Goal: Answer question/provide support

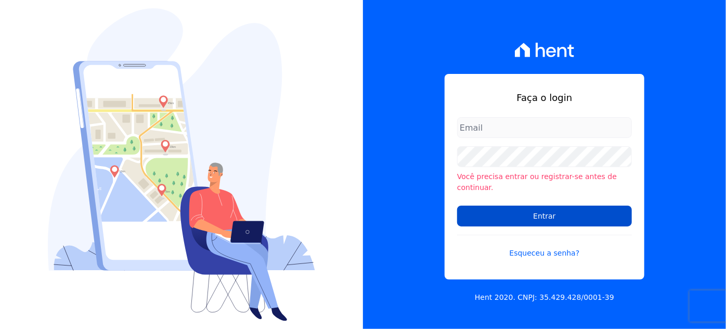
type input "[PERSON_NAME][EMAIL_ADDRESS][DOMAIN_NAME]"
click at [519, 207] on input "Entrar" at bounding box center [544, 215] width 175 height 21
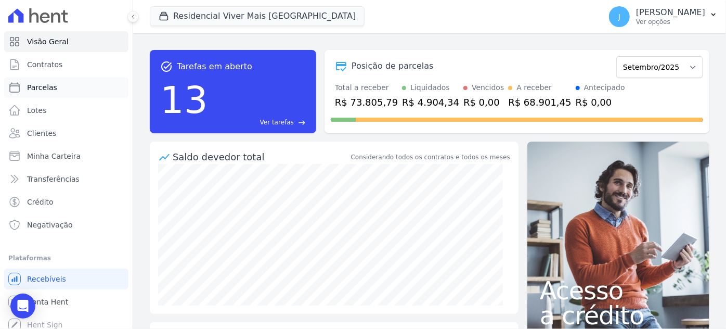
click at [43, 85] on span "Parcelas" at bounding box center [42, 87] width 30 height 10
select select
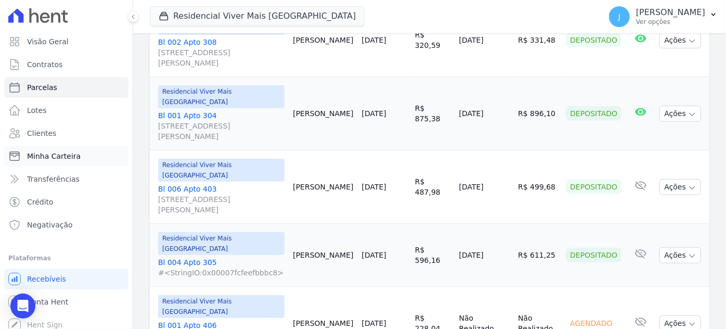
click at [50, 156] on span "Minha Carteira" at bounding box center [54, 156] width 54 height 10
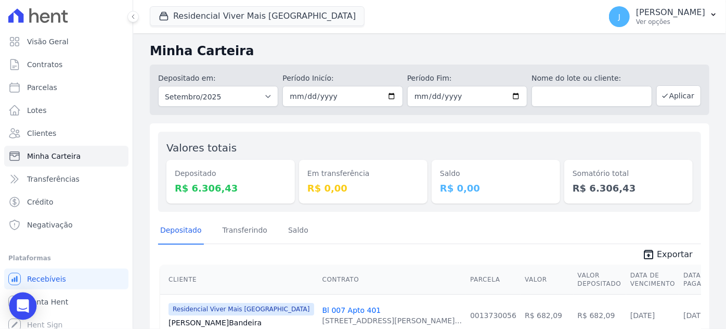
click at [21, 306] on icon "Open Intercom Messenger" at bounding box center [23, 306] width 12 height 14
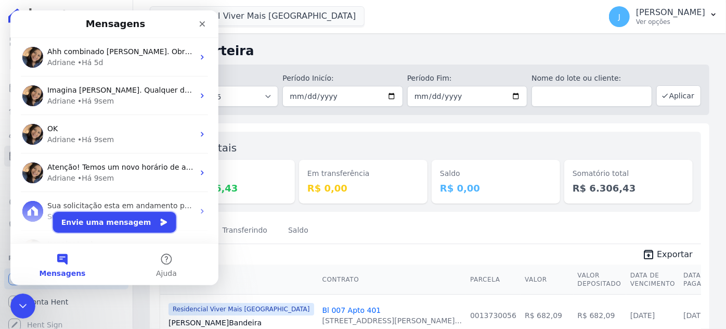
click at [107, 221] on button "Envie uma mensagem" at bounding box center [114, 222] width 123 height 21
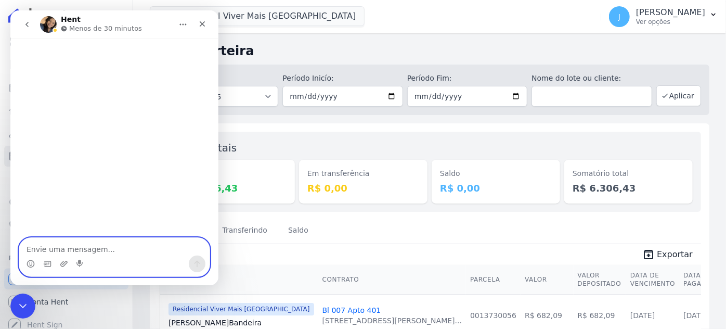
click at [104, 249] on textarea "Envie uma mensagem..." at bounding box center [114, 247] width 190 height 18
type textarea "Adriane"
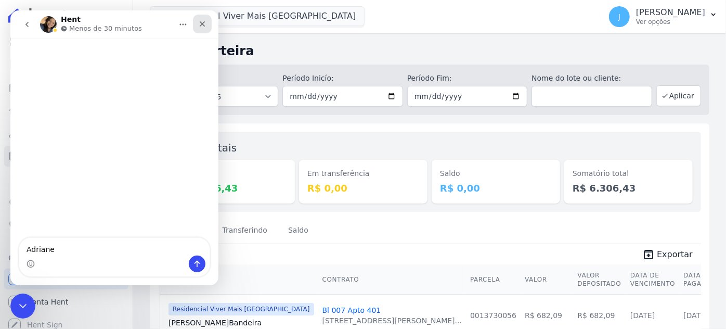
click at [206, 22] on div "Fechar" at bounding box center [202, 24] width 19 height 19
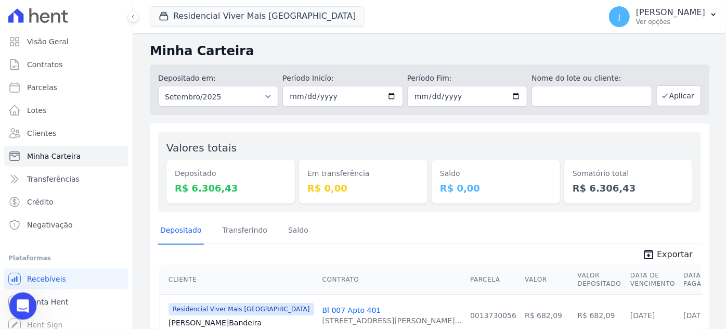
click at [17, 301] on icon "Abertura do Messenger da Intercom" at bounding box center [21, 304] width 17 height 17
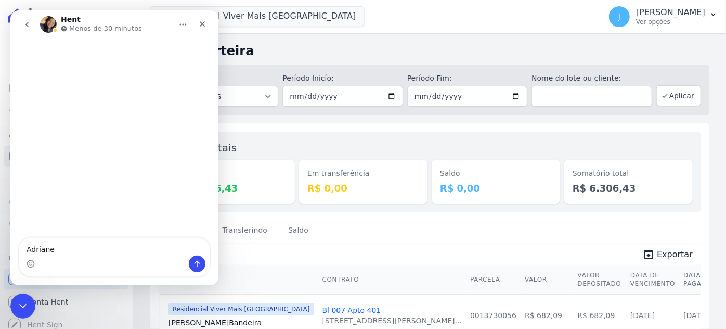
click at [28, 24] on icon "go back" at bounding box center [27, 24] width 8 height 8
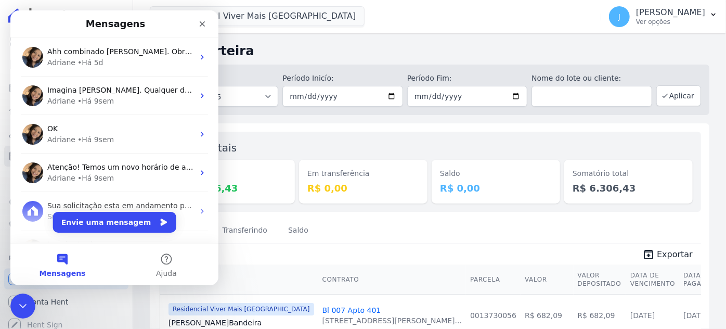
click at [59, 267] on button "Mensagens" at bounding box center [62, 264] width 104 height 42
click at [59, 264] on button "Mensagens" at bounding box center [62, 264] width 104 height 42
click at [86, 220] on button "Envie uma mensagem" at bounding box center [114, 222] width 123 height 21
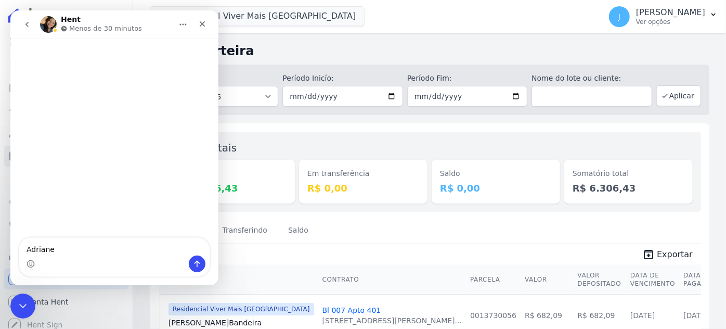
drag, startPoint x: 58, startPoint y: 246, endPoint x: 22, endPoint y: 245, distance: 35.9
click at [22, 245] on textarea "Adriane" at bounding box center [114, 247] width 190 height 18
type textarea "Bom dia, tudo bem?"
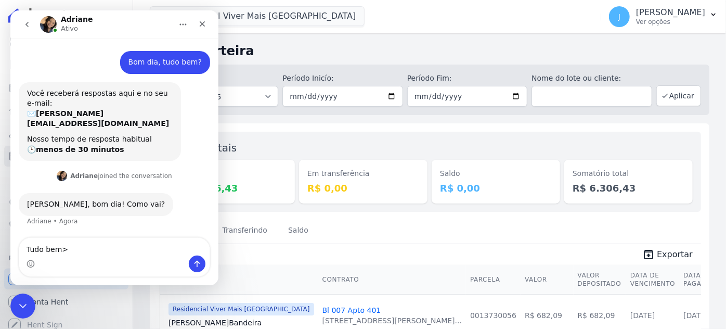
click at [84, 238] on textarea "Tudo bem>" at bounding box center [114, 247] width 190 height 18
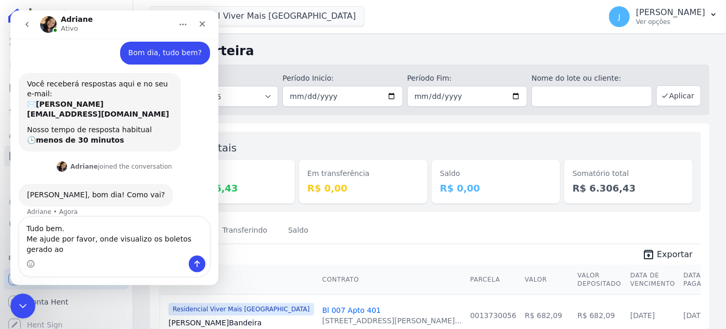
scroll to position [20, 0]
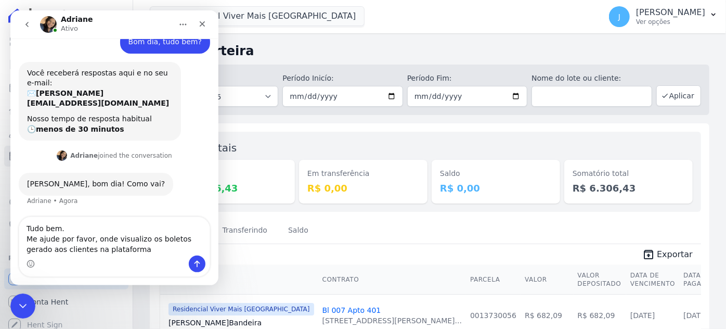
type textarea "Tudo bem. Me ajude por favor, onde visualizo os boletos gerado aos clientes na …"
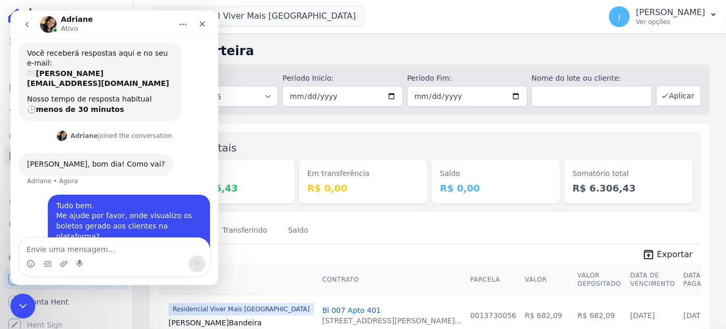
scroll to position [50, 0]
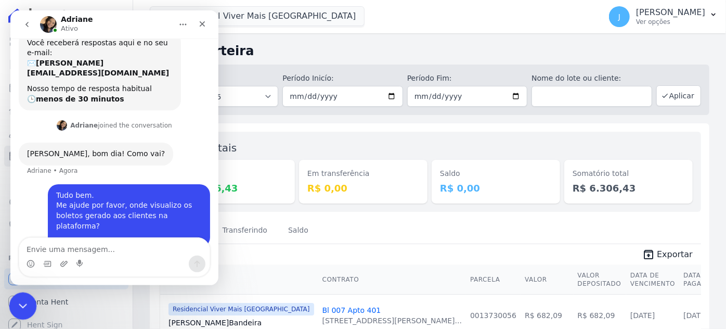
click at [23, 305] on icon "Encerramento do Messenger da Intercom" at bounding box center [21, 304] width 12 height 12
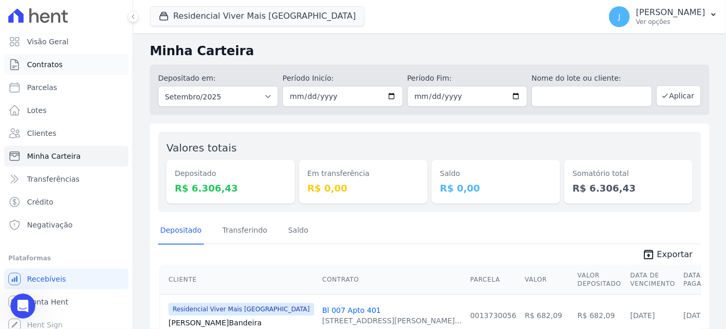
click at [44, 67] on span "Contratos" at bounding box center [44, 64] width 35 height 10
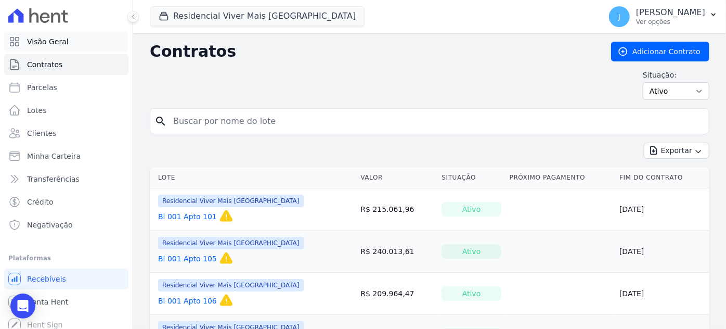
click at [62, 44] on span "Visão Geral" at bounding box center [48, 41] width 42 height 10
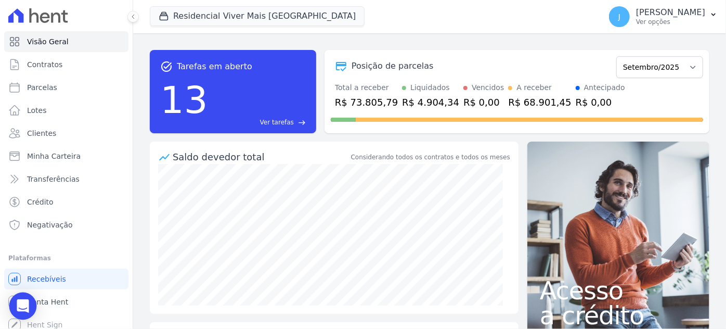
click at [16, 312] on div "Open Intercom Messenger" at bounding box center [23, 306] width 28 height 28
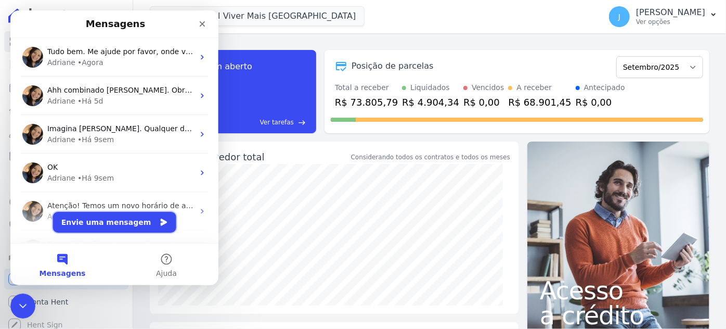
click at [88, 226] on button "Envie uma mensagem" at bounding box center [114, 222] width 123 height 21
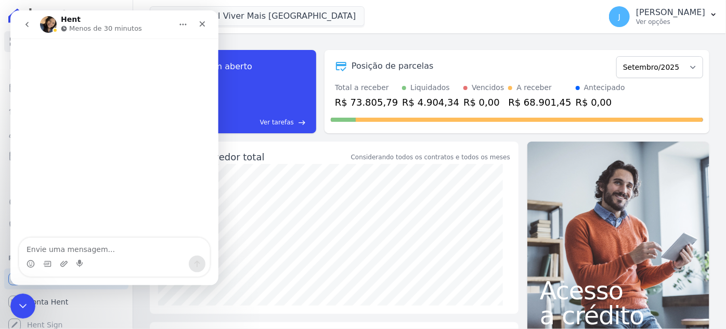
click at [25, 25] on icon "go back" at bounding box center [27, 24] width 8 height 8
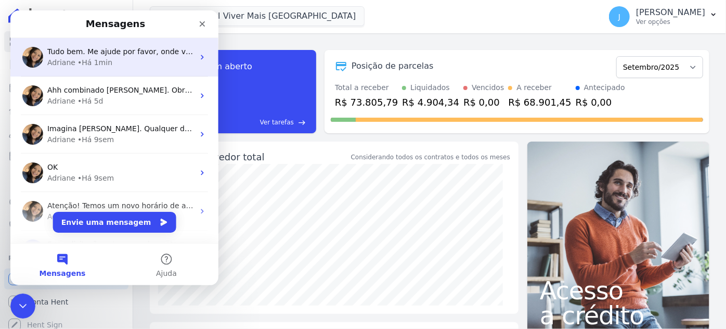
click at [108, 57] on div "Adriane • Há 1min" at bounding box center [120, 62] width 147 height 11
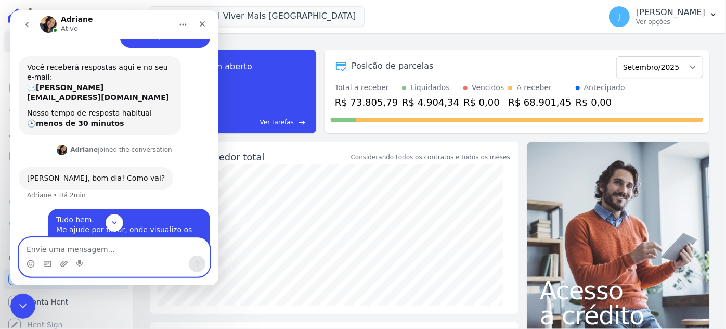
scroll to position [50, 0]
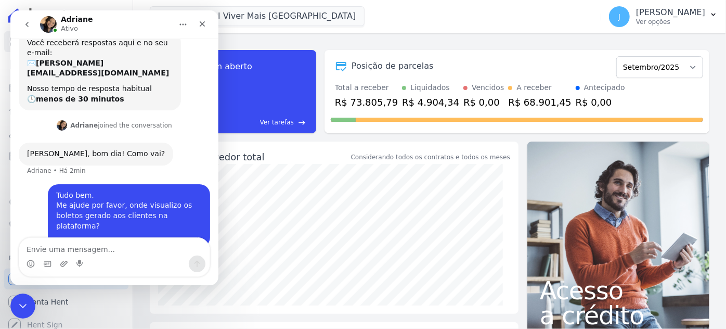
click at [26, 24] on icon "go back" at bounding box center [26, 24] width 3 height 5
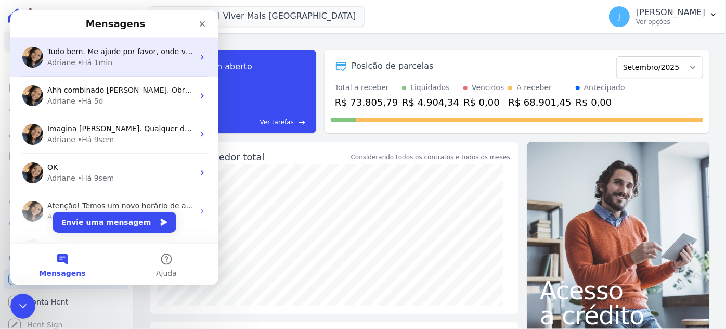
drag, startPoint x: 79, startPoint y: 58, endPoint x: 238, endPoint y: 91, distance: 162.0
click at [79, 58] on div "• Há 1min" at bounding box center [94, 62] width 35 height 11
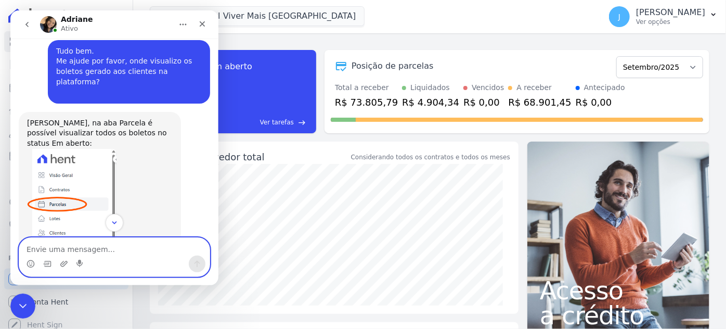
scroll to position [137, 0]
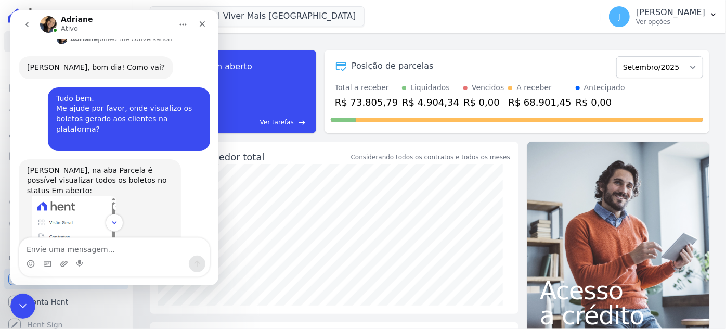
click at [25, 21] on icon "go back" at bounding box center [27, 24] width 8 height 8
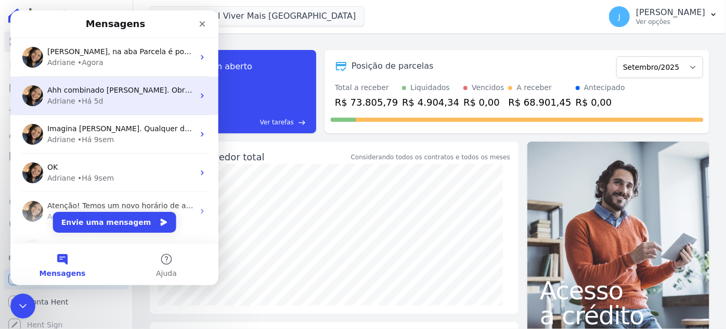
scroll to position [0, 0]
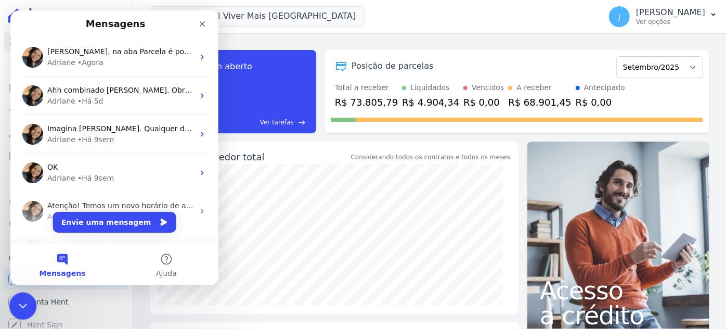
click at [31, 299] on div "Encerramento do Messenger da Intercom" at bounding box center [21, 304] width 25 height 25
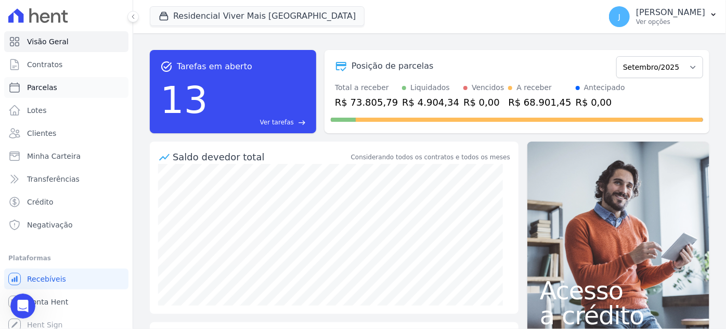
click at [47, 89] on span "Parcelas" at bounding box center [42, 87] width 30 height 10
select select
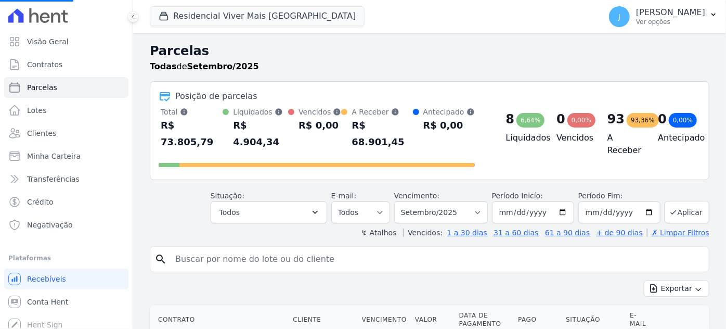
select select
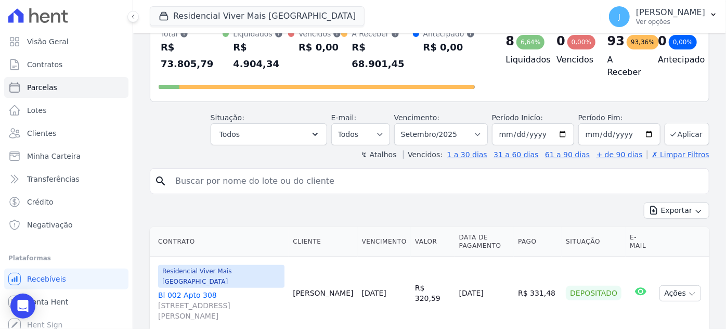
scroll to position [94, 0]
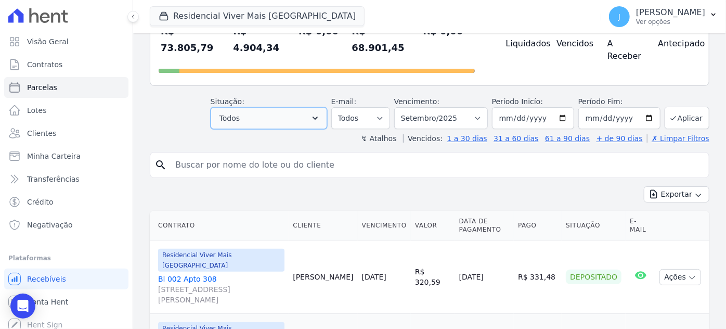
click at [320, 113] on icon "button" at bounding box center [315, 118] width 10 height 10
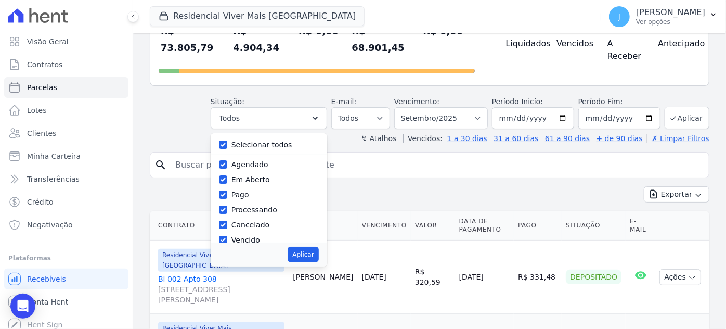
click at [249, 190] on label "Pago" at bounding box center [240, 194] width 18 height 8
click at [227, 190] on input "Pago" at bounding box center [223, 194] width 8 height 8
checkbox input "false"
click at [264, 205] on label "Processando" at bounding box center [254, 209] width 46 height 8
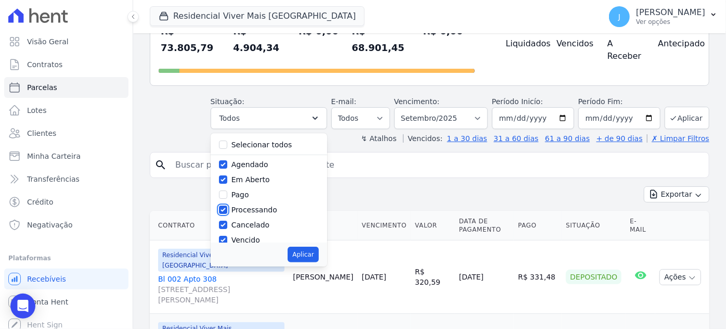
click at [227, 205] on input "Processando" at bounding box center [223, 209] width 8 height 8
checkbox input "false"
click at [265, 220] on label "Cancelado" at bounding box center [250, 224] width 38 height 8
click at [227, 220] on input "Cancelado" at bounding box center [223, 224] width 8 height 8
checkbox input "false"
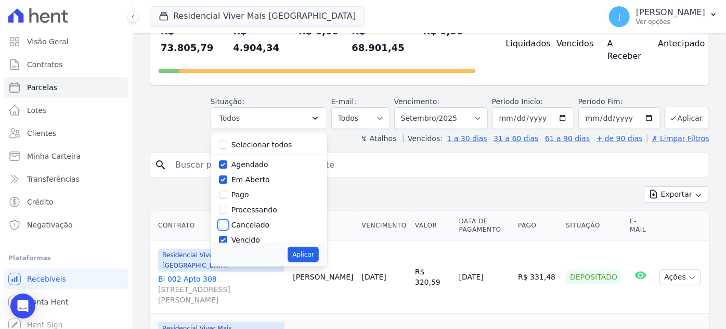
scroll to position [47, 0]
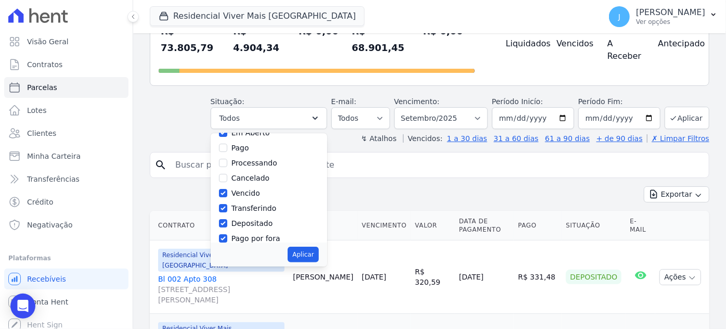
click at [272, 204] on label "Transferindo" at bounding box center [253, 208] width 45 height 8
click at [227, 204] on input "Transferindo" at bounding box center [223, 208] width 8 height 8
checkbox input "false"
click at [271, 219] on label "Depositado" at bounding box center [252, 223] width 42 height 8
click at [227, 219] on input "Depositado" at bounding box center [223, 223] width 8 height 8
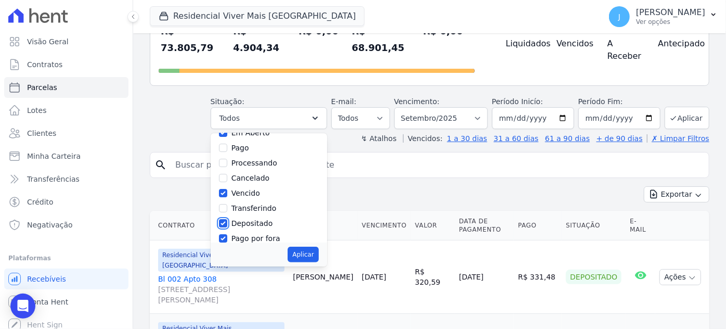
checkbox input "false"
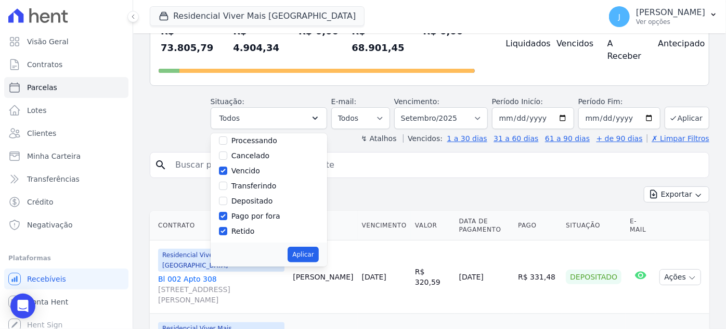
click at [276, 212] on label "Pago por fora" at bounding box center [255, 216] width 49 height 8
click at [227, 212] on input "Pago por fora" at bounding box center [223, 216] width 8 height 8
checkbox input "false"
click at [255, 227] on label "Retido" at bounding box center [242, 231] width 23 height 8
click at [227, 227] on input "Retido" at bounding box center [223, 231] width 8 height 8
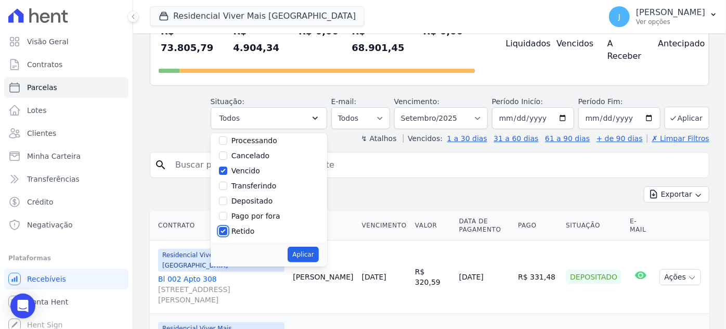
checkbox input "false"
click at [312, 246] on button "Aplicar" at bounding box center [302, 254] width 31 height 16
select select "scheduled"
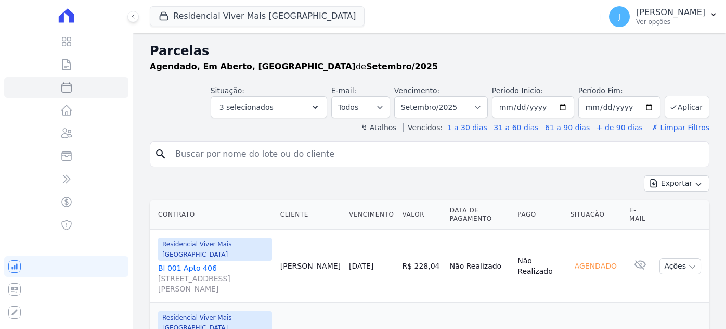
select select
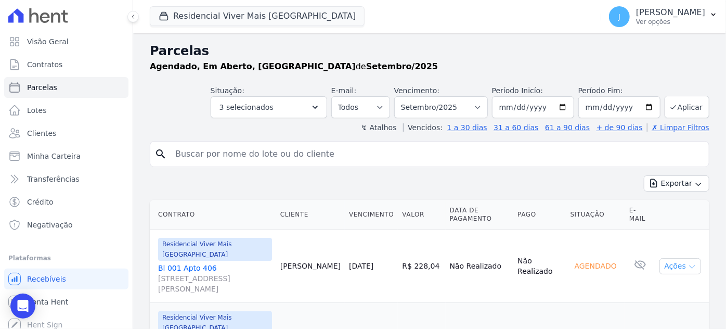
click at [688, 262] on icon "button" at bounding box center [692, 266] width 8 height 8
click at [32, 301] on div "Open Intercom Messenger" at bounding box center [23, 306] width 28 height 28
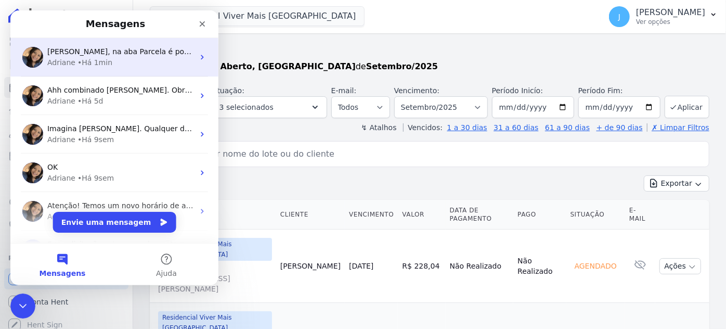
click at [91, 63] on div "• Há 1min" at bounding box center [94, 62] width 35 height 11
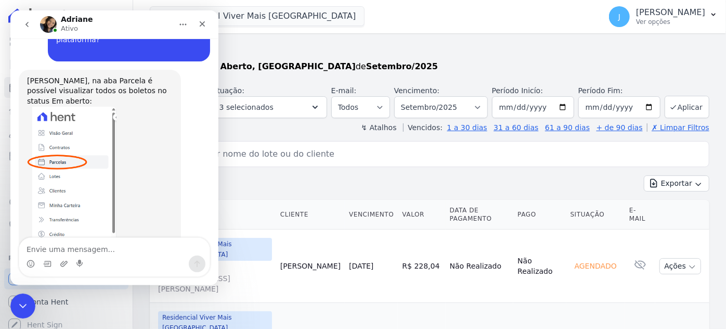
scroll to position [231, 0]
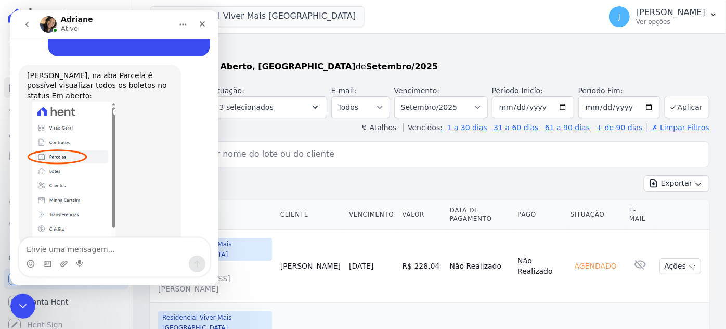
click at [97, 249] on textarea "Envie uma mensagem..." at bounding box center [114, 247] width 190 height 18
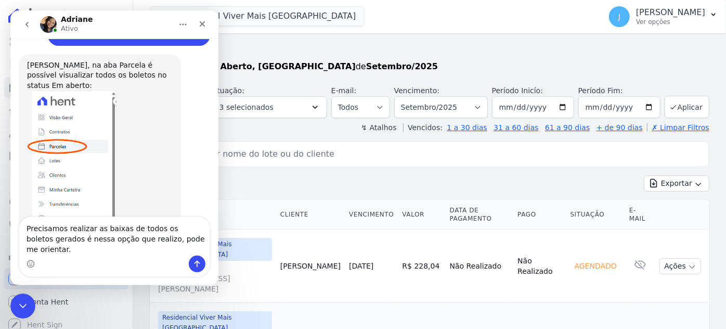
click at [52, 250] on textarea "Precisamos realizar as baixas de todos os boletos gerados é nessa opção que rea…" at bounding box center [114, 236] width 190 height 38
type textarea "Precisamos realizar as baixas de todos os boletos gerados, é nessa opção que re…"
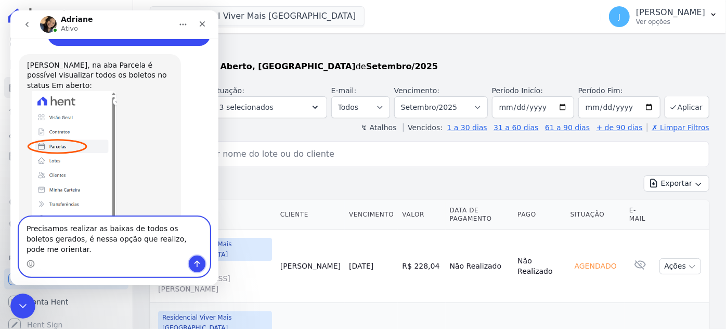
click at [199, 265] on icon "Enviar uma mensagem" at bounding box center [197, 263] width 8 height 8
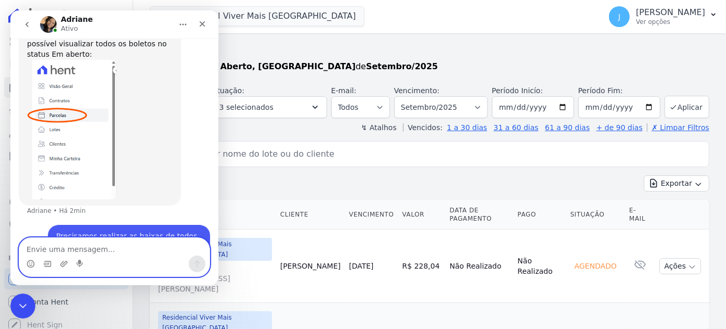
scroll to position [282, 0]
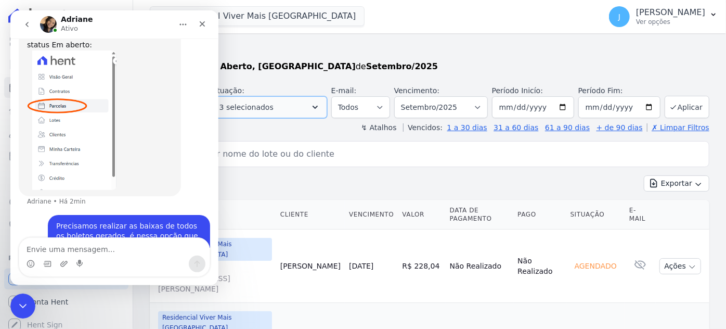
click at [320, 108] on icon "button" at bounding box center [315, 107] width 10 height 10
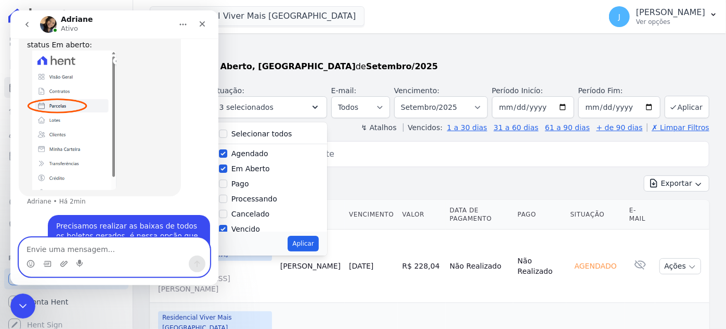
click at [161, 253] on textarea "Envie uma mensagem..." at bounding box center [114, 247] width 190 height 18
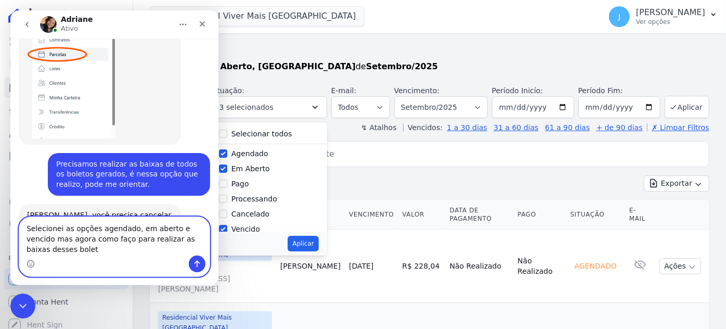
scroll to position [344, 0]
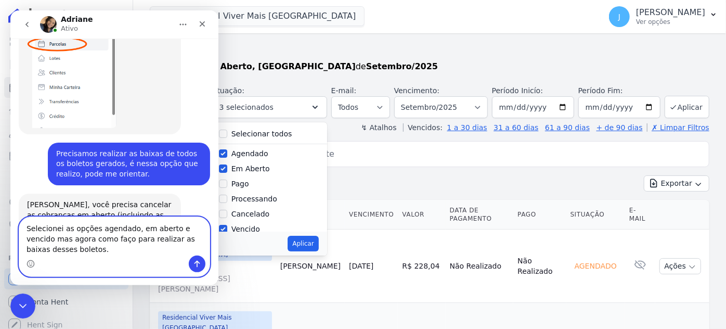
type textarea "Selecionei as opções agendado, em aberto e vencido mas agora como faço para rea…"
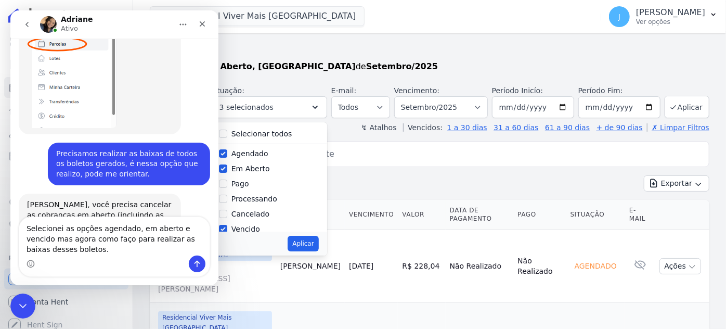
drag, startPoint x: 85, startPoint y: 257, endPoint x: 26, endPoint y: 234, distance: 63.5
click at [26, 234] on div "Selecionei as opções agendado, em aberto e vencido mas agora como faço para rea…" at bounding box center [114, 246] width 190 height 59
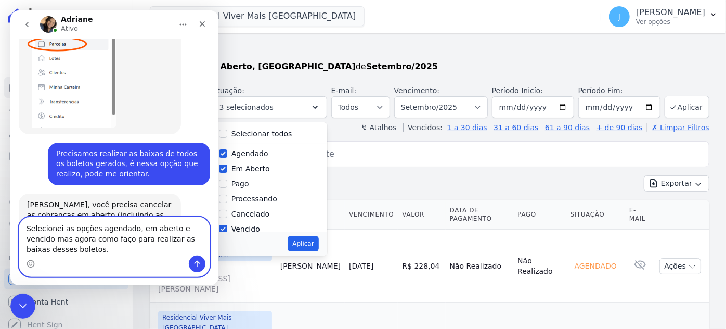
drag, startPoint x: 50, startPoint y: 251, endPoint x: 24, endPoint y: 217, distance: 42.3
click at [24, 217] on textarea "Selecionei as opções agendado, em aberto e vencido mas agora como faço para rea…" at bounding box center [114, 236] width 190 height 38
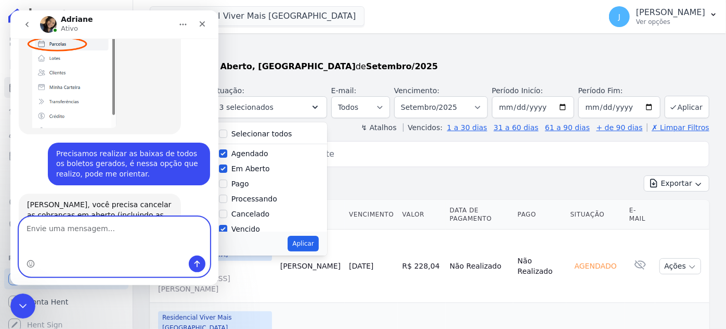
scroll to position [323, 0]
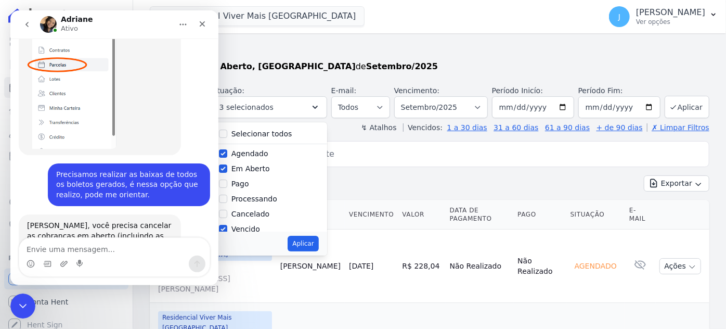
click at [65, 255] on div "Messenger da Intercom" at bounding box center [64, 263] width 8 height 17
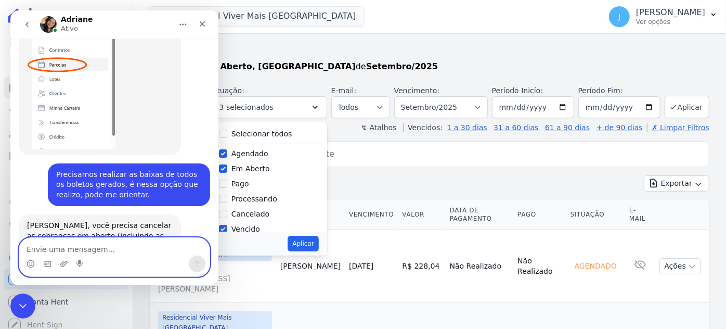
click at [78, 245] on textarea "Envie uma mensagem..." at bounding box center [114, 247] width 190 height 18
type textarea "Isso mesmo, onde realizo no sistema?"
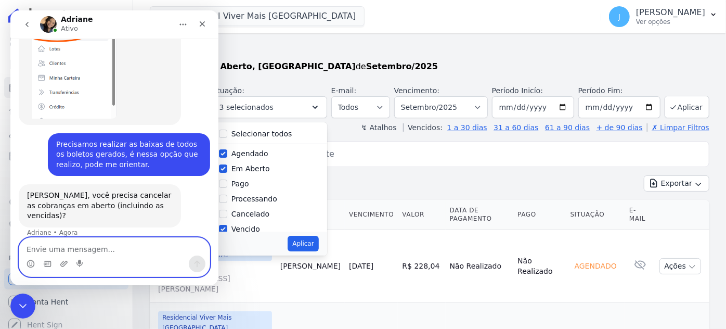
scroll to position [354, 0]
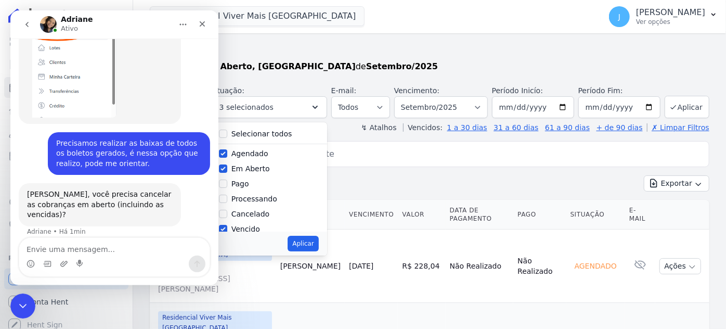
click at [28, 21] on icon "go back" at bounding box center [27, 24] width 8 height 8
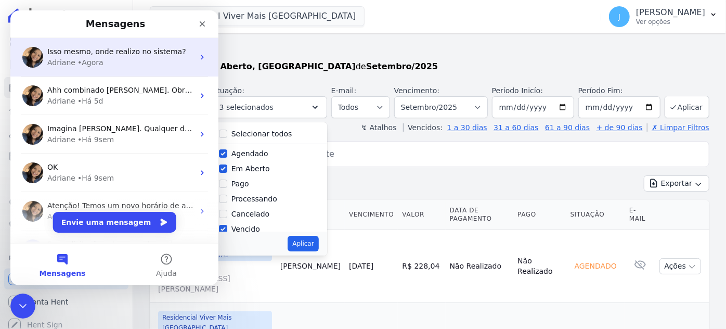
scroll to position [0, 0]
click at [65, 58] on div "Adriane" at bounding box center [61, 62] width 28 height 11
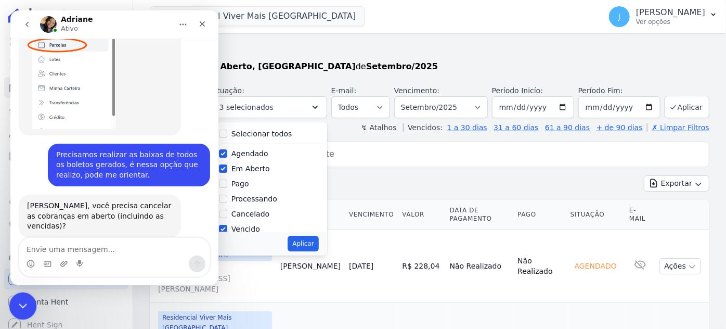
scroll to position [354, 0]
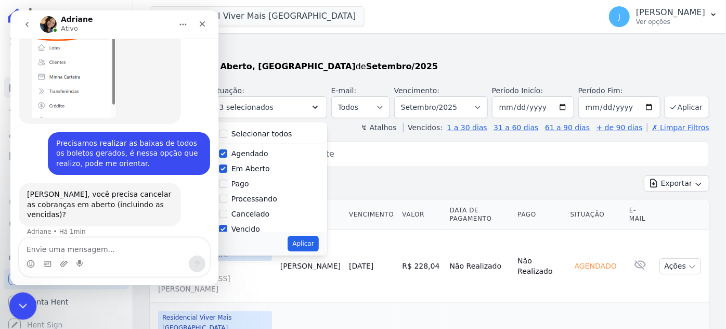
click at [22, 304] on icon "Encerramento do Messenger da Intercom" at bounding box center [21, 304] width 7 height 4
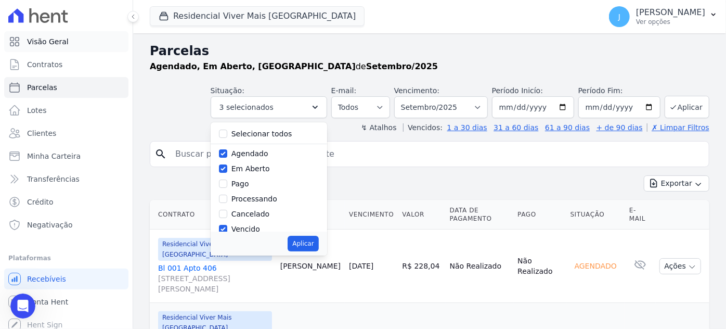
click at [47, 42] on span "Visão Geral" at bounding box center [48, 41] width 42 height 10
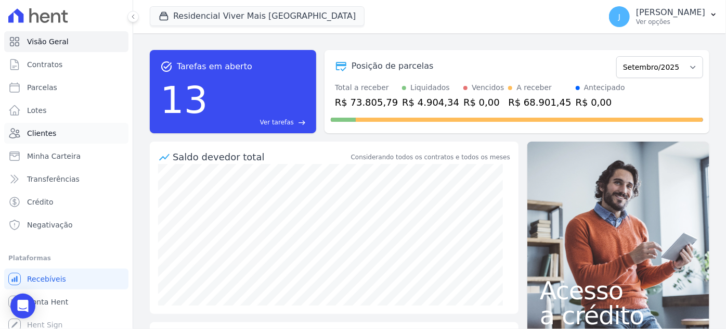
click at [55, 136] on link "Clientes" at bounding box center [66, 133] width 124 height 21
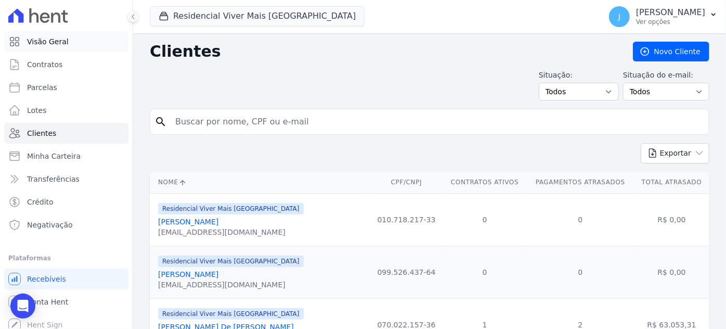
click at [47, 42] on span "Visão Geral" at bounding box center [48, 41] width 42 height 10
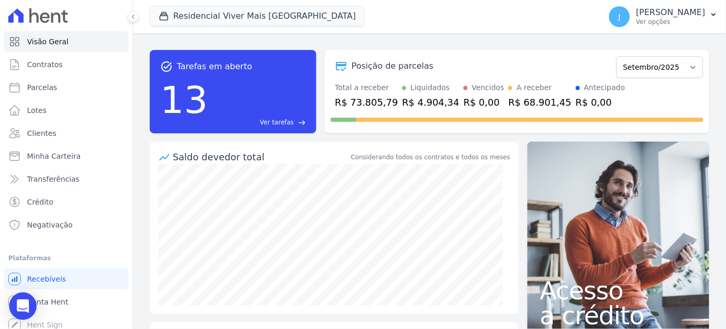
click at [23, 308] on icon "Open Intercom Messenger" at bounding box center [23, 306] width 14 height 14
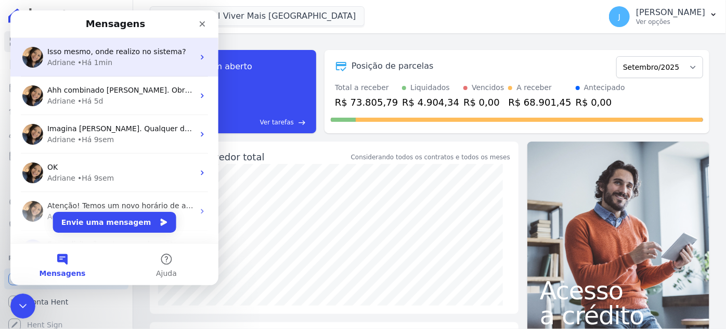
click at [68, 56] on span "Isso mesmo, onde realizo no sistema?" at bounding box center [116, 51] width 139 height 8
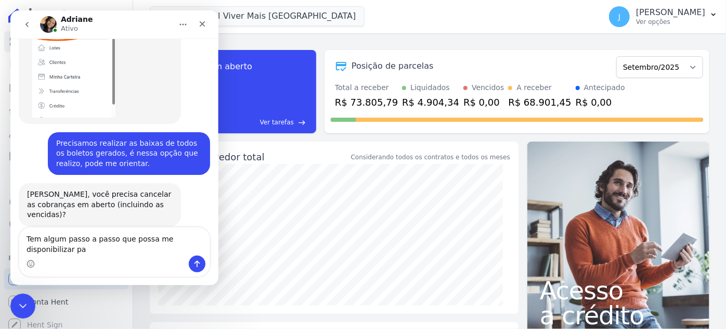
scroll to position [365, 0]
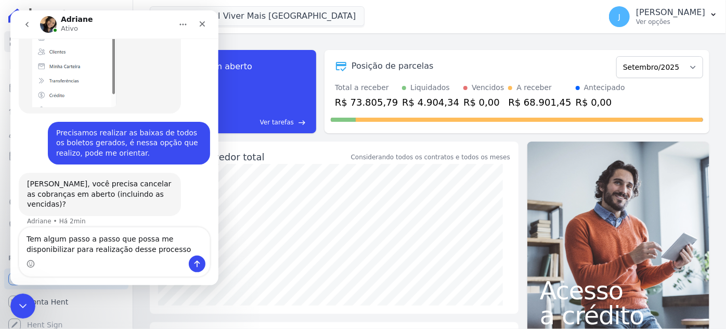
type textarea "Tem algum passo a passo que possa me disponibilizar para realização desse proce…"
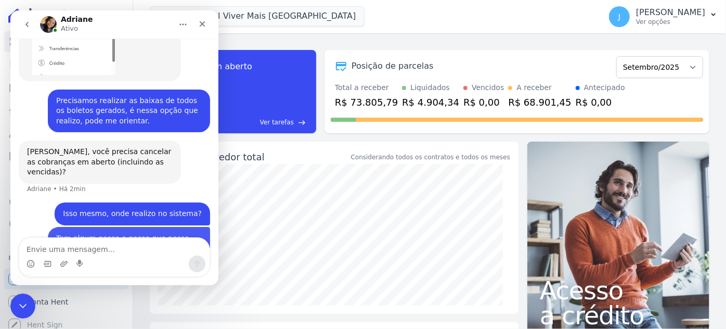
scroll to position [399, 0]
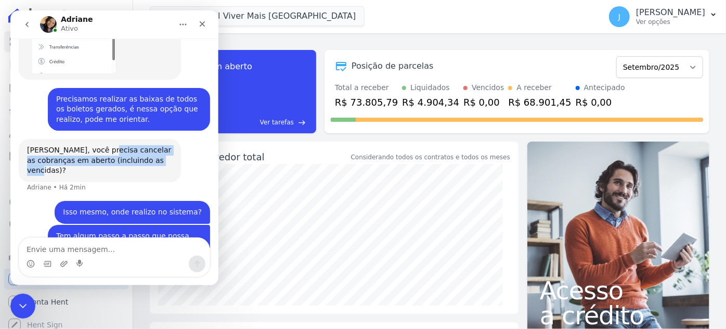
drag, startPoint x: 96, startPoint y: 117, endPoint x: 146, endPoint y: 134, distance: 52.6
click at [146, 145] on div "[PERSON_NAME], você precisa cancelar as cobranças em aberto (incluindo as venci…" at bounding box center [100, 160] width 146 height 31
copy div "cancelar as cobranças em aberto (incluindo as vencidas)?"
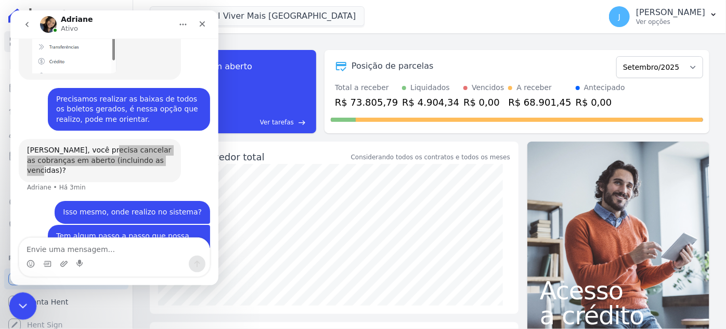
drag, startPoint x: 48, startPoint y: 550, endPoint x: 19, endPoint y: 306, distance: 245.6
click at [18, 307] on icon "Encerramento do Messenger da Intercom" at bounding box center [21, 304] width 12 height 12
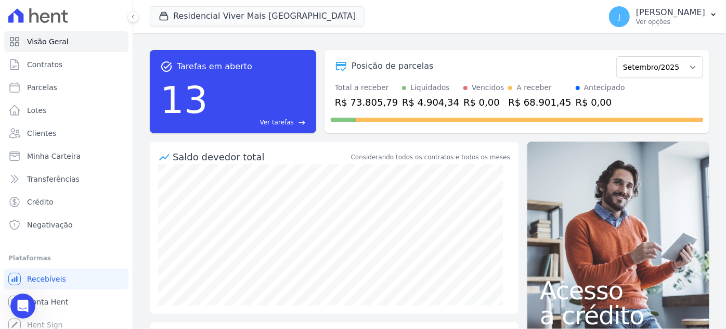
scroll to position [6, 0]
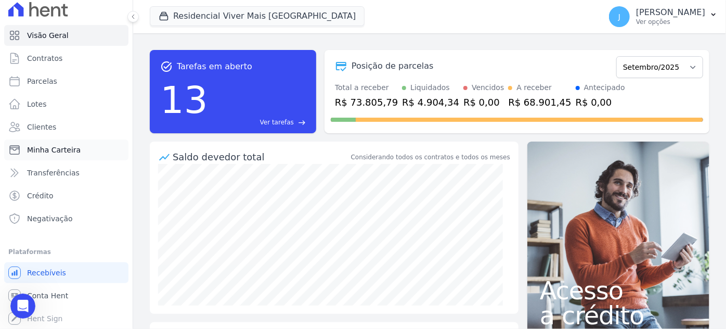
click at [54, 154] on span "Minha Carteira" at bounding box center [54, 150] width 54 height 10
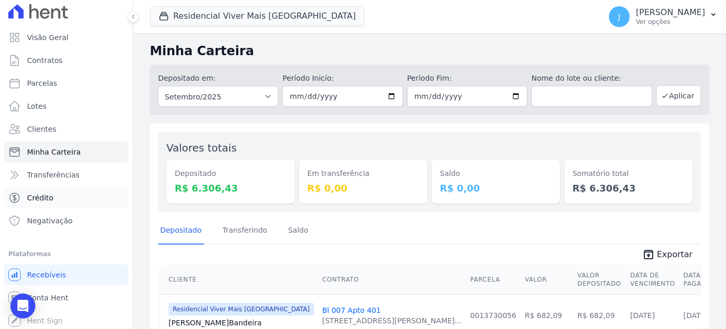
scroll to position [6, 0]
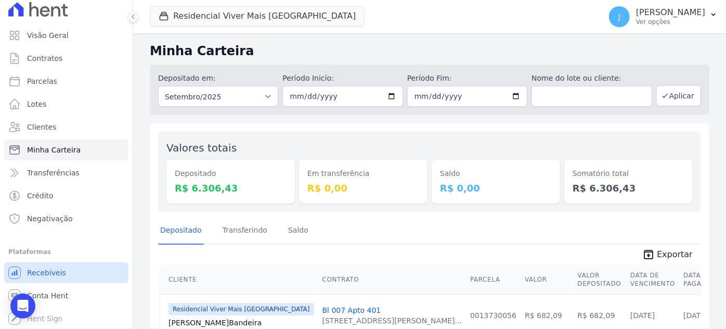
click at [52, 272] on span "Recebíveis" at bounding box center [46, 272] width 39 height 10
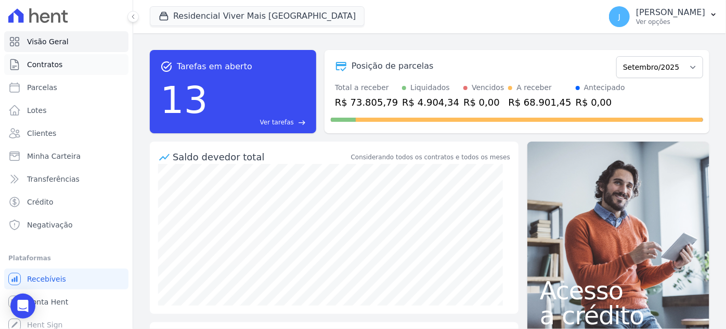
click at [52, 61] on span "Contratos" at bounding box center [44, 64] width 35 height 10
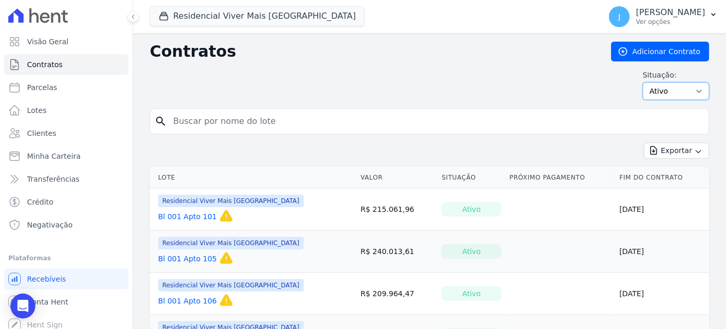
click at [678, 91] on select "Ativo Todos Pausado Distratado Rascunho Expirado Encerrado" at bounding box center [675, 91] width 67 height 18
click at [670, 21] on p "Ver opções" at bounding box center [670, 22] width 69 height 8
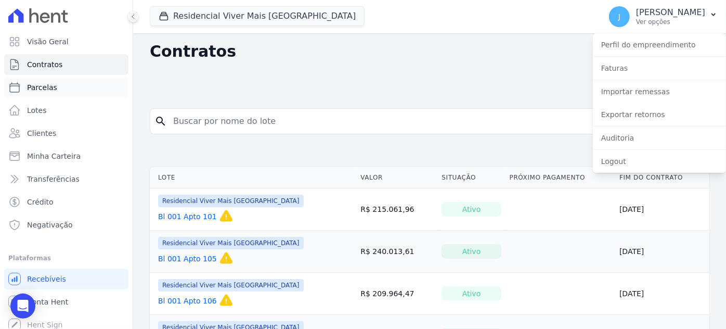
click at [38, 87] on span "Parcelas" at bounding box center [42, 87] width 30 height 10
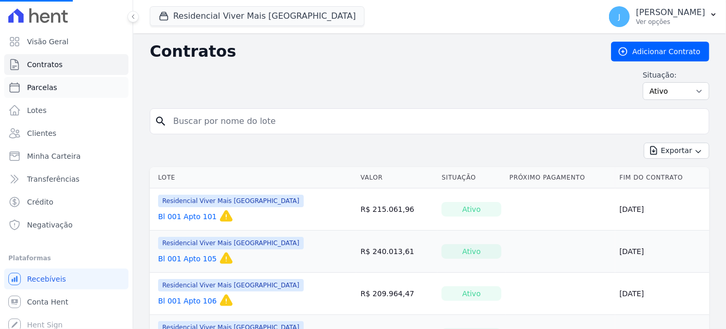
select select
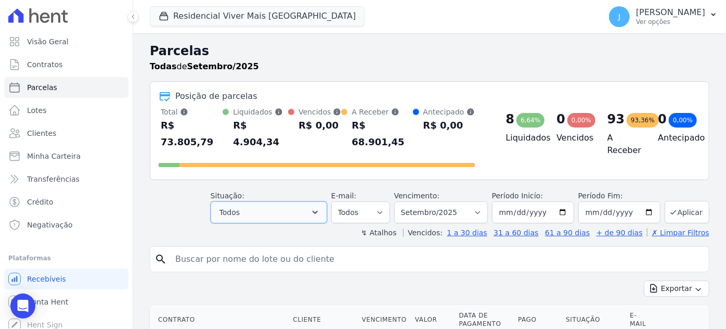
click at [253, 209] on button "Todos" at bounding box center [269, 212] width 116 height 22
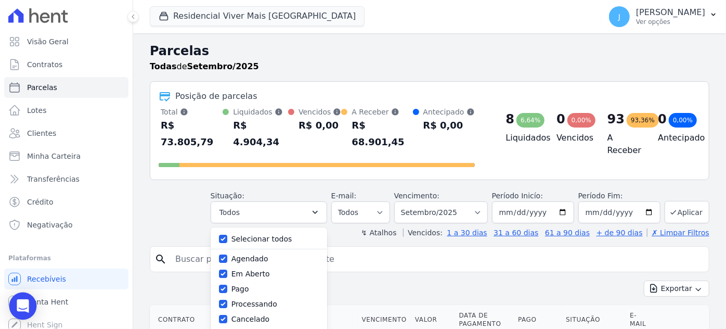
click at [19, 308] on icon "Open Intercom Messenger" at bounding box center [23, 306] width 12 height 14
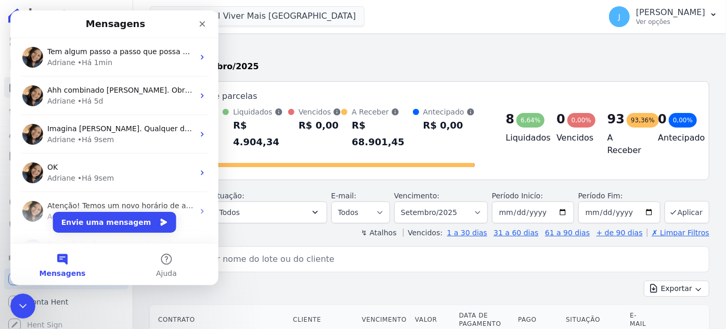
click at [83, 54] on span "Tem algum passo a passo que possa me disponibilizar para realização desse proce…" at bounding box center [206, 51] width 318 height 8
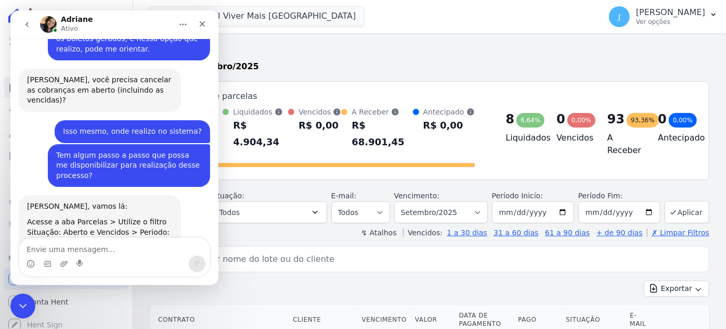
scroll to position [475, 0]
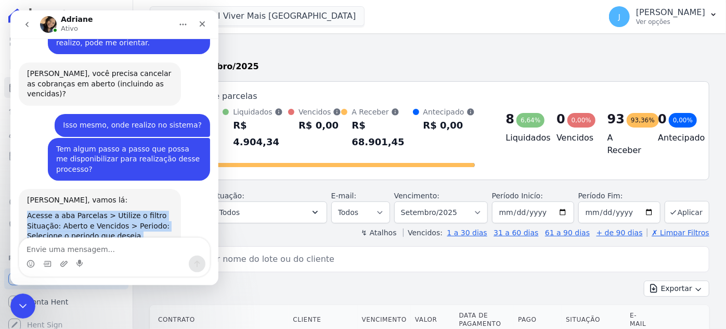
drag, startPoint x: 28, startPoint y: 176, endPoint x: 102, endPoint y: 203, distance: 79.3
click at [102, 211] on div "Acesse a aba Parcelas > Utilize o filtro Situação: Aberto e Vencidos > Periodo:…" at bounding box center [100, 231] width 146 height 41
copy div "Acesse a aba Parcelas > Utilize o filtro Situação: Aberto e Vencidos > Periodo:…"
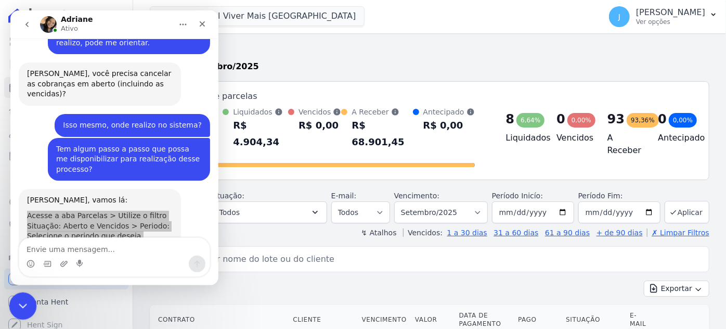
click at [21, 298] on icon "Encerramento do Messenger da Intercom" at bounding box center [21, 304] width 12 height 12
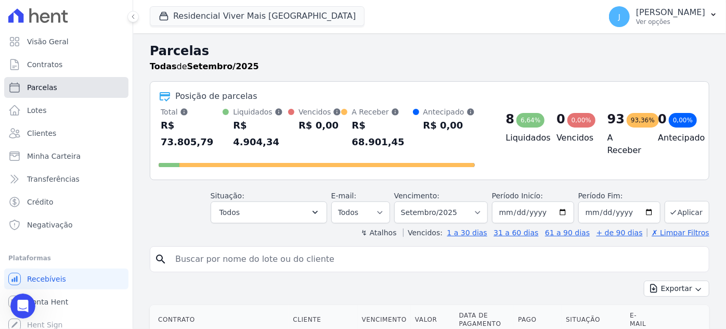
click at [49, 88] on span "Parcelas" at bounding box center [42, 87] width 30 height 10
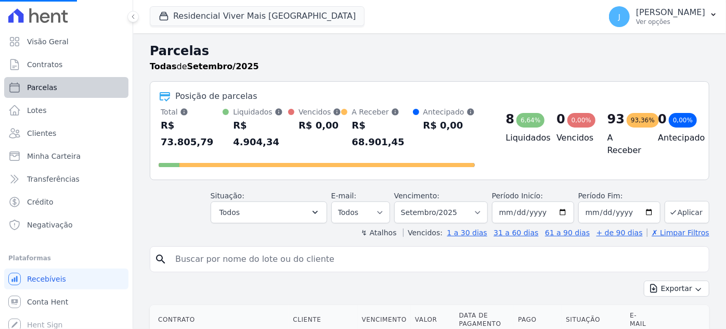
select select
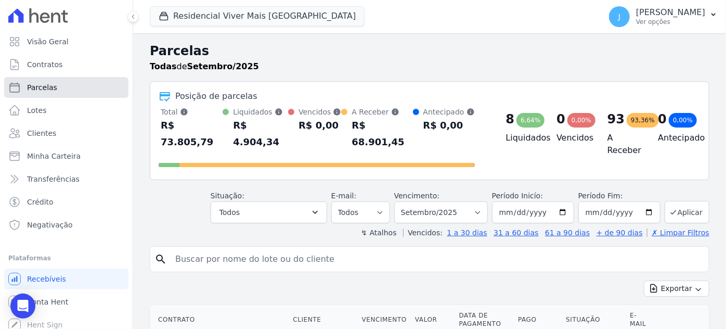
click at [42, 85] on span "Parcelas" at bounding box center [42, 87] width 30 height 10
select select
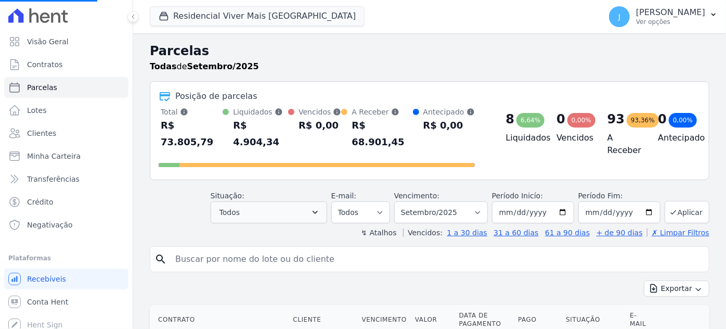
select select
click at [285, 201] on button "Todos" at bounding box center [269, 212] width 116 height 22
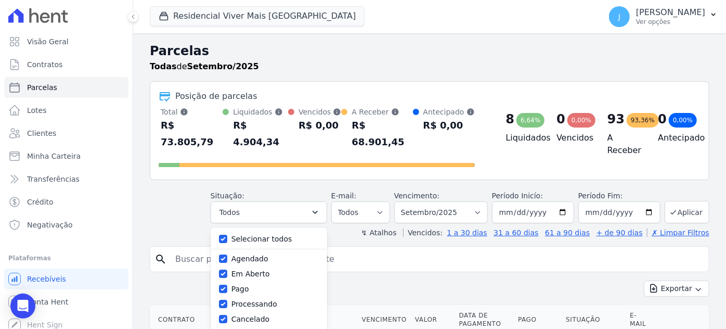
click at [271, 234] on label "Selecionar todos" at bounding box center [261, 238] width 61 height 8
click at [227, 234] on input "Selecionar todos" at bounding box center [223, 238] width 8 height 8
checkbox input "false"
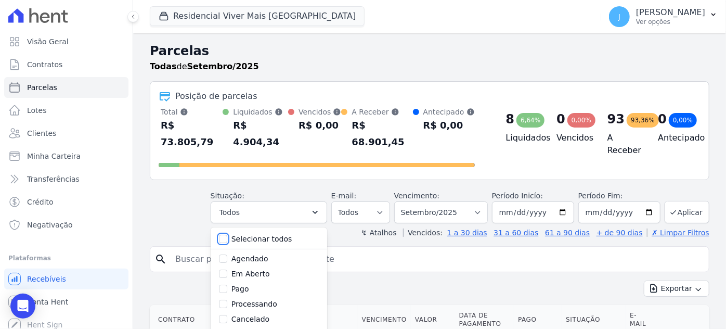
checkbox input "false"
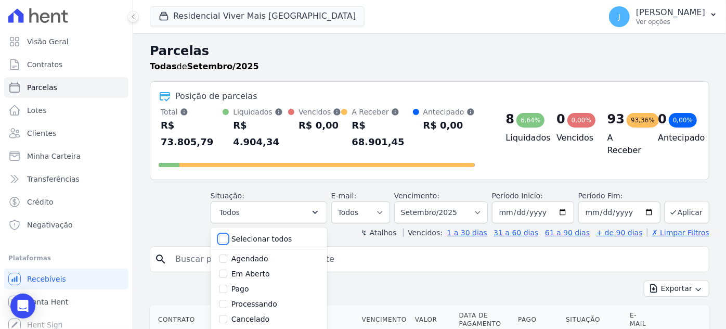
checkbox input "false"
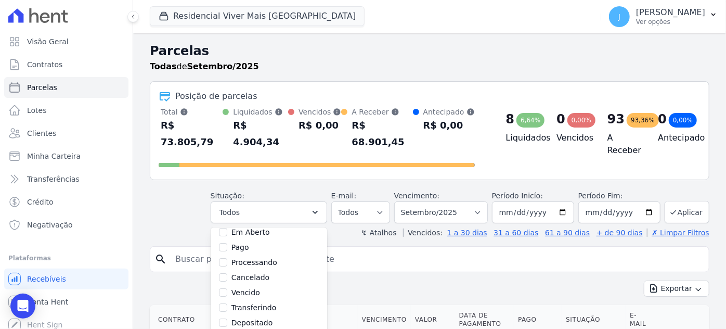
scroll to position [47, 0]
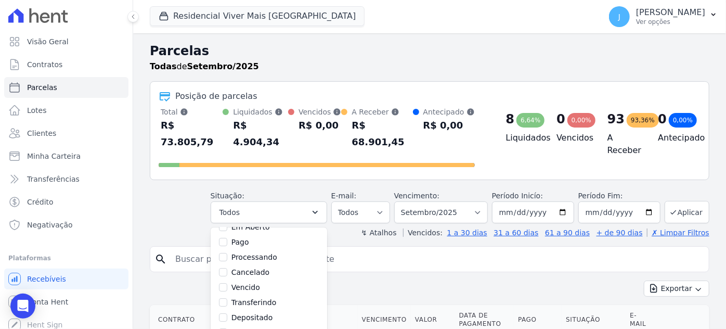
click at [260, 283] on label "Vencido" at bounding box center [245, 287] width 29 height 8
click at [227, 283] on input "Vencido" at bounding box center [223, 287] width 8 height 8
checkbox input "true"
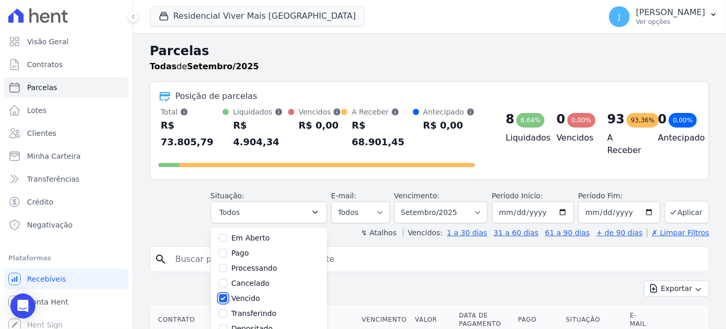
scroll to position [0, 0]
click at [270, 269] on label "Em Aberto" at bounding box center [250, 273] width 38 height 8
click at [227, 269] on input "Em Aberto" at bounding box center [223, 273] width 8 height 8
checkbox input "true"
click at [387, 251] on input "search" at bounding box center [436, 258] width 535 height 21
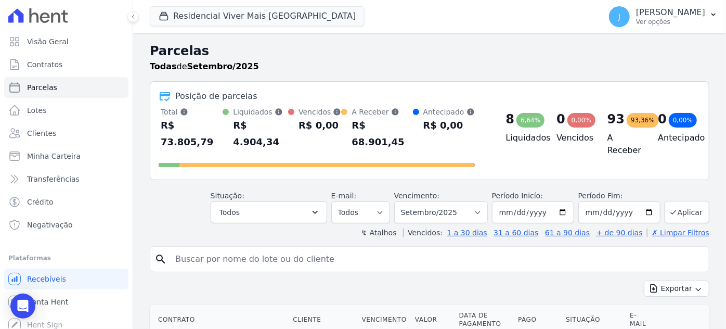
click at [347, 227] on div "↯ Atalhos Vencidos: 1 a 30 dias 31 a 60 dias 61 a 90 dias + de 90 dias ✗ Limpar…" at bounding box center [429, 232] width 559 height 10
click at [304, 205] on button "Todos" at bounding box center [269, 212] width 116 height 22
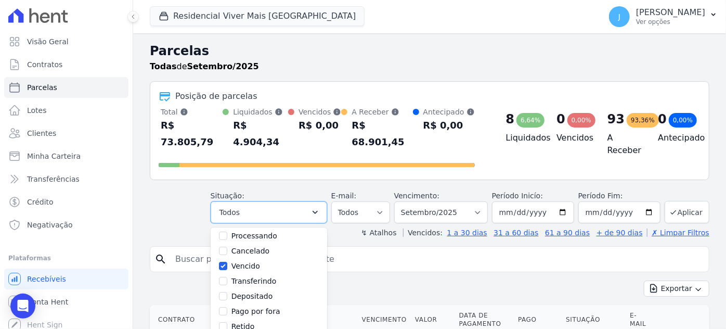
scroll to position [69, 0]
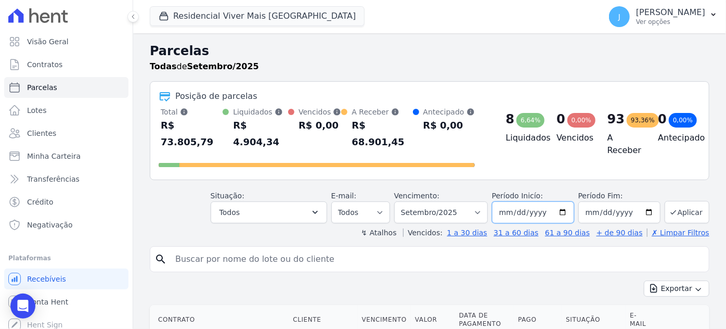
click at [504, 201] on input "2025-09-01" at bounding box center [533, 212] width 82 height 22
type input "2025-09-01"
type input "1999-01-01"
click at [590, 201] on input "2025-09-30" at bounding box center [619, 212] width 82 height 22
type input "2025-09-03"
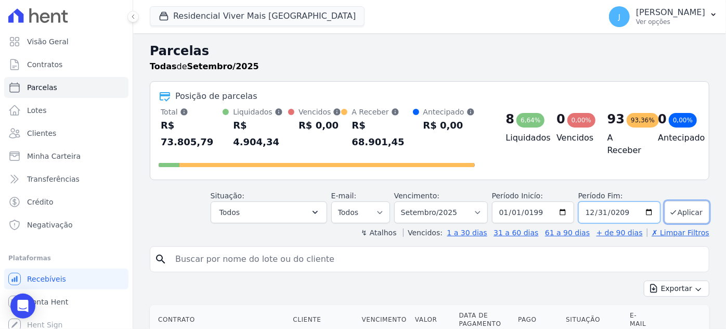
type input "2090-12-31"
click at [693, 201] on button "Aplicar" at bounding box center [686, 212] width 45 height 22
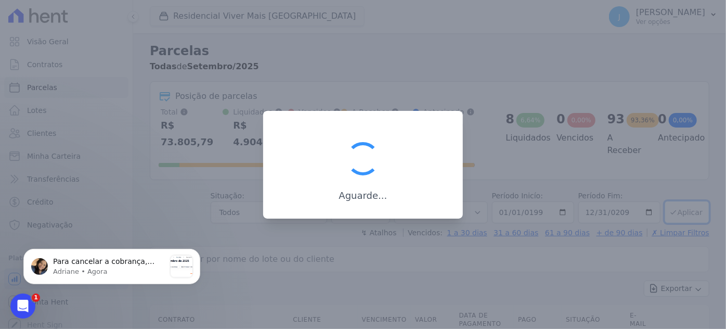
scroll to position [0, 0]
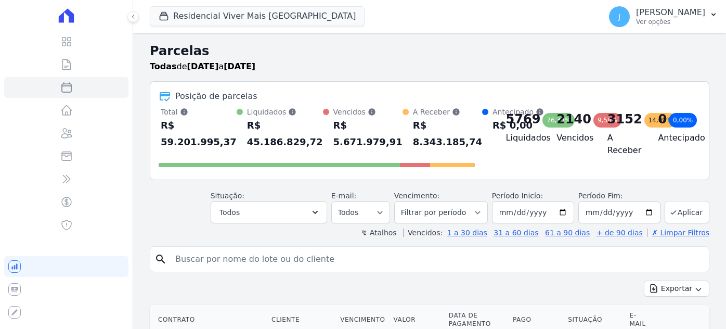
select select
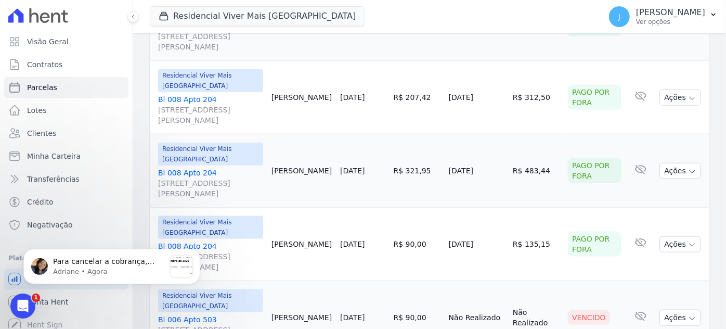
scroll to position [614, 0]
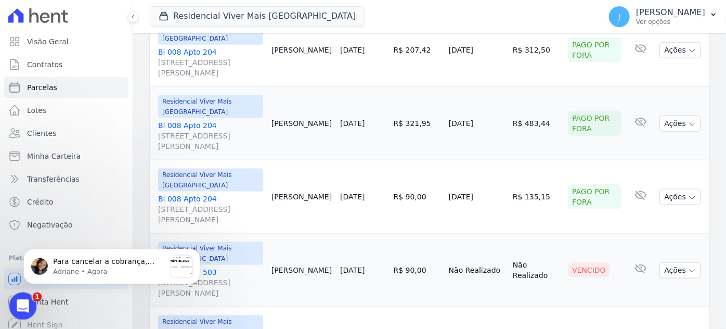
click at [27, 306] on div "Abertura do Messenger da Intercom" at bounding box center [21, 304] width 34 height 34
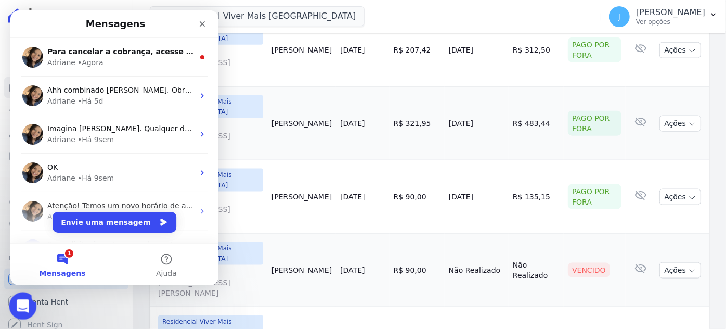
scroll to position [0, 0]
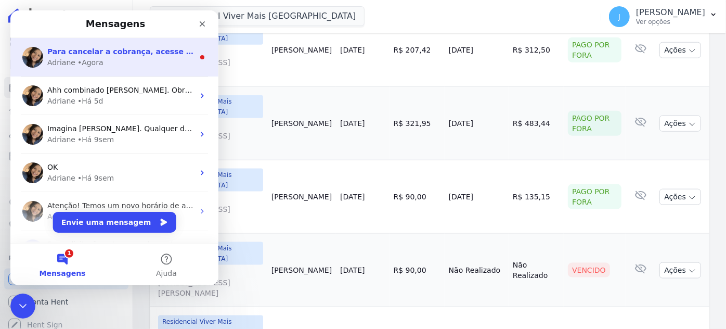
click at [72, 65] on div "Adriane" at bounding box center [61, 62] width 28 height 11
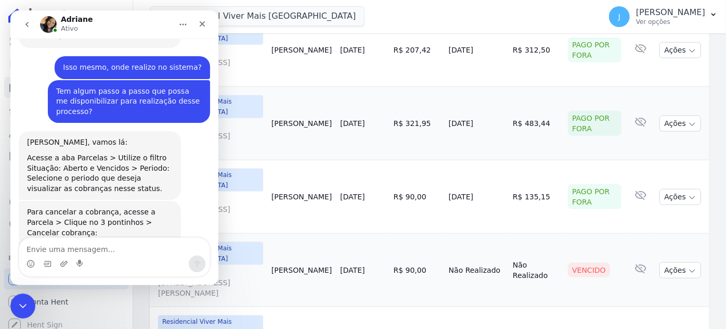
scroll to position [553, 0]
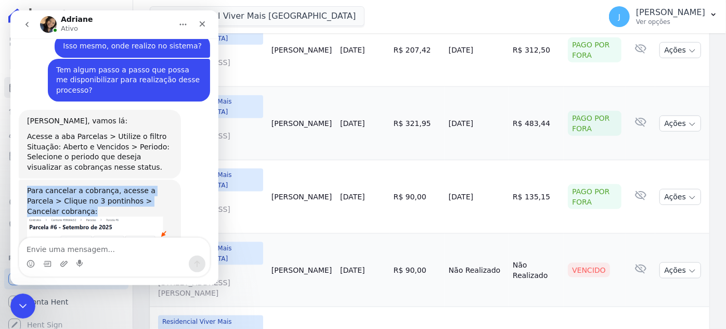
drag, startPoint x: 27, startPoint y: 148, endPoint x: 169, endPoint y: 160, distance: 142.9
click at [169, 186] on div "Para cancelar a cobrança, acesse a Parcela > Clique no 3 pontinhos > Cancelar c…" at bounding box center [100, 201] width 146 height 31
copy div "Para cancelar a cobrança, acesse a Parcela > Clique no 3 pontinhos > Cancelar c…"
click at [115, 216] on img "Adriane diz…" at bounding box center [96, 238] width 139 height 44
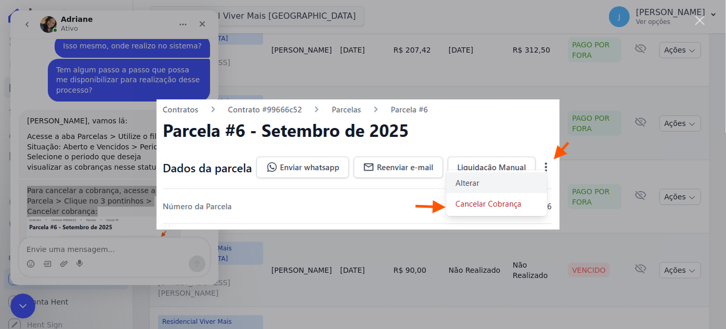
scroll to position [0, 0]
click at [698, 20] on div "Fechar" at bounding box center [700, 21] width 10 height 10
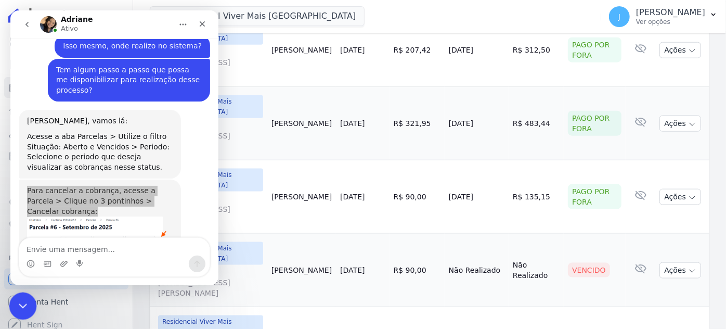
click at [22, 298] on icon "Encerramento do Messenger da Intercom" at bounding box center [21, 304] width 12 height 12
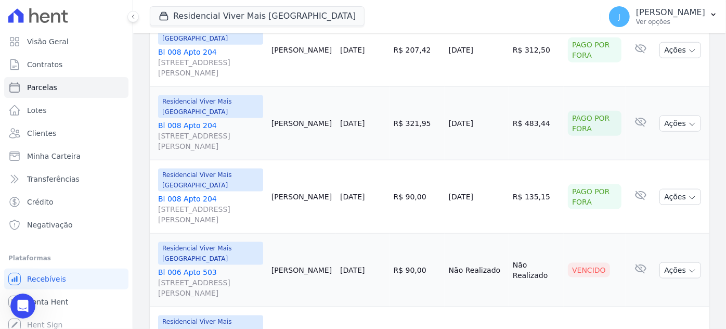
scroll to position [553, 0]
click at [688, 267] on icon "button" at bounding box center [692, 271] width 8 height 8
click at [587, 262] on div "Vencido" at bounding box center [589, 269] width 42 height 15
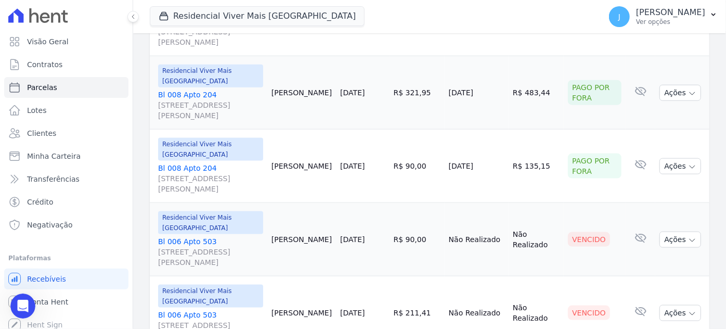
scroll to position [661, 0]
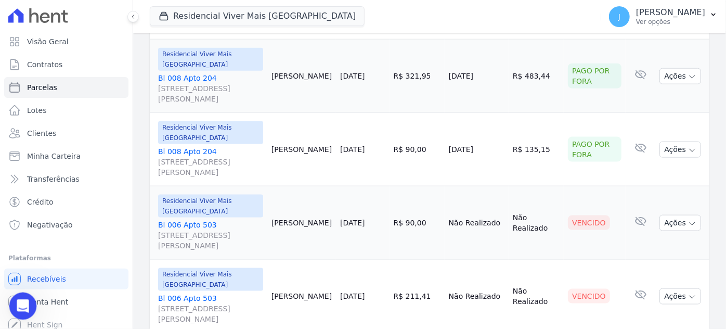
click at [26, 305] on icon "Abertura do Messenger da Intercom" at bounding box center [21, 304] width 17 height 17
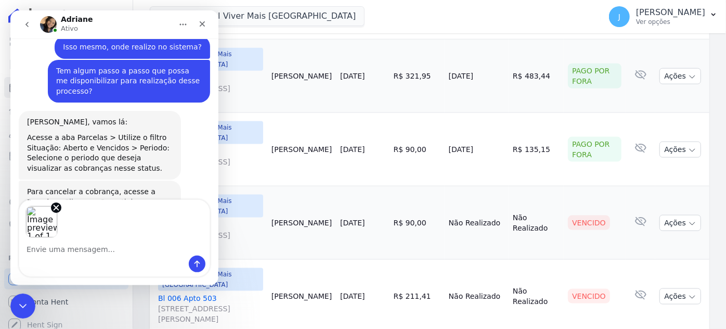
scroll to position [592, 0]
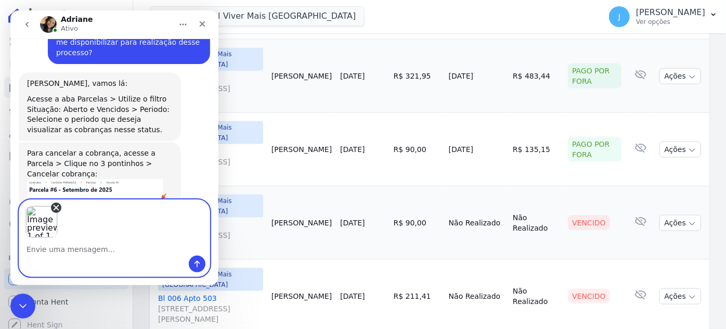
click at [59, 204] on icon "Remove image 1" at bounding box center [55, 207] width 9 height 9
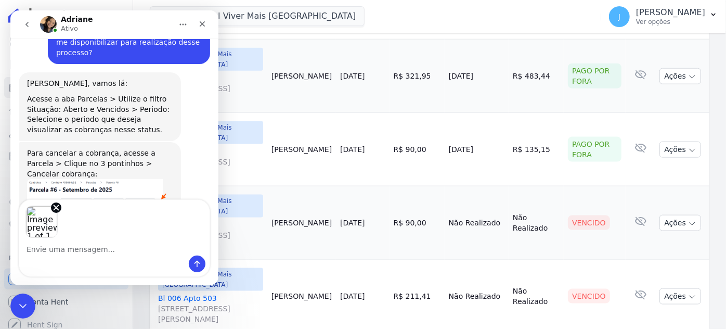
scroll to position [553, 0]
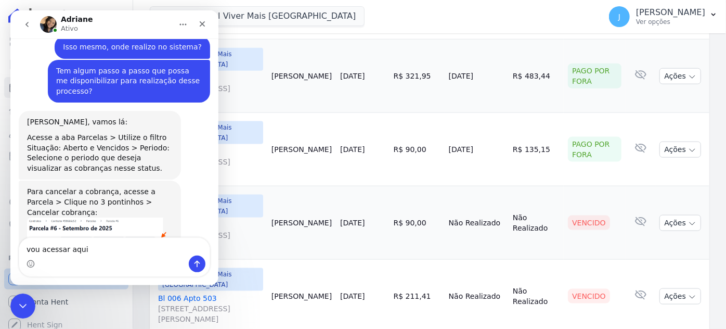
type textarea "vou acessar aqui"
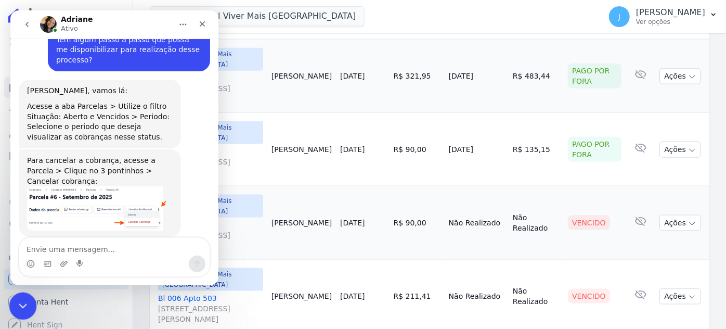
click at [20, 306] on icon "Encerramento do Messenger da Intercom" at bounding box center [21, 304] width 12 height 12
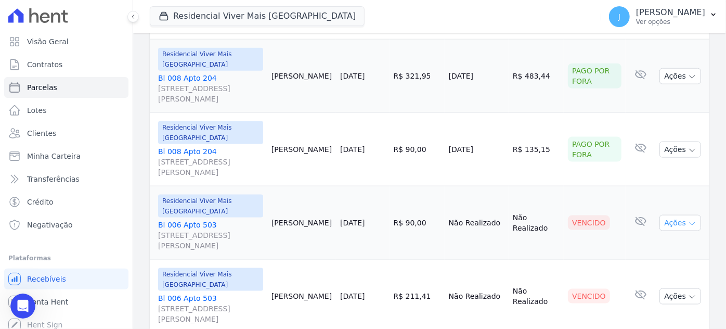
click at [668, 215] on button "Ações" at bounding box center [680, 223] width 42 height 16
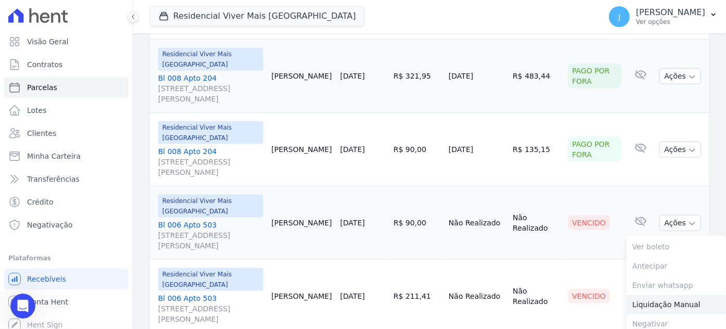
click at [642, 295] on link "Liquidação Manual" at bounding box center [676, 304] width 100 height 19
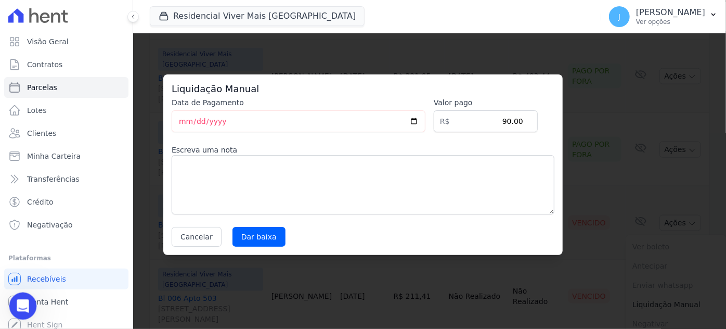
click at [25, 304] on icon "Abertura do Messenger da Intercom" at bounding box center [21, 304] width 17 height 17
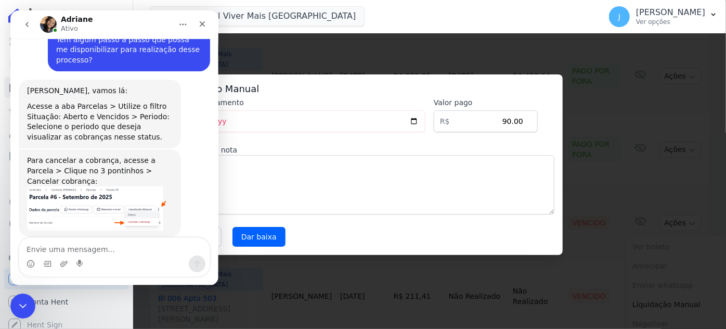
click at [97, 246] on textarea "Envie uma mensagem..." at bounding box center [114, 247] width 190 height 18
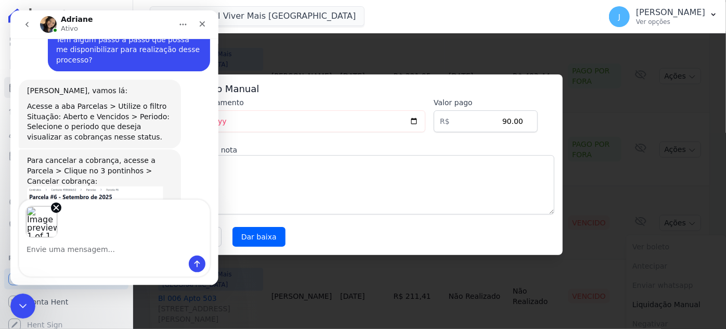
scroll to position [622, 0]
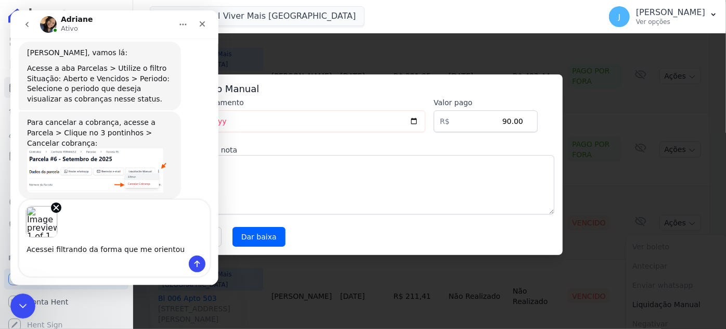
type textarea "Acessei filtrando da forma que me orientou"
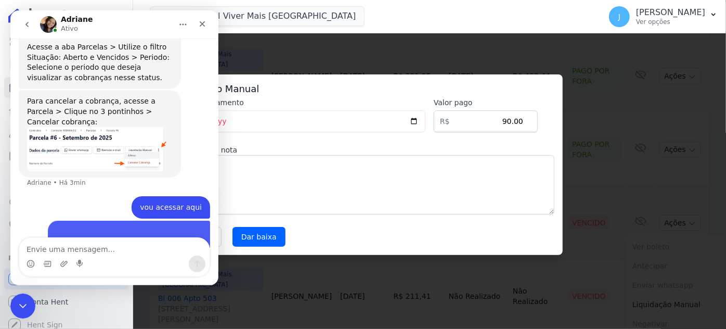
scroll to position [644, 0]
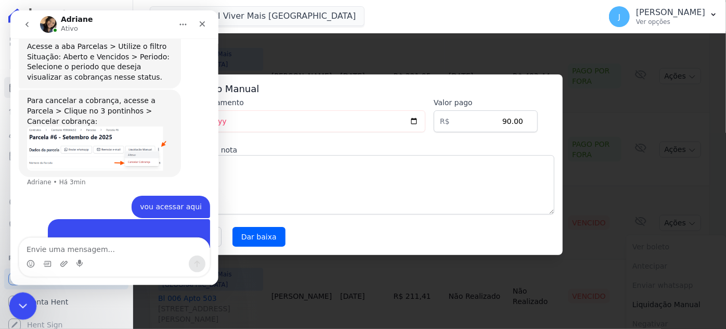
click at [19, 304] on icon "Encerramento do Messenger da Intercom" at bounding box center [21, 304] width 12 height 12
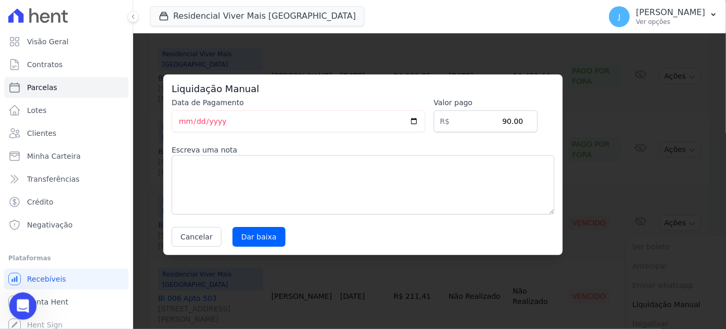
click at [20, 304] on icon "Abertura do Messenger da Intercom" at bounding box center [21, 304] width 17 height 17
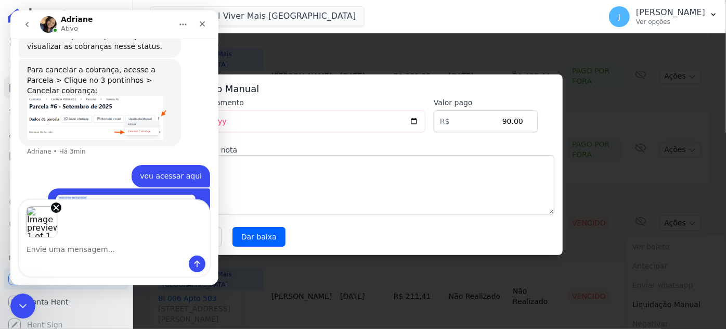
scroll to position [682, 0]
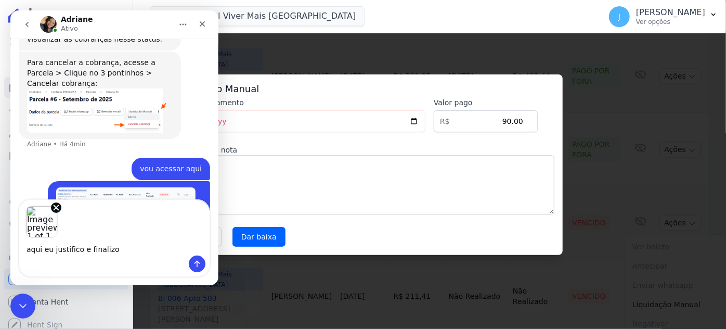
type textarea "aqui eu justifico e finalizo?"
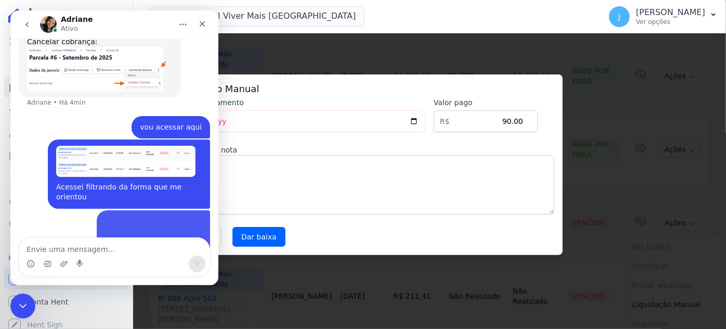
scroll to position [735, 0]
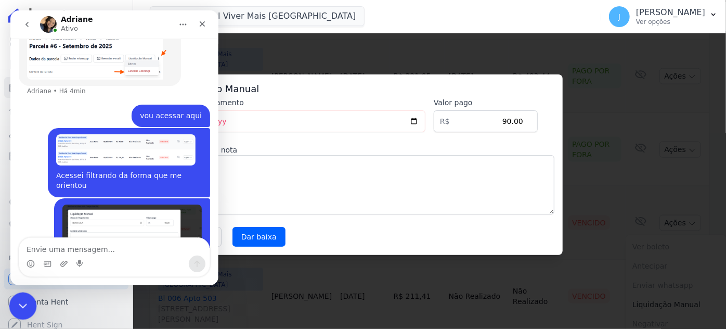
click at [14, 308] on div "Encerramento do Messenger da Intercom" at bounding box center [21, 304] width 25 height 25
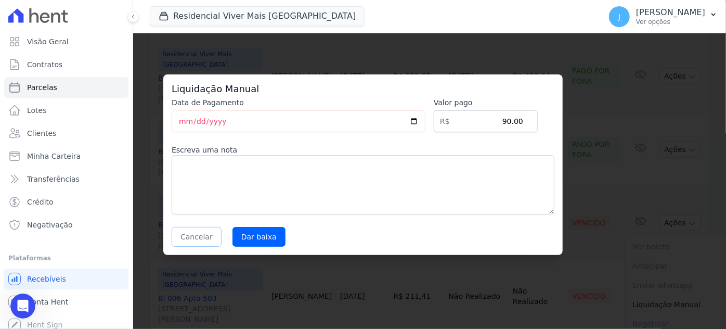
click at [205, 238] on button "Cancelar" at bounding box center [197, 237] width 50 height 20
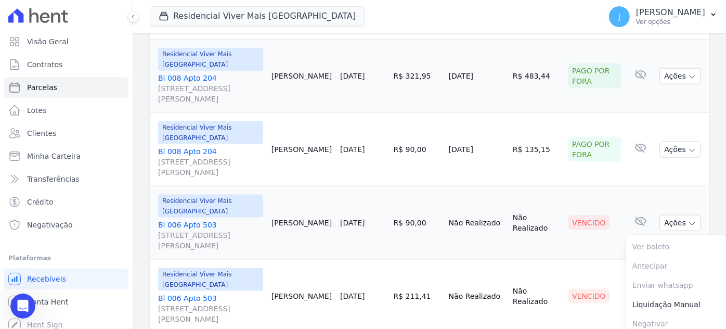
click at [550, 259] on td "Não Realizado" at bounding box center [535, 295] width 55 height 73
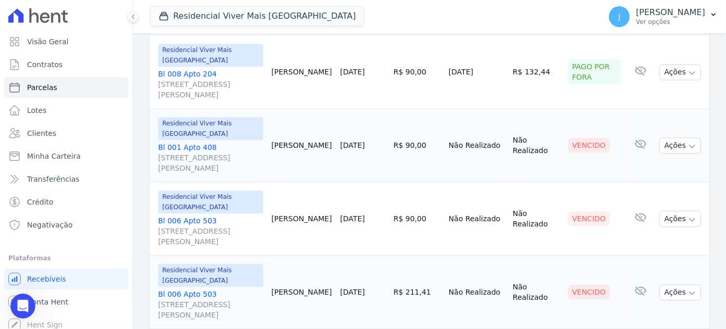
scroll to position [1276, 0]
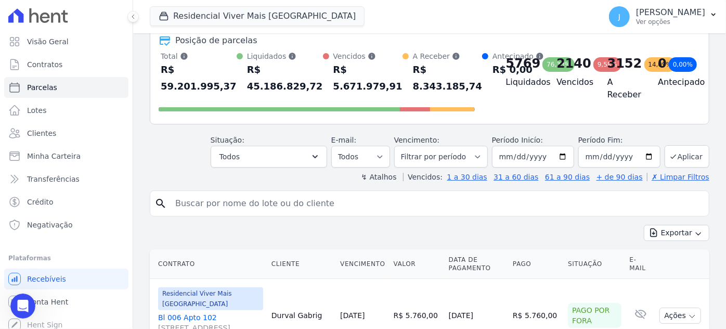
scroll to position [0, 0]
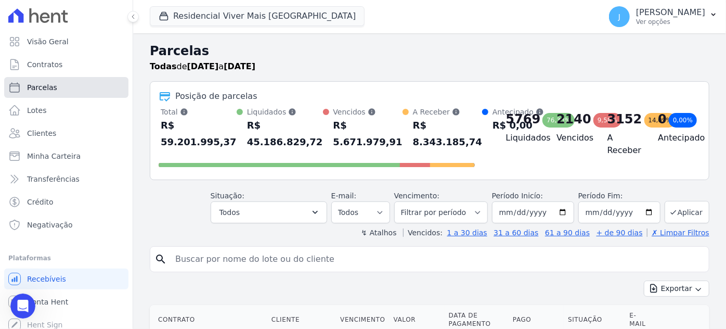
click at [37, 89] on span "Parcelas" at bounding box center [42, 87] width 30 height 10
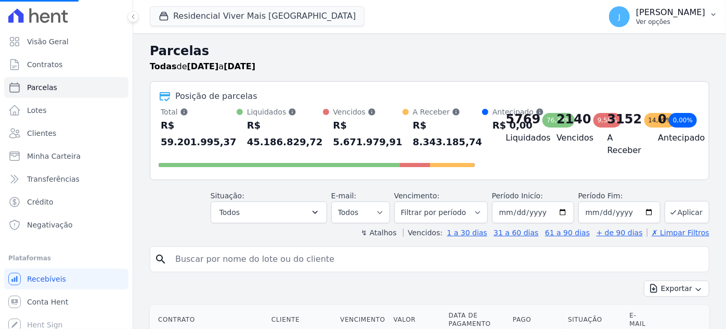
select select
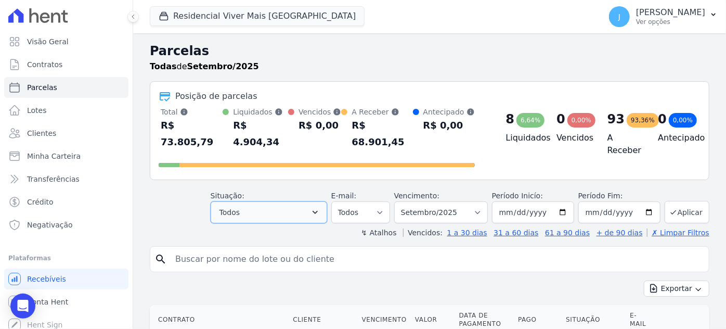
click at [255, 201] on button "Todos" at bounding box center [269, 212] width 116 height 22
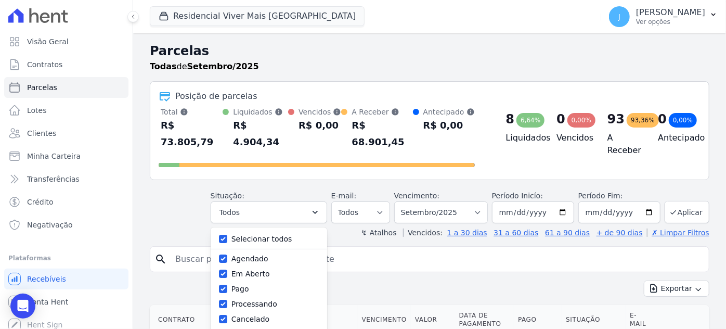
click at [264, 234] on label "Selecionar todos" at bounding box center [261, 238] width 61 height 8
click at [227, 234] on input "Selecionar todos" at bounding box center [223, 238] width 8 height 8
checkbox input "false"
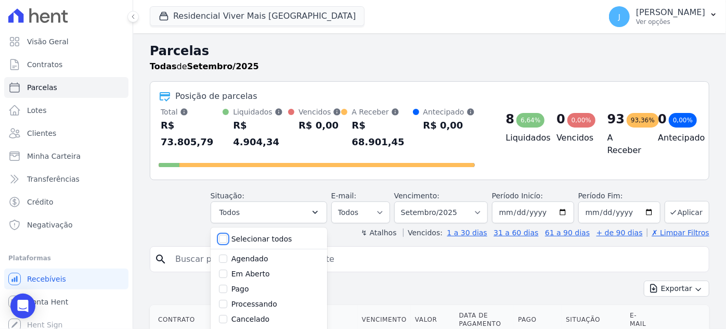
checkbox input "false"
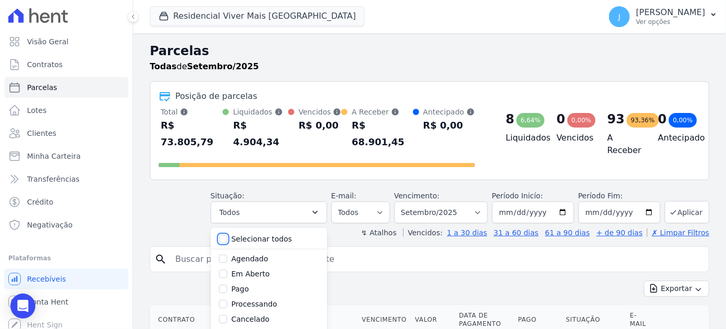
checkbox input "false"
click at [259, 269] on label "Em Aberto" at bounding box center [250, 273] width 38 height 8
click at [227, 269] on input "Em Aberto" at bounding box center [223, 273] width 8 height 8
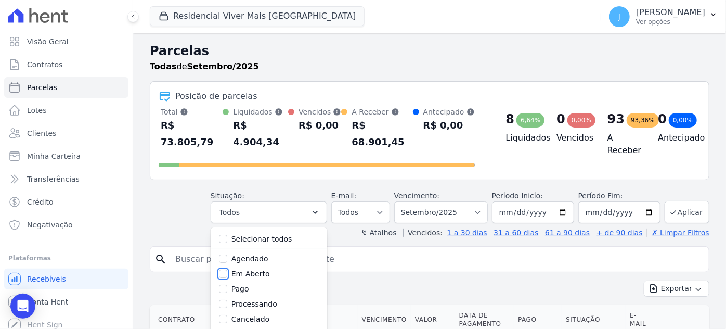
checkbox input "true"
click at [258, 283] on label "Vencido" at bounding box center [245, 287] width 29 height 8
click at [227, 283] on input "Vencido" at bounding box center [223, 287] width 8 height 8
checkbox input "true"
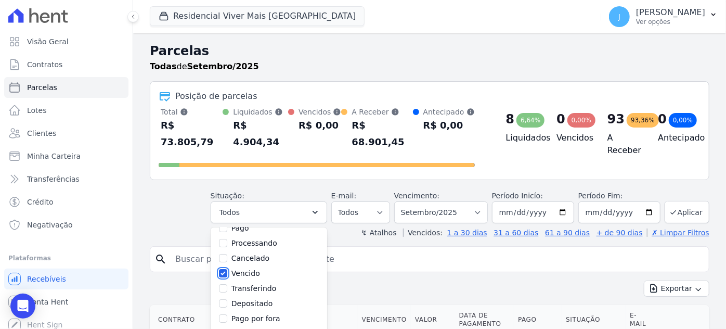
scroll to position [69, 0]
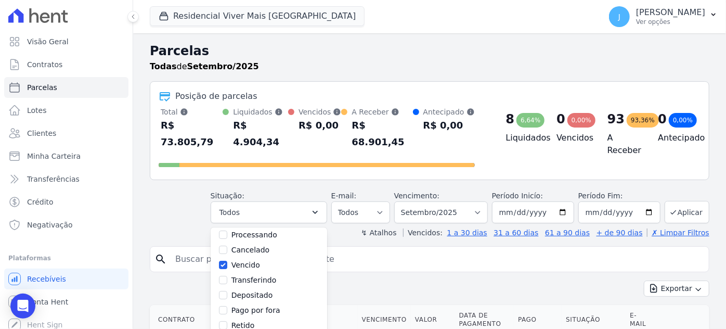
click at [382, 248] on input "search" at bounding box center [436, 258] width 535 height 21
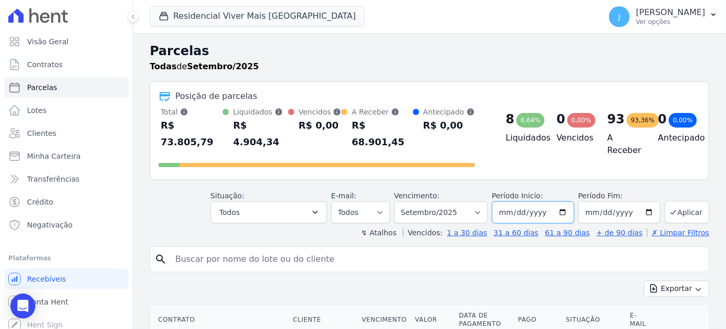
click at [517, 201] on input "[DATE]" at bounding box center [533, 212] width 82 height 22
click at [279, 203] on button "Todos" at bounding box center [269, 212] width 116 height 22
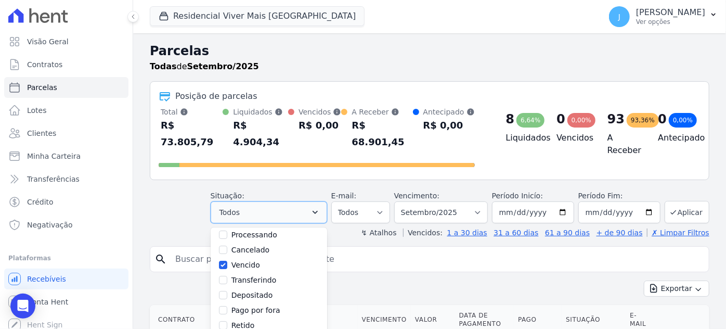
click at [279, 203] on button "Todos" at bounding box center [269, 212] width 116 height 22
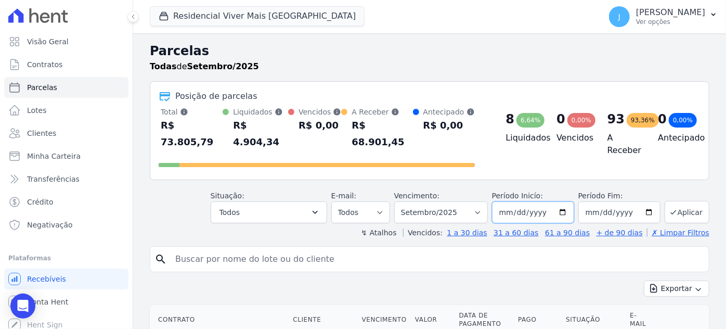
click at [518, 201] on input "[DATE]" at bounding box center [533, 212] width 82 height 22
type input "1999-01-01"
click at [587, 201] on input "[DATE]" at bounding box center [619, 212] width 82 height 22
type input "2025-09-03"
type input "2090-12-31"
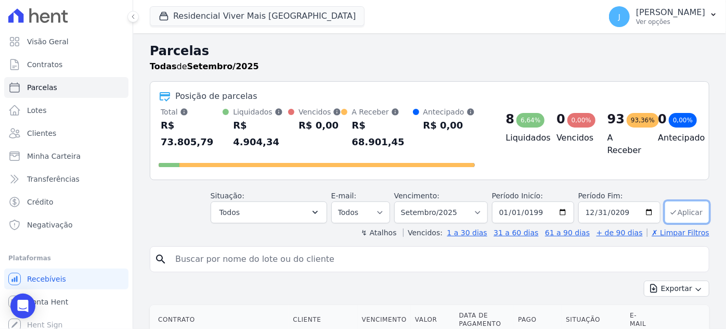
click at [681, 201] on button "Aplicar" at bounding box center [686, 212] width 45 height 22
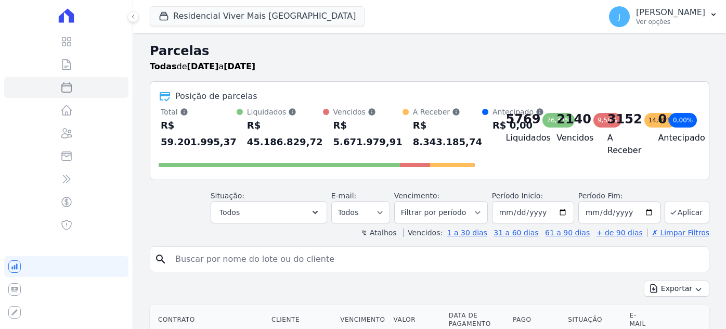
select select
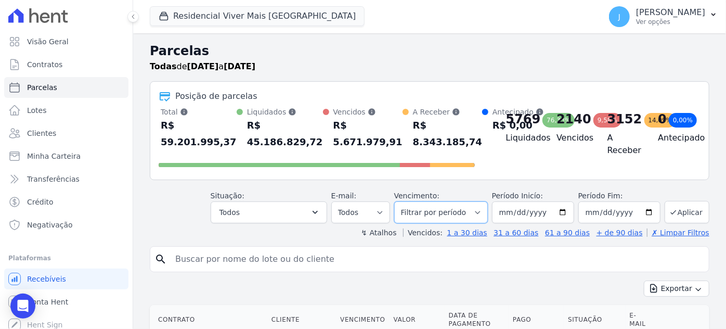
click at [455, 216] on select "Filtrar por período ──────── Todos os meses Janeiro/2021 Fevereiro/2021 Março/2…" at bounding box center [441, 212] width 94 height 22
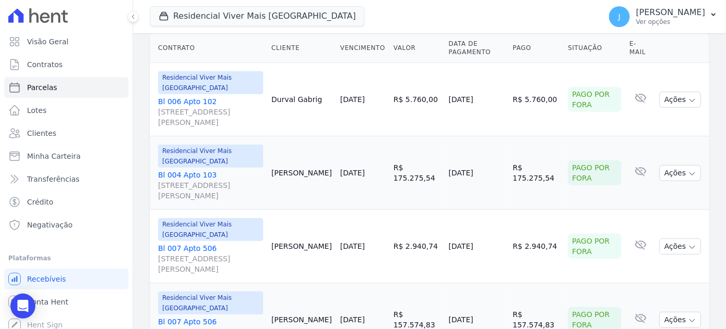
scroll to position [283, 0]
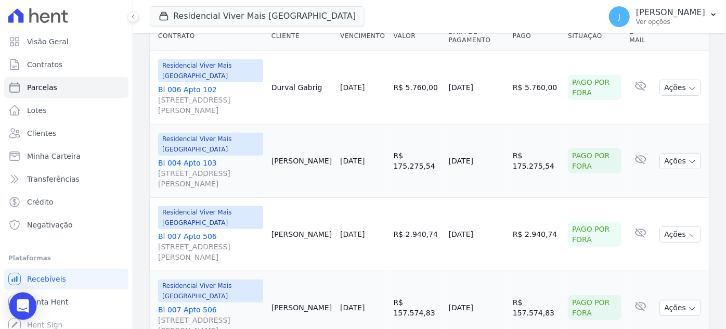
click at [16, 303] on div "Open Intercom Messenger" at bounding box center [23, 306] width 28 height 28
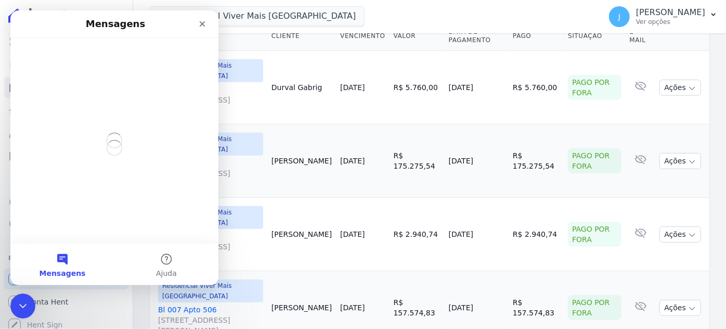
scroll to position [0, 0]
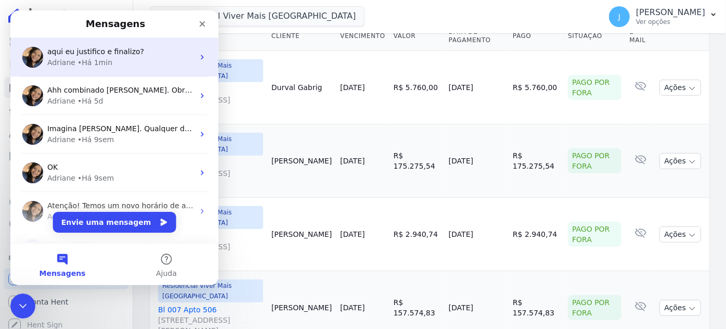
click at [95, 60] on div "• Há 1min" at bounding box center [94, 62] width 35 height 11
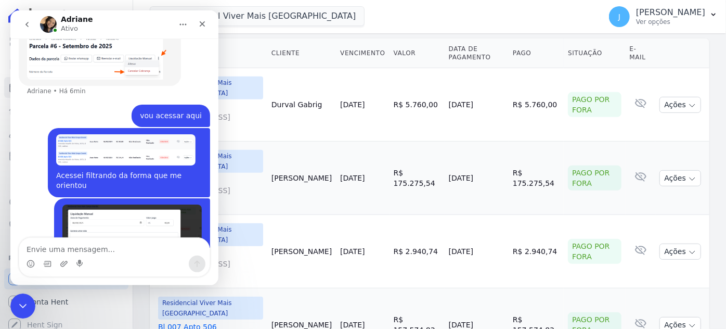
scroll to position [283, 0]
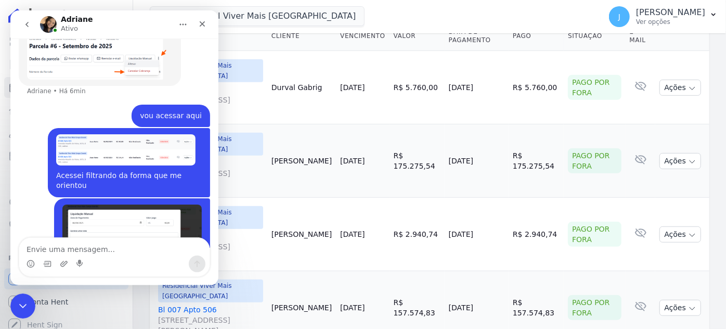
click at [108, 252] on textarea "Envie uma mensagem..." at bounding box center [114, 247] width 190 height 18
type textarea "Clico em dar baixa?"
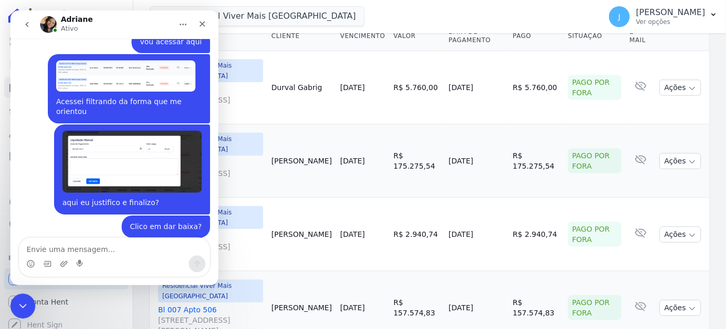
scroll to position [810, 0]
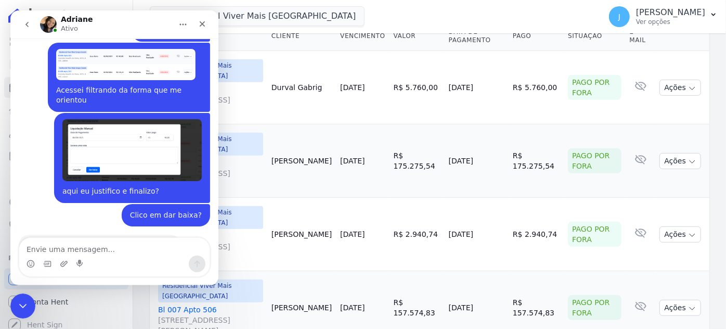
click at [72, 248] on textarea "Envie uma mensagem..." at bounding box center [114, 247] width 190 height 18
type textarea "Cancelamento da cobrança"
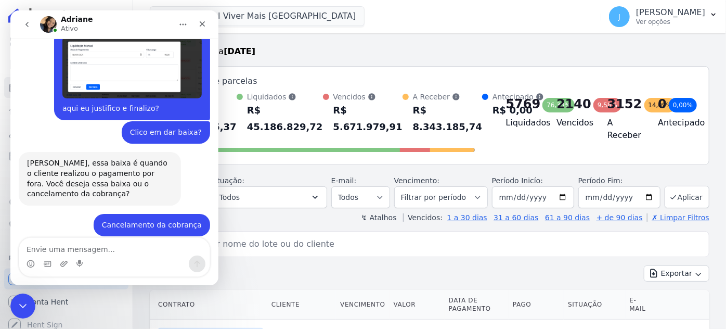
scroll to position [0, 0]
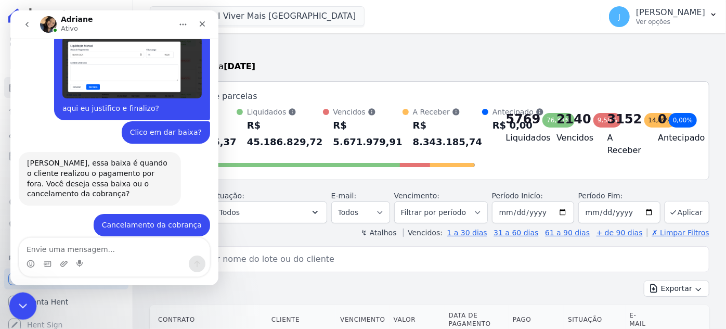
click at [24, 304] on icon "Encerramento do Messenger da Intercom" at bounding box center [21, 304] width 12 height 12
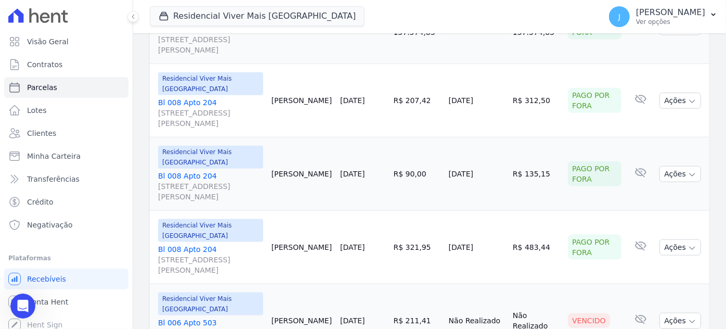
scroll to position [614, 0]
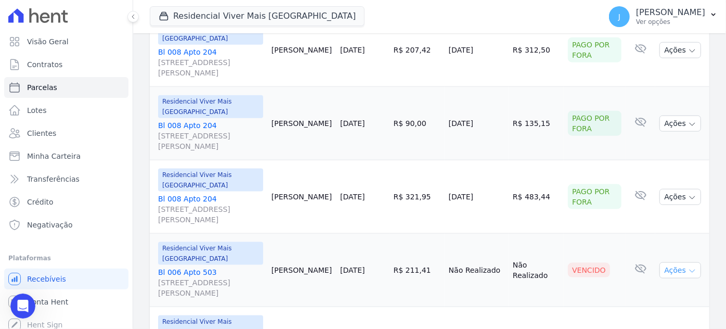
click at [674, 262] on button "Ações" at bounding box center [680, 270] width 42 height 16
click at [607, 262] on div "Vencido" at bounding box center [594, 269] width 53 height 15
click at [609, 262] on div "Vencido" at bounding box center [594, 269] width 53 height 15
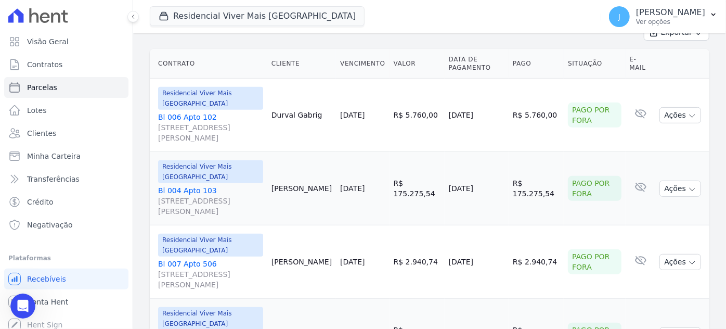
scroll to position [189, 0]
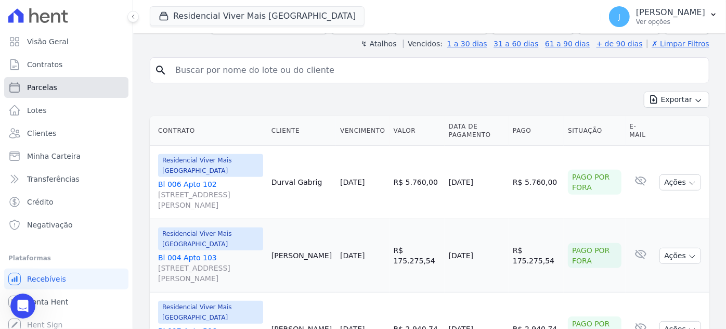
click at [44, 89] on span "Parcelas" at bounding box center [42, 87] width 30 height 10
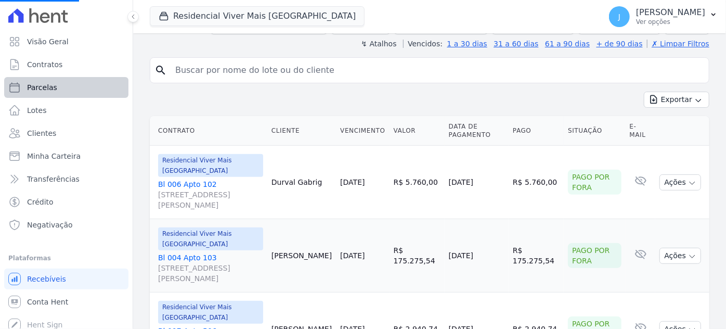
select select
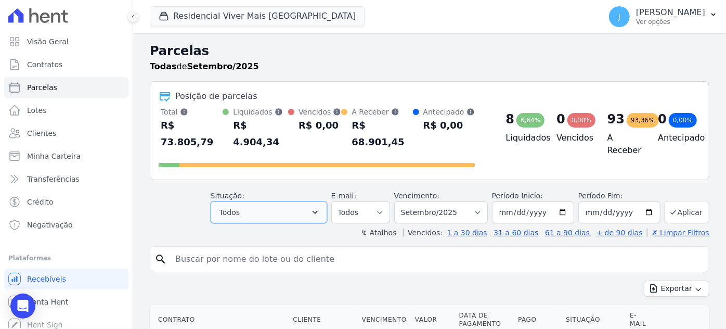
click at [287, 201] on button "Todos" at bounding box center [269, 212] width 116 height 22
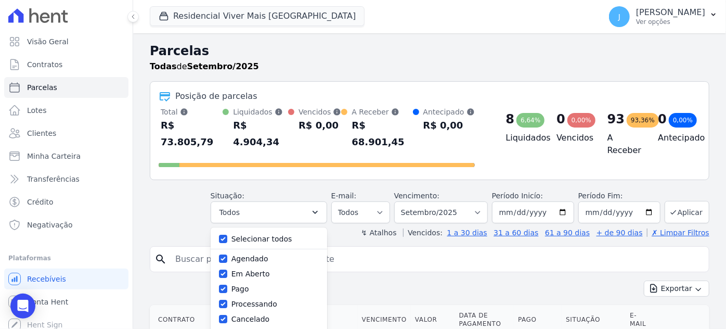
click at [277, 234] on label "Selecionar todos" at bounding box center [261, 238] width 61 height 8
click at [227, 234] on input "Selecionar todos" at bounding box center [223, 238] width 8 height 8
checkbox input "false"
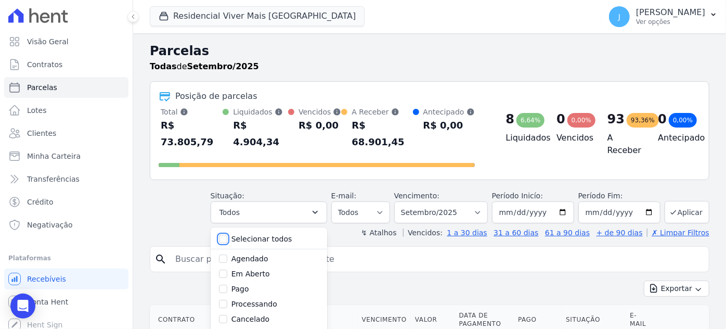
checkbox input "false"
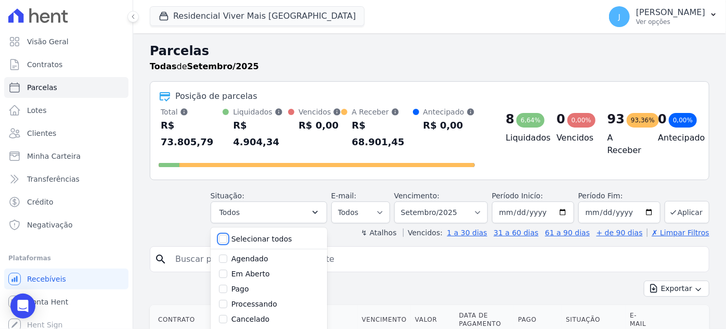
checkbox input "false"
click at [265, 269] on label "Em Aberto" at bounding box center [250, 273] width 38 height 8
click at [227, 269] on input "Em Aberto" at bounding box center [223, 273] width 8 height 8
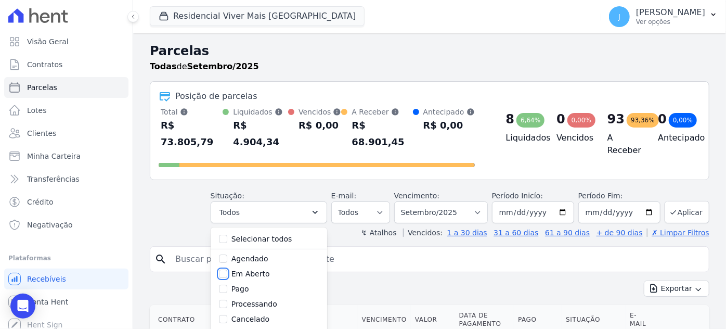
checkbox input "true"
click at [260, 283] on label "Vencido" at bounding box center [245, 287] width 29 height 8
click at [227, 283] on input "Vencido" at bounding box center [223, 287] width 8 height 8
checkbox input "true"
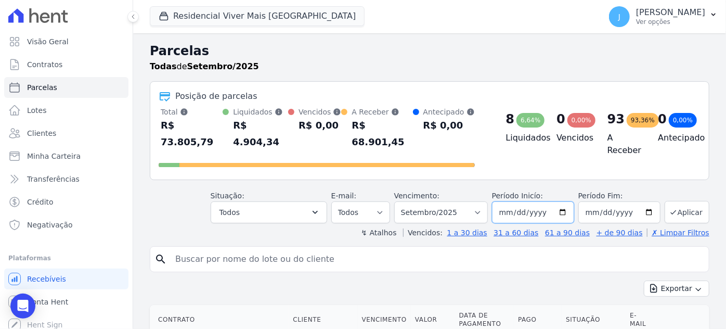
click at [508, 201] on input "[DATE]" at bounding box center [533, 212] width 82 height 22
type input "[DATE]"
type input "19999-01-01"
click at [588, 202] on input "[DATE]" at bounding box center [619, 212] width 82 height 22
type input "[DATE]"
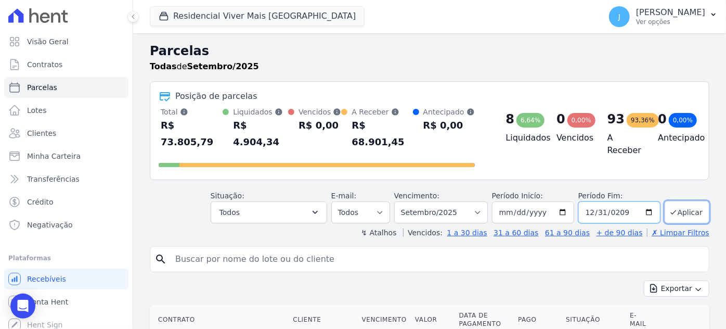
type input "[DATE]"
click at [684, 201] on button "Aplicar" at bounding box center [686, 212] width 45 height 22
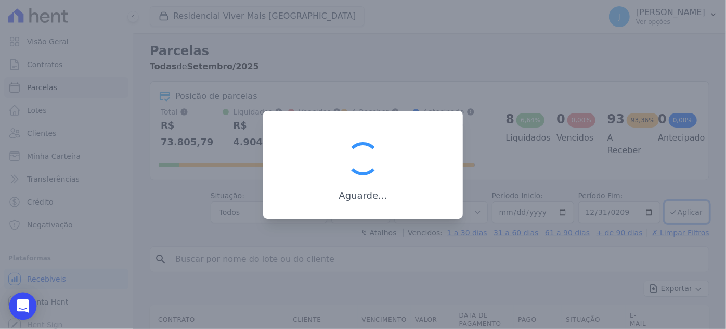
click at [21, 309] on icon "Open Intercom Messenger" at bounding box center [23, 306] width 12 height 14
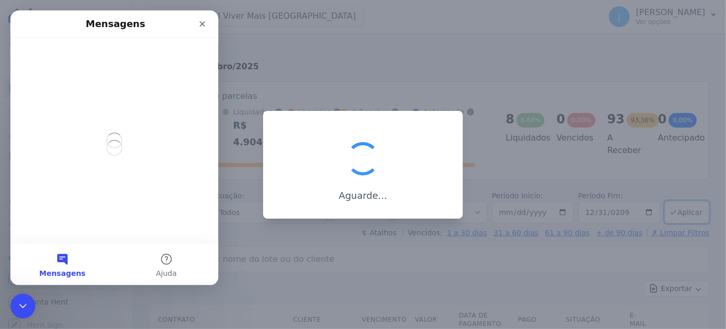
scroll to position [0, 0]
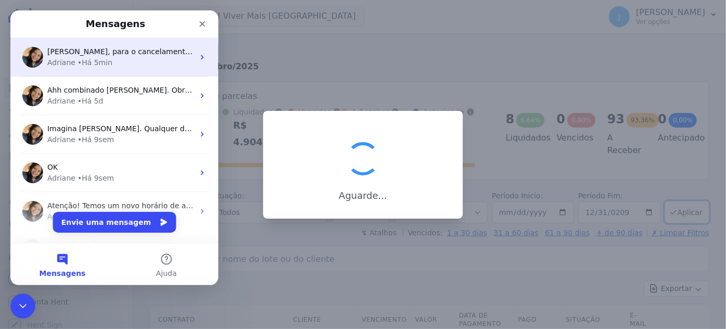
click at [86, 59] on div "• Há 5min" at bounding box center [94, 62] width 35 height 11
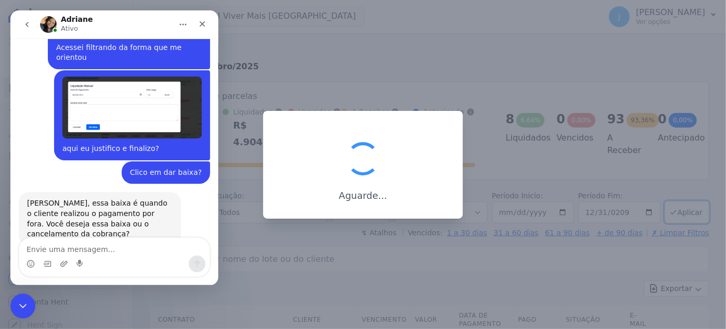
scroll to position [892, 0]
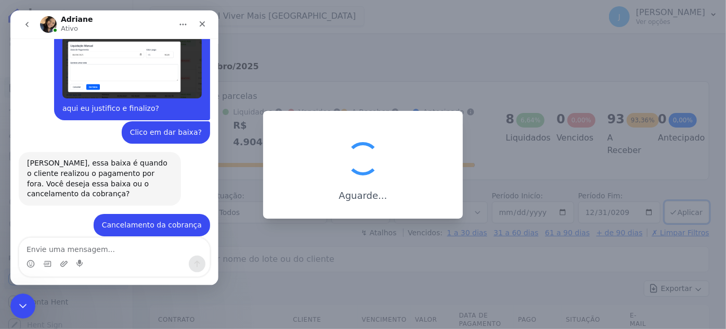
click at [104, 244] on textarea "Envie uma mensagem..." at bounding box center [114, 247] width 190 height 18
type textarea "não consegui localizar esses 3 pontinhos"
click at [21, 305] on icon "Encerramento do Messenger da Intercom" at bounding box center [21, 304] width 7 height 4
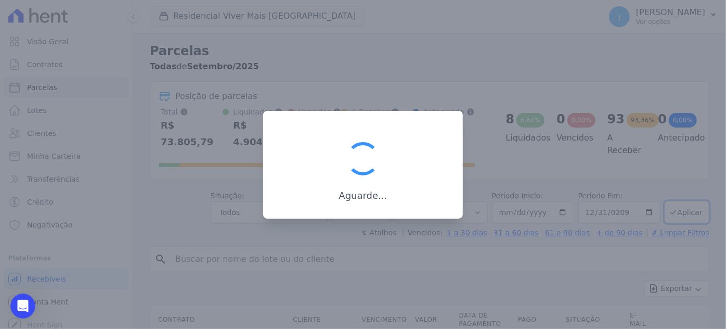
click at [368, 196] on h3 "Aguarde..." at bounding box center [363, 195] width 166 height 12
click at [438, 126] on div "Aguarde..." at bounding box center [363, 165] width 200 height 108
click at [402, 88] on div at bounding box center [363, 164] width 726 height 329
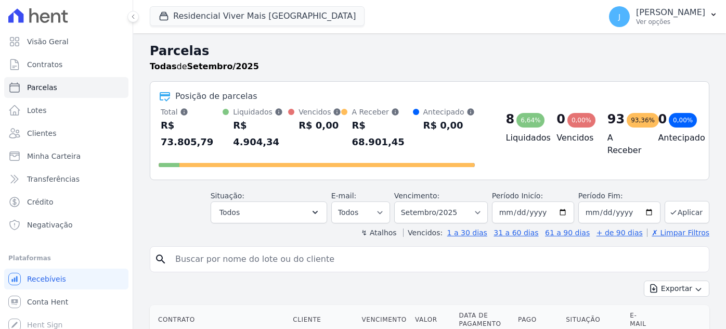
select select
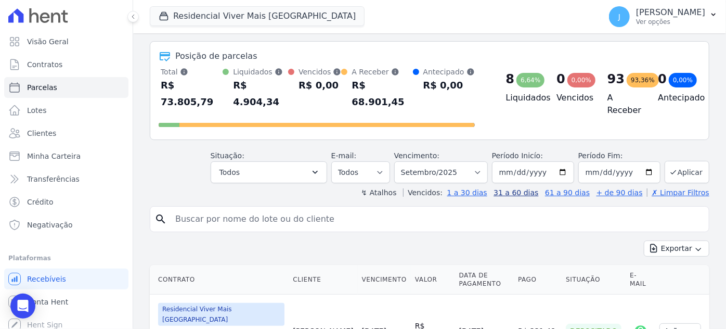
scroll to position [94, 0]
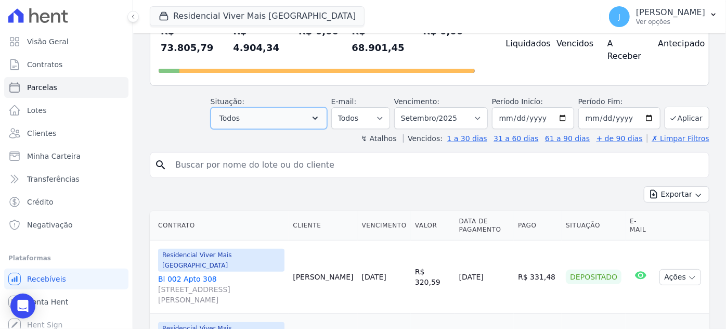
click at [271, 107] on button "Todos" at bounding box center [269, 118] width 116 height 22
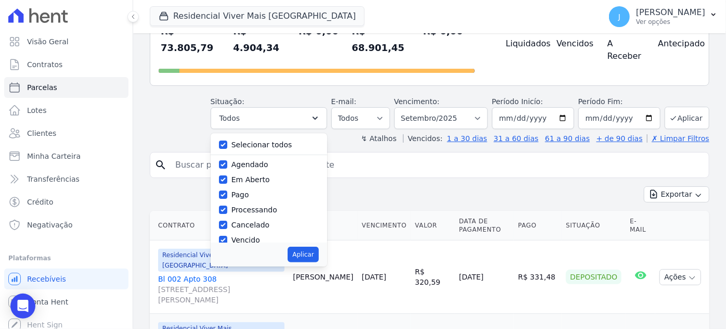
click at [256, 140] on label "Selecionar todos" at bounding box center [261, 144] width 61 height 8
click at [227, 140] on input "Selecionar todos" at bounding box center [223, 144] width 8 height 8
checkbox input "false"
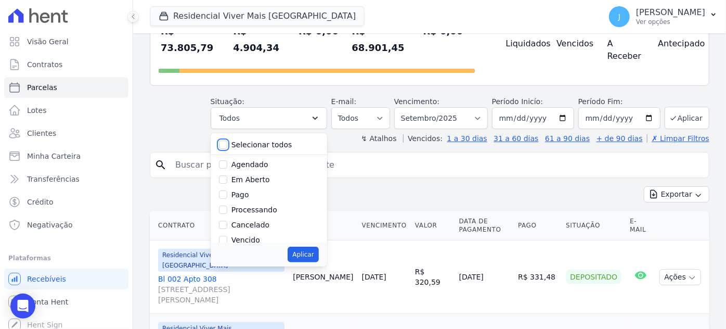
checkbox input "false"
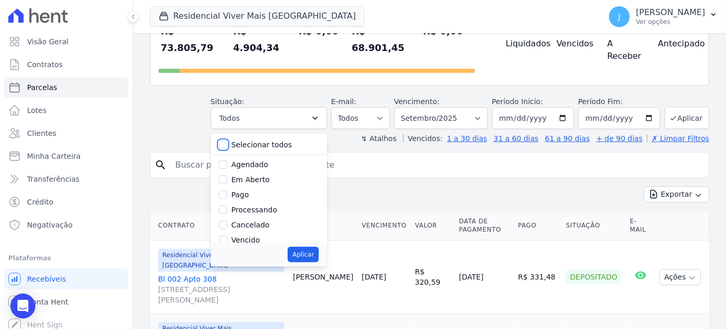
checkbox input "false"
click at [256, 175] on label "Em Aberto" at bounding box center [250, 179] width 38 height 8
click at [227, 175] on input "Em Aberto" at bounding box center [223, 179] width 8 height 8
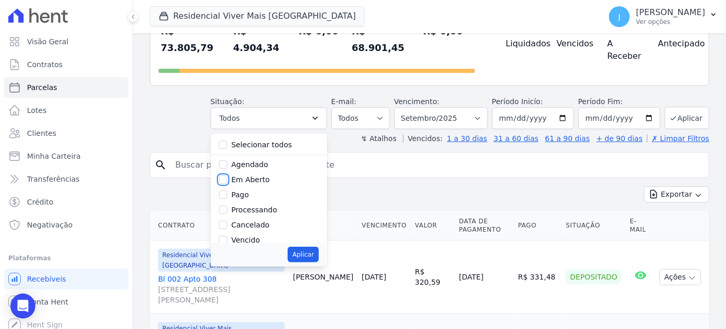
checkbox input "true"
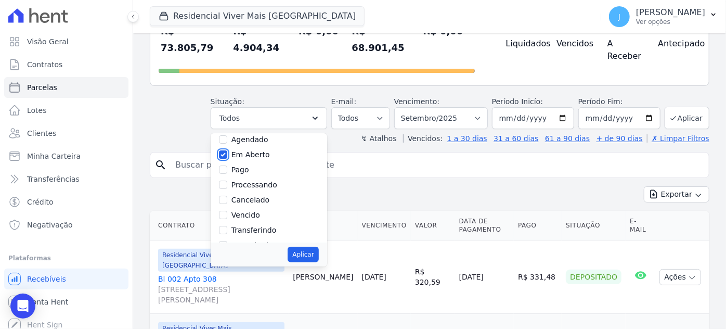
scroll to position [47, 0]
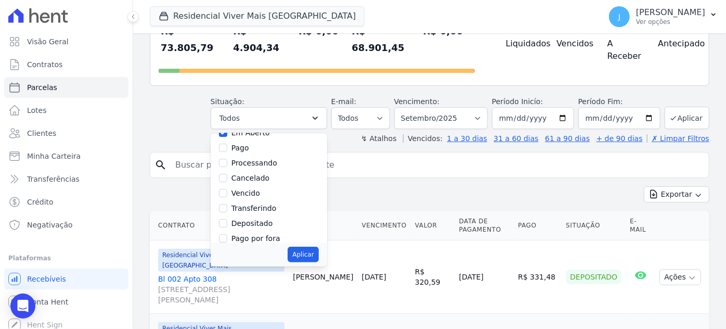
click at [252, 189] on label "Vencido" at bounding box center [245, 193] width 29 height 8
click at [227, 189] on input "Vencido" at bounding box center [223, 193] width 8 height 8
checkbox input "true"
click at [318, 246] on button "Aplicar" at bounding box center [302, 254] width 31 height 16
select select "pending"
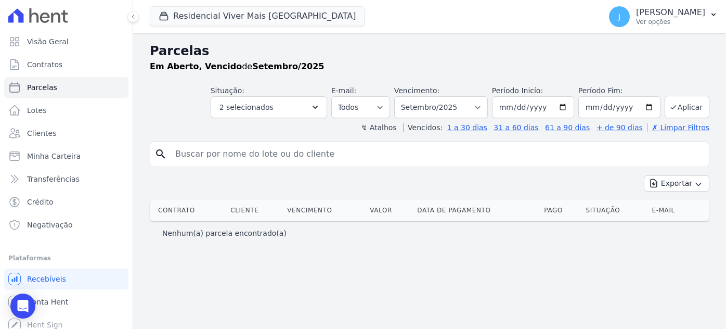
select select
click at [515, 111] on input "[DATE]" at bounding box center [533, 107] width 82 height 22
type input "[DATE]"
click at [596, 106] on input "[DATE]" at bounding box center [619, 107] width 82 height 22
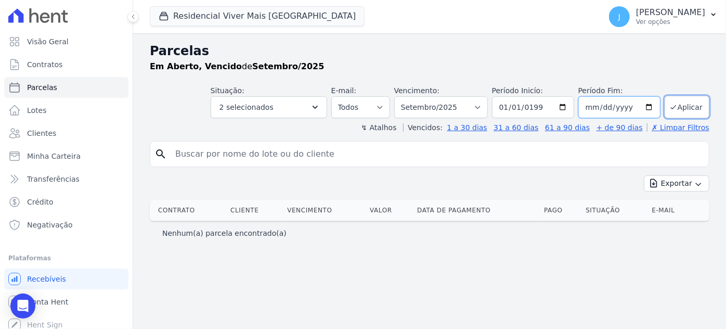
type input "[DATE]"
click at [691, 110] on button "Aplicar" at bounding box center [686, 107] width 45 height 22
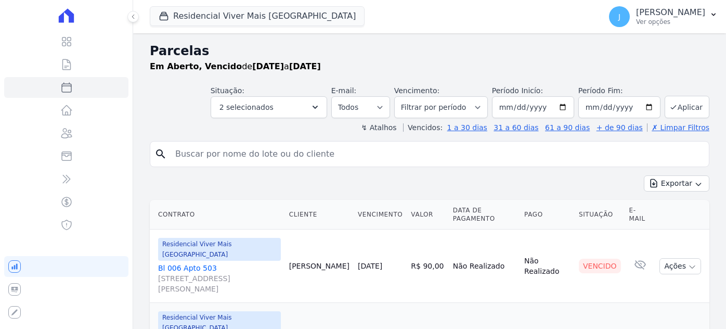
select select
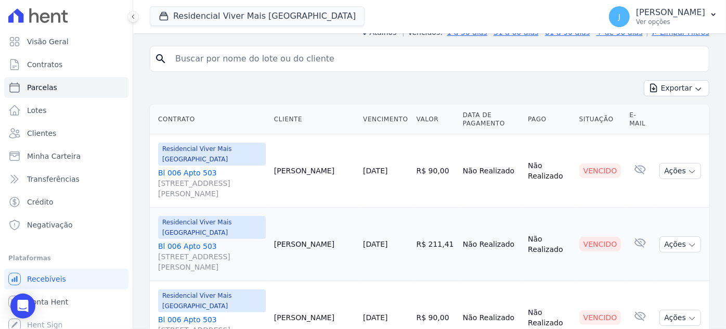
scroll to position [94, 0]
click at [242, 179] on span "[STREET_ADDRESS][PERSON_NAME]" at bounding box center [212, 189] width 108 height 21
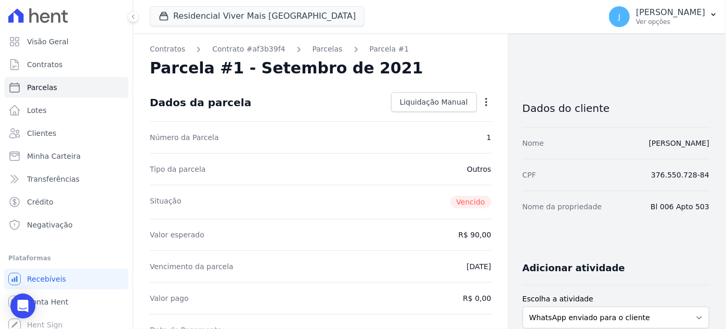
click at [485, 101] on icon "button" at bounding box center [486, 102] width 2 height 8
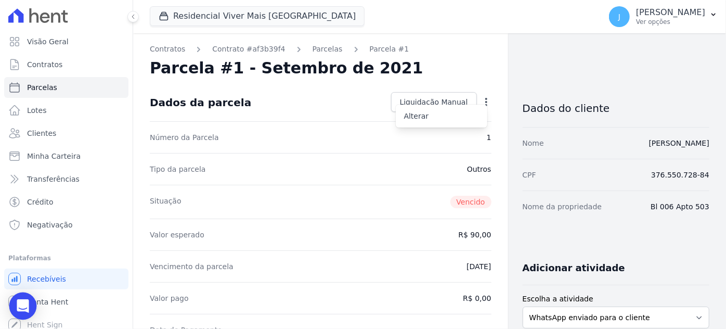
click at [23, 306] on icon "Open Intercom Messenger" at bounding box center [23, 306] width 12 height 14
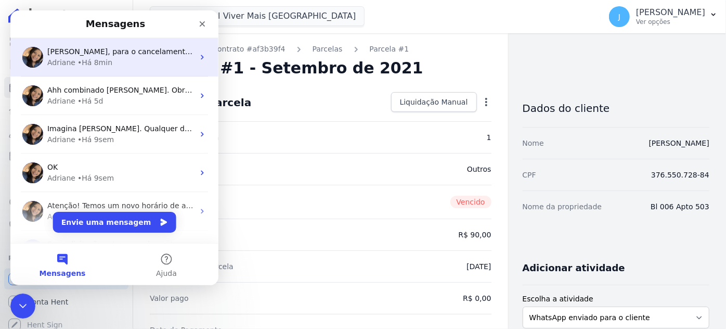
click at [53, 56] on span "[PERSON_NAME], para o cancelamento da cobrança, é através da orientação enviada…" at bounding box center [297, 51] width 500 height 8
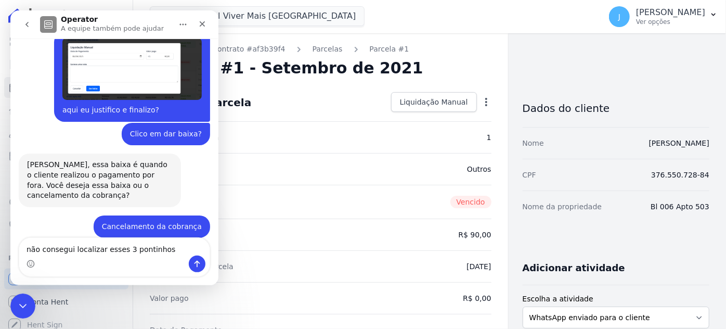
scroll to position [892, 0]
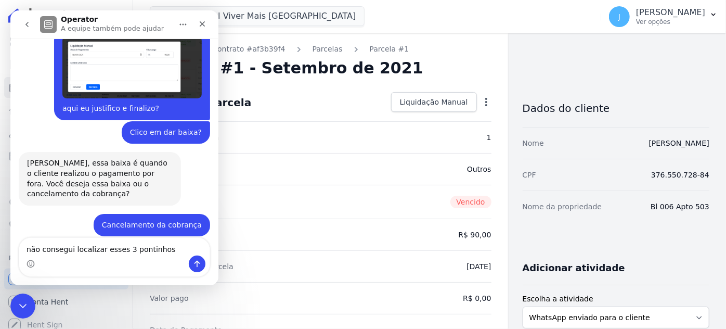
drag, startPoint x: 165, startPoint y: 252, endPoint x: 19, endPoint y: 238, distance: 146.7
click at [19, 238] on textarea "não consegui localizar esses 3 pontinhos" at bounding box center [114, 247] width 190 height 18
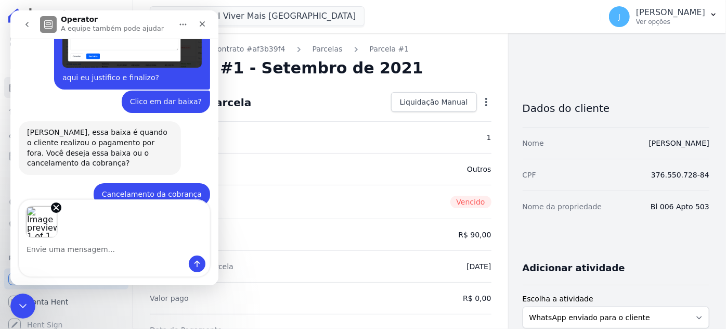
scroll to position [930, 0]
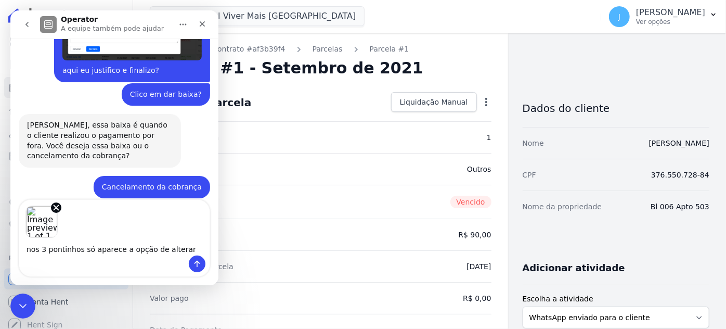
type textarea "nos 3 pontinhos só aparece a opção de alterar"
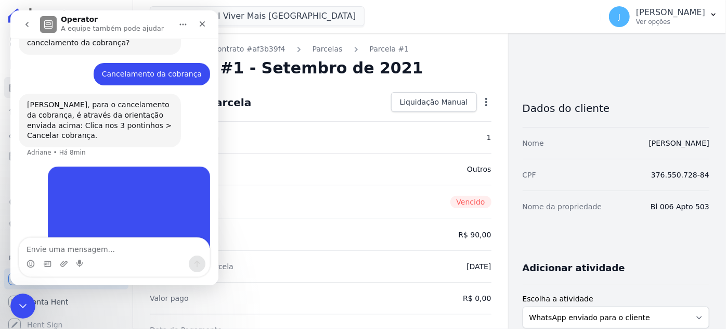
scroll to position [1058, 0]
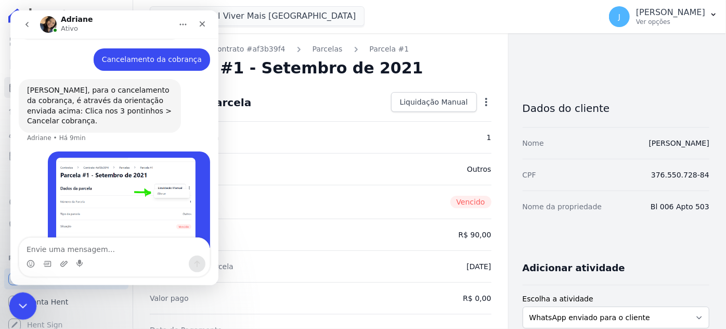
click at [17, 301] on icon "Encerramento do Messenger da Intercom" at bounding box center [21, 304] width 12 height 12
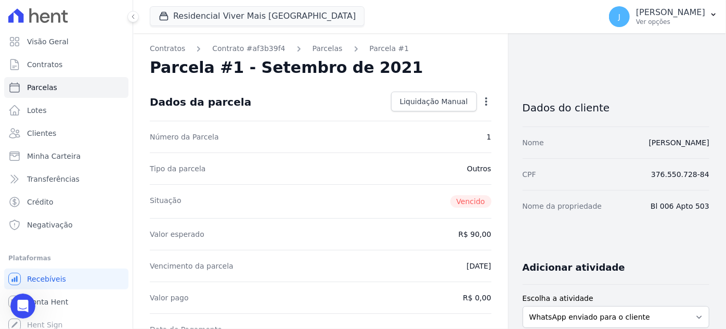
scroll to position [0, 0]
click at [481, 102] on icon "button" at bounding box center [486, 102] width 10 height 10
click at [425, 120] on link "Alterar" at bounding box center [441, 116] width 91 height 19
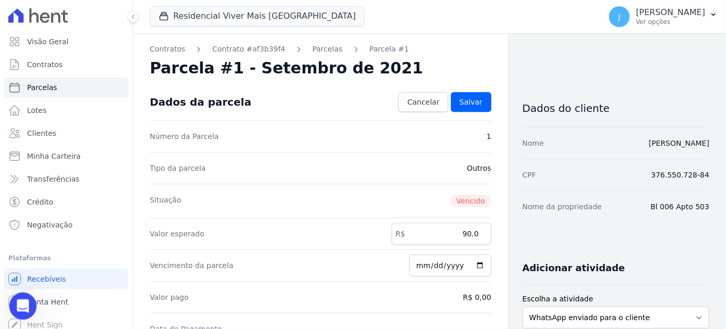
click at [20, 303] on icon "Abertura do Messenger da Intercom" at bounding box center [21, 304] width 17 height 17
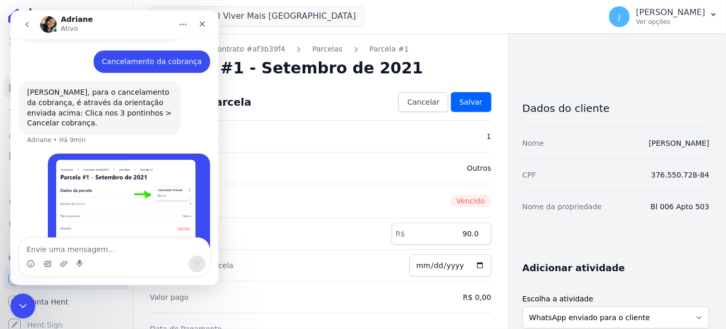
scroll to position [1058, 0]
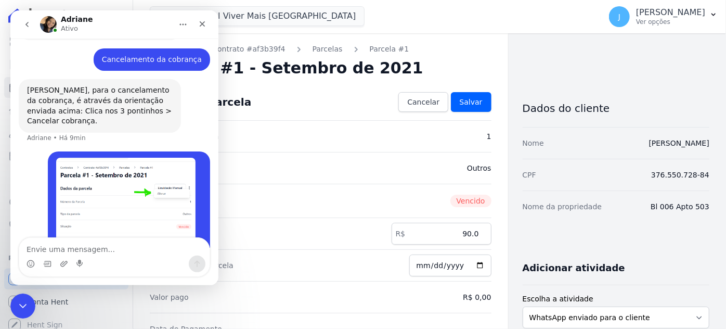
click at [63, 248] on textarea "Envie uma mensagem..." at bounding box center [114, 247] width 190 height 18
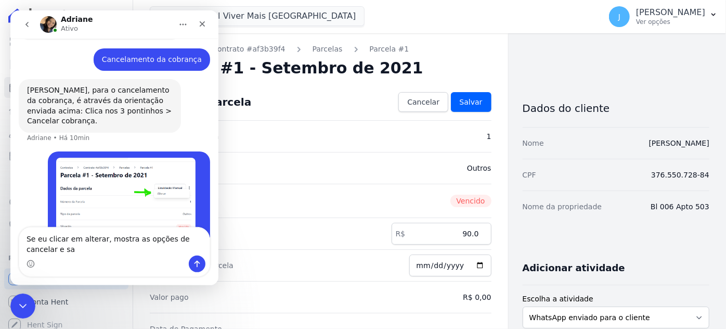
scroll to position [1069, 0]
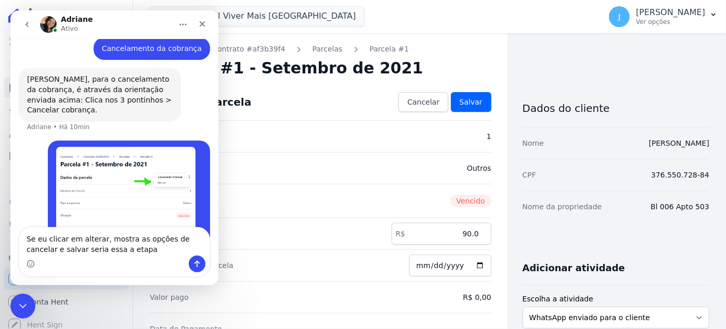
type textarea "Se eu clicar em alterar, mostra as opções de cancelar e salvar seria essa a eta…"
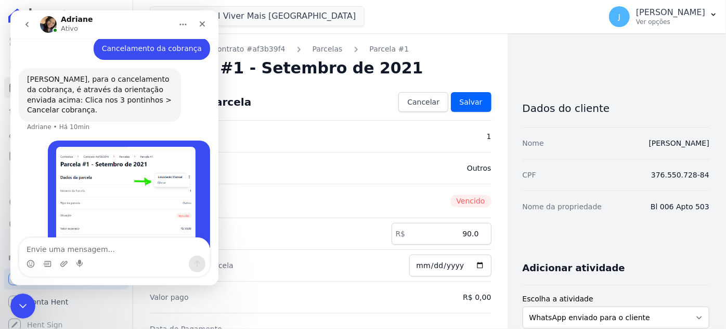
scroll to position [1092, 0]
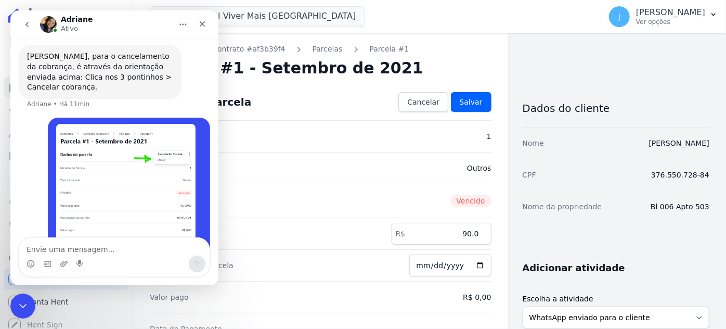
click at [83, 138] on img "Josiane diz…" at bounding box center [125, 183] width 139 height 119
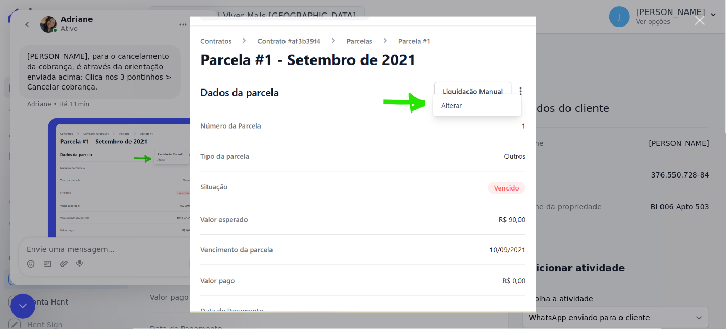
click at [695, 20] on div "Fechar" at bounding box center [700, 21] width 10 height 10
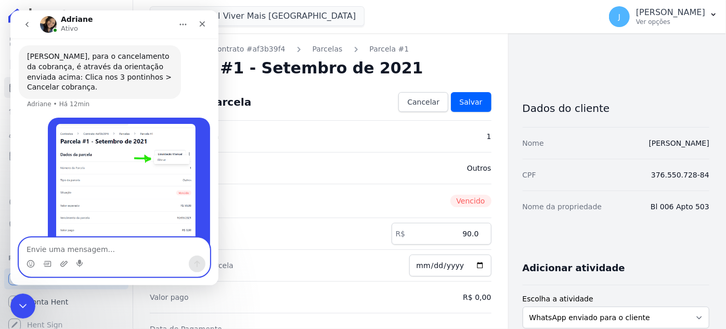
click at [122, 252] on textarea "Envie uma mensagem..." at bounding box center [114, 247] width 190 height 18
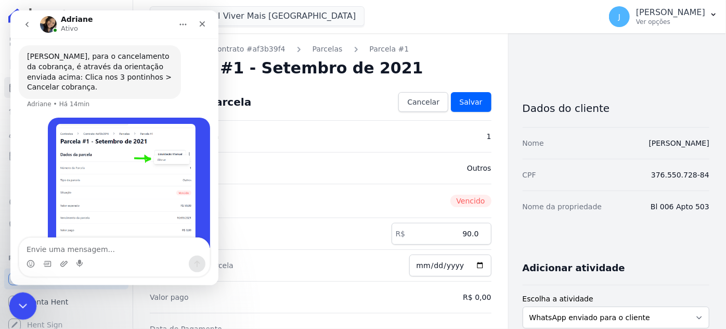
click at [25, 308] on icon "Encerramento do Messenger da Intercom" at bounding box center [21, 304] width 12 height 12
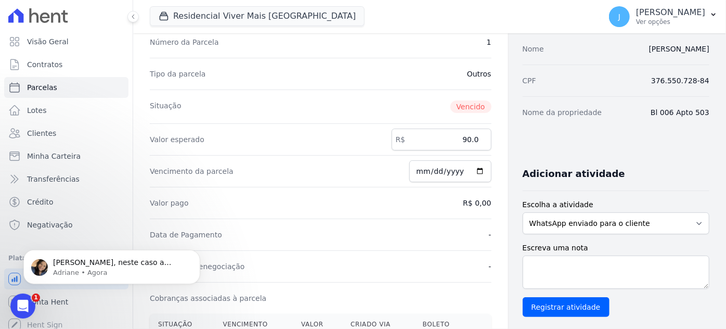
scroll to position [1163, 0]
drag, startPoint x: 25, startPoint y: 306, endPoint x: 26, endPoint y: 295, distance: 11.4
click at [25, 307] on icon "Abertura do Messenger da Intercom" at bounding box center [21, 304] width 17 height 17
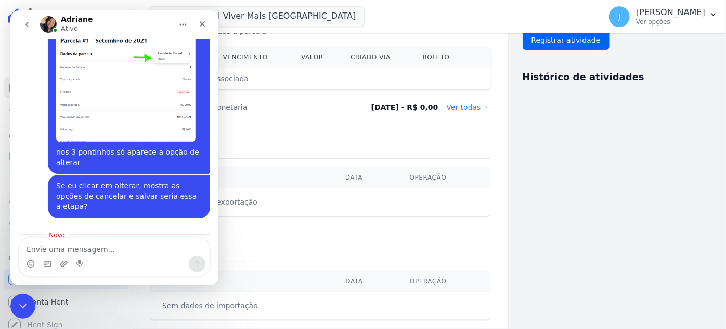
scroll to position [377, 0]
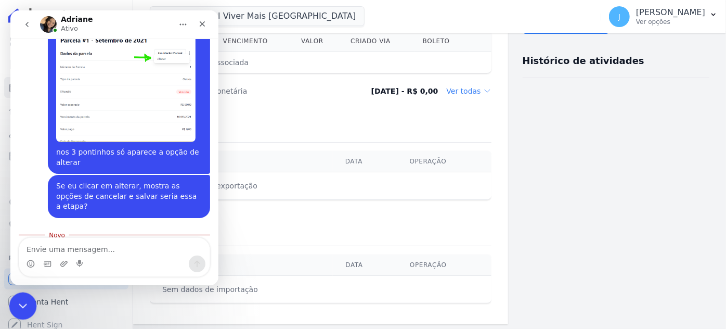
click at [22, 308] on icon "Encerramento do Messenger da Intercom" at bounding box center [21, 304] width 12 height 12
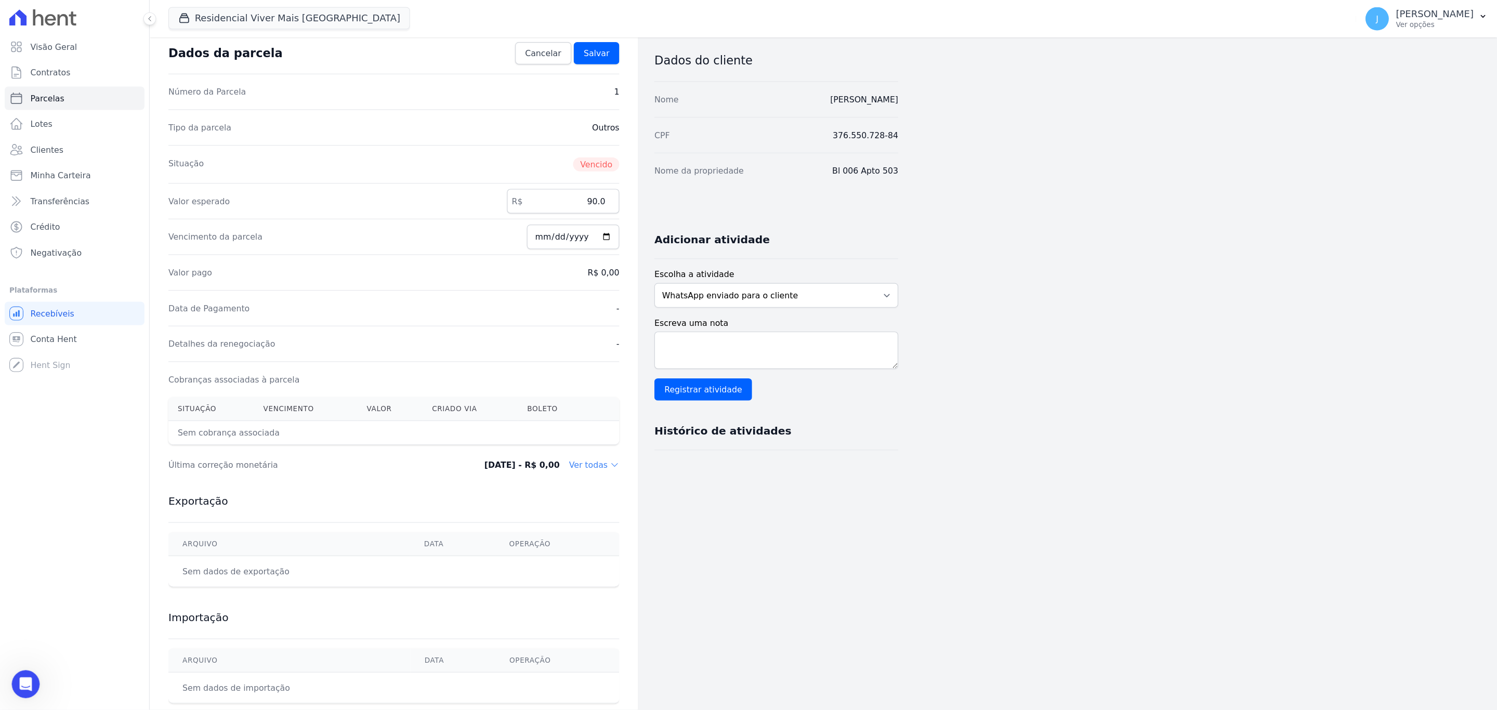
scroll to position [1090, 0]
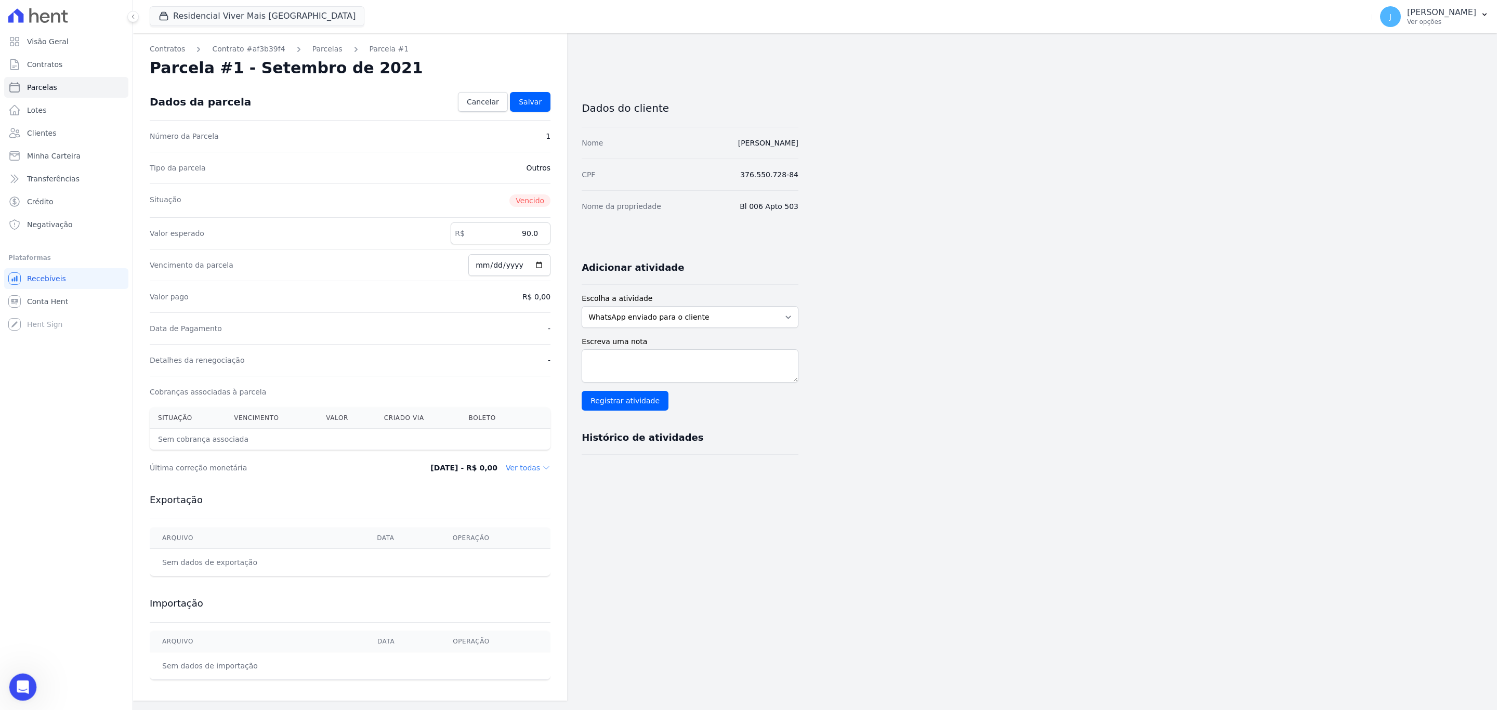
click at [22, 328] on icon "Abertura do Messenger da Intercom" at bounding box center [21, 685] width 17 height 17
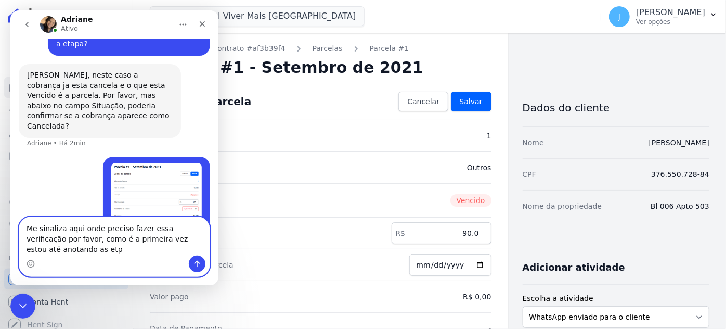
scroll to position [1334, 0]
type textarea "Me sinaliza aqui onde preciso fazer essa verificação por favor, como é a primei…"
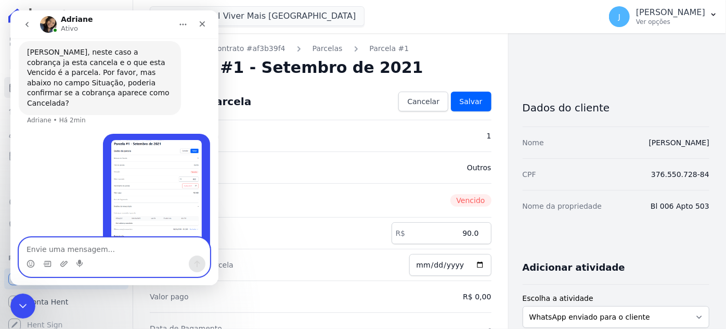
scroll to position [1368, 0]
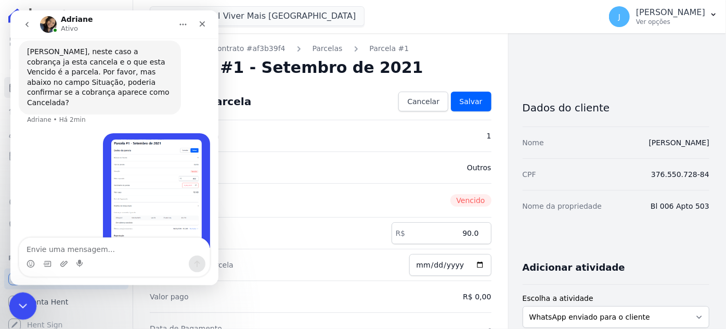
click at [20, 305] on icon "Encerramento do Messenger da Intercom" at bounding box center [21, 304] width 7 height 4
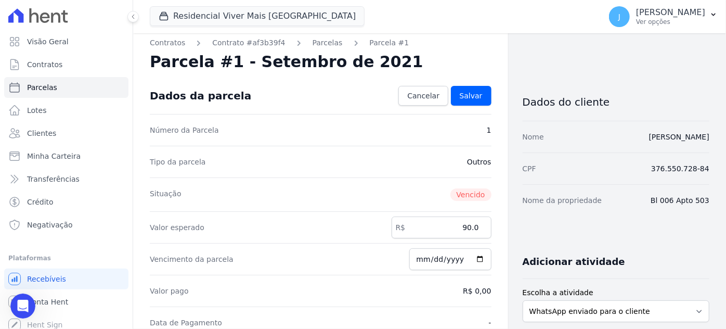
scroll to position [0, 0]
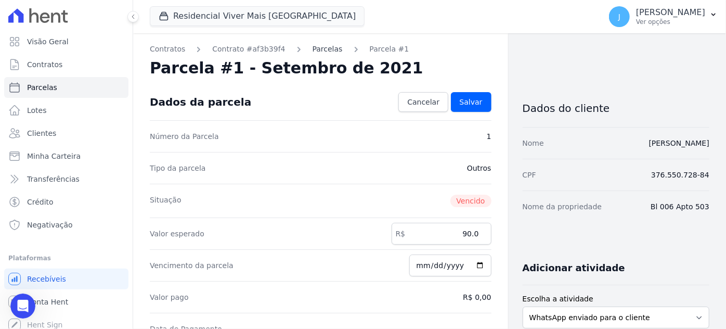
click at [312, 49] on link "Parcelas" at bounding box center [327, 49] width 30 height 11
select select
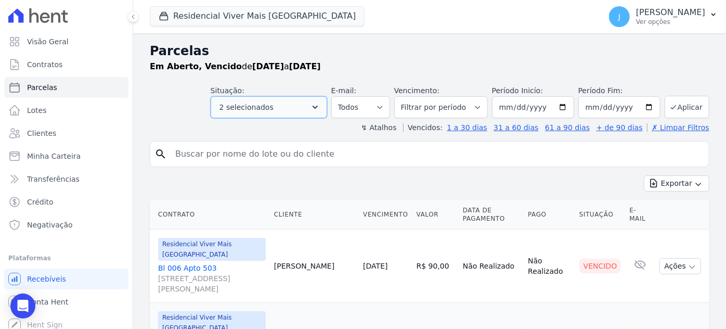
click at [305, 110] on button "2 selecionados" at bounding box center [269, 107] width 116 height 22
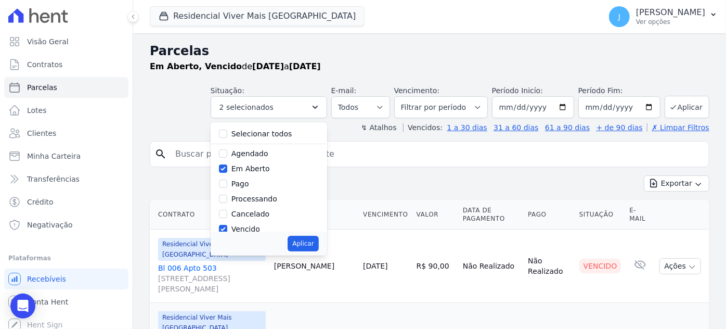
click at [257, 229] on label "Vencido" at bounding box center [245, 229] width 29 height 8
click at [227, 229] on input "Vencido" at bounding box center [223, 229] width 8 height 8
checkbox input "false"
click at [313, 244] on button "Aplicar" at bounding box center [302, 243] width 31 height 16
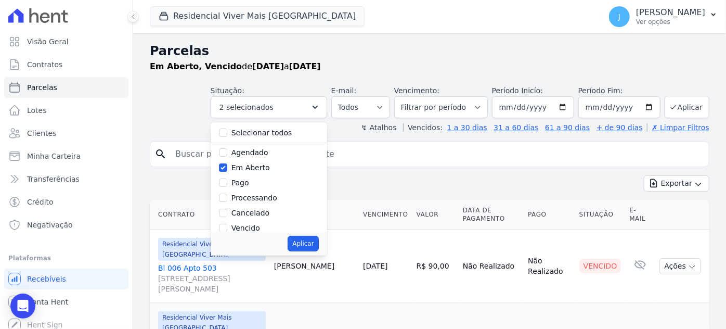
select select "pending"
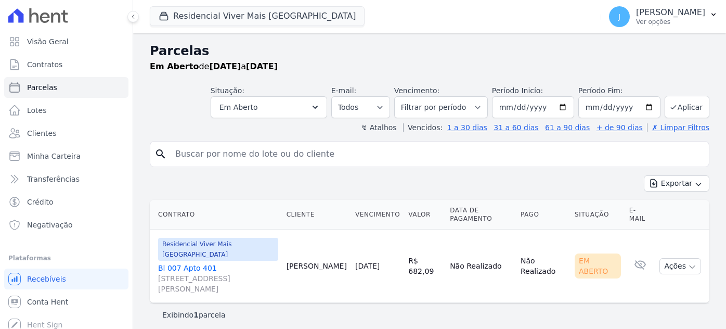
select select
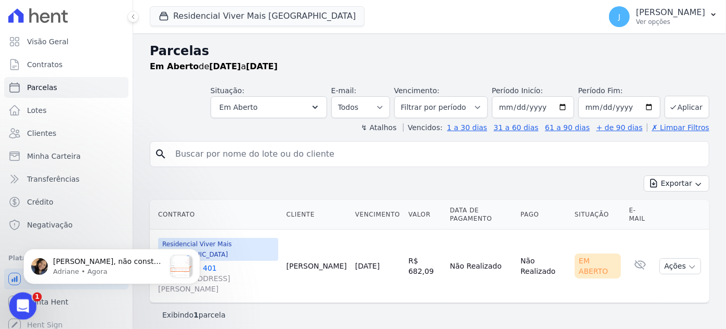
click at [23, 305] on icon "Abertura do Messenger da Intercom" at bounding box center [21, 304] width 17 height 17
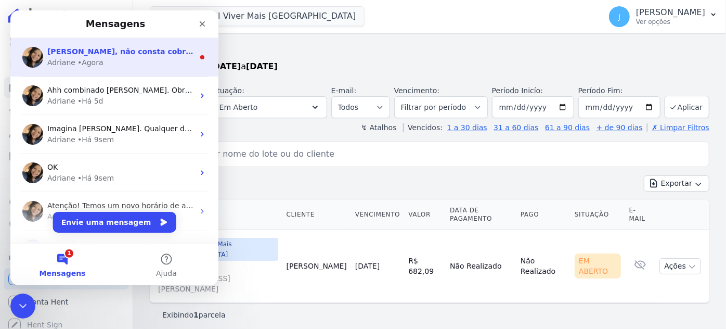
click at [109, 58] on div "Adriane • Agora" at bounding box center [120, 62] width 147 height 11
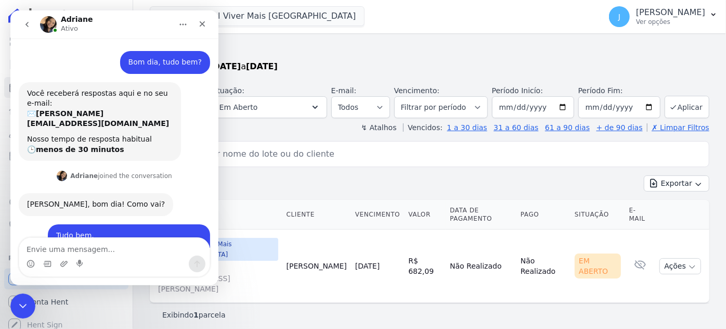
scroll to position [12, 0]
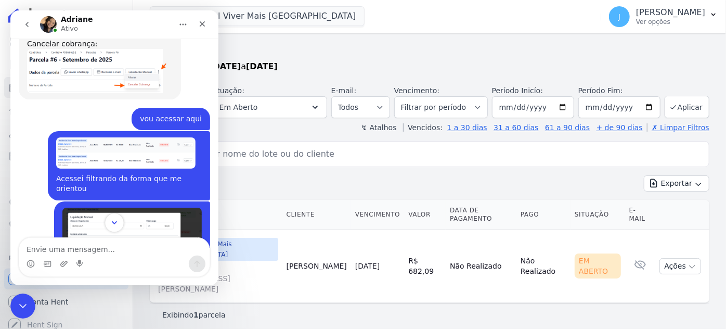
click at [113, 224] on icon "Scroll to bottom" at bounding box center [114, 222] width 9 height 9
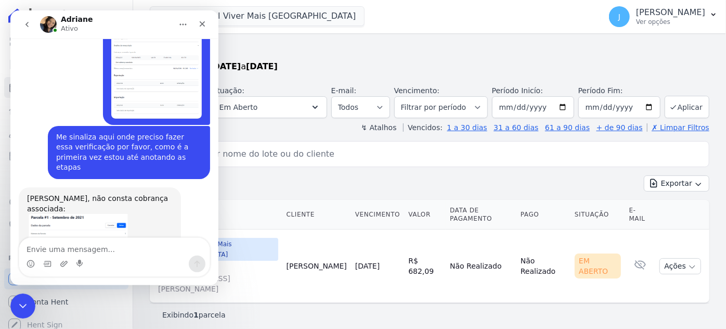
scroll to position [1516, 0]
click at [148, 214] on div "Adriane diz…" at bounding box center [100, 283] width 146 height 139
click at [113, 214] on img "Adriane diz…" at bounding box center [85, 283] width 117 height 139
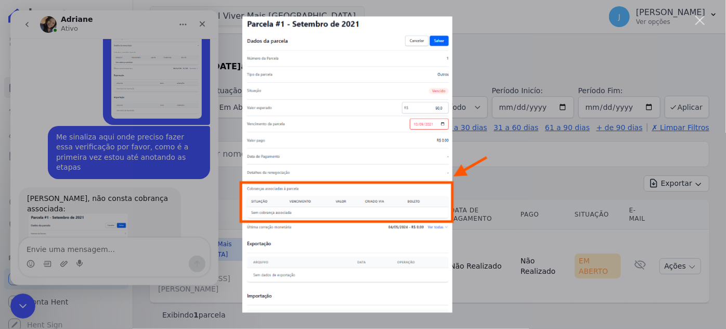
click at [701, 23] on div "Fechar" at bounding box center [700, 21] width 10 height 10
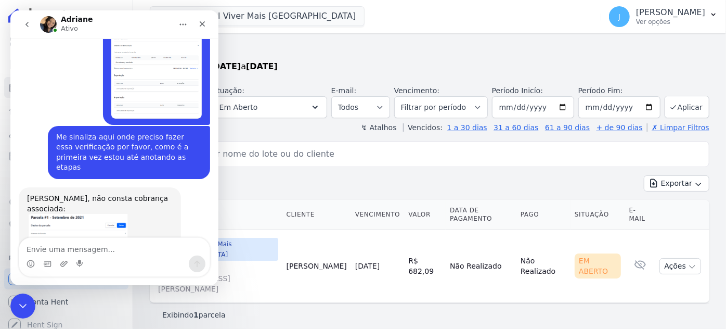
click at [103, 260] on div "Messenger da Intercom" at bounding box center [114, 263] width 190 height 17
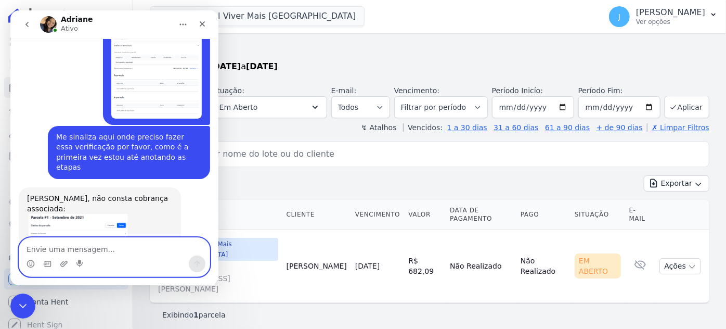
click at [107, 252] on textarea "Envie uma mensagem..." at bounding box center [114, 247] width 190 height 18
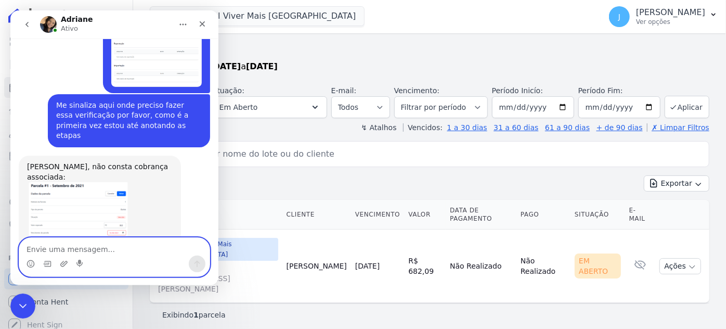
scroll to position [1564, 0]
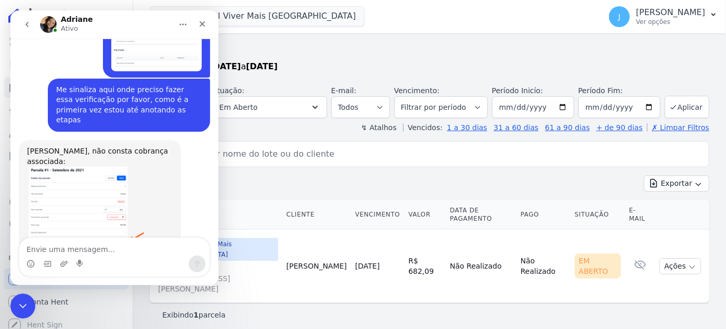
click at [85, 256] on div "Messenger da Intercom" at bounding box center [114, 263] width 190 height 17
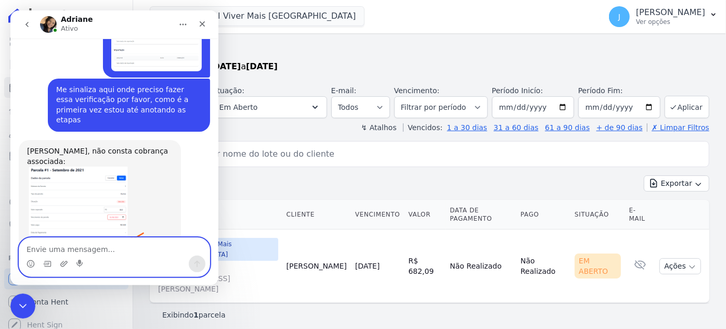
click at [72, 252] on textarea "Envie uma mensagem..." at bounding box center [114, 247] width 190 height 18
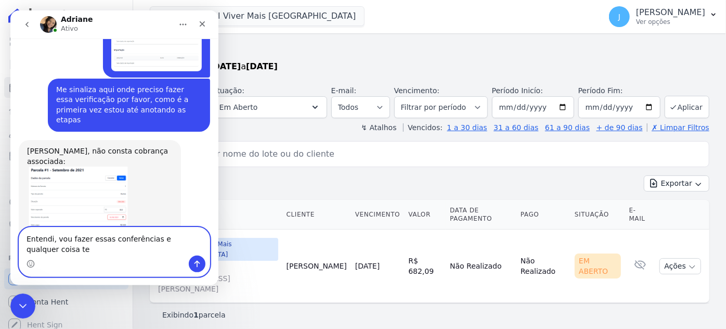
scroll to position [1574, 0]
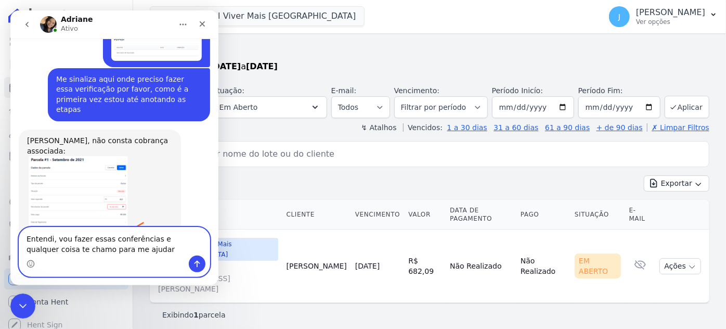
type textarea "Entendi, vou fazer essas conferências e qualquer coisa te chamo para me ajudar"
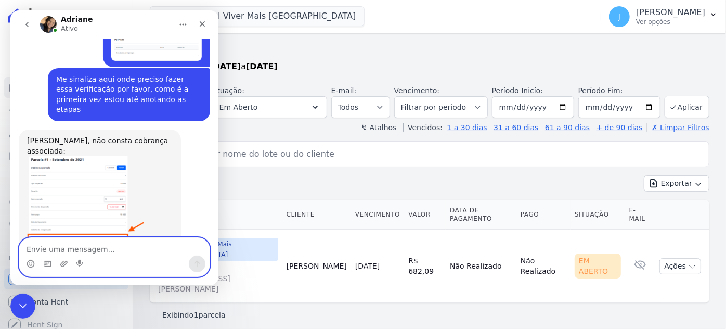
scroll to position [1605, 0]
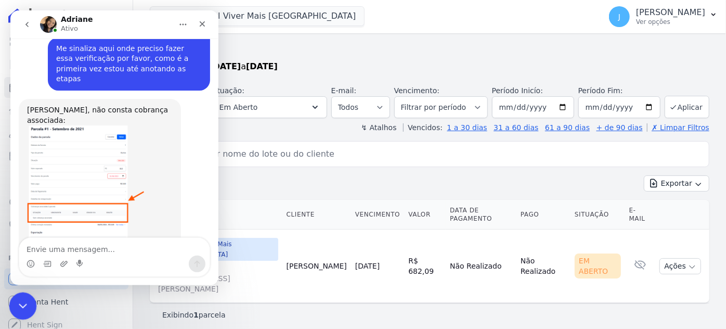
click at [21, 310] on icon "Encerramento do Messenger da Intercom" at bounding box center [21, 304] width 12 height 12
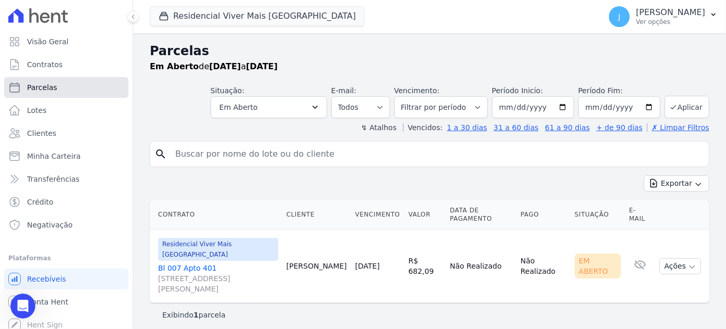
click at [43, 87] on span "Parcelas" at bounding box center [42, 87] width 30 height 10
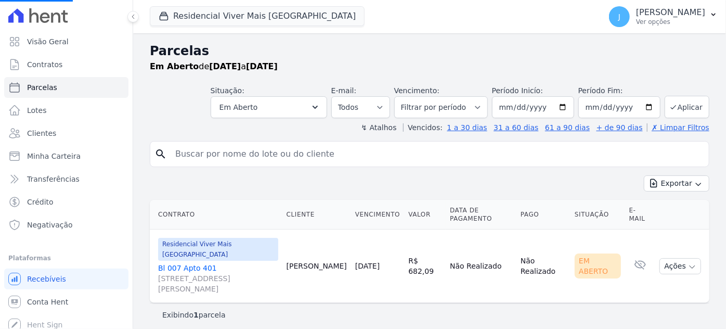
select select
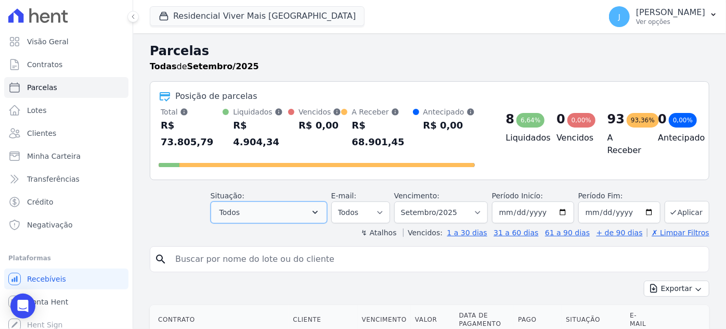
click at [319, 201] on button "Todos" at bounding box center [269, 212] width 116 height 22
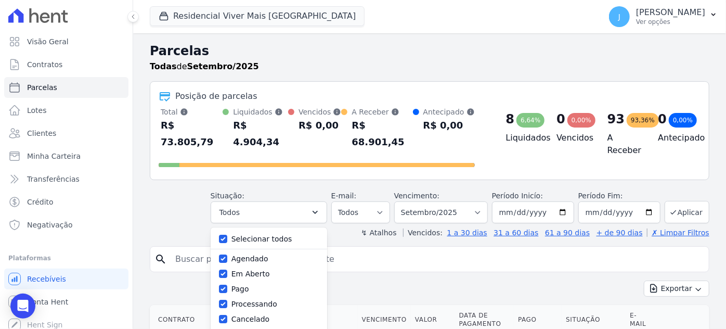
click at [265, 234] on label "Selecionar todos" at bounding box center [261, 238] width 61 height 8
click at [227, 234] on input "Selecionar todos" at bounding box center [223, 238] width 8 height 8
checkbox input "false"
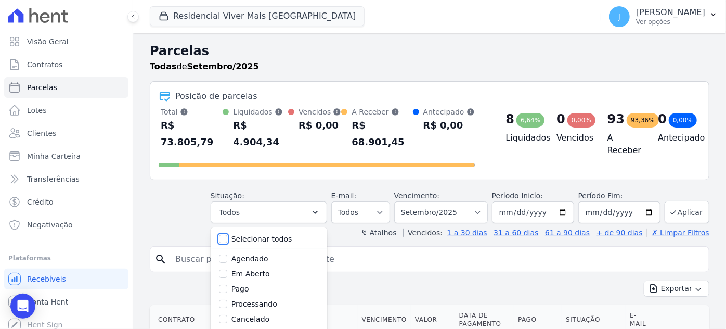
checkbox input "false"
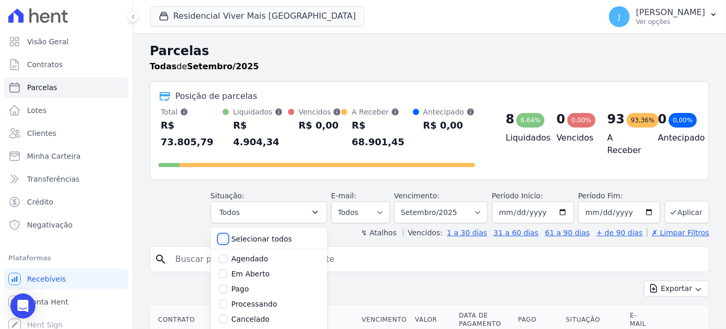
checkbox input "false"
click at [263, 269] on label "Em Aberto" at bounding box center [250, 273] width 38 height 8
click at [227, 269] on input "Em Aberto" at bounding box center [223, 273] width 8 height 8
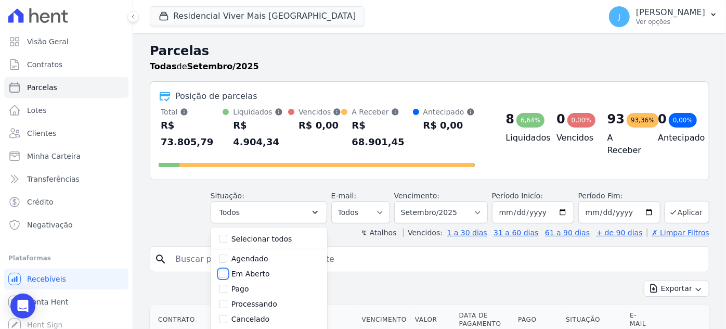
checkbox input "true"
click at [401, 248] on input "search" at bounding box center [436, 258] width 535 height 21
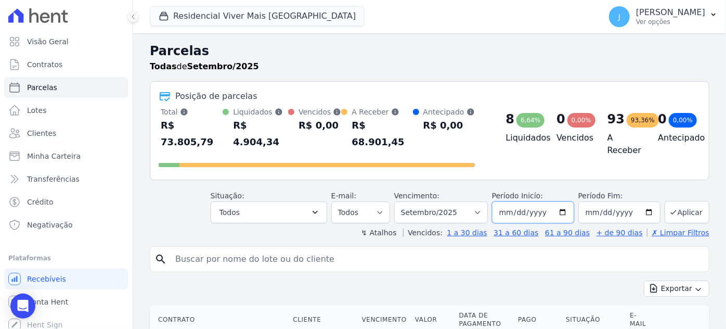
click at [508, 201] on input "[DATE]" at bounding box center [533, 212] width 82 height 22
type input "[DATE]"
click at [597, 201] on input "[DATE]" at bounding box center [619, 212] width 82 height 22
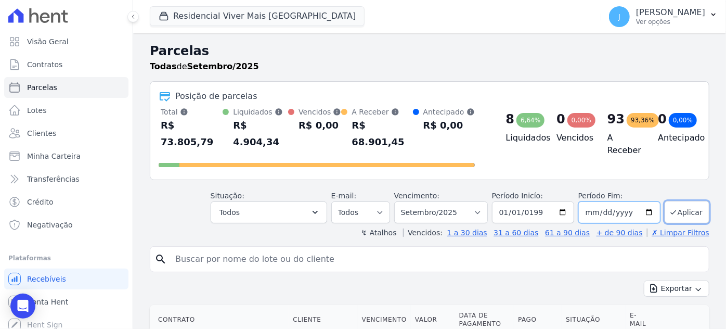
click at [590, 202] on input "[DATE]" at bounding box center [619, 212] width 82 height 22
type input "[DATE]"
click at [274, 201] on button "Todos" at bounding box center [269, 212] width 116 height 22
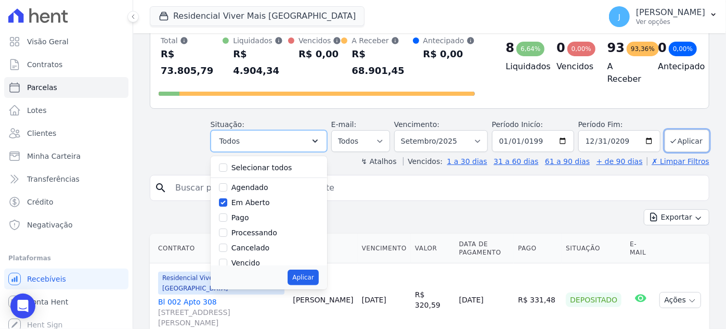
scroll to position [94, 0]
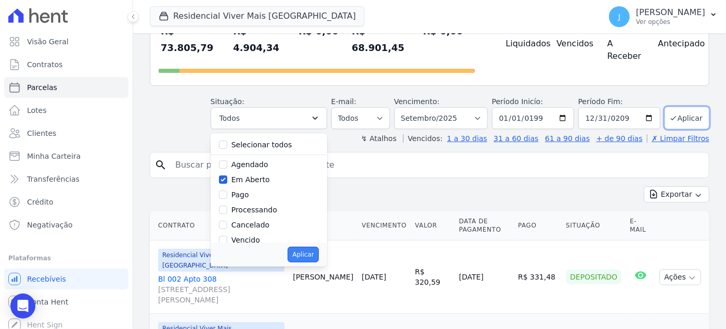
click at [318, 246] on button "Aplicar" at bounding box center [302, 254] width 31 height 16
select select "pending"
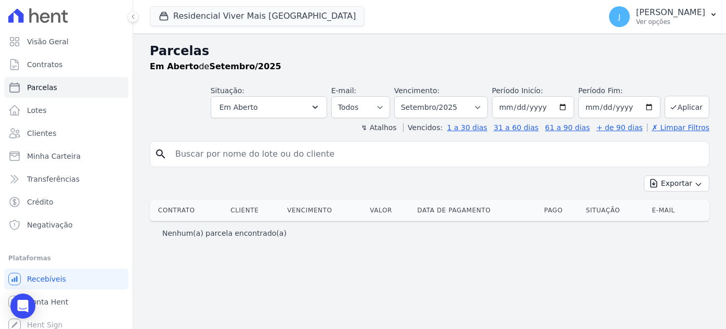
select select
click at [514, 108] on input "[DATE]" at bounding box center [533, 107] width 82 height 22
type input "[DATE]"
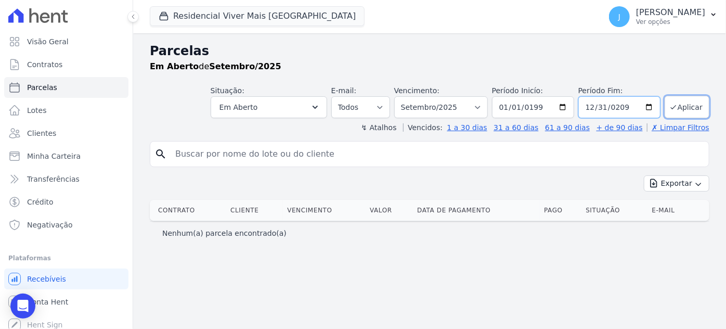
type input "[DATE]"
click at [690, 104] on button "Aplicar" at bounding box center [686, 107] width 45 height 22
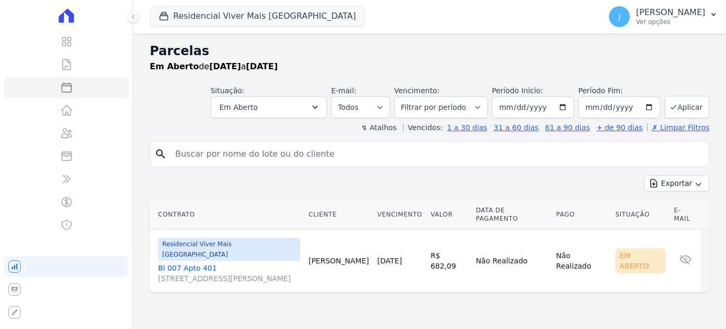
select select
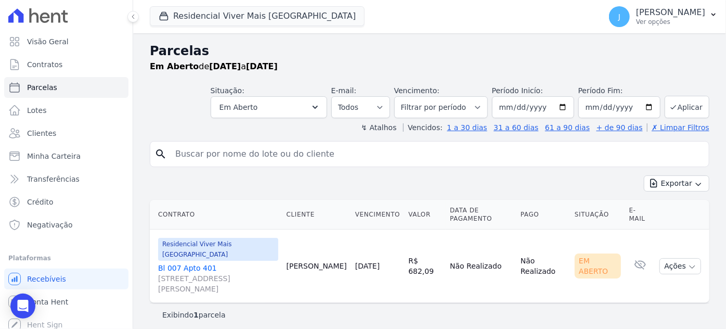
click at [239, 273] on span "[STREET_ADDRESS][PERSON_NAME]" at bounding box center [218, 283] width 120 height 21
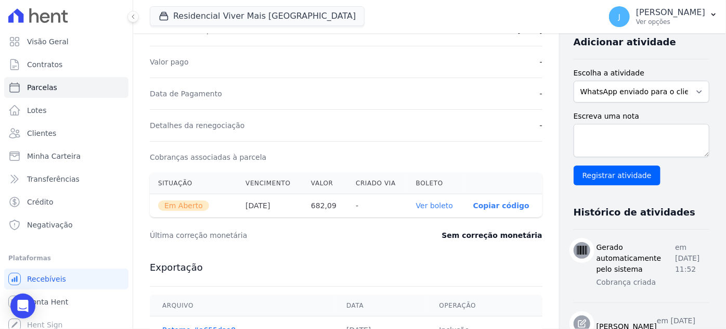
scroll to position [47, 0]
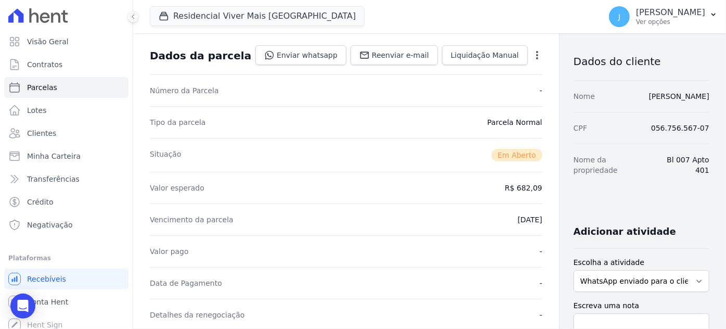
click at [532, 56] on icon "button" at bounding box center [537, 55] width 10 height 10
click at [368, 93] on div "Número da Parcela -" at bounding box center [346, 90] width 392 height 32
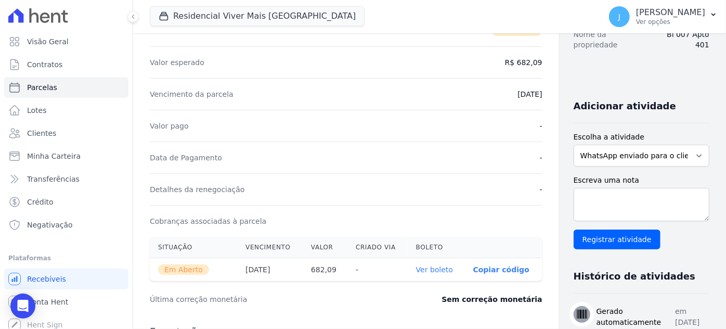
scroll to position [189, 0]
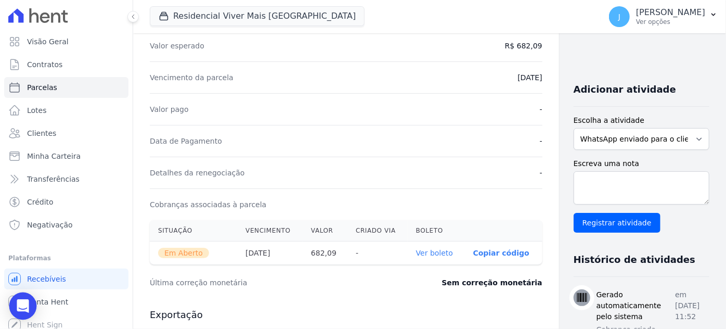
click at [21, 304] on icon "Open Intercom Messenger" at bounding box center [23, 306] width 12 height 14
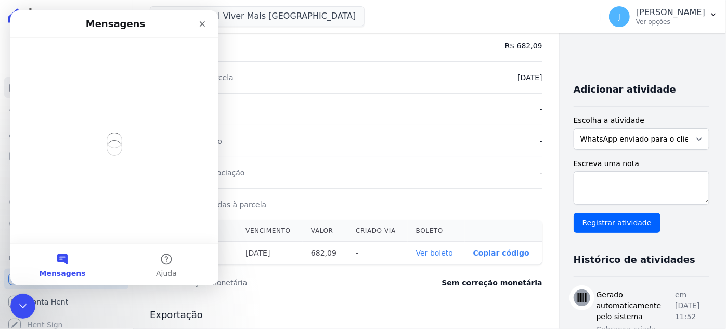
scroll to position [0, 0]
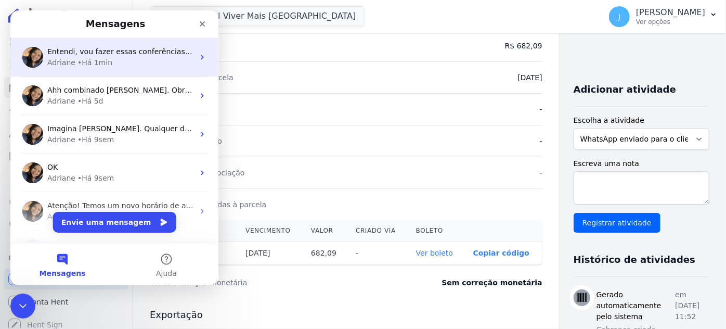
click at [77, 58] on div "• Há 1min" at bounding box center [94, 62] width 35 height 11
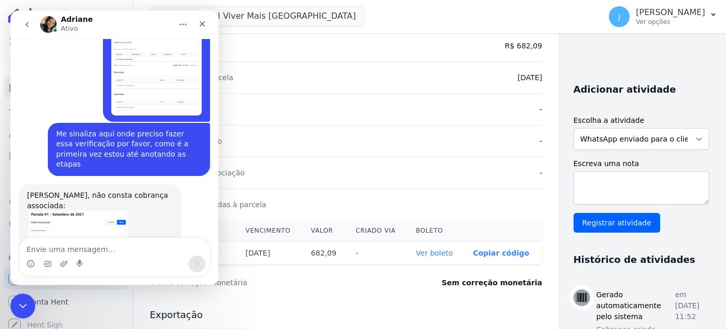
scroll to position [1605, 0]
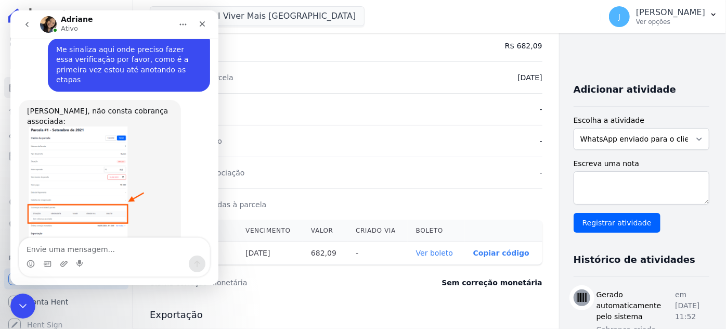
click at [73, 246] on textarea "Envie uma mensagem..." at bounding box center [114, 247] width 190 height 18
type textarea "Pesquisei um aqui que esta em aberto"
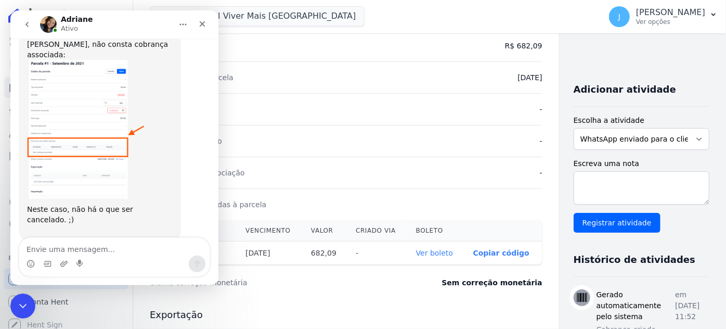
scroll to position [47, 0]
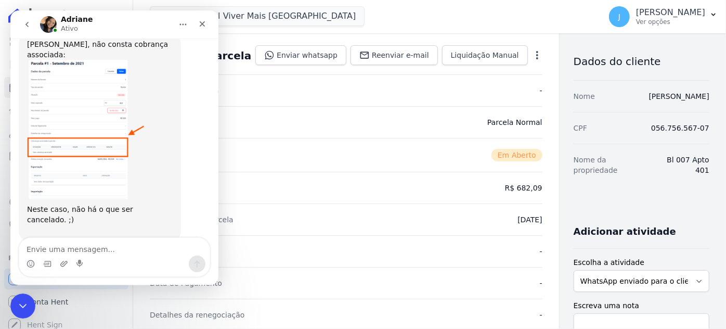
click at [532, 52] on icon "button" at bounding box center [537, 55] width 10 height 10
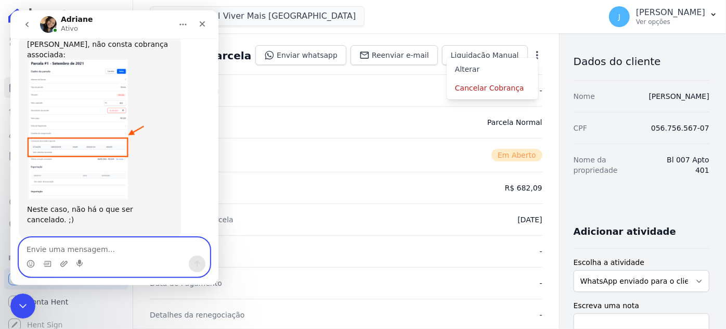
click at [53, 251] on textarea "Envie uma mensagem..." at bounding box center [114, 247] width 190 height 18
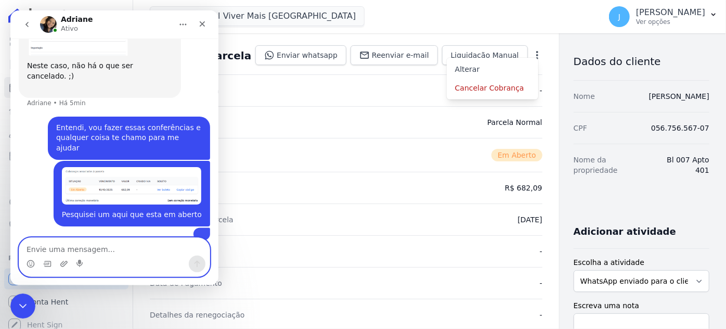
scroll to position [1824, 0]
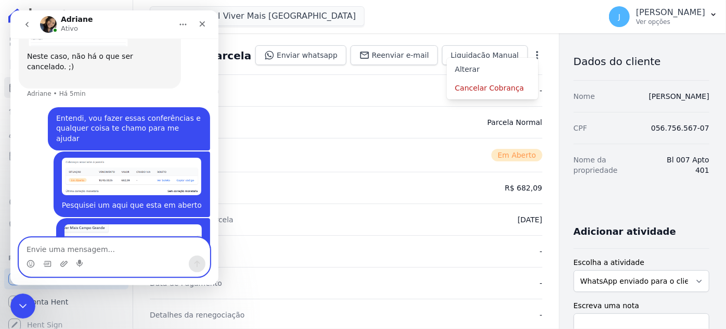
click at [88, 249] on textarea "Envie uma mensagem..." at bounding box center [114, 247] width 190 height 18
click at [65, 249] on textarea "Nesse caso faço assim?" at bounding box center [114, 247] width 190 height 18
type textarea "Nesse caso, acesso cancelar cobrança, certo?"
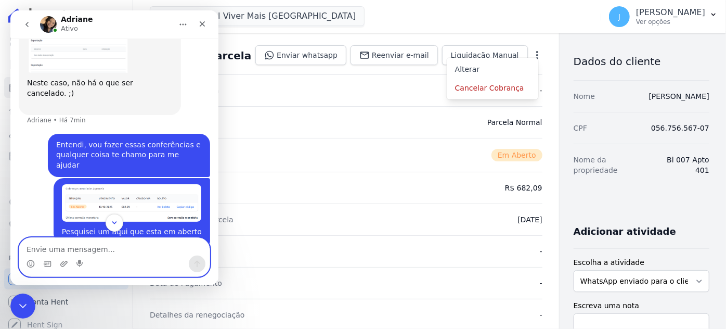
scroll to position [1847, 0]
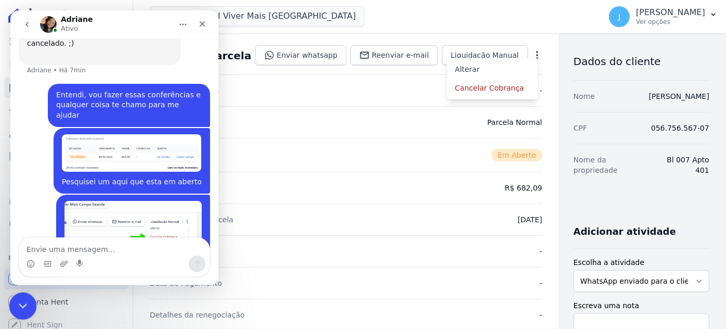
click at [21, 306] on icon "Encerramento do Messenger da Intercom" at bounding box center [21, 304] width 7 height 4
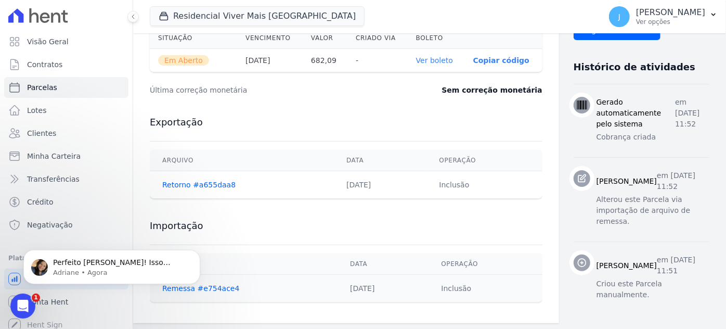
scroll to position [0, 0]
click at [22, 309] on icon "Abertura do Messenger da Intercom" at bounding box center [21, 304] width 17 height 17
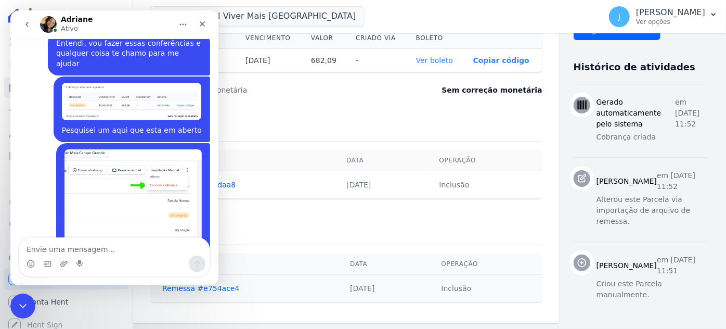
scroll to position [1896, 0]
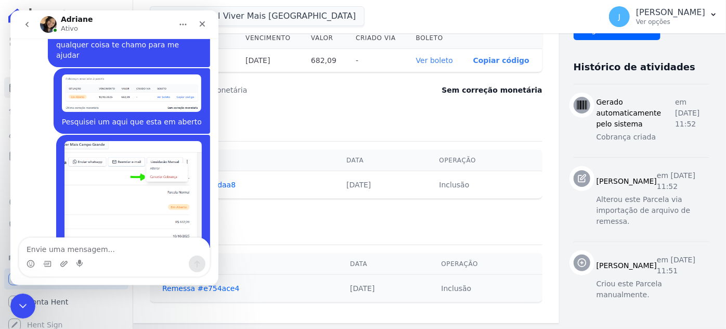
click at [81, 251] on textarea "Envie uma mensagem..." at bounding box center [114, 247] width 190 height 18
type textarea "Blz vou prosseguir aqui"
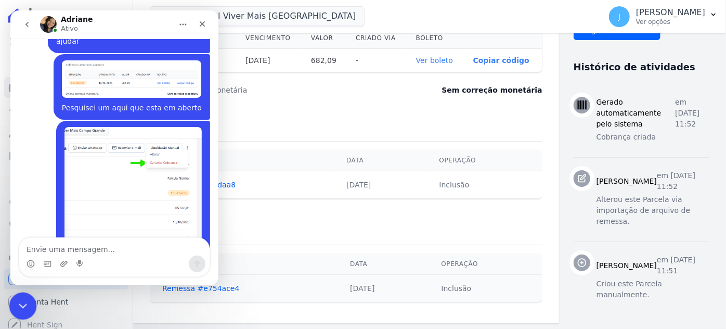
click at [20, 309] on icon "Encerramento do Messenger da Intercom" at bounding box center [21, 304] width 12 height 12
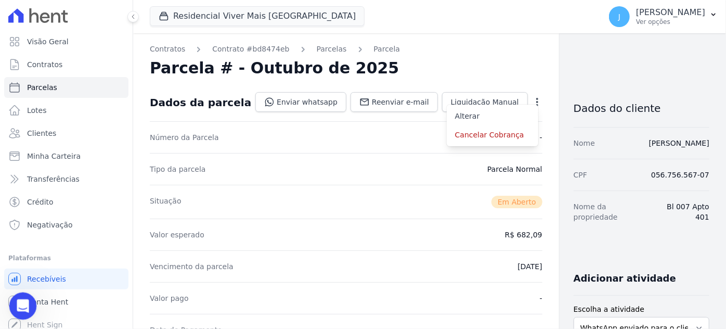
click at [21, 309] on icon "Abertura do Messenger da Intercom" at bounding box center [21, 304] width 17 height 17
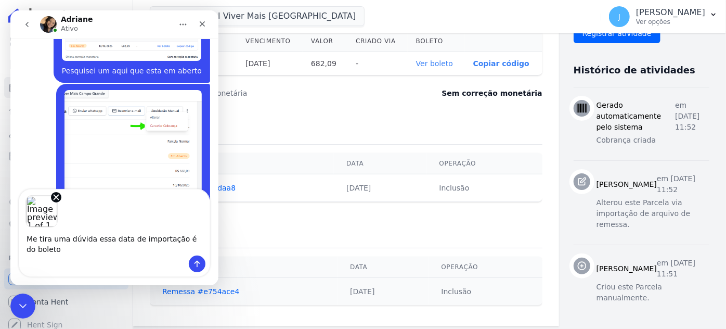
scroll to position [1958, 0]
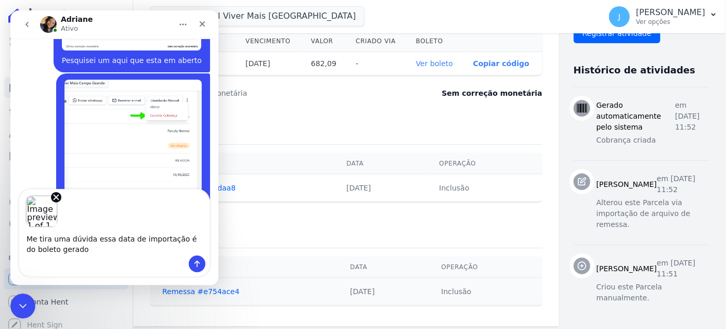
type textarea "Me tira uma dúvida essa data de importação é do boleto gerado?"
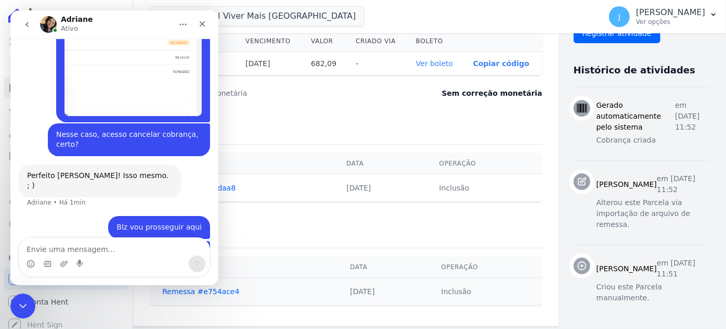
scroll to position [2069, 0]
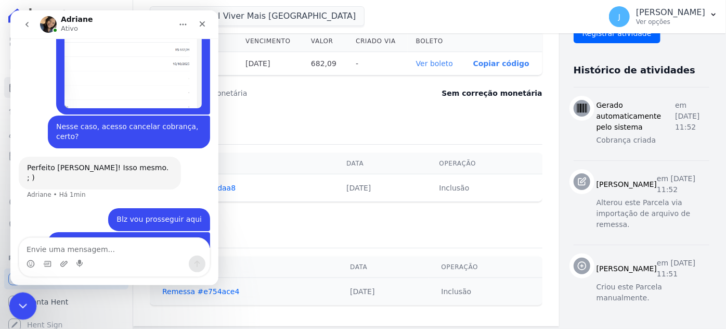
click at [22, 307] on icon "Encerramento do Messenger da Intercom" at bounding box center [21, 304] width 12 height 12
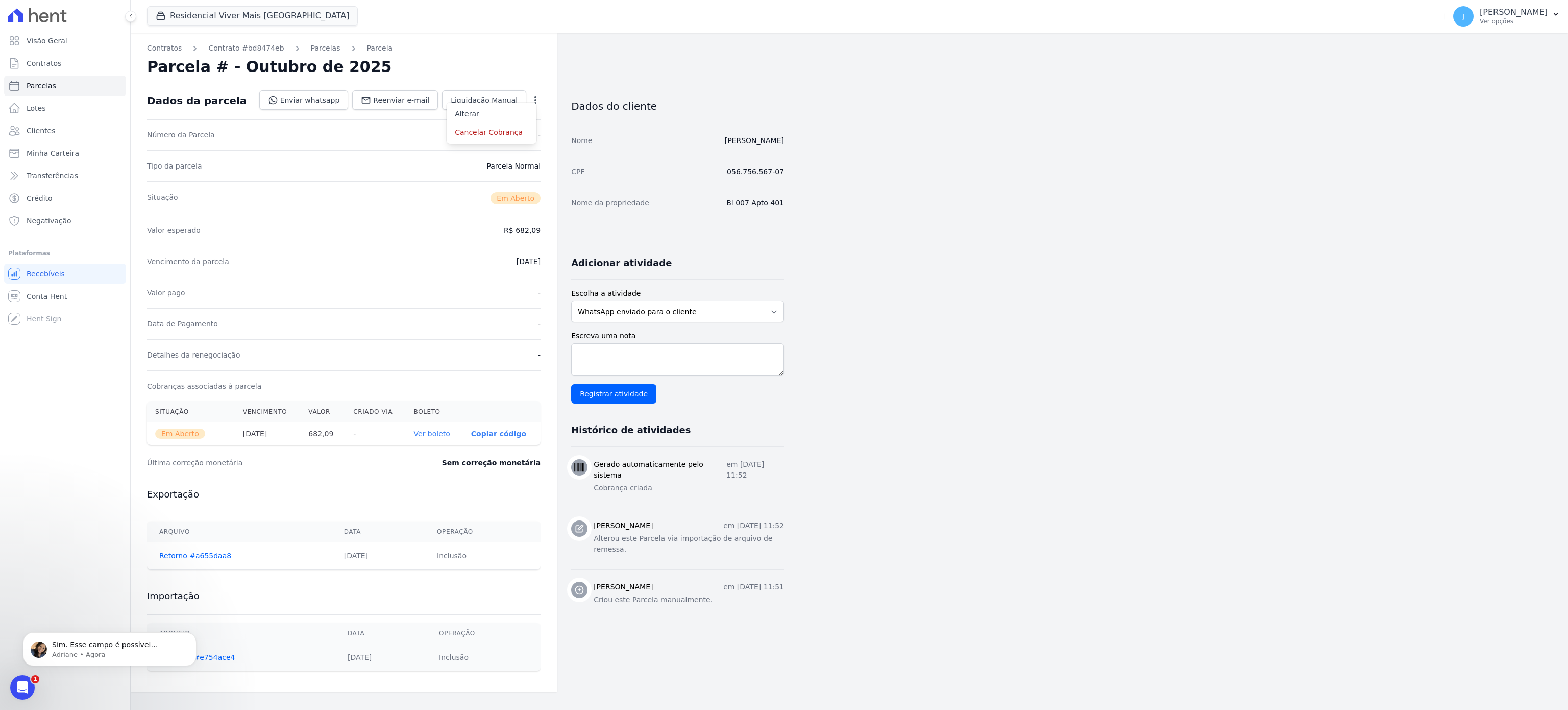
scroll to position [1993, 0]
click at [20, 322] on icon "Abertura do Messenger da Intercom" at bounding box center [21, 685] width 17 height 17
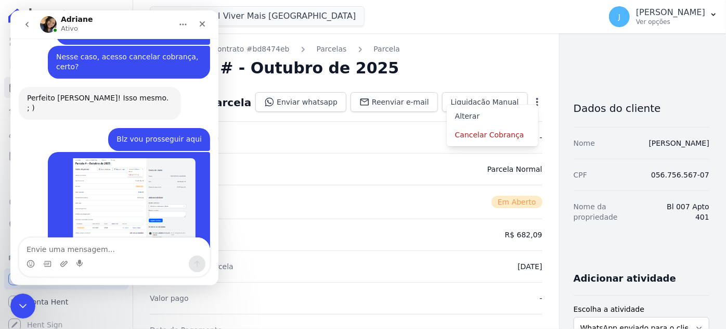
scroll to position [2137, 0]
click at [98, 246] on textarea "Envie uma mensagem..." at bounding box center [114, 247] width 190 height 18
type textarea "OK"
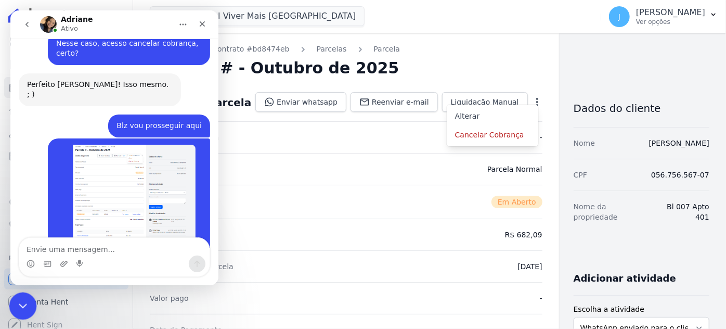
click at [20, 305] on icon "Encerramento do Messenger da Intercom" at bounding box center [21, 304] width 12 height 12
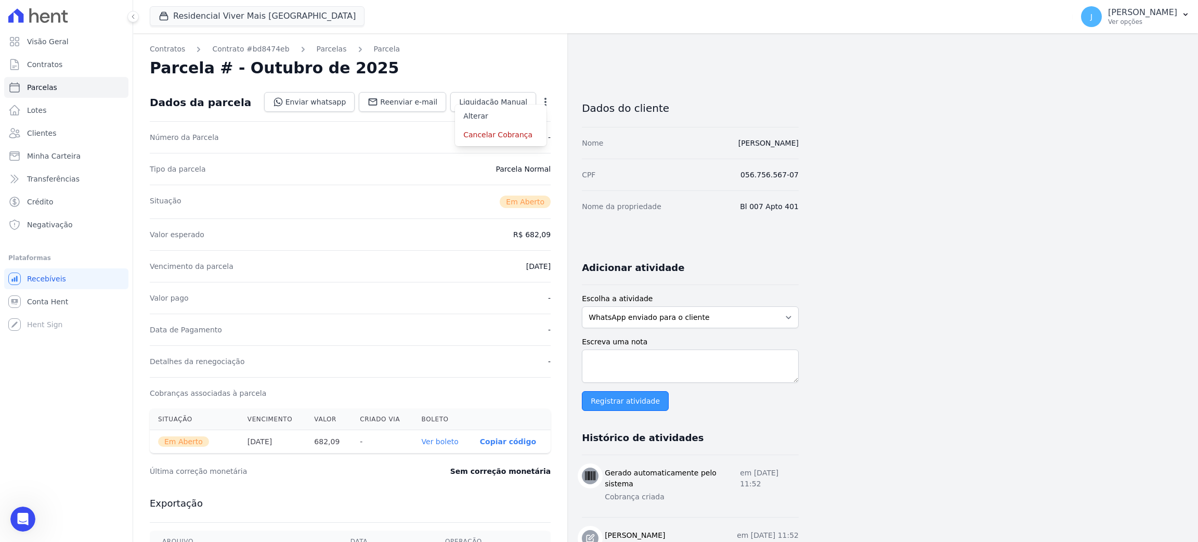
scroll to position [0, 0]
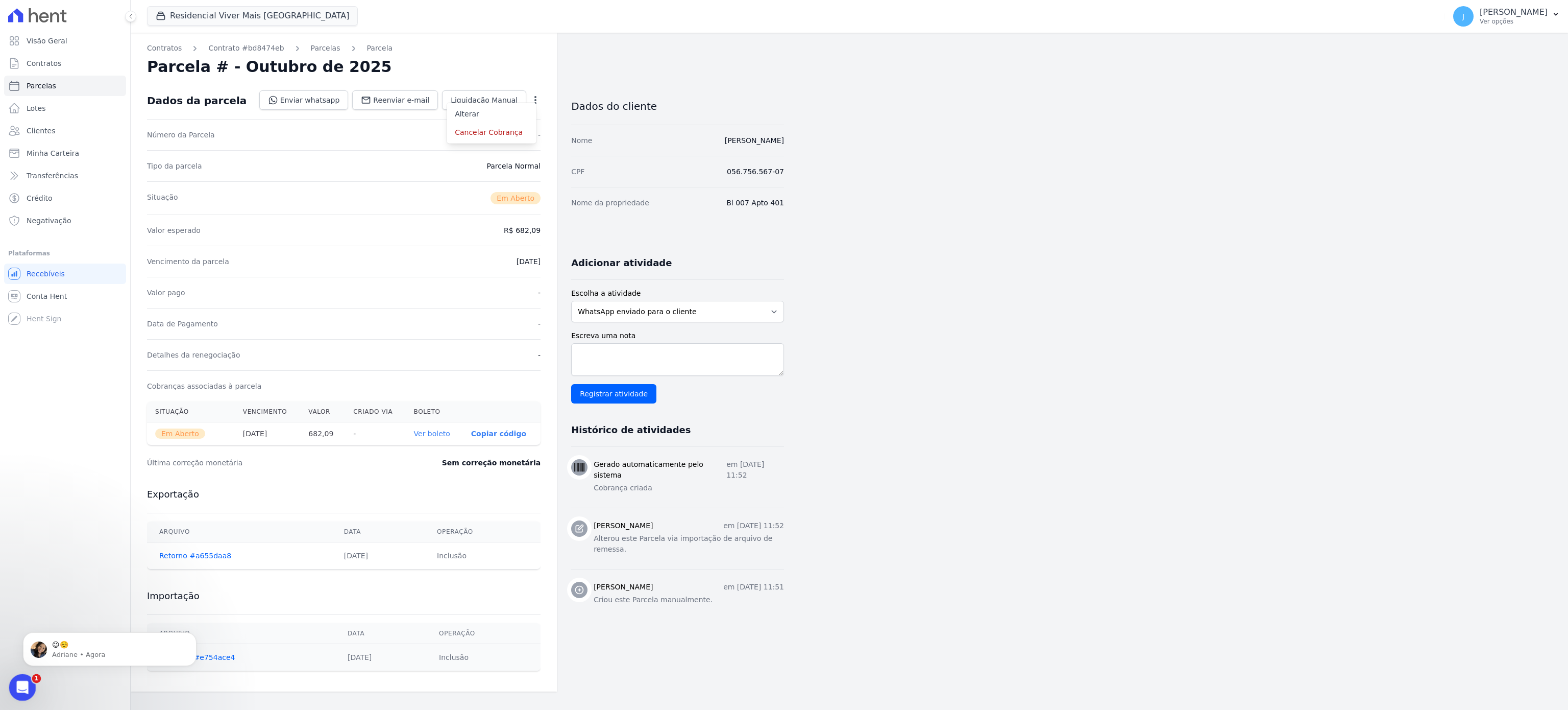
click at [19, 322] on icon "Abertura do Messenger da Intercom" at bounding box center [21, 685] width 17 height 17
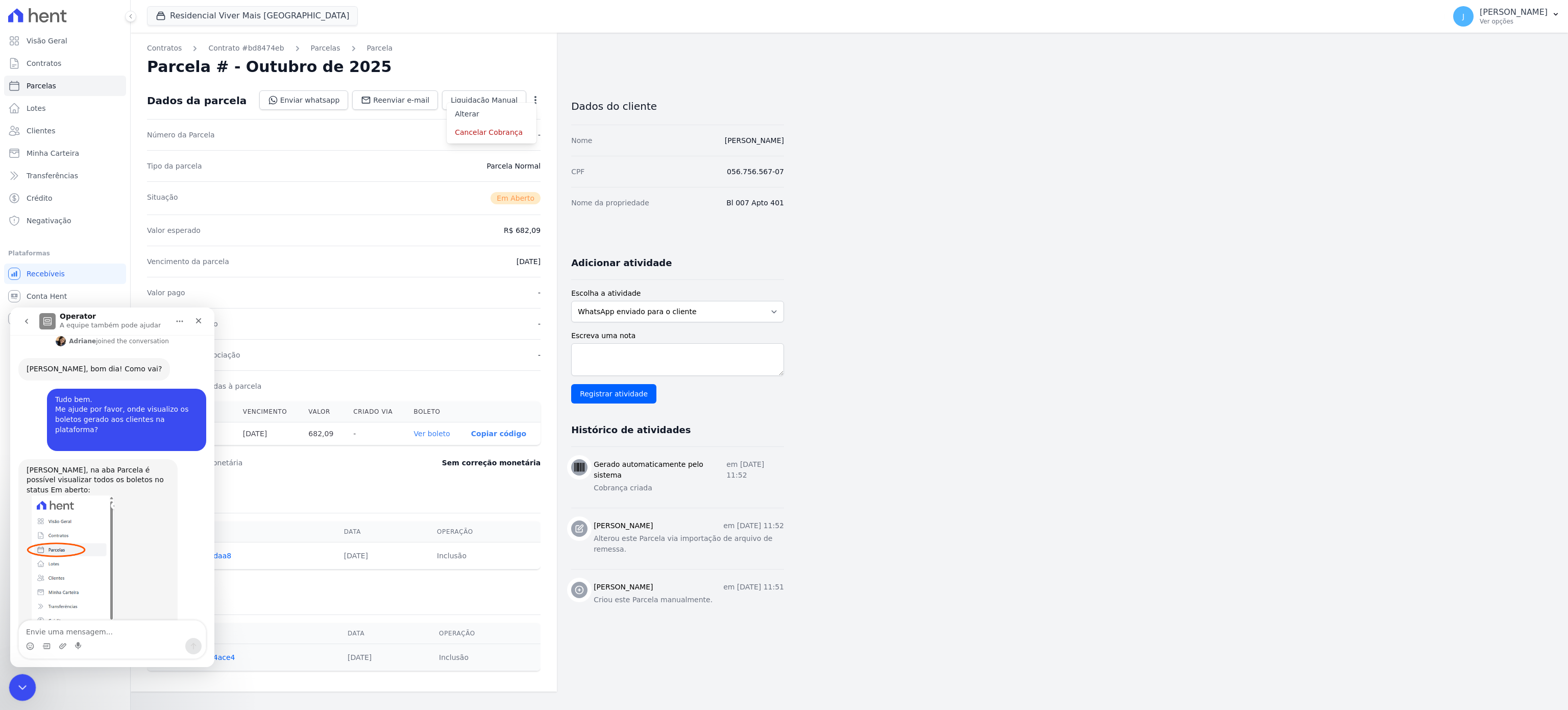
click at [22, 322] on icon "Encerramento do Messenger da Intercom" at bounding box center [21, 685] width 12 height 12
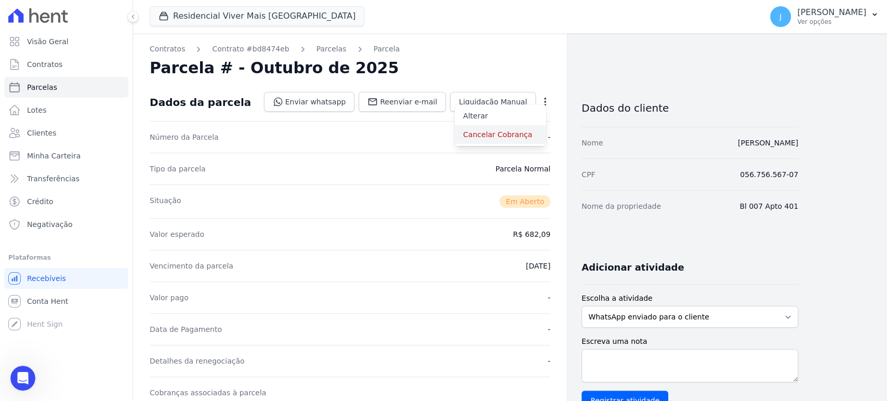
click at [478, 136] on link "Cancelar Cobrança" at bounding box center [500, 134] width 91 height 19
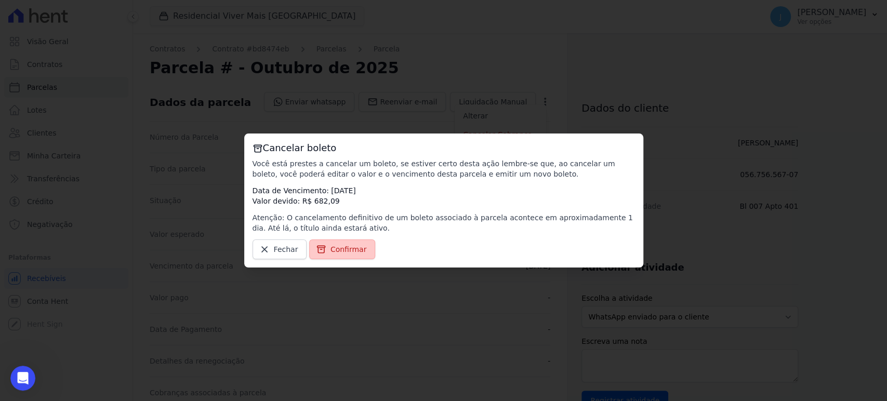
click at [331, 248] on span "Confirmar" at bounding box center [349, 249] width 36 height 10
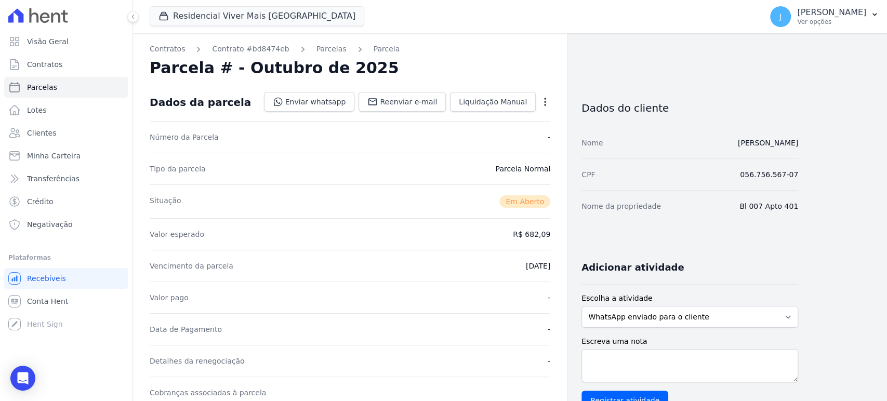
click at [546, 99] on icon "button" at bounding box center [545, 102] width 10 height 10
click at [493, 133] on link "Cancelar Cobrança" at bounding box center [500, 134] width 91 height 19
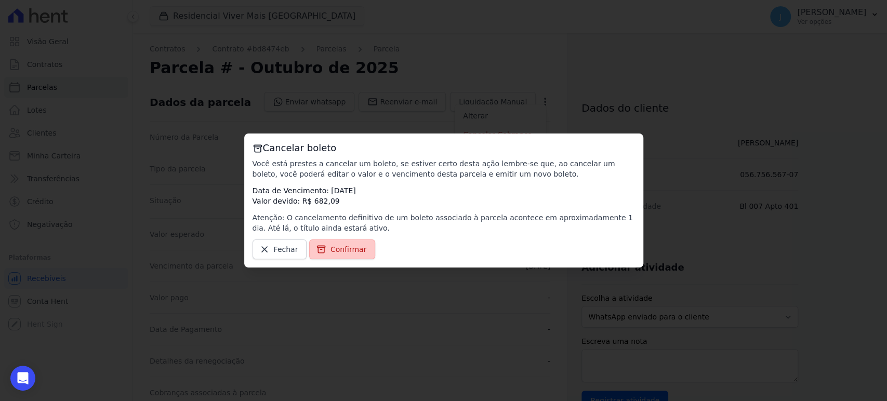
click at [334, 253] on span "Confirmar" at bounding box center [349, 249] width 36 height 10
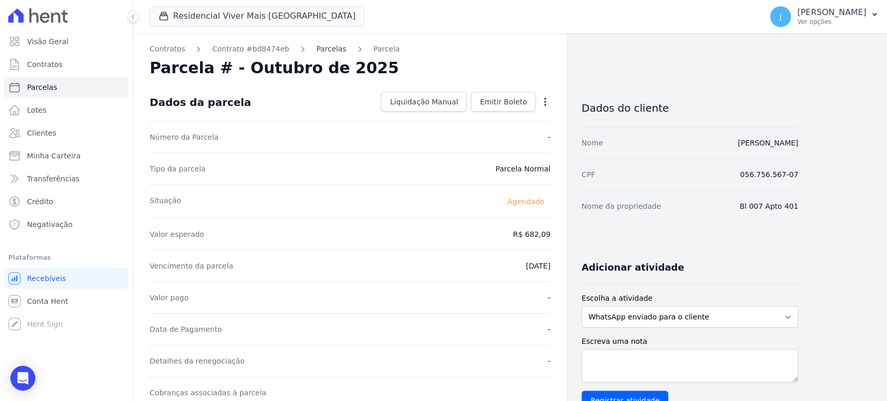
click at [317, 51] on link "Parcelas" at bounding box center [332, 49] width 30 height 11
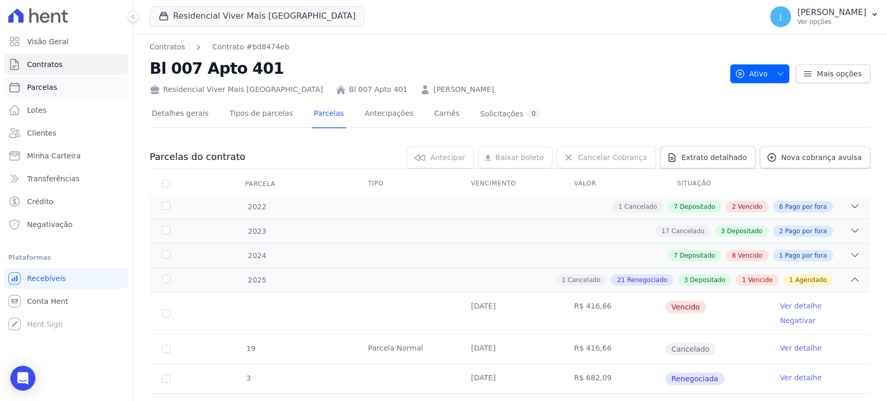
click at [42, 86] on span "Parcelas" at bounding box center [42, 87] width 30 height 10
select select
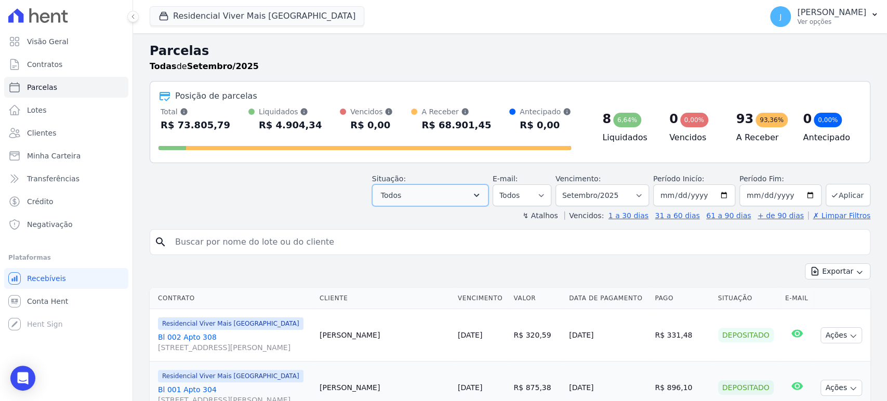
click at [445, 187] on button "Todos" at bounding box center [430, 196] width 116 height 22
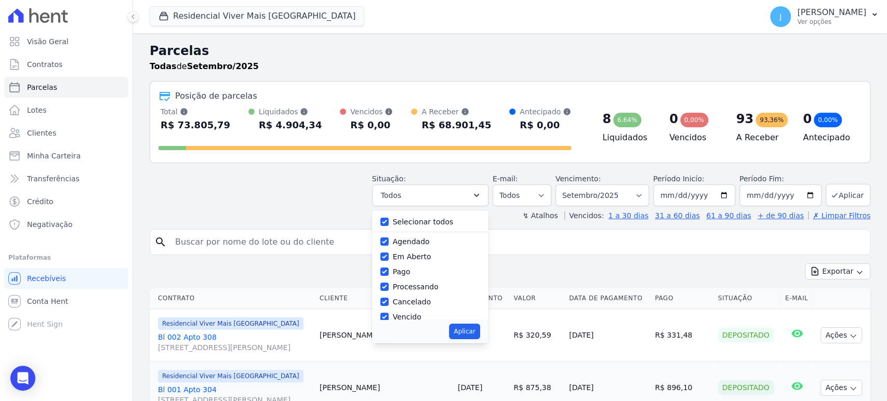
click at [421, 225] on label "Selecionar todos" at bounding box center [423, 222] width 61 height 8
click at [389, 225] on input "Selecionar todos" at bounding box center [384, 222] width 8 height 8
checkbox input "false"
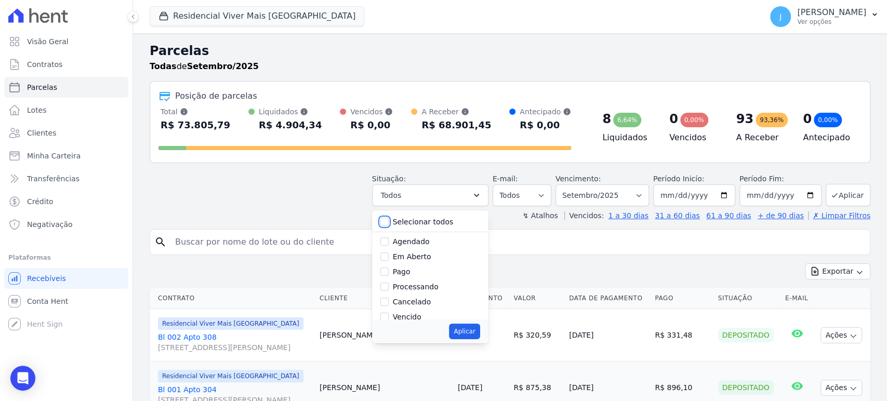
checkbox input "false"
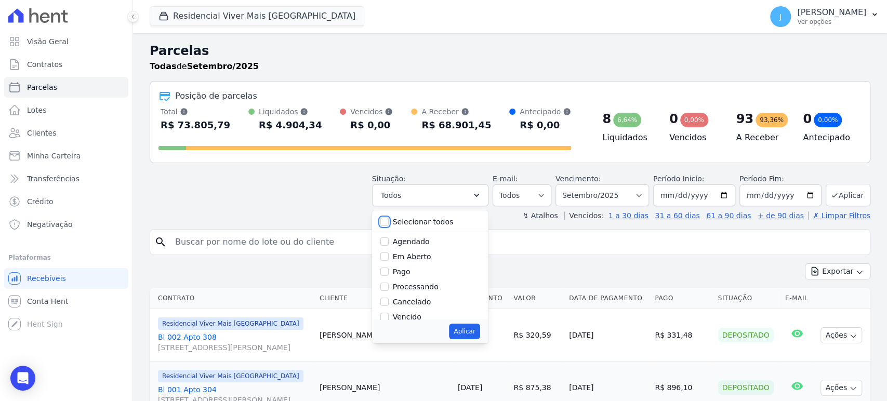
checkbox input "false"
click at [424, 259] on label "Em Aberto" at bounding box center [412, 257] width 38 height 8
click at [389, 259] on input "Em Aberto" at bounding box center [384, 257] width 8 height 8
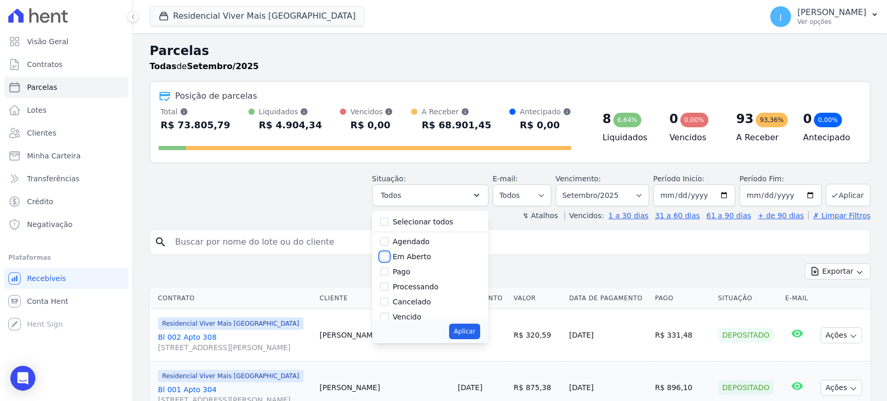
checkbox input "true"
click at [474, 335] on button "Aplicar" at bounding box center [464, 332] width 31 height 16
select select "pending"
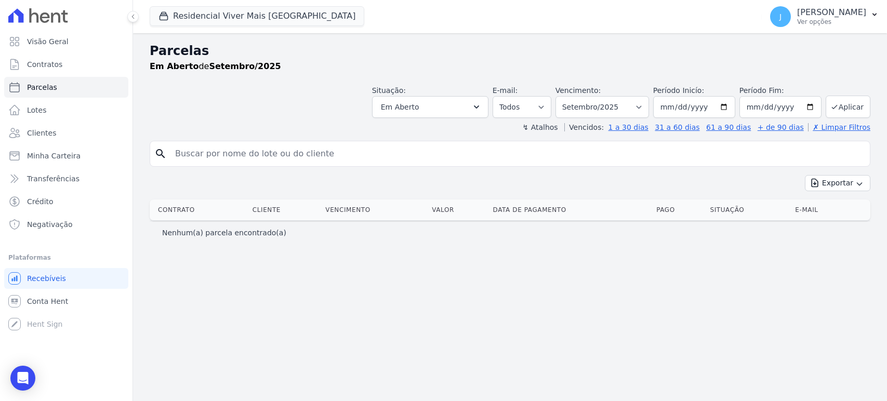
select select
click at [673, 109] on input "2025-09-01" at bounding box center [694, 107] width 82 height 22
type input "2025-09-01"
type input "19999-01-01"
type input "[DATE]"
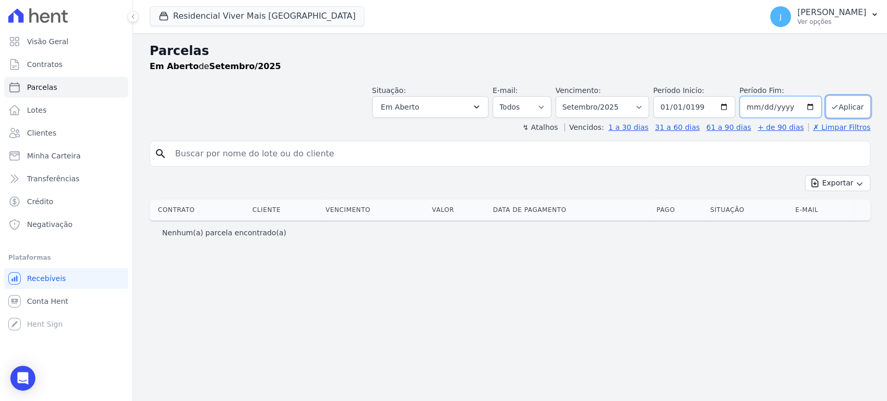
click at [755, 107] on input "2025-09-30" at bounding box center [781, 107] width 82 height 22
type input "2025-09-03"
type input "[DATE]"
click at [855, 108] on button "Aplicar" at bounding box center [848, 107] width 45 height 22
select select
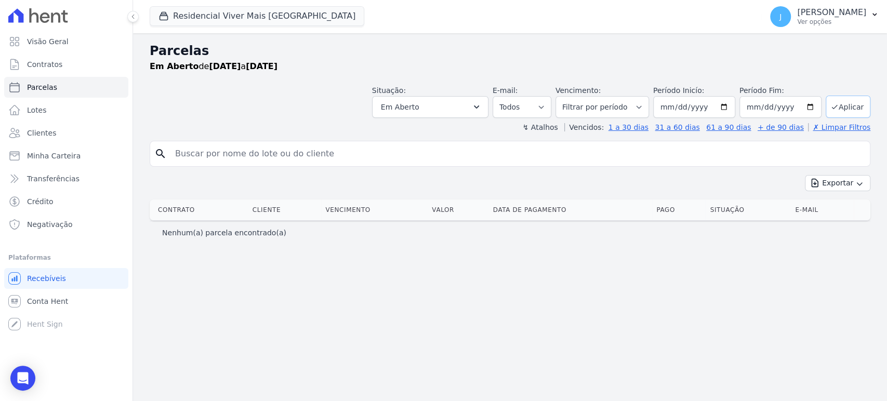
click at [853, 105] on button "Aplicar" at bounding box center [848, 107] width 45 height 22
click at [452, 107] on button "Em Aberto" at bounding box center [430, 107] width 116 height 22
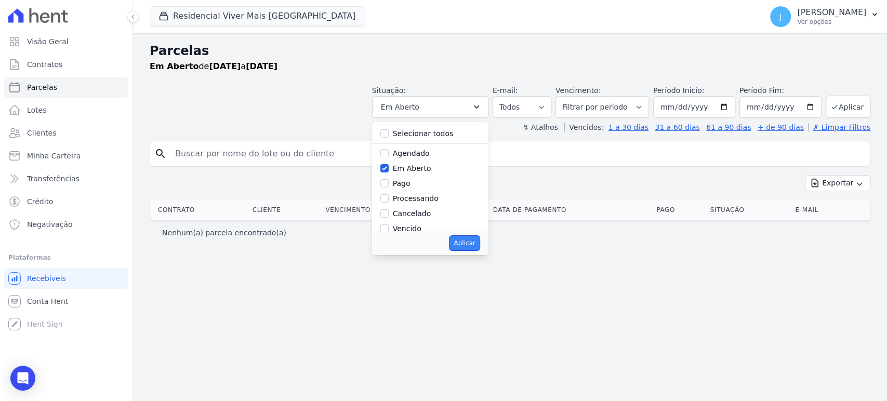
click at [480, 244] on button "Aplicar" at bounding box center [464, 243] width 31 height 16
select select "pending"
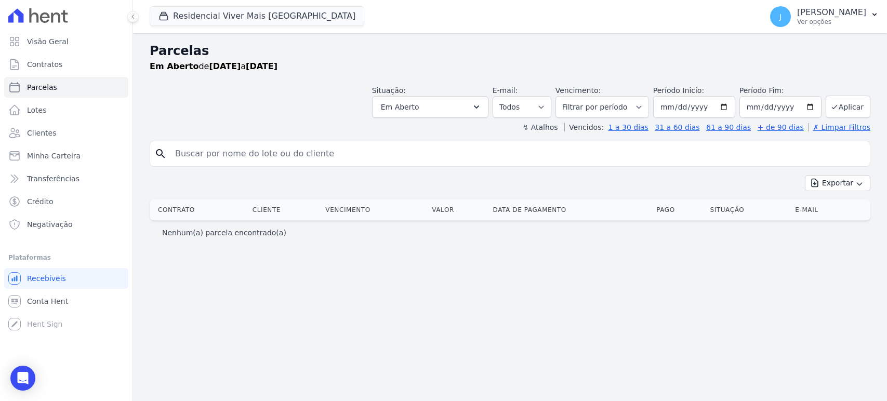
select select
click at [674, 106] on input "[DATE]" at bounding box center [694, 107] width 82 height 22
click at [689, 107] on input "[DATE]" at bounding box center [694, 107] width 82 height 22
click at [700, 108] on input "[DATE]" at bounding box center [694, 107] width 82 height 22
click at [761, 107] on input "[DATE]" at bounding box center [781, 107] width 82 height 22
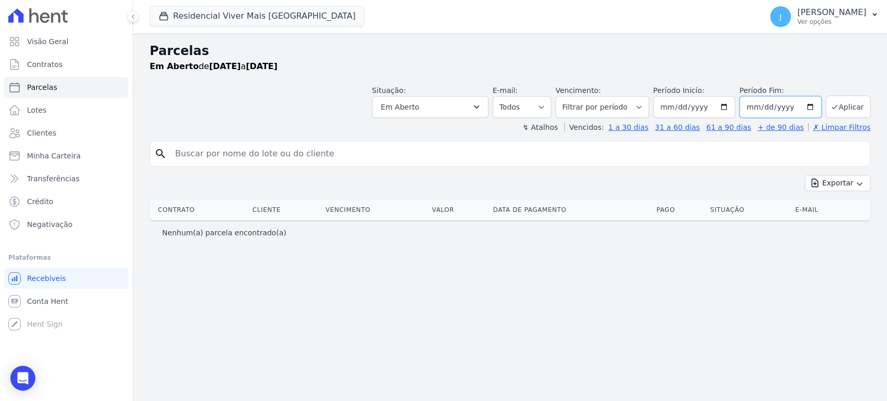
click at [766, 108] on input "[DATE]" at bounding box center [781, 107] width 82 height 22
click at [788, 108] on input "2090-12-31" at bounding box center [781, 107] width 82 height 22
click at [855, 104] on button "Aplicar" at bounding box center [848, 107] width 45 height 22
select select
click at [855, 107] on button "Aplicar" at bounding box center [848, 107] width 45 height 22
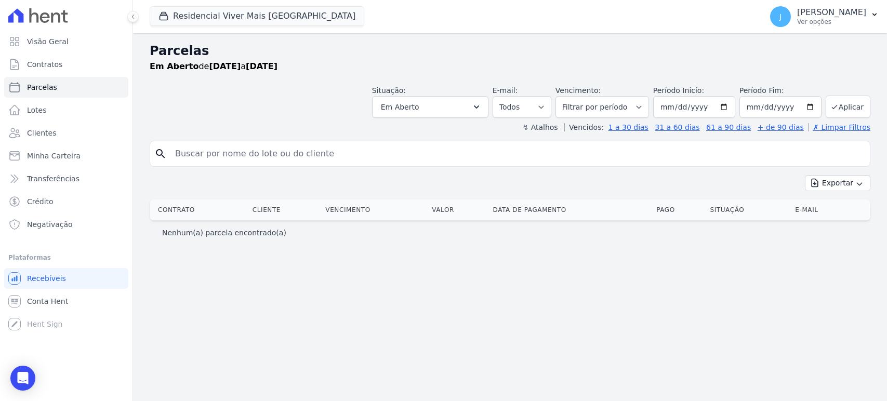
select select
click at [482, 110] on button "Em Aberto" at bounding box center [430, 107] width 116 height 22
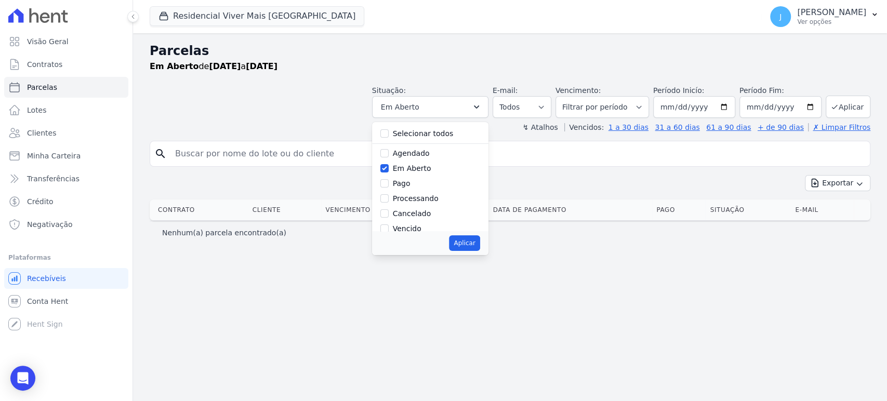
click at [427, 170] on label "Em Aberto" at bounding box center [412, 168] width 38 height 8
click at [389, 170] on input "Em Aberto" at bounding box center [384, 168] width 8 height 8
checkbox input "false"
click at [415, 232] on div "Aplicar" at bounding box center [430, 243] width 116 height 24
click at [420, 228] on label "Vencido" at bounding box center [407, 229] width 29 height 8
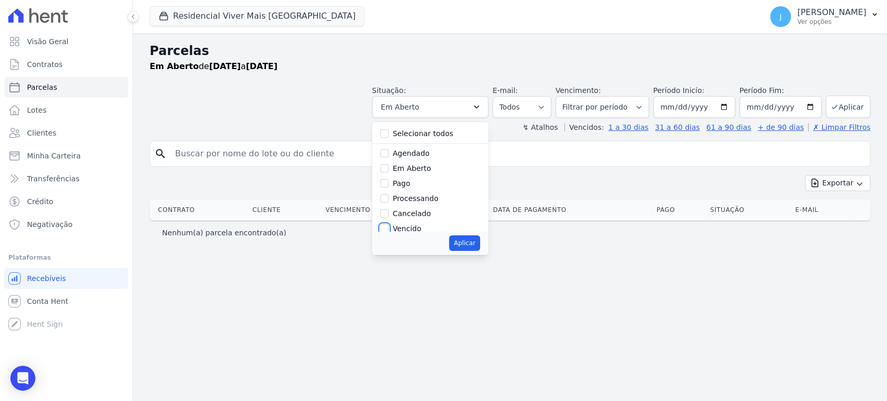
click at [389, 228] on input "Vencido" at bounding box center [384, 229] width 8 height 8
checkbox input "true"
click at [480, 244] on button "Aplicar" at bounding box center [464, 243] width 31 height 16
select select "overdue"
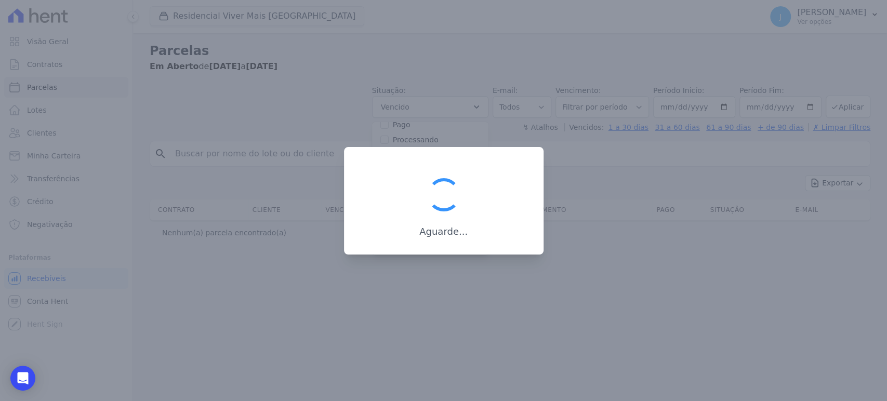
scroll to position [19, 0]
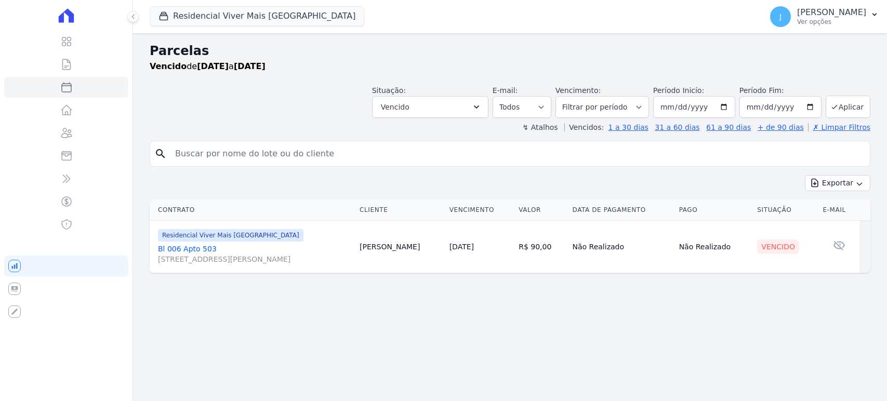
select select
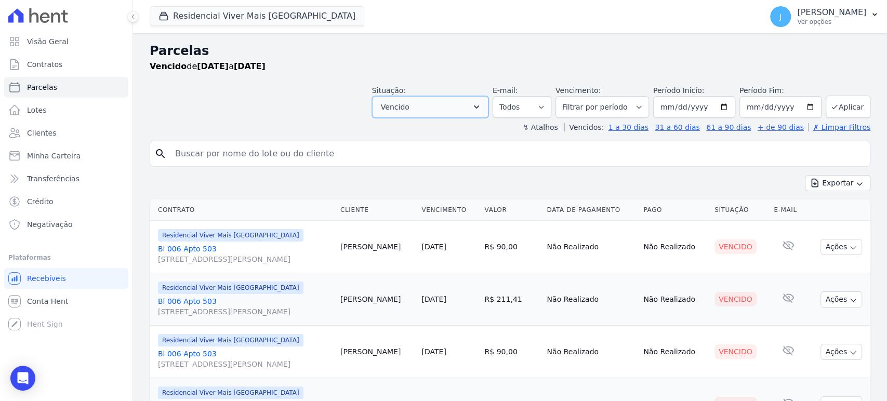
click at [480, 111] on icon "button" at bounding box center [476, 107] width 10 height 10
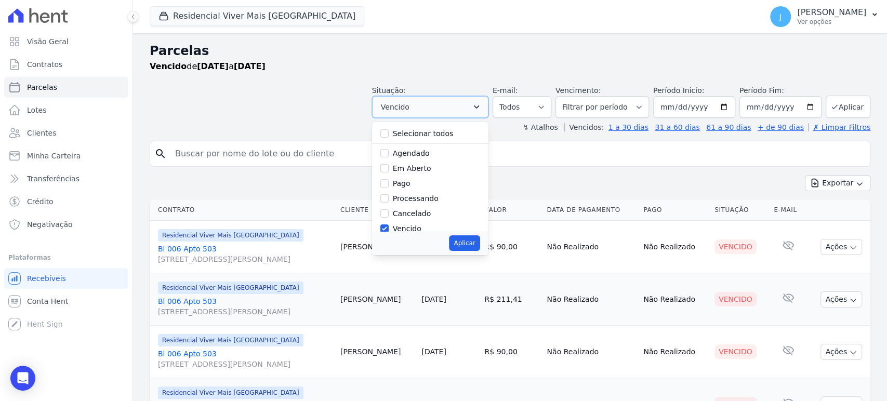
click at [480, 111] on icon "button" at bounding box center [476, 107] width 10 height 10
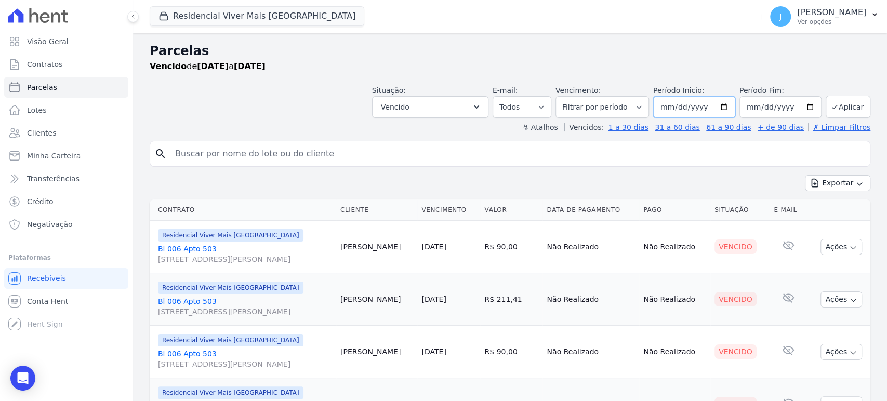
click at [668, 109] on input "1999-01-01" at bounding box center [694, 107] width 82 height 22
type input "1999-01-01"
type input "[DATE]"
click at [748, 108] on input "2090-12-31" at bounding box center [781, 107] width 82 height 22
type input "2090-12-31"
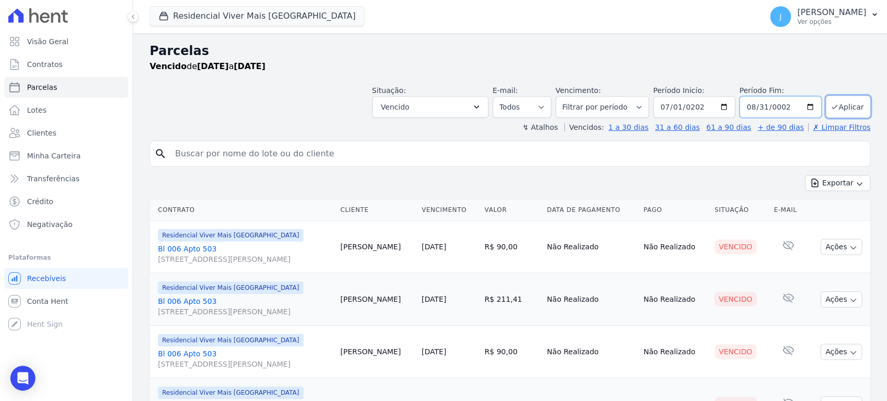
type input "0020-08-31"
click at [751, 103] on input "date" at bounding box center [781, 107] width 82 height 22
type input "[DATE]"
click at [837, 106] on button "Aplicar" at bounding box center [848, 107] width 45 height 22
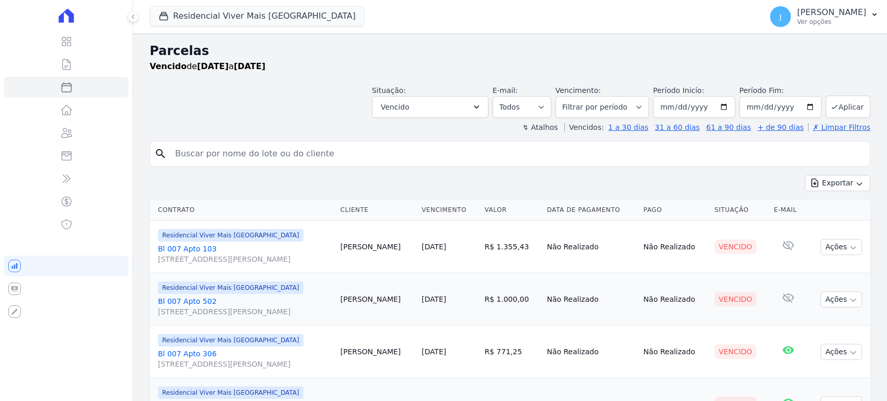
select select
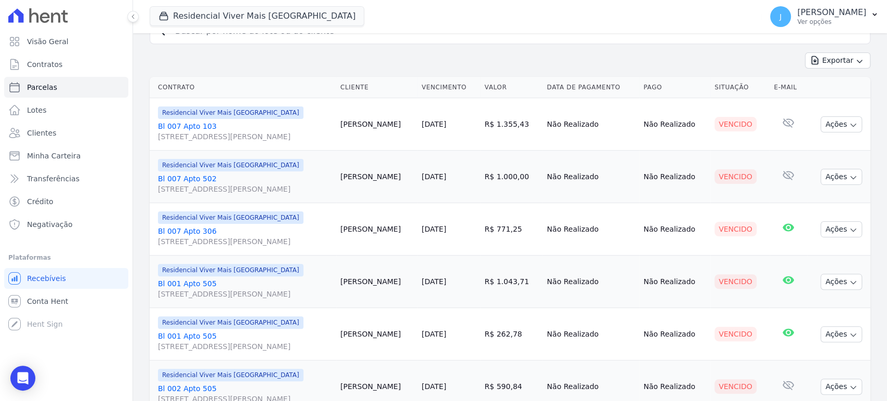
scroll to position [58, 0]
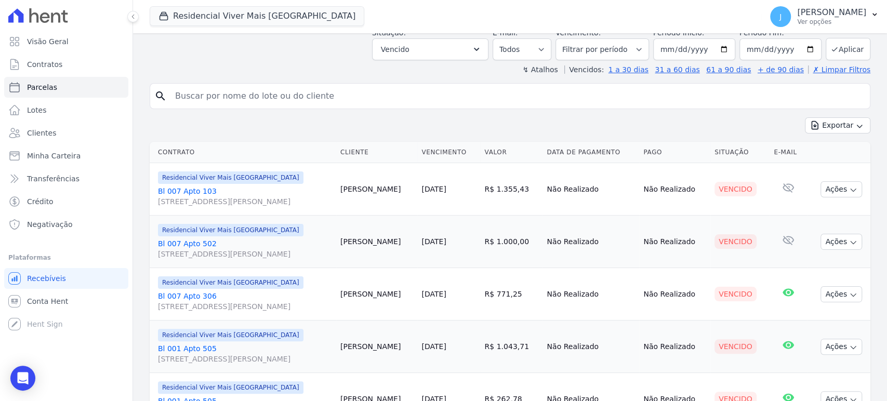
click at [206, 299] on link "Bl 007 Apto [GEOGRAPHIC_DATA][STREET_ADDRESS][PERSON_NAME]" at bounding box center [245, 301] width 174 height 21
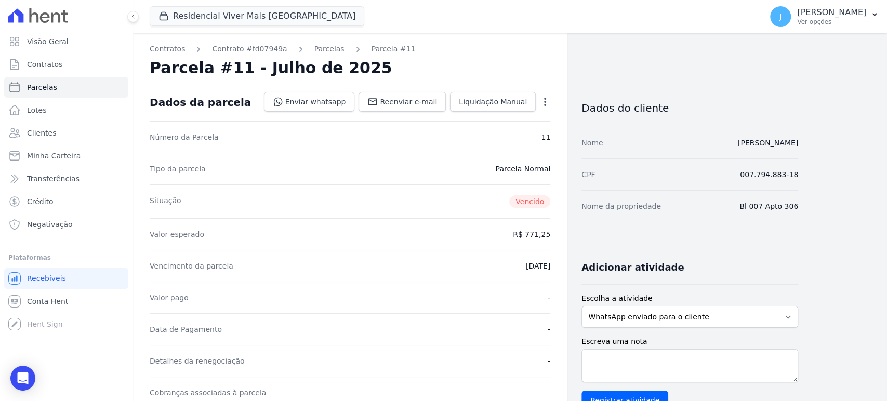
click at [545, 100] on icon "button" at bounding box center [545, 102] width 2 height 8
select select
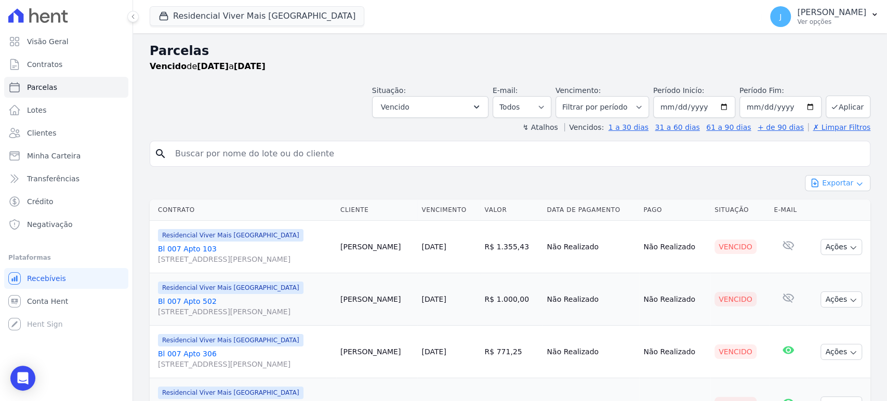
click at [857, 184] on icon "button" at bounding box center [859, 184] width 5 height 3
click at [845, 209] on span "Exportar PDF" at bounding box center [837, 208] width 55 height 10
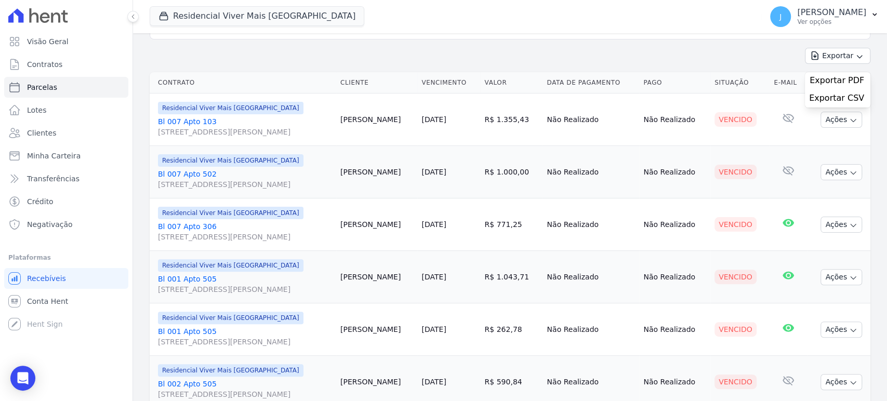
scroll to position [107, 0]
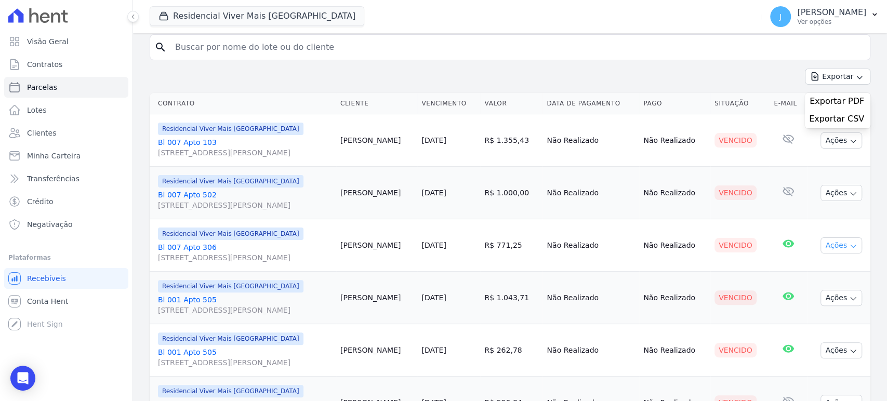
click at [850, 244] on button "Ações" at bounding box center [842, 246] width 42 height 16
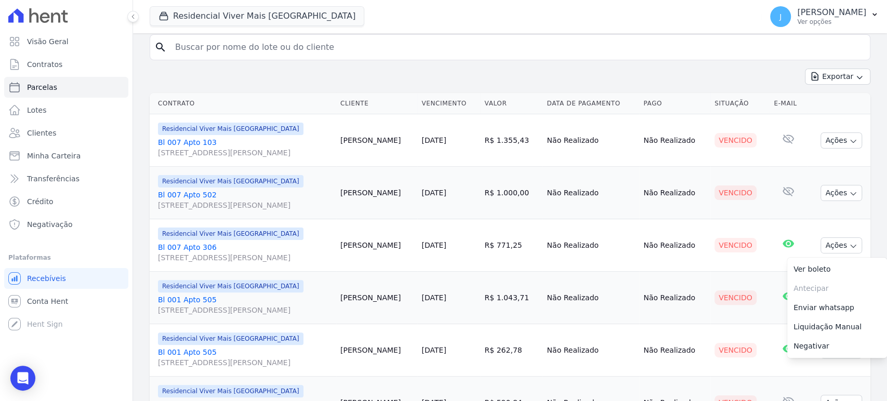
click at [790, 248] on td "E-mail com aviso de vencimento lido [DATE] 08:31" at bounding box center [788, 245] width 37 height 52
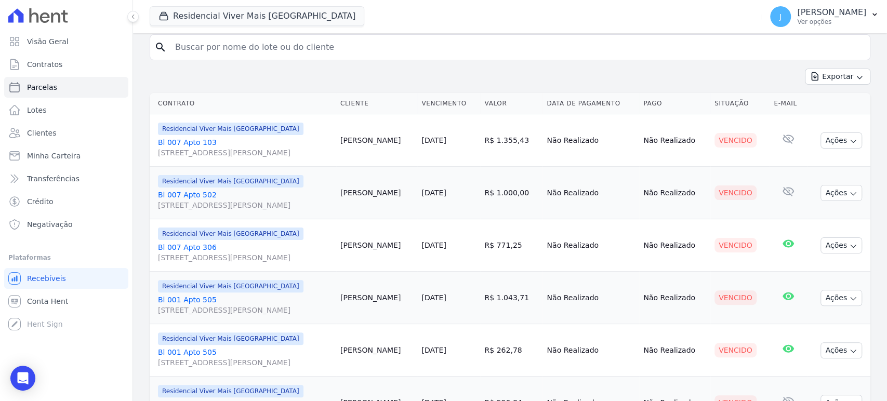
click at [382, 246] on td "[PERSON_NAME]" at bounding box center [376, 245] width 81 height 52
click at [239, 257] on span "[STREET_ADDRESS][PERSON_NAME]" at bounding box center [245, 258] width 174 height 10
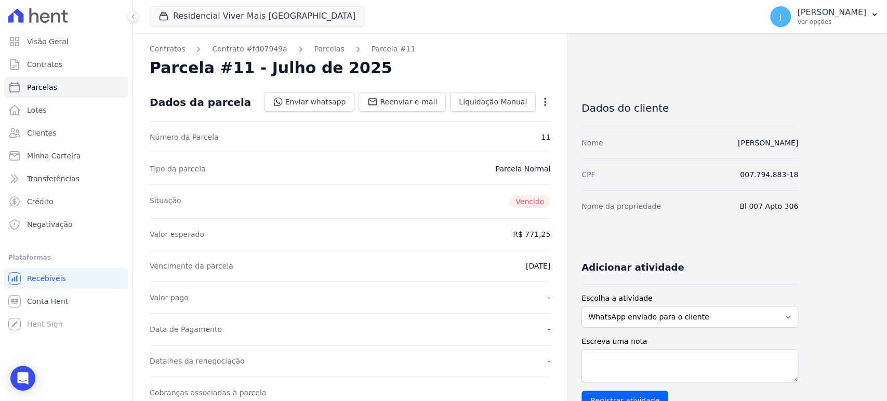
click at [545, 98] on icon "button" at bounding box center [545, 102] width 2 height 8
click at [510, 138] on link "Cancelar Cobrança" at bounding box center [500, 134] width 91 height 19
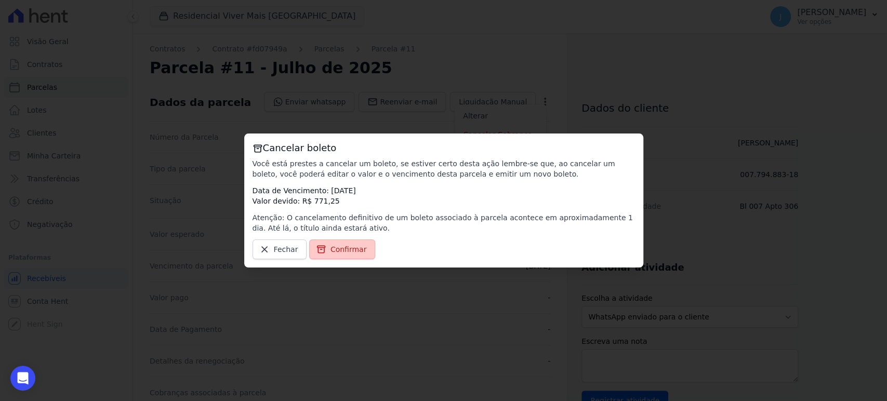
click at [340, 249] on span "Confirmar" at bounding box center [349, 249] width 36 height 10
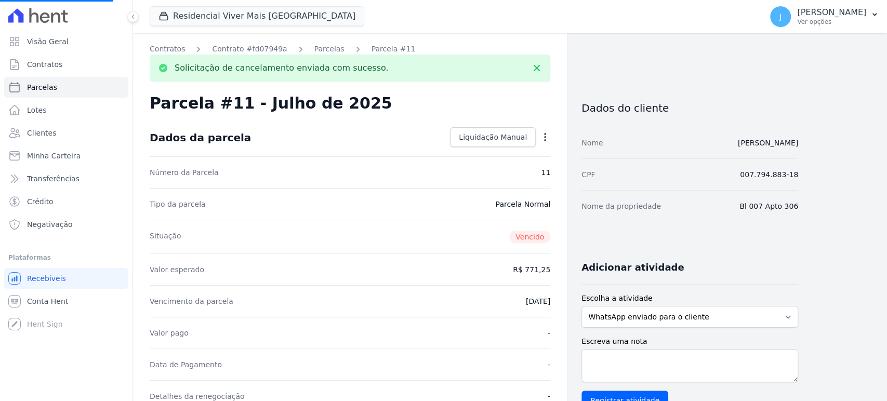
select select
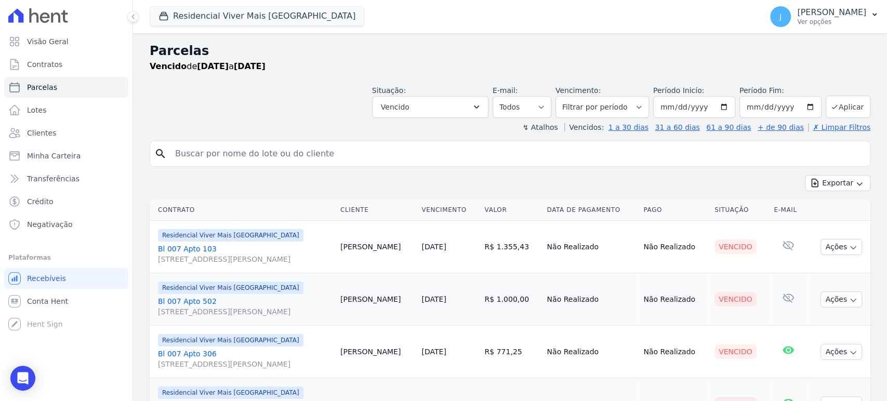
click at [261, 257] on span "[STREET_ADDRESS][PERSON_NAME]" at bounding box center [245, 259] width 174 height 10
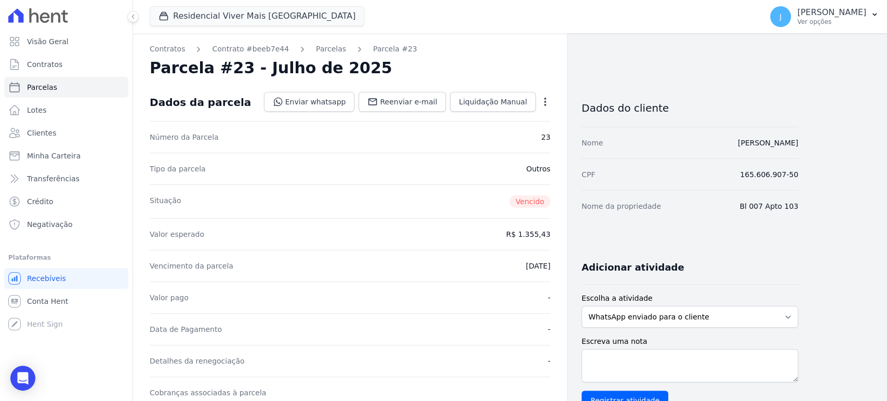
click at [543, 105] on icon "button" at bounding box center [545, 102] width 10 height 10
click at [506, 136] on link "Cancelar Cobrança" at bounding box center [500, 134] width 91 height 19
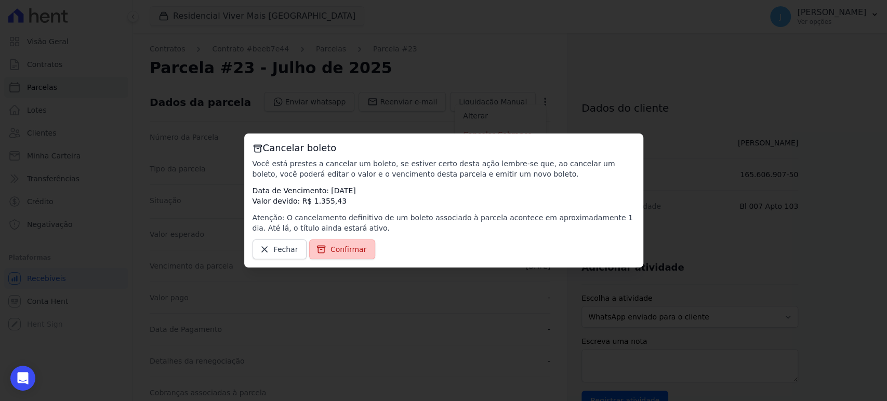
click at [348, 248] on span "Confirmar" at bounding box center [349, 249] width 36 height 10
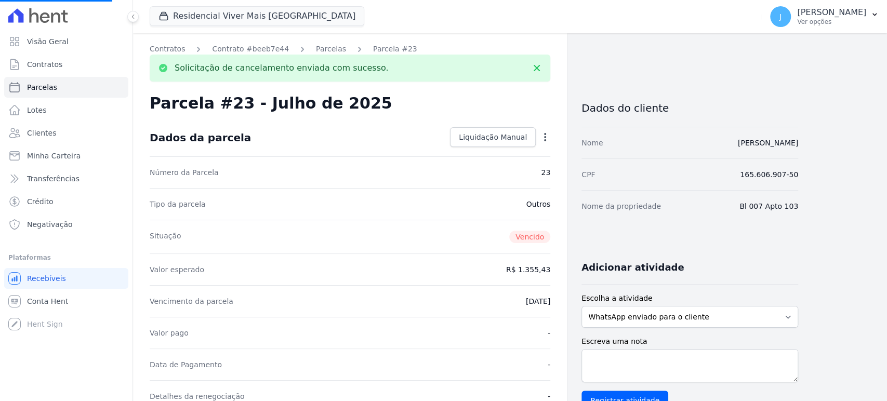
select select
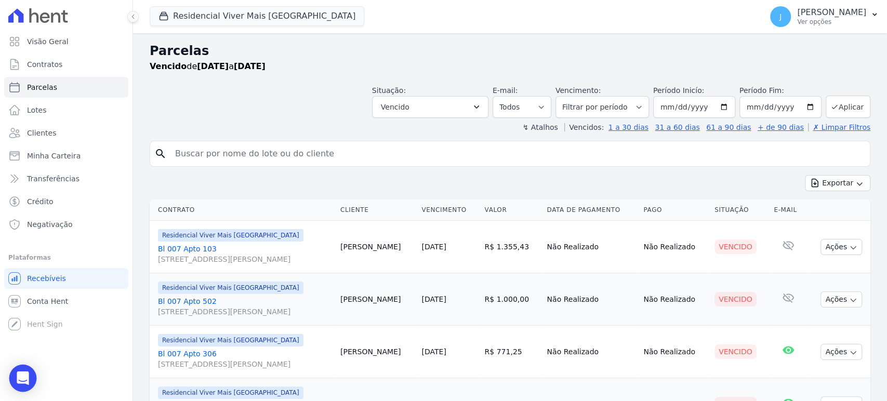
click at [24, 380] on icon "Open Intercom Messenger" at bounding box center [23, 379] width 12 height 14
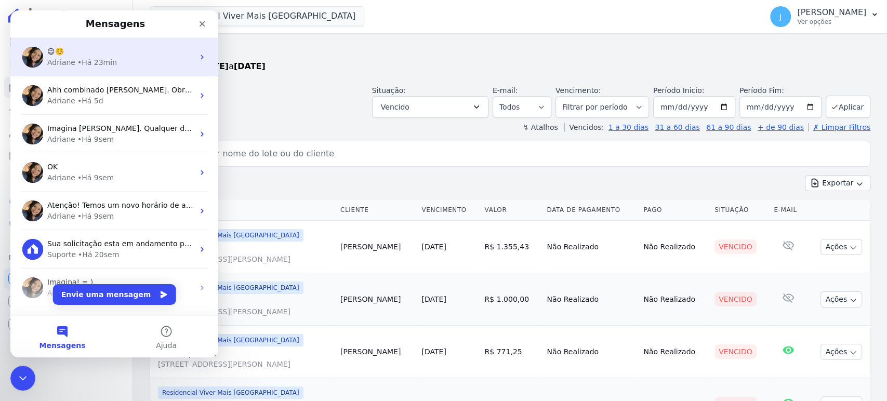
click at [71, 66] on div "Adriane" at bounding box center [61, 62] width 28 height 11
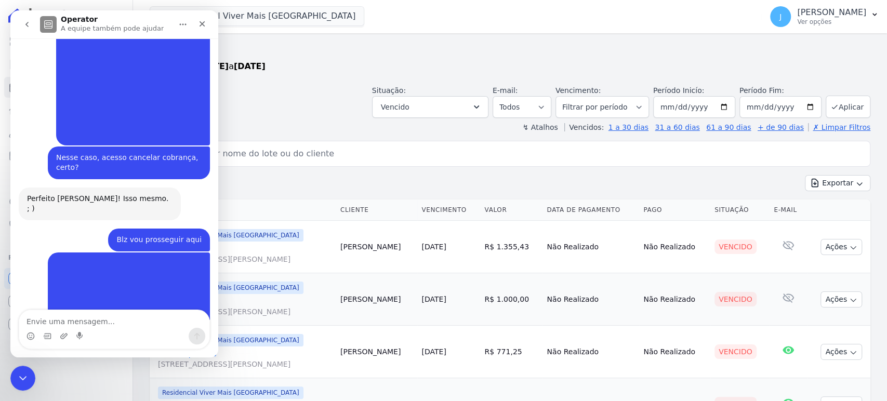
scroll to position [2109, 0]
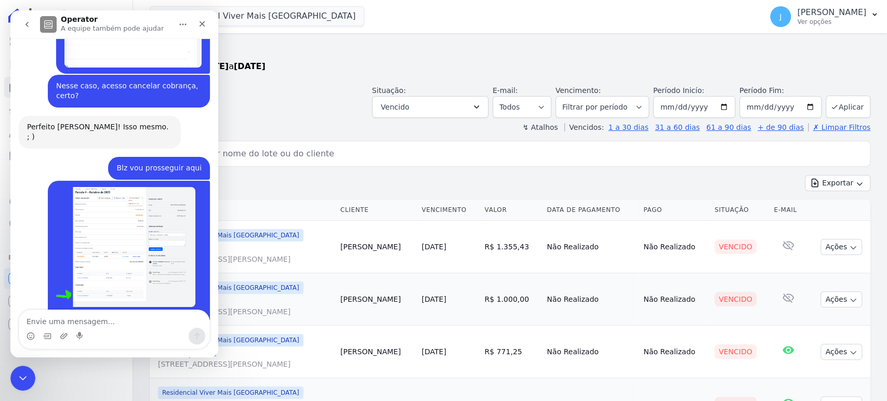
click at [87, 325] on textarea "Envie uma mensagem..." at bounding box center [114, 319] width 190 height 18
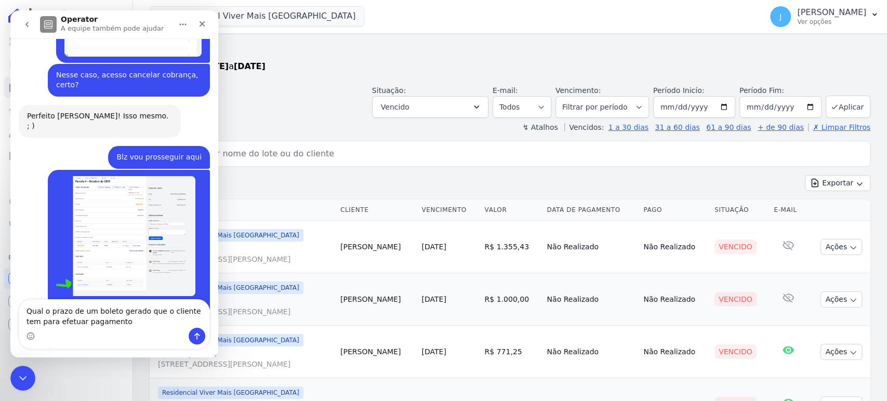
type textarea "Qual o prazo de um boleto gerado que o cliente tem para efetuar pagamento?"
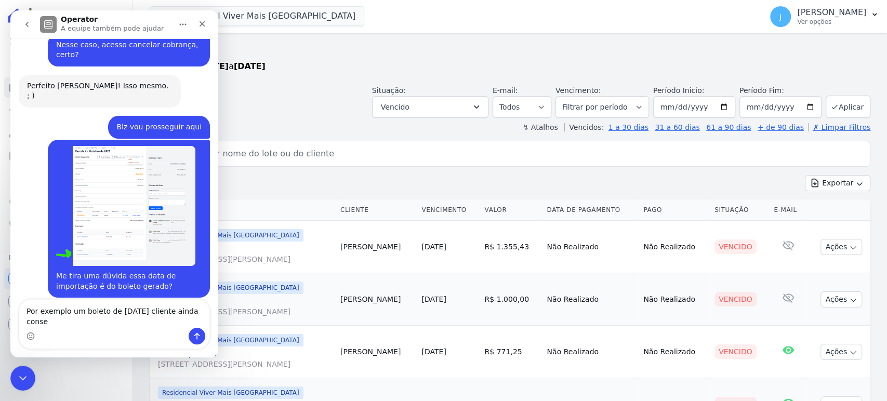
scroll to position [2161, 0]
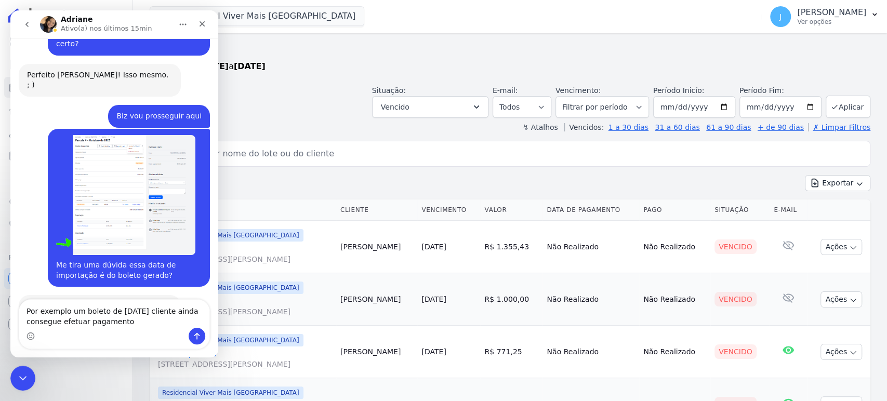
type textarea "Por exemplo um boleto de [DATE] cliente ainda consegue efetuar pagamento?"
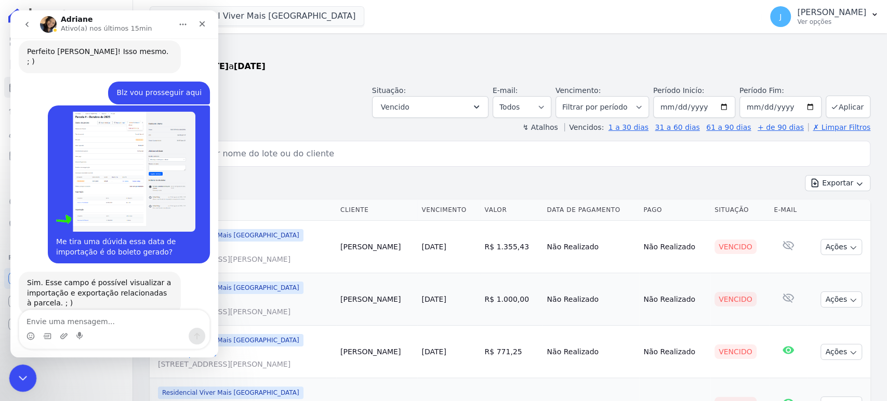
click at [18, 375] on icon "Encerramento do Messenger da Intercom" at bounding box center [21, 377] width 7 height 4
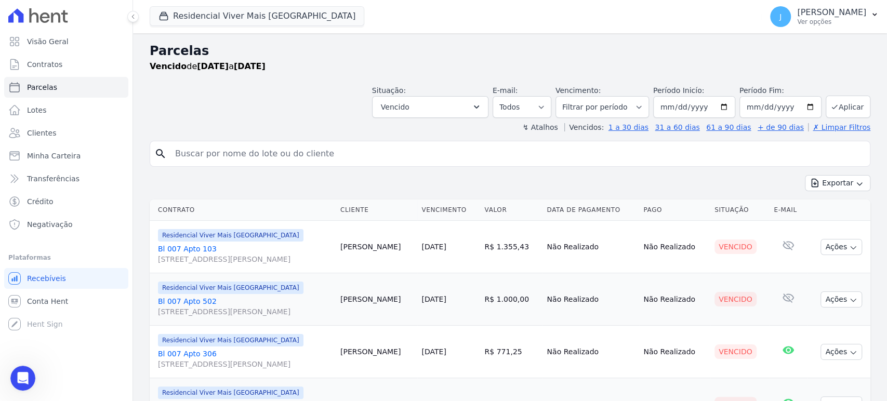
click at [253, 310] on span "[STREET_ADDRESS][PERSON_NAME]" at bounding box center [245, 312] width 174 height 10
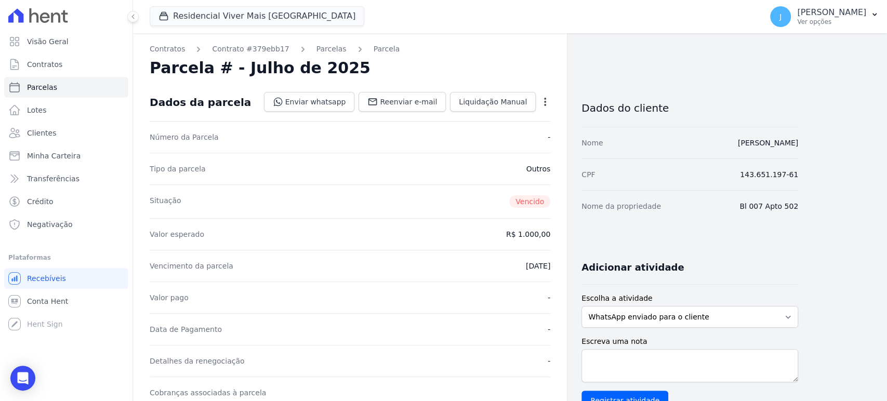
click at [545, 100] on icon "button" at bounding box center [545, 102] width 10 height 10
click at [513, 135] on link "Cancelar Cobrança" at bounding box center [500, 134] width 91 height 19
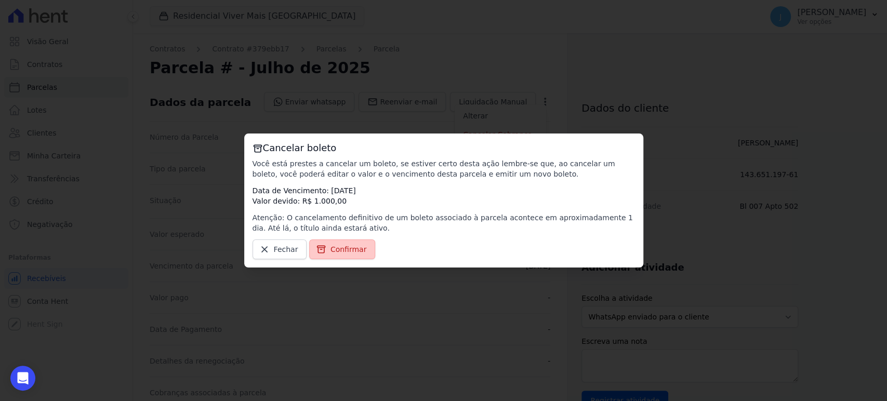
click at [346, 254] on span "Confirmar" at bounding box center [349, 249] width 36 height 10
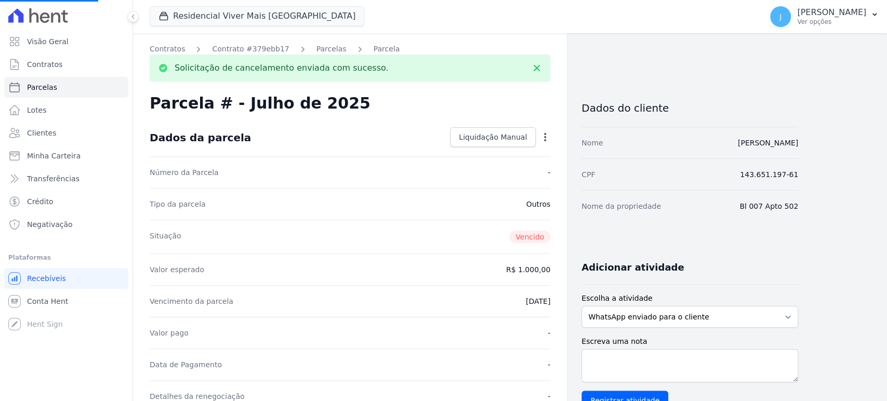
select select
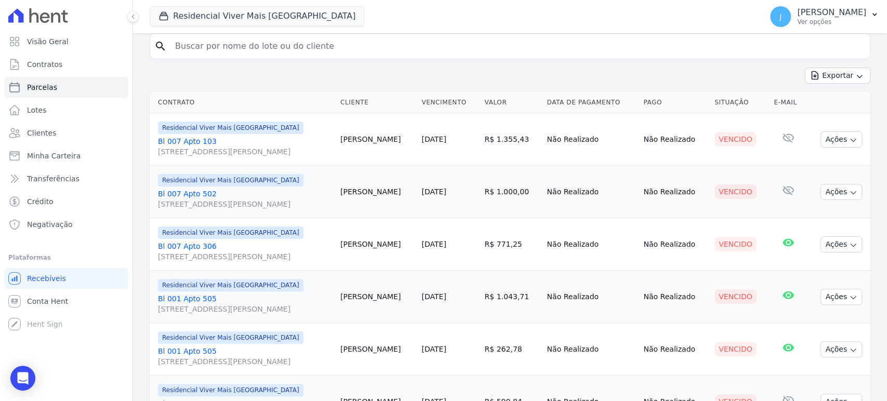
scroll to position [107, 0]
click at [31, 382] on div "Open Intercom Messenger" at bounding box center [23, 379] width 28 height 28
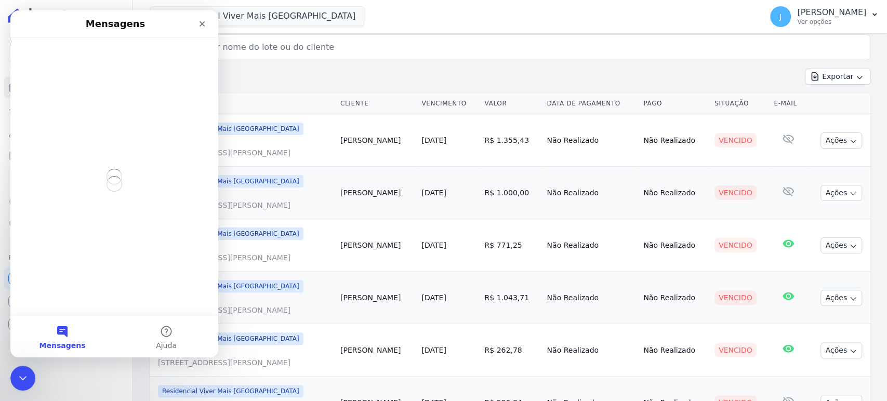
scroll to position [0, 0]
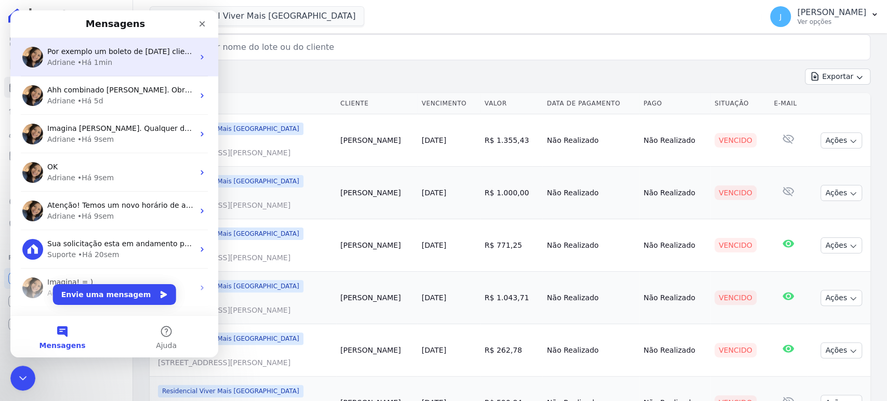
click at [108, 63] on div "Adriane • Há 1min" at bounding box center [120, 62] width 147 height 11
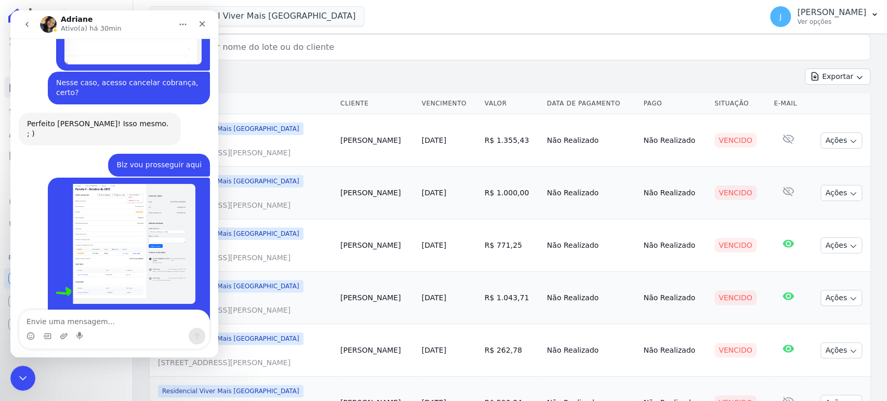
scroll to position [2185, 0]
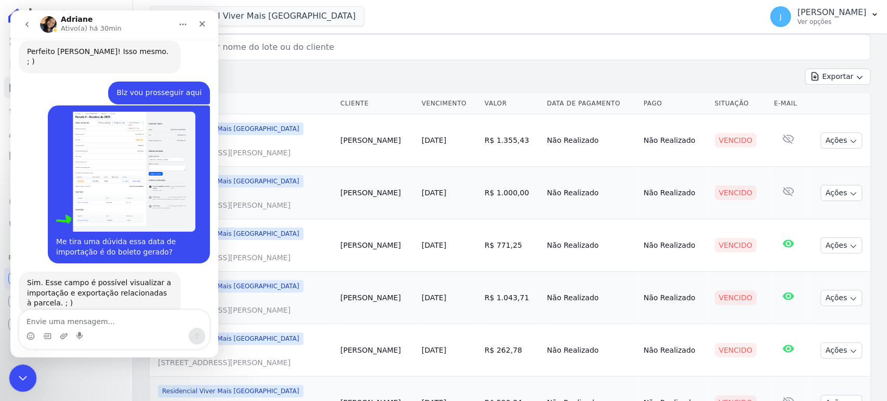
click at [19, 374] on icon "Encerramento do Messenger da Intercom" at bounding box center [21, 377] width 12 height 12
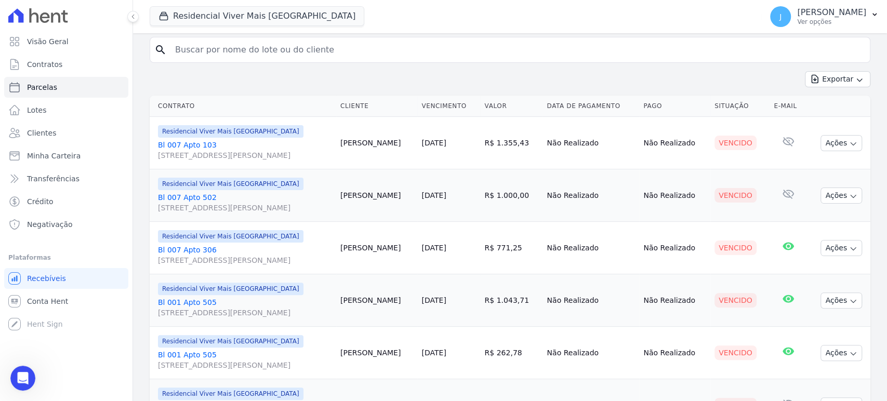
scroll to position [0, 0]
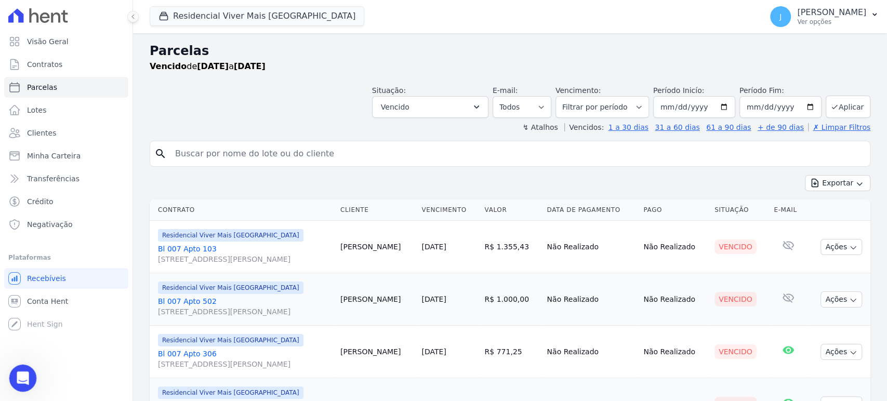
click at [30, 383] on div "Abertura do Messenger da Intercom" at bounding box center [21, 377] width 34 height 34
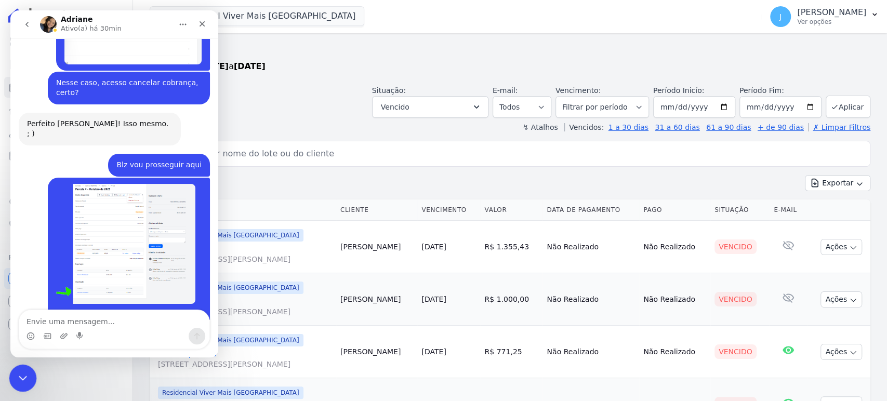
scroll to position [2185, 0]
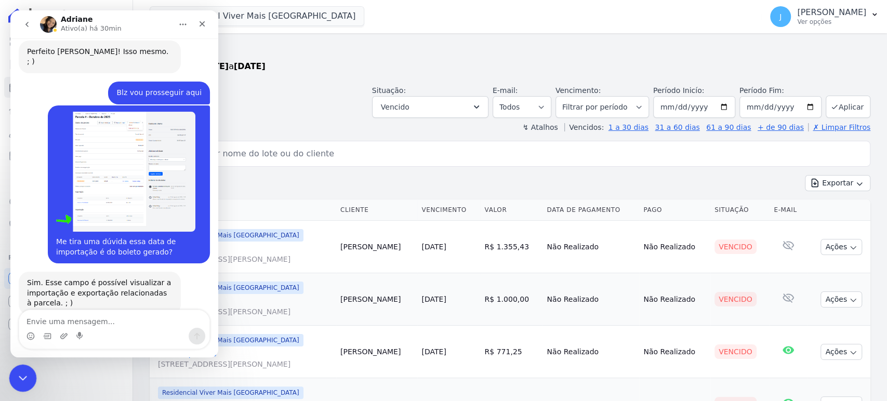
click at [21, 379] on icon "Encerramento do Messenger da Intercom" at bounding box center [21, 377] width 12 height 12
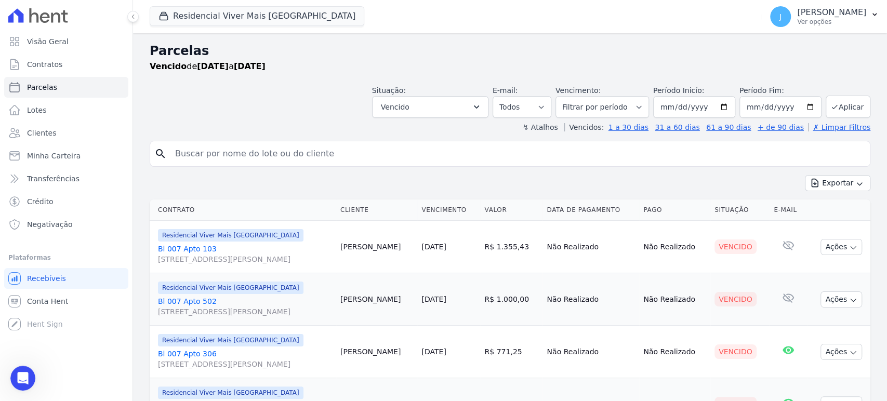
click at [251, 256] on span "[STREET_ADDRESS][PERSON_NAME]" at bounding box center [245, 259] width 174 height 10
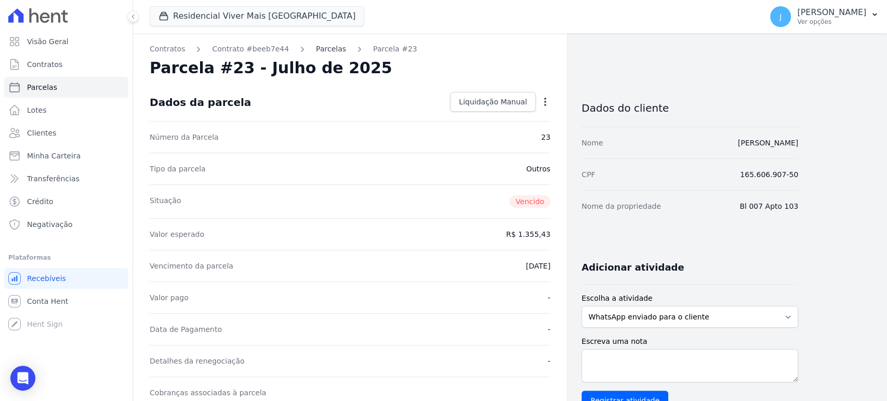
click at [316, 50] on link "Parcelas" at bounding box center [331, 49] width 30 height 11
select select
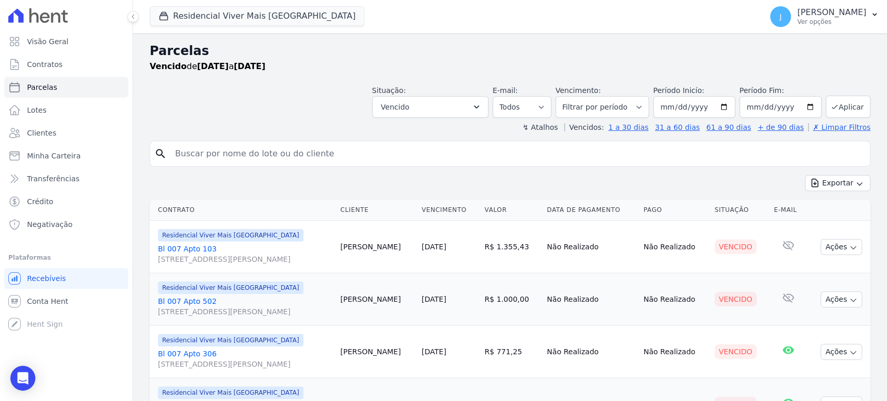
click at [232, 311] on span "[STREET_ADDRESS][PERSON_NAME]" at bounding box center [245, 312] width 174 height 10
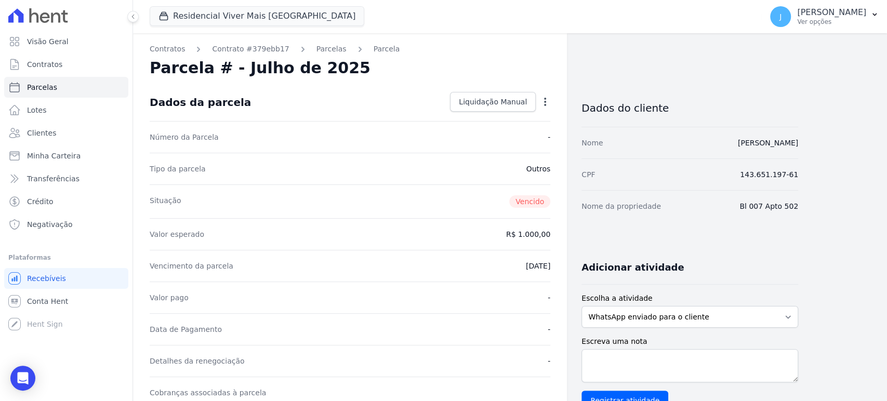
select select
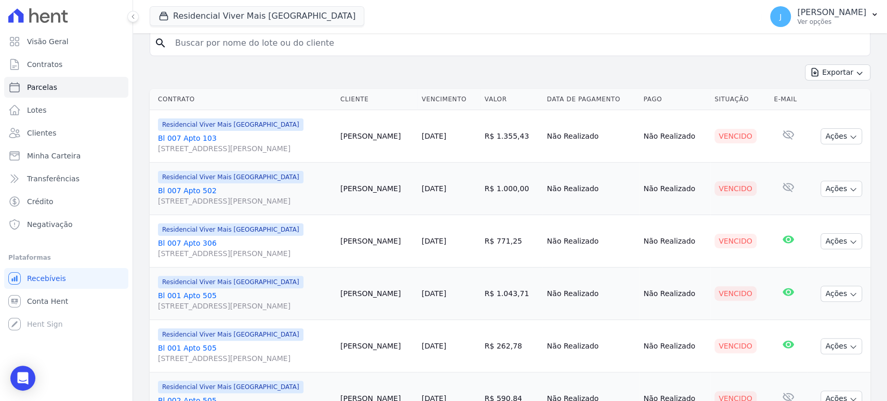
scroll to position [115, 0]
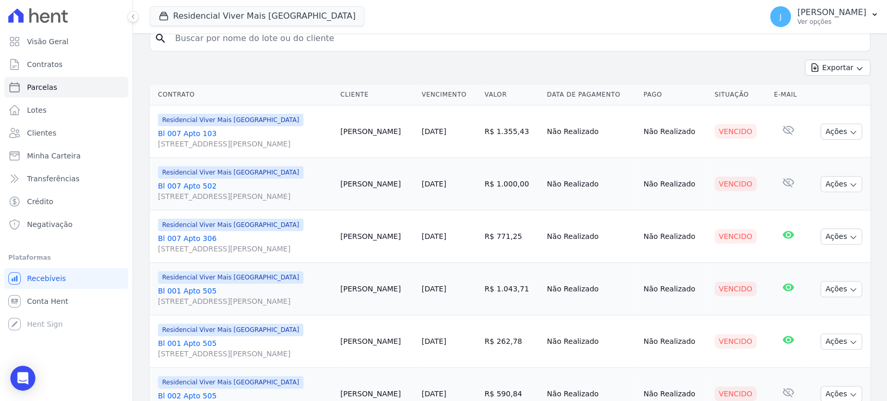
click at [209, 247] on span "[STREET_ADDRESS][PERSON_NAME]" at bounding box center [245, 249] width 174 height 10
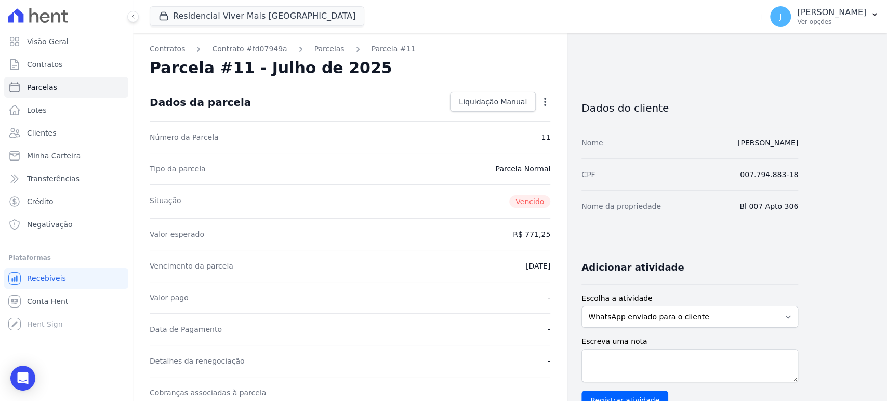
select select
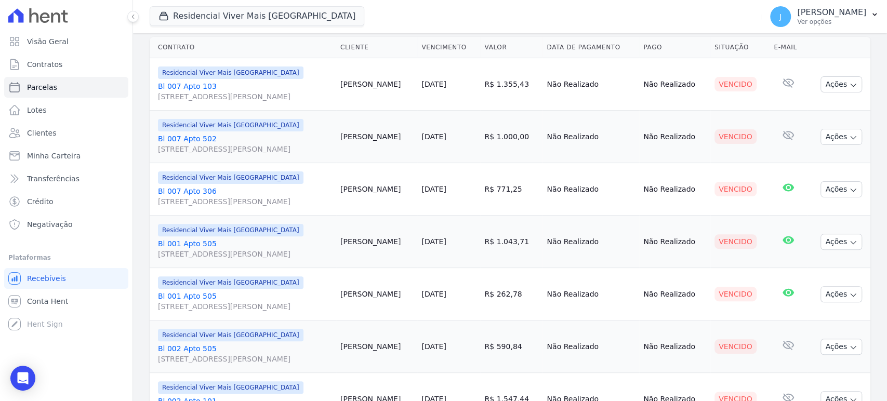
scroll to position [173, 0]
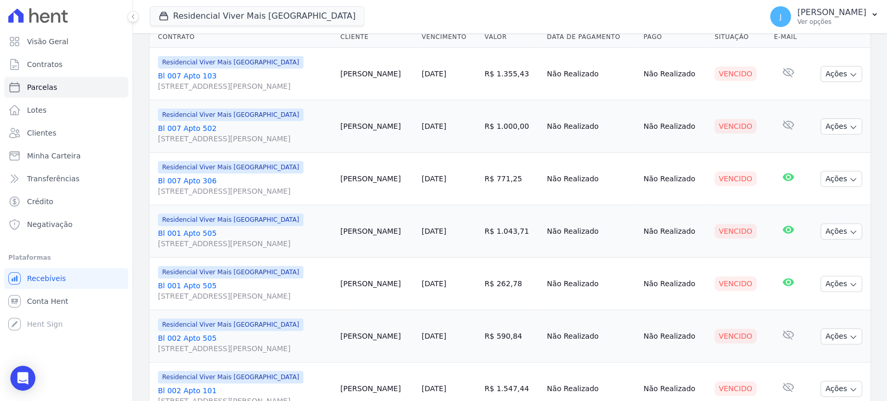
click at [216, 243] on span "[STREET_ADDRESS][PERSON_NAME]" at bounding box center [245, 244] width 174 height 10
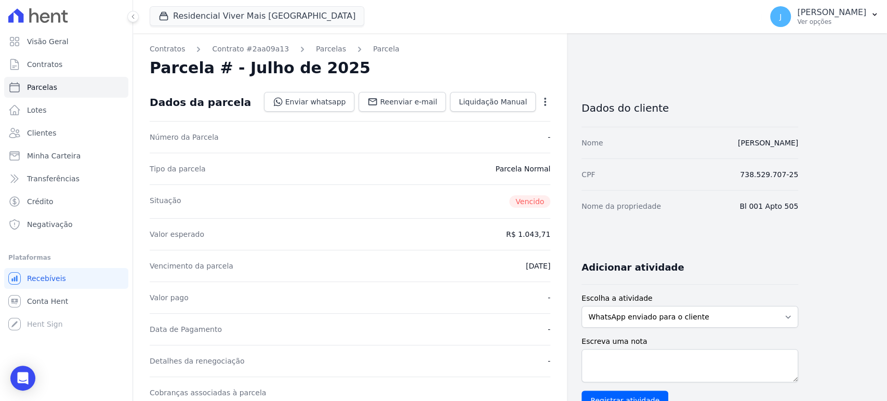
click at [545, 99] on icon "button" at bounding box center [545, 102] width 10 height 10
click at [501, 137] on link "Cancelar Cobrança" at bounding box center [500, 134] width 91 height 19
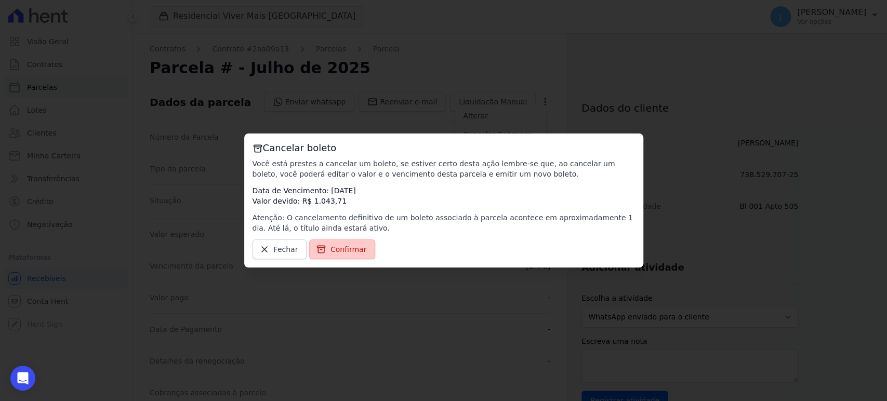
click at [337, 255] on span "Confirmar" at bounding box center [349, 249] width 36 height 10
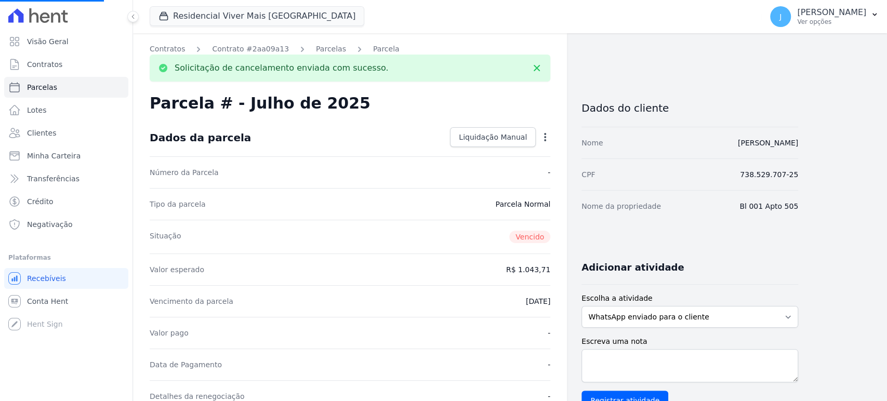
select select
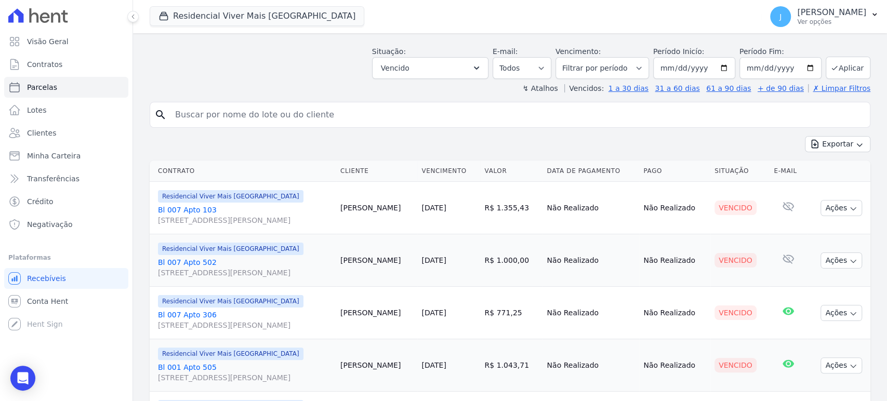
scroll to position [115, 0]
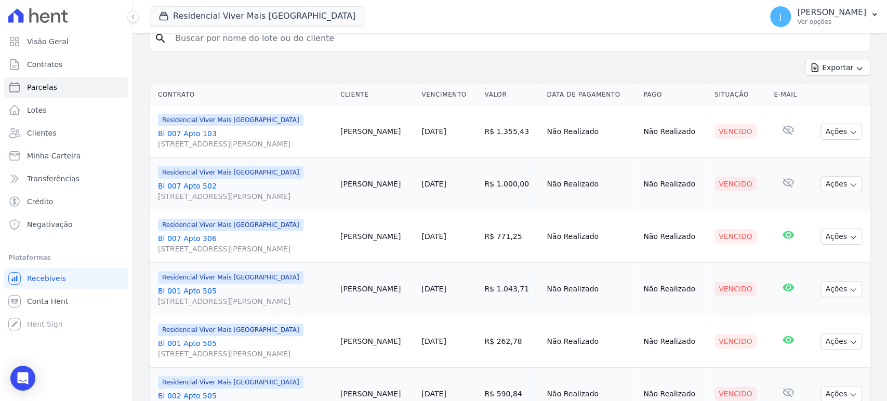
click at [212, 300] on span "[STREET_ADDRESS][PERSON_NAME]" at bounding box center [245, 301] width 174 height 10
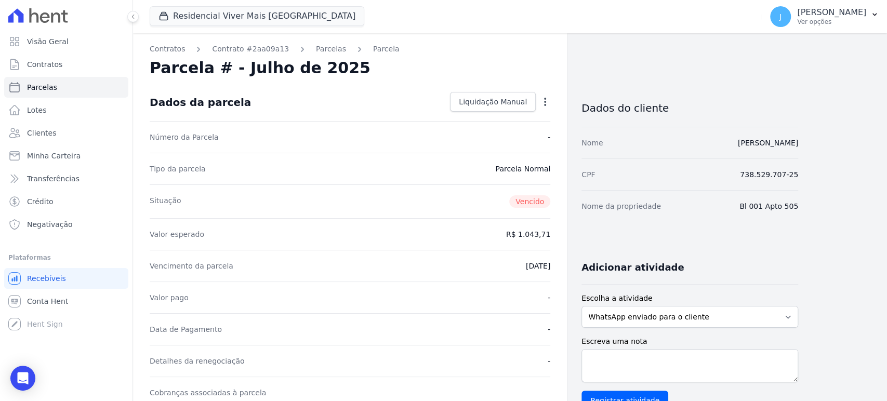
select select
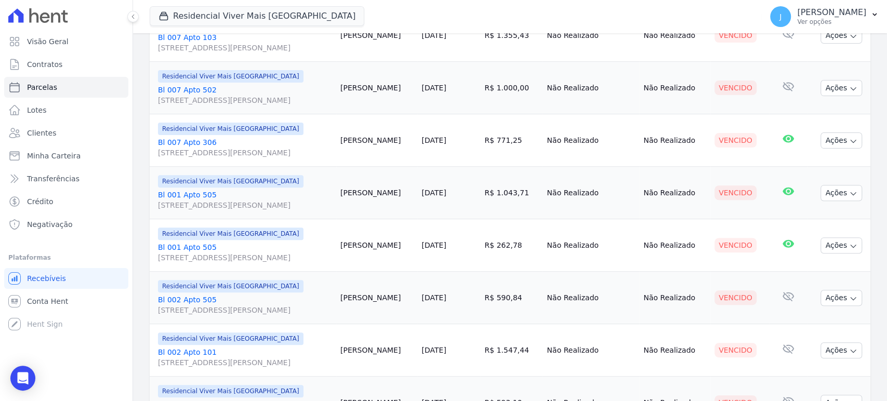
scroll to position [231, 0]
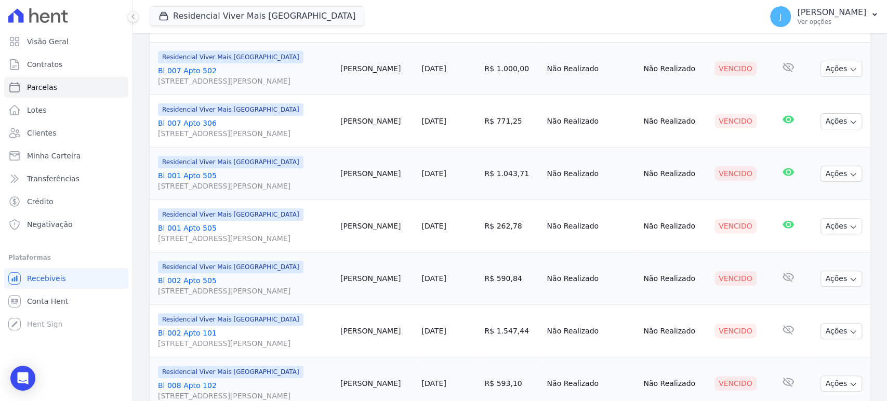
click at [223, 236] on span "[STREET_ADDRESS][PERSON_NAME]" at bounding box center [245, 238] width 174 height 10
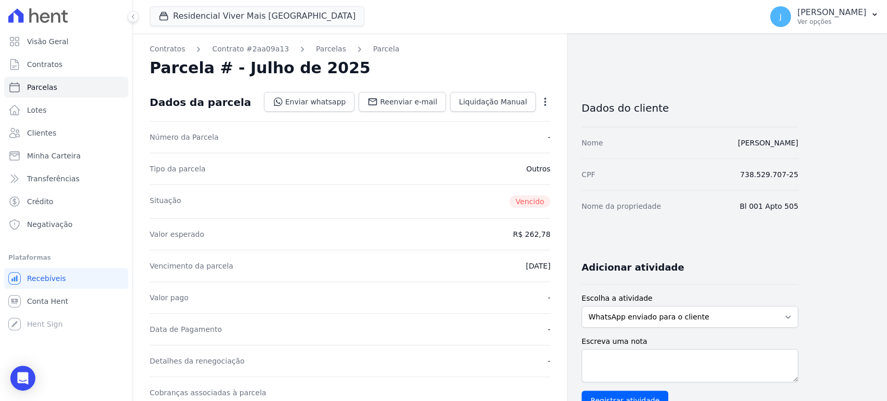
click at [543, 101] on icon "button" at bounding box center [545, 102] width 10 height 10
click at [503, 132] on link "Cancelar Cobrança" at bounding box center [500, 134] width 91 height 19
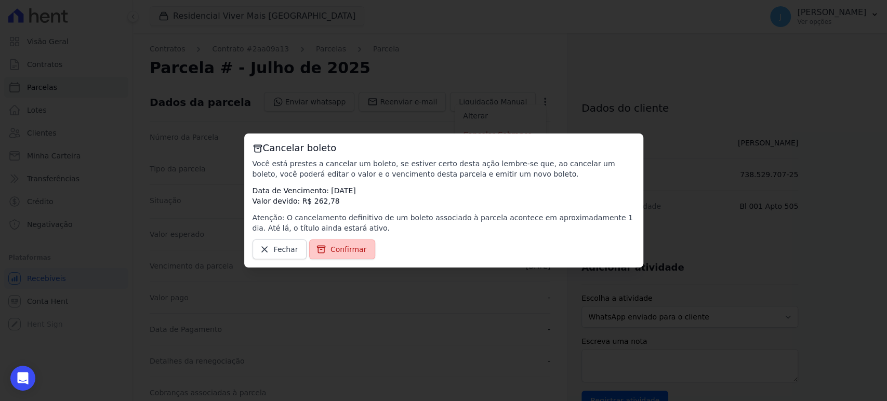
click at [353, 251] on span "Confirmar" at bounding box center [349, 249] width 36 height 10
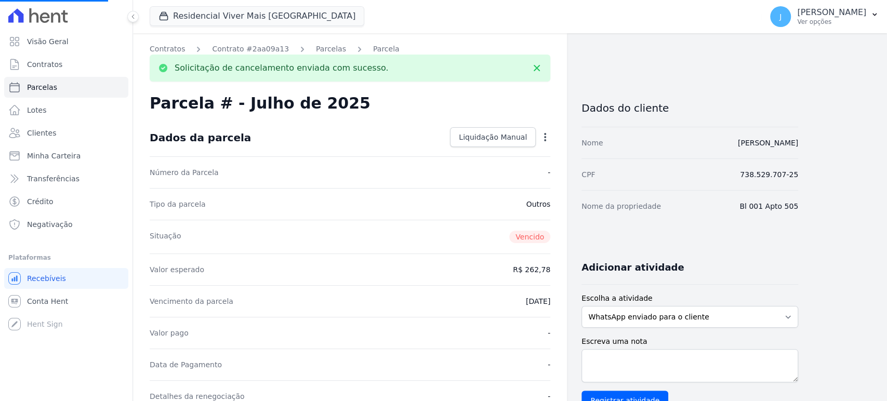
select select
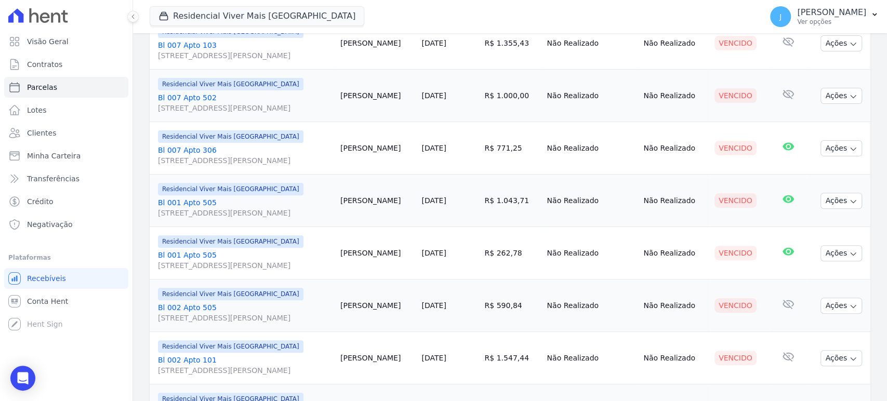
scroll to position [231, 0]
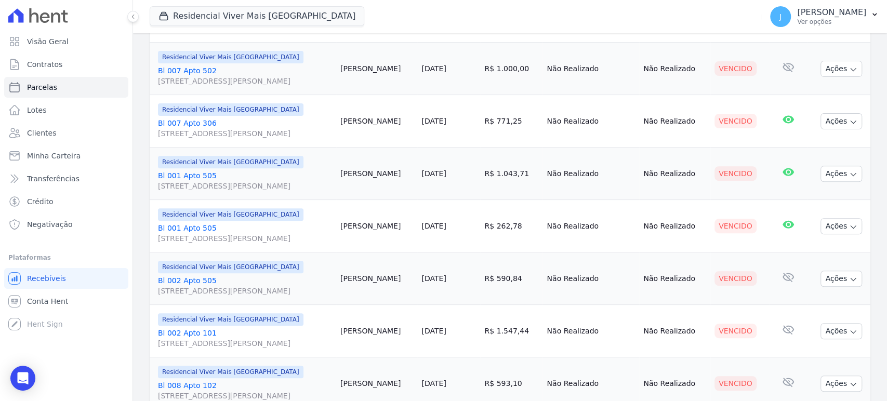
click at [228, 238] on span "[STREET_ADDRESS][PERSON_NAME]" at bounding box center [245, 238] width 174 height 10
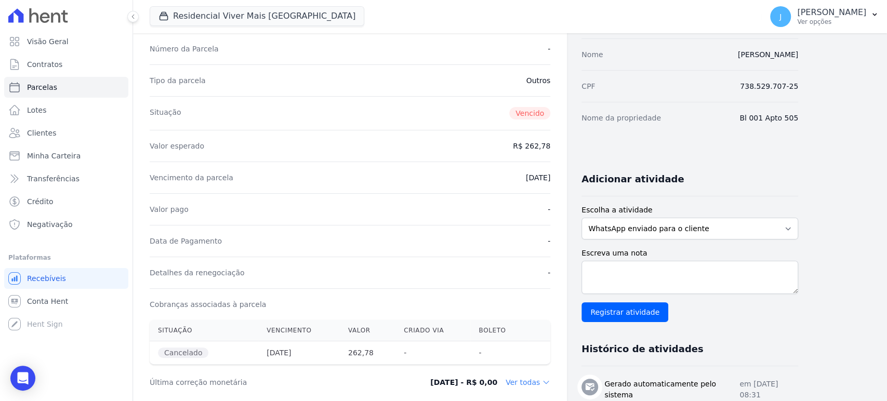
scroll to position [173, 0]
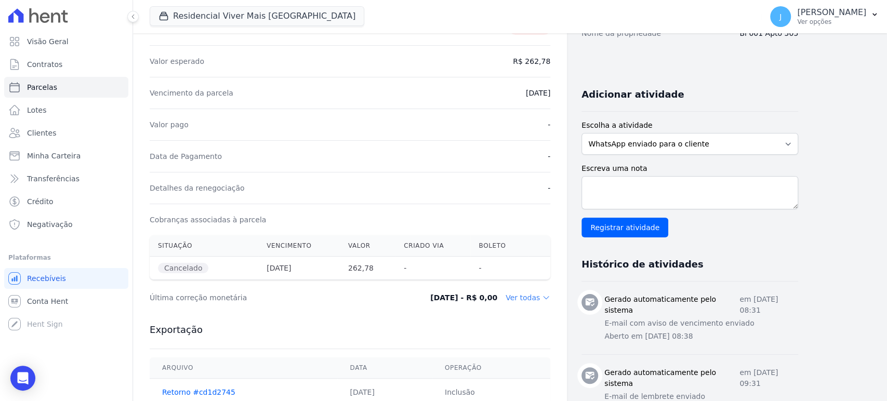
select select
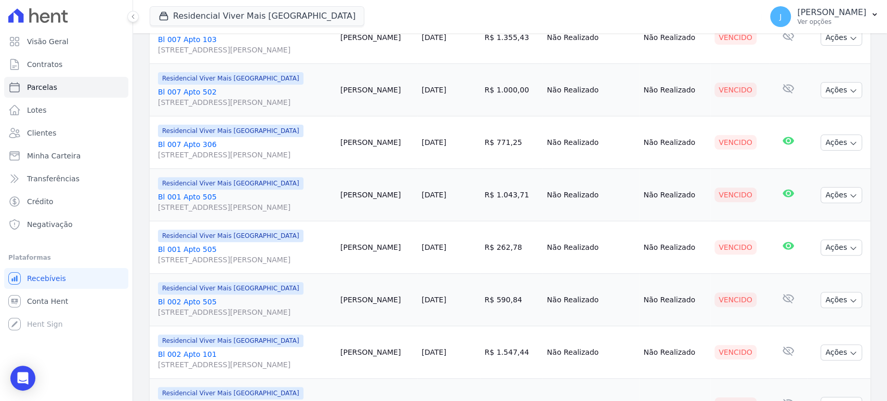
scroll to position [231, 0]
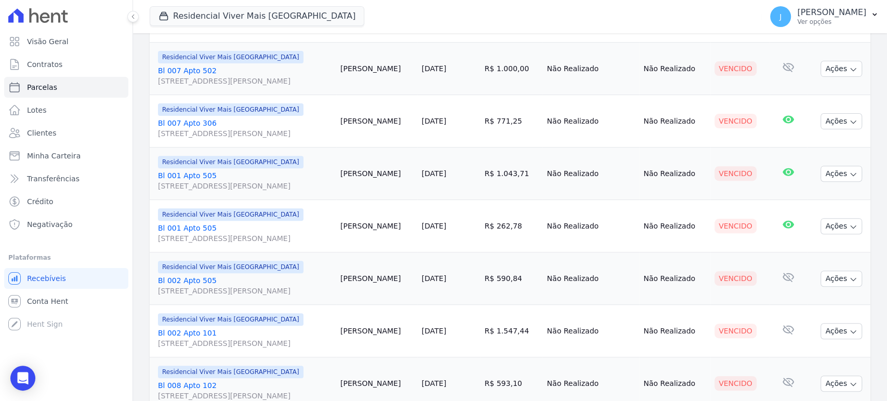
click at [229, 290] on span "[STREET_ADDRESS][PERSON_NAME]" at bounding box center [245, 291] width 174 height 10
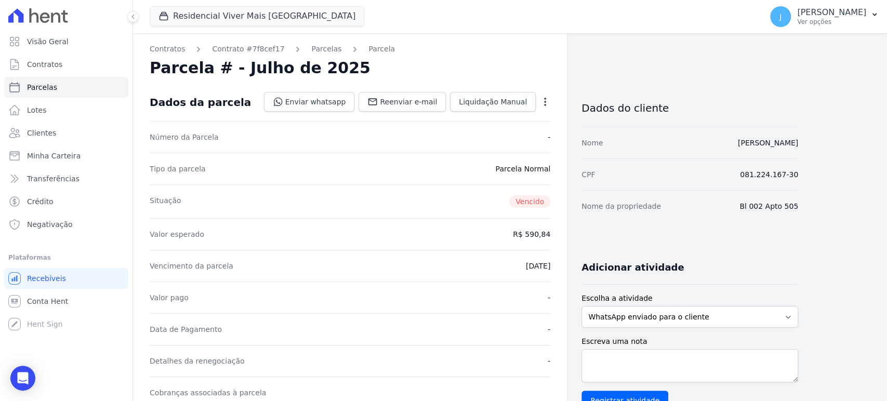
click at [545, 99] on icon "button" at bounding box center [545, 102] width 10 height 10
click at [525, 132] on link "Cancelar Cobrança" at bounding box center [500, 134] width 91 height 19
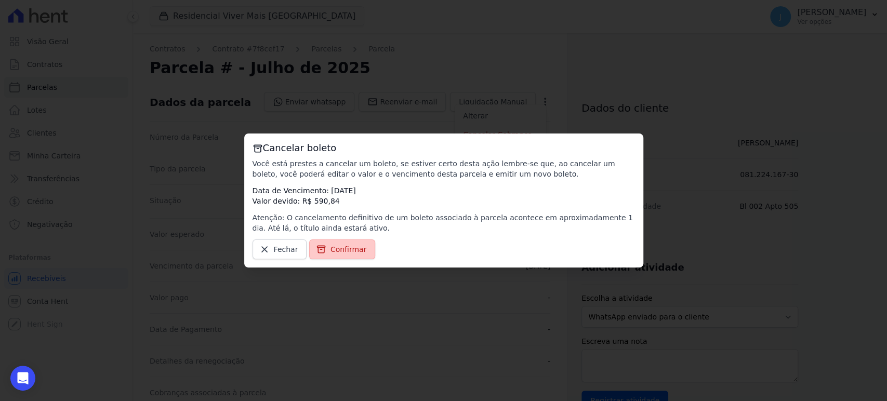
click at [336, 253] on span "Confirmar" at bounding box center [349, 249] width 36 height 10
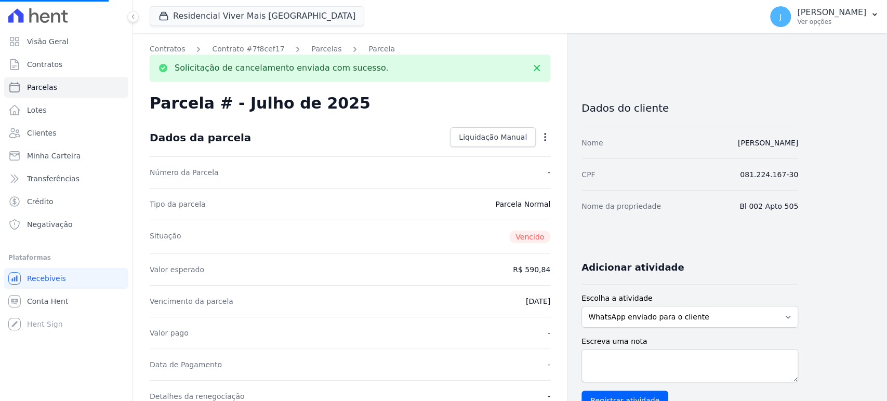
select select
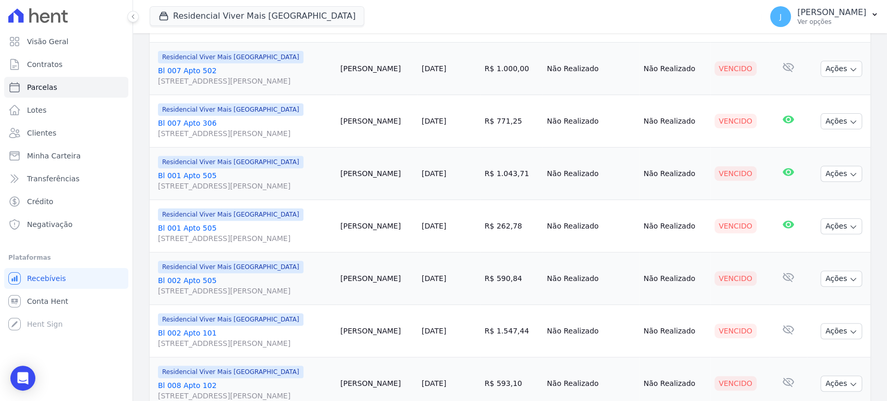
scroll to position [288, 0]
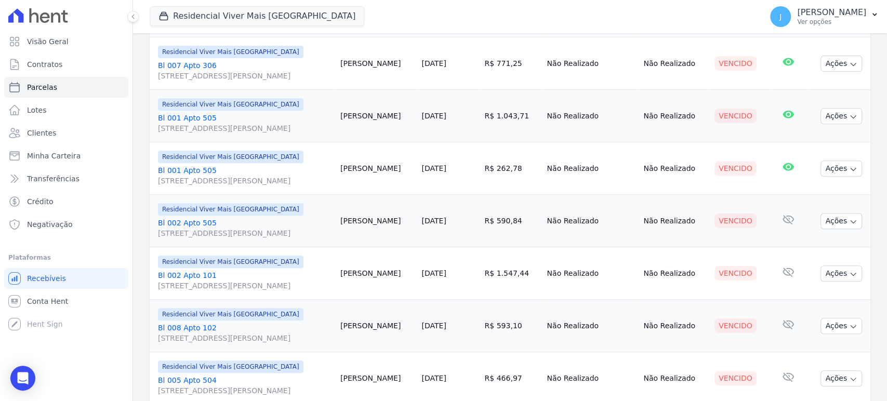
click at [228, 286] on span "[STREET_ADDRESS][PERSON_NAME]" at bounding box center [245, 286] width 174 height 10
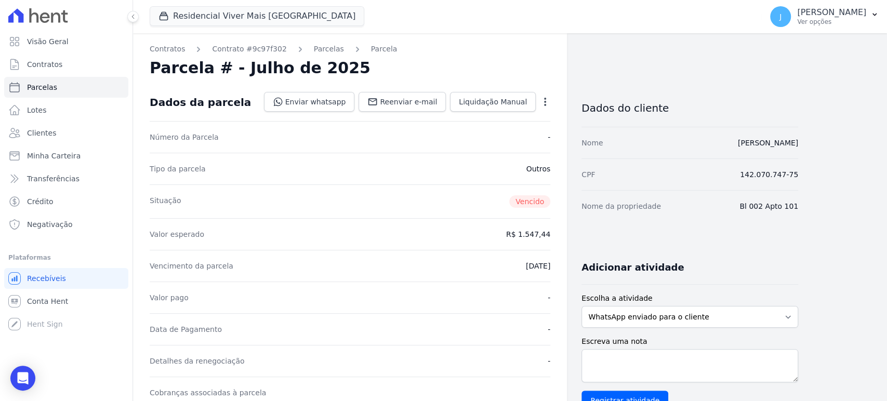
click at [545, 101] on icon "button" at bounding box center [545, 102] width 2 height 8
click at [507, 132] on link "Cancelar Cobrança" at bounding box center [500, 134] width 91 height 19
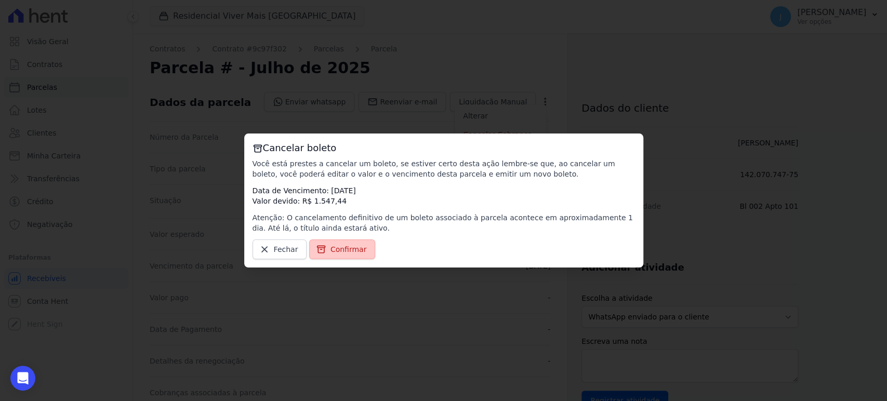
click at [343, 253] on span "Confirmar" at bounding box center [349, 249] width 36 height 10
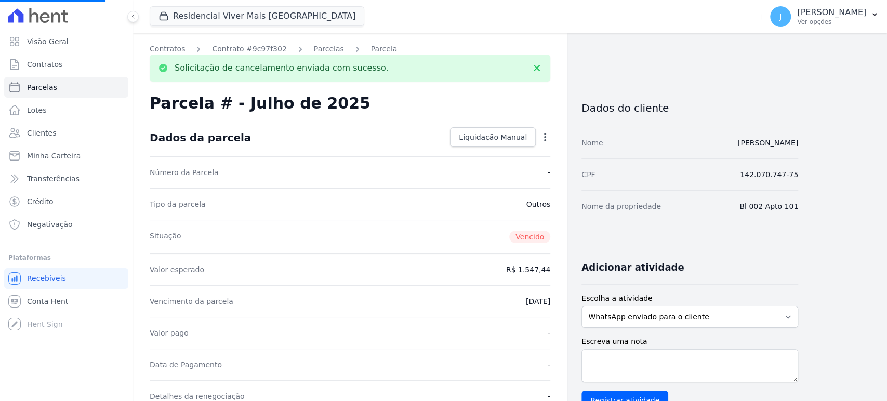
select select
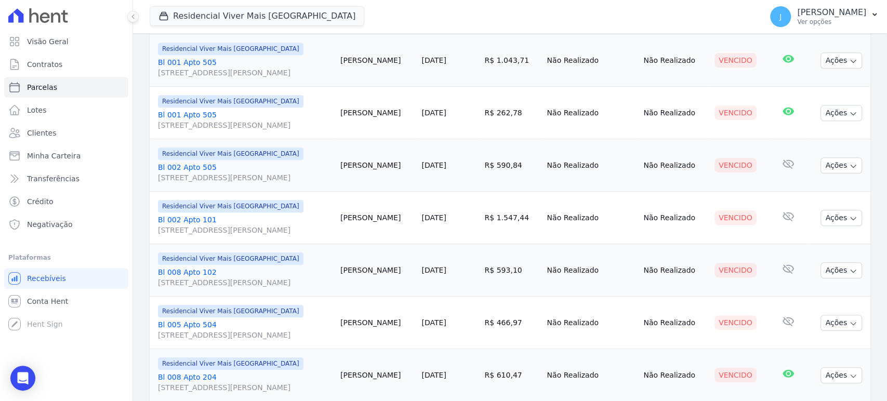
scroll to position [346, 0]
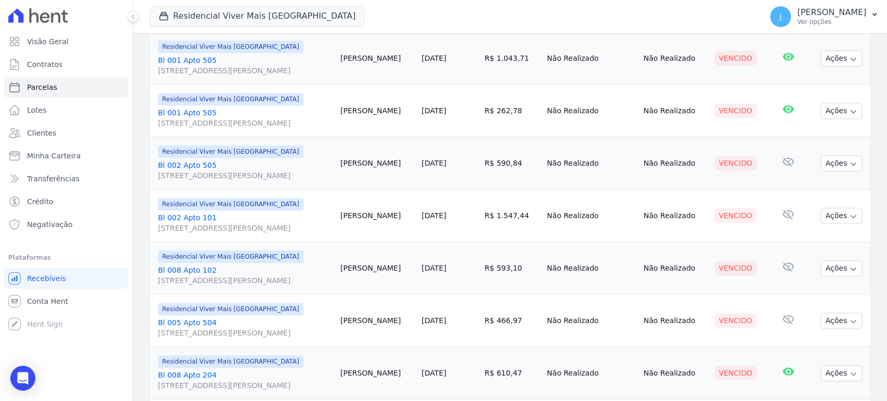
click at [242, 277] on span "[STREET_ADDRESS][PERSON_NAME]" at bounding box center [245, 280] width 174 height 10
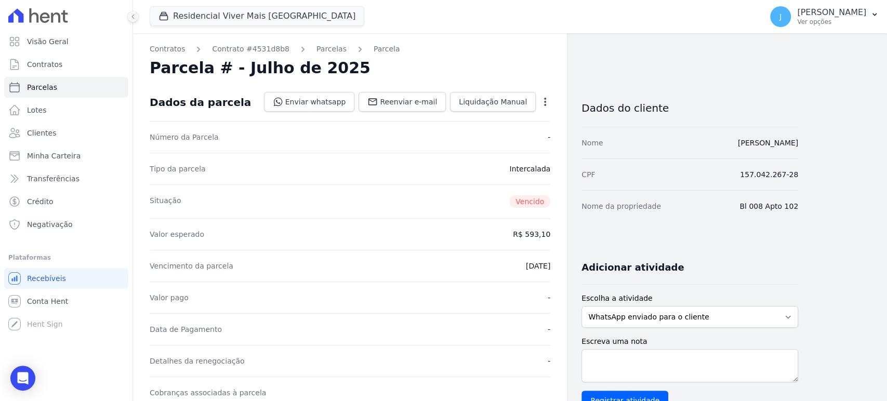
click at [547, 101] on icon "button" at bounding box center [545, 102] width 10 height 10
click at [502, 135] on link "Cancelar Cobrança" at bounding box center [500, 134] width 91 height 19
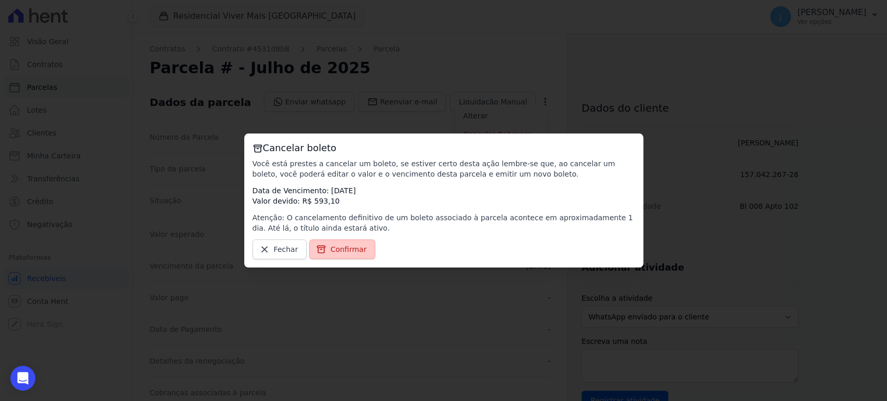
click at [350, 253] on span "Confirmar" at bounding box center [349, 249] width 36 height 10
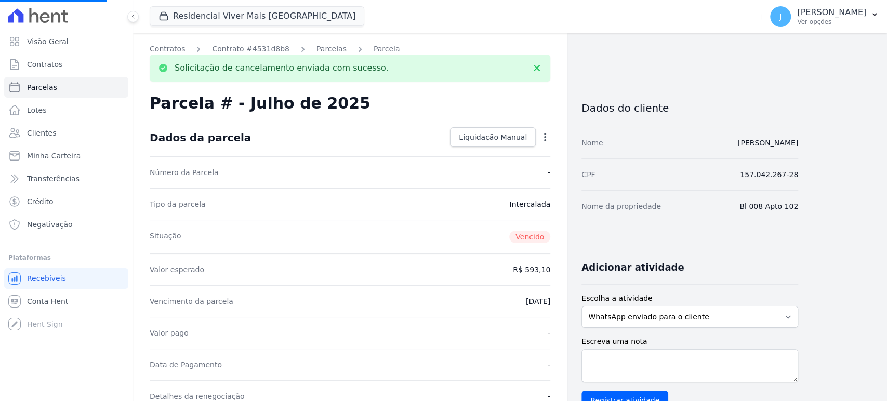
select select
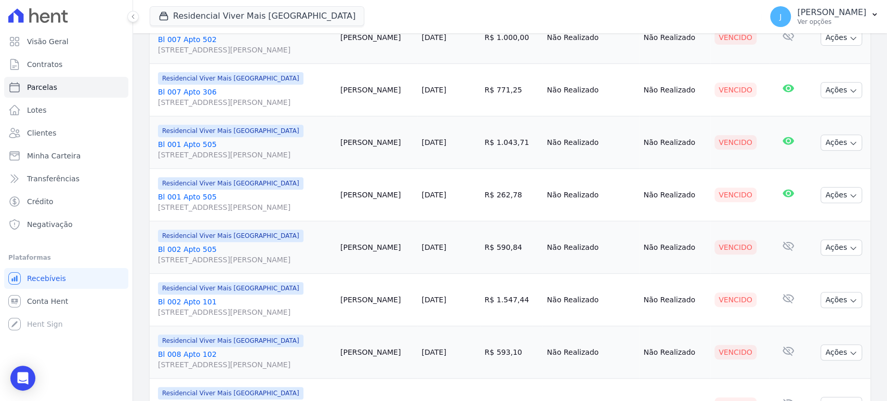
scroll to position [288, 0]
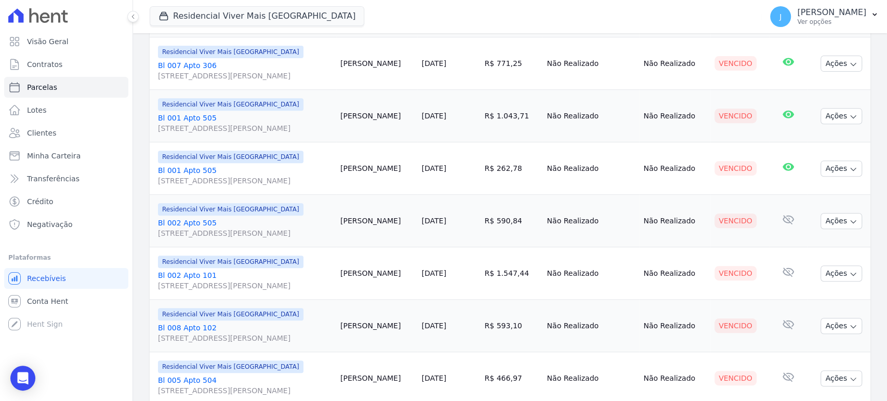
click at [241, 232] on span "[STREET_ADDRESS][PERSON_NAME]" at bounding box center [245, 233] width 174 height 10
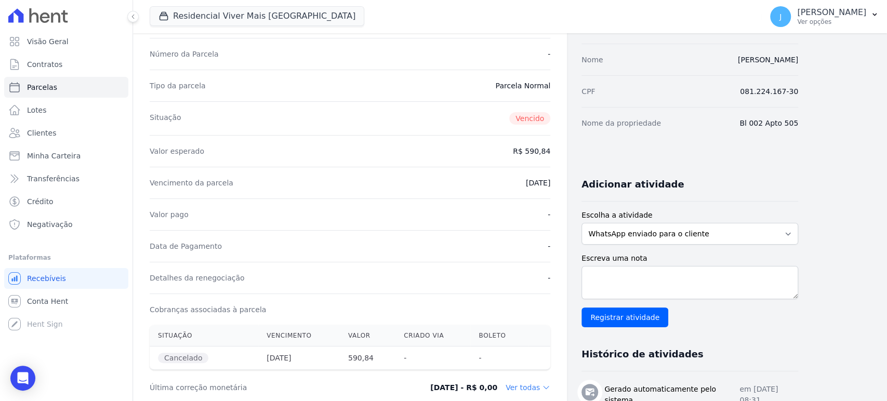
scroll to position [231, 0]
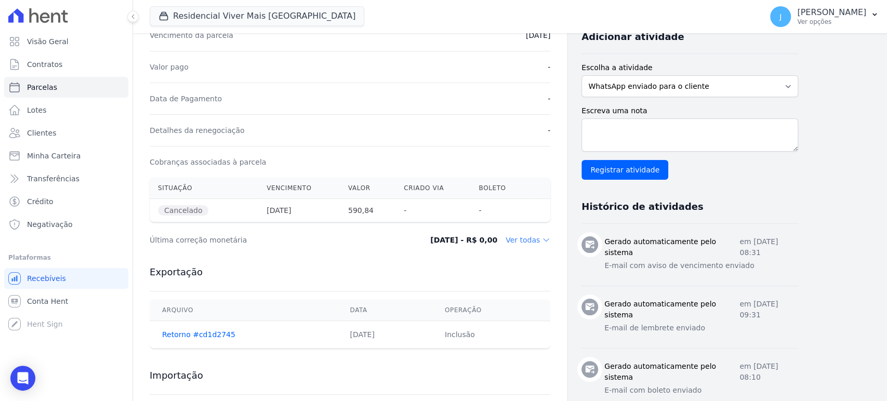
select select
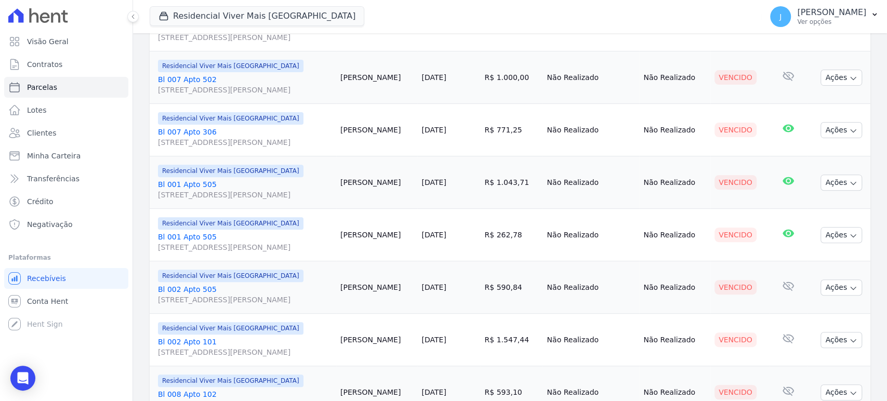
scroll to position [231, 0]
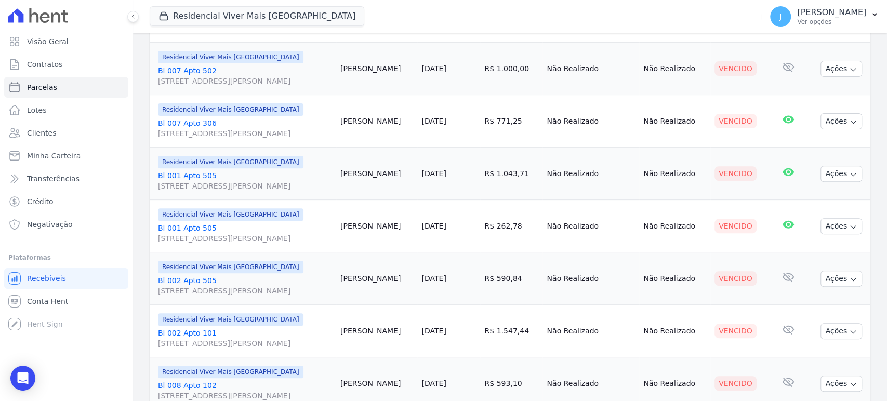
click at [228, 340] on span "[STREET_ADDRESS][PERSON_NAME]" at bounding box center [245, 343] width 174 height 10
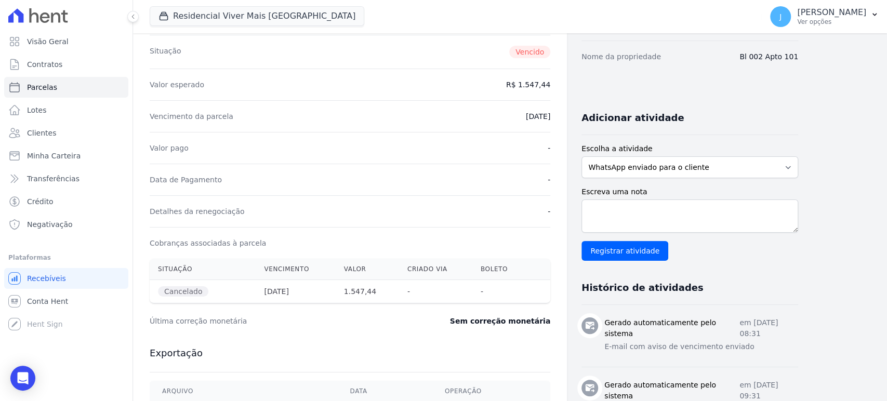
scroll to position [173, 0]
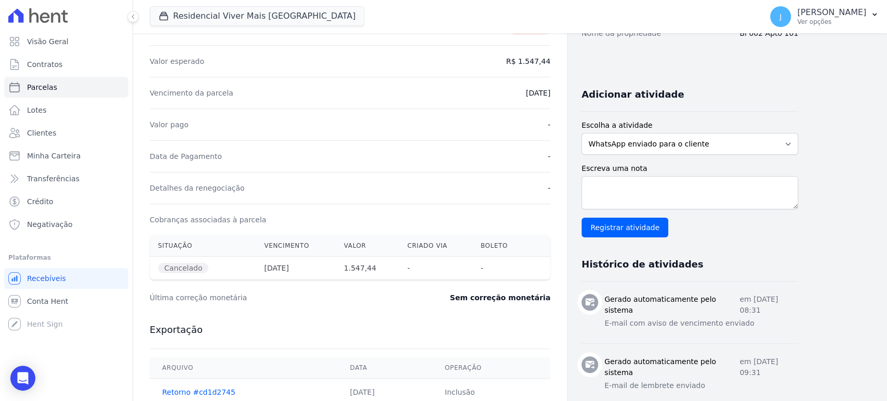
select select
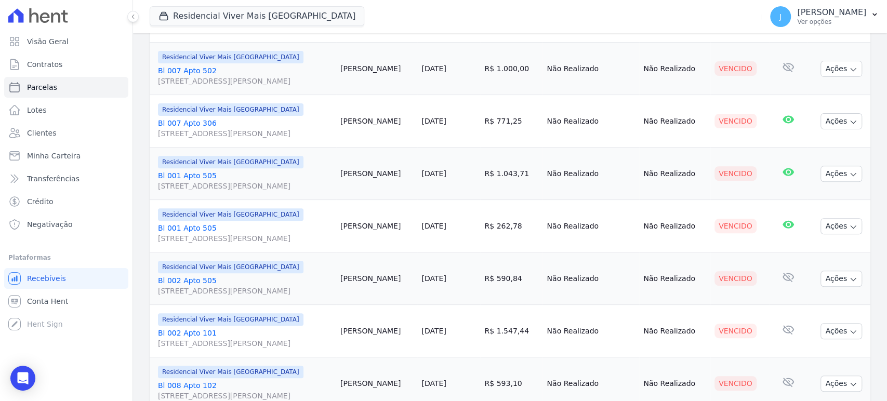
scroll to position [288, 0]
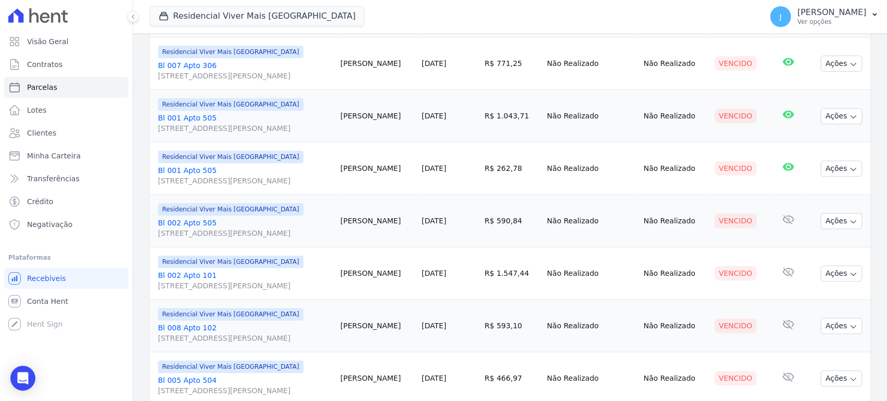
click at [240, 336] on span "[STREET_ADDRESS][PERSON_NAME]" at bounding box center [245, 338] width 174 height 10
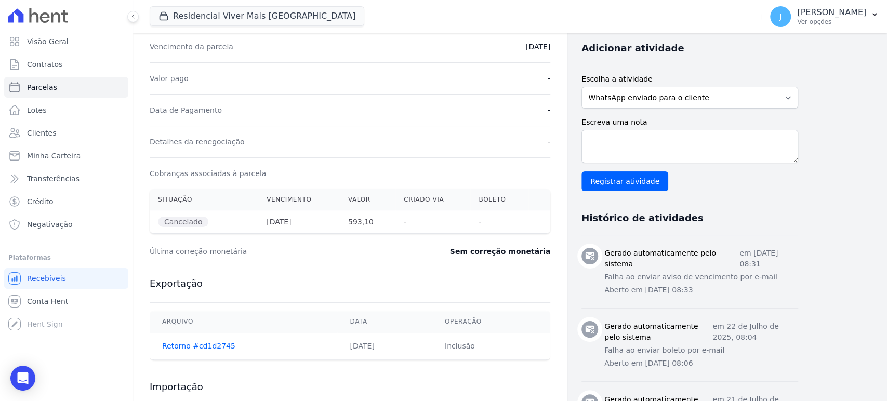
scroll to position [288, 0]
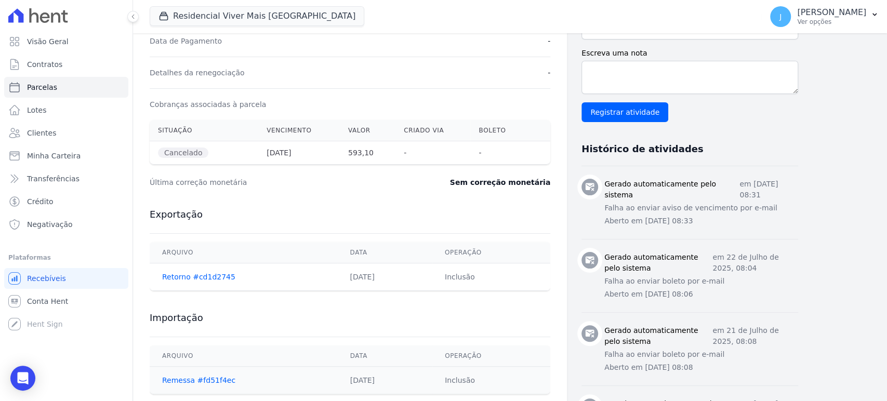
select select
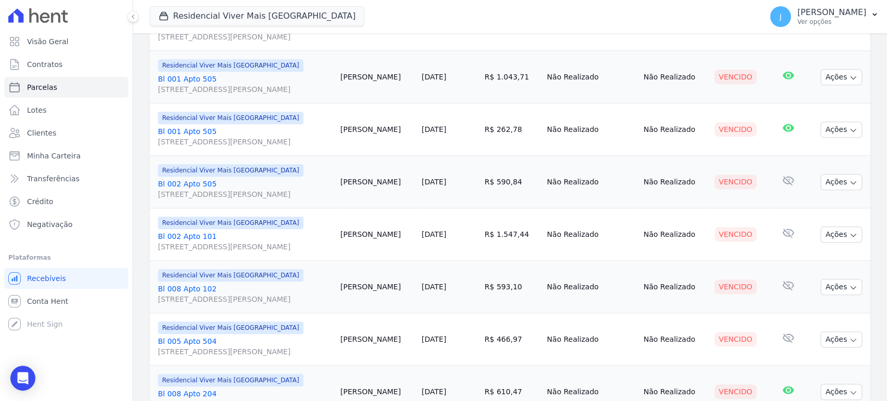
scroll to position [346, 0]
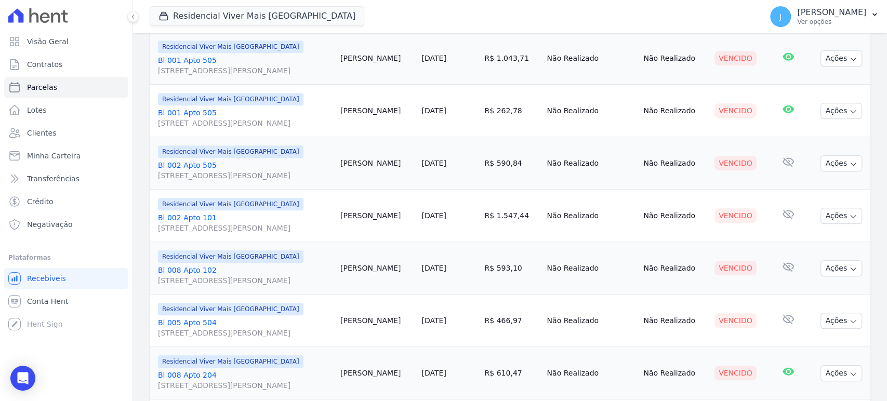
click at [224, 276] on span "[STREET_ADDRESS][PERSON_NAME]" at bounding box center [245, 280] width 174 height 10
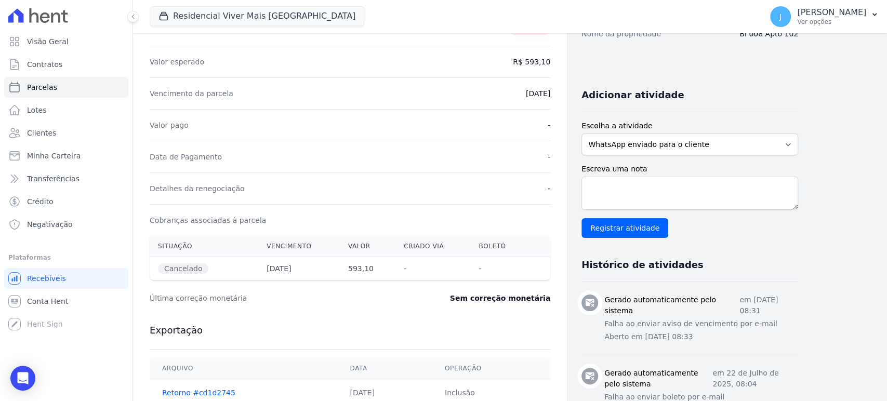
scroll to position [173, 0]
select select
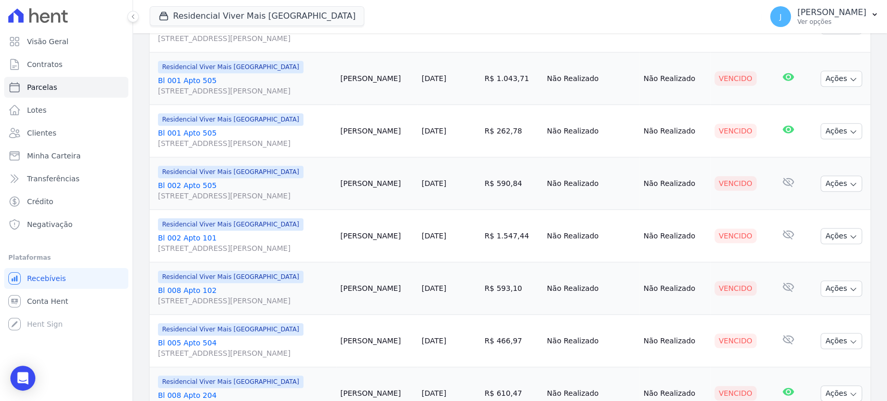
scroll to position [346, 0]
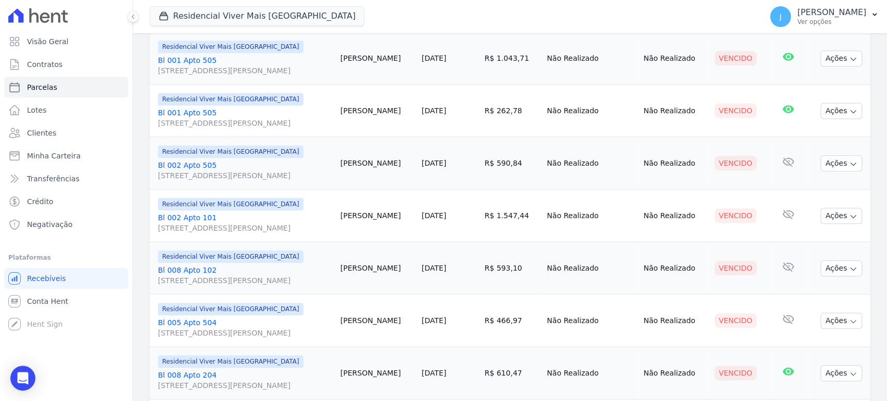
click at [224, 331] on span "[STREET_ADDRESS][PERSON_NAME]" at bounding box center [245, 333] width 174 height 10
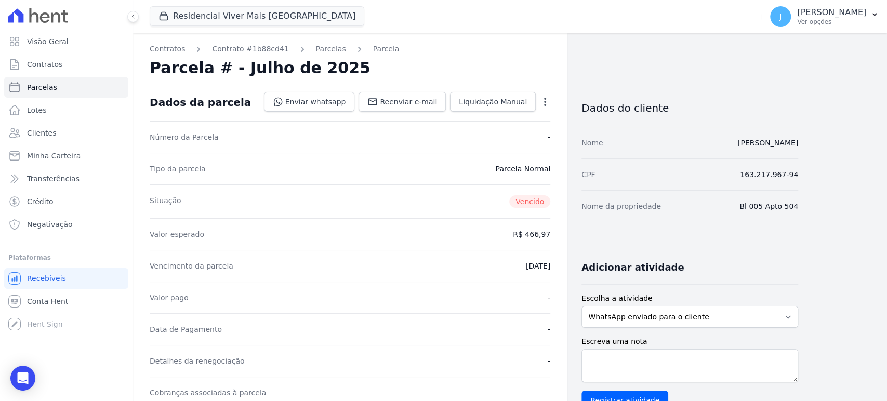
click at [545, 100] on icon "button" at bounding box center [545, 102] width 10 height 10
click at [489, 136] on link "Cancelar Cobrança" at bounding box center [500, 134] width 91 height 19
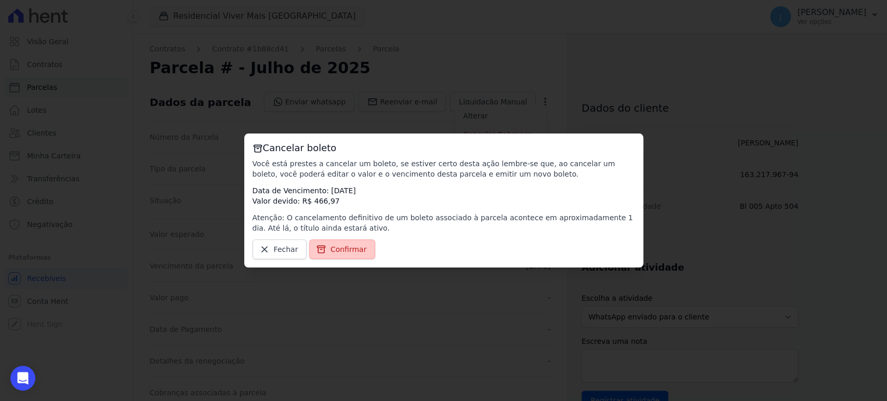
click at [338, 253] on span "Confirmar" at bounding box center [349, 249] width 36 height 10
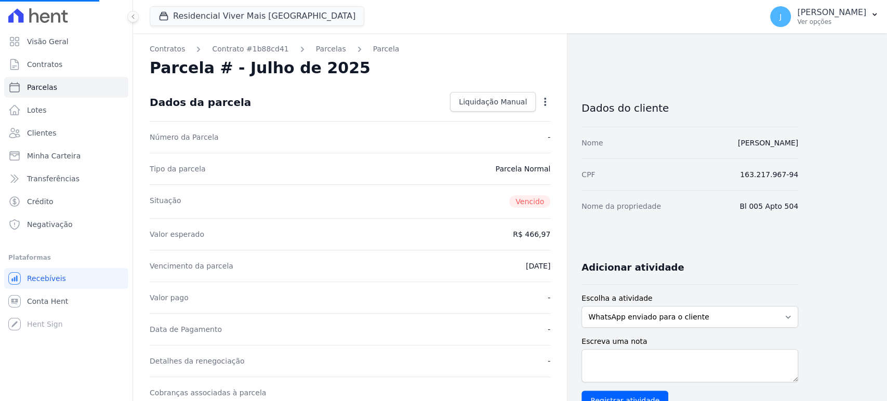
select select
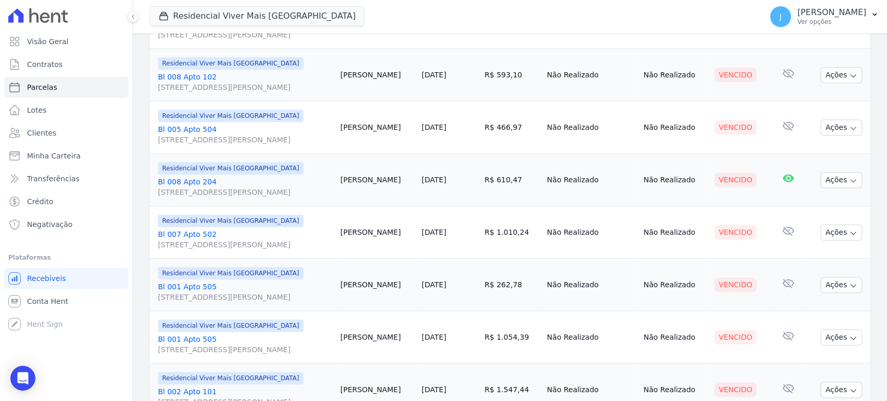
scroll to position [520, 0]
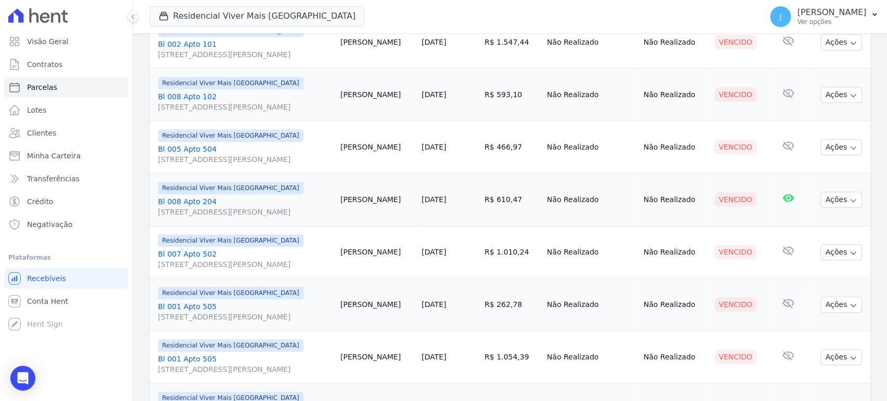
click at [211, 157] on span "[STREET_ADDRESS][PERSON_NAME]" at bounding box center [245, 159] width 174 height 10
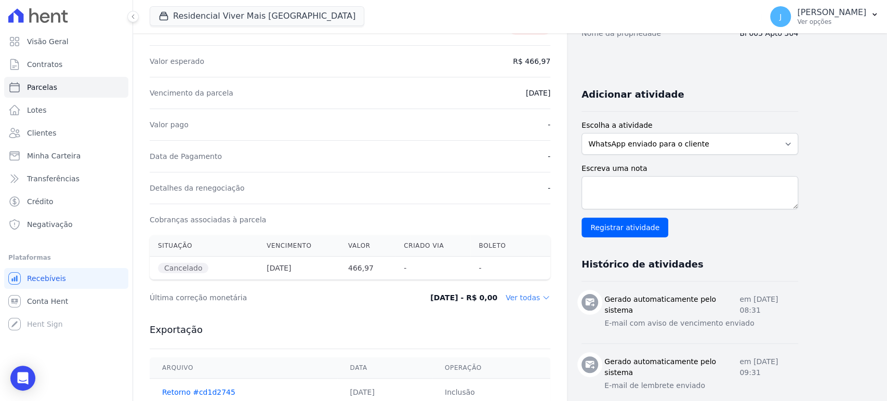
scroll to position [231, 0]
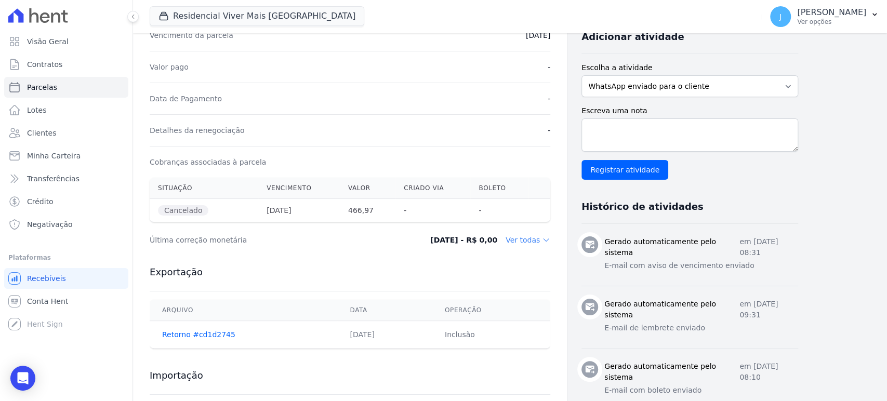
select select
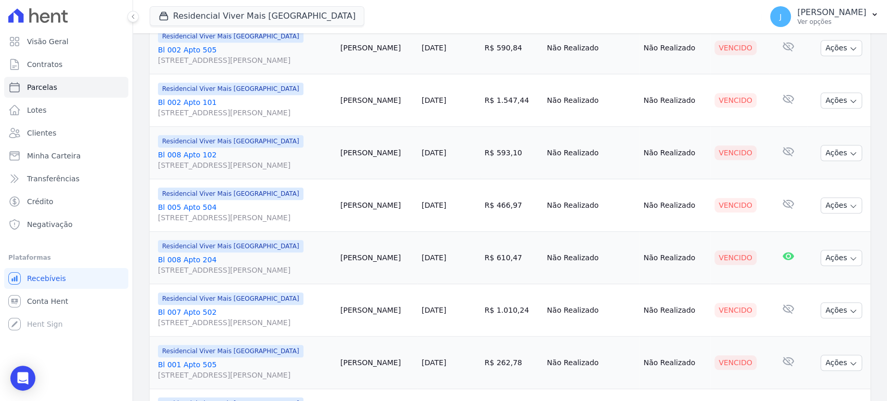
scroll to position [520, 0]
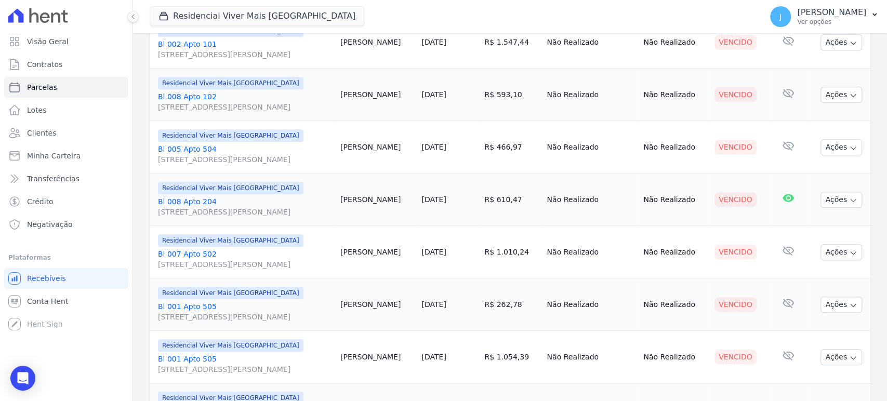
click at [212, 260] on span "[STREET_ADDRESS][PERSON_NAME]" at bounding box center [245, 264] width 174 height 10
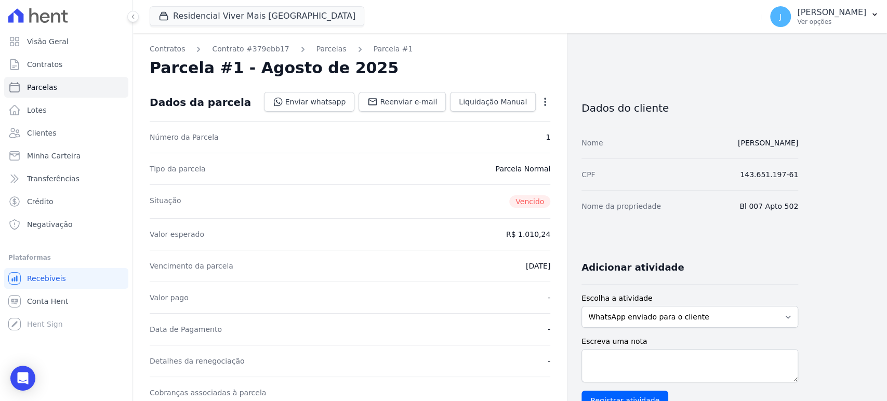
click at [545, 100] on icon "button" at bounding box center [545, 102] width 2 height 8
click at [507, 135] on link "Cancelar Cobrança" at bounding box center [500, 134] width 91 height 19
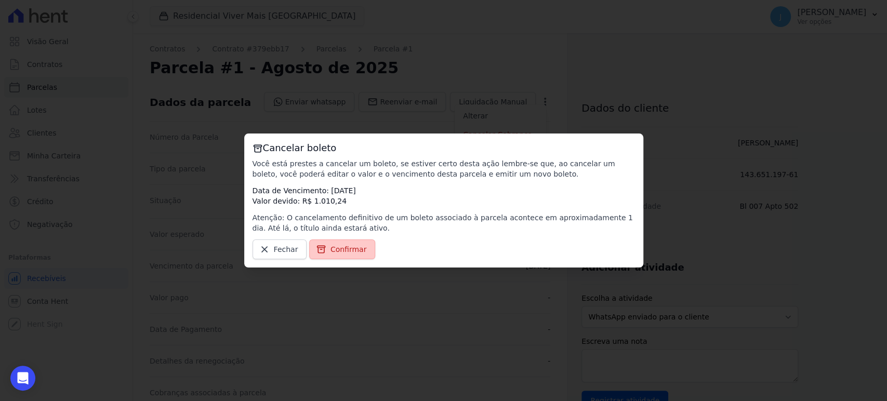
click at [347, 252] on span "Confirmar" at bounding box center [349, 249] width 36 height 10
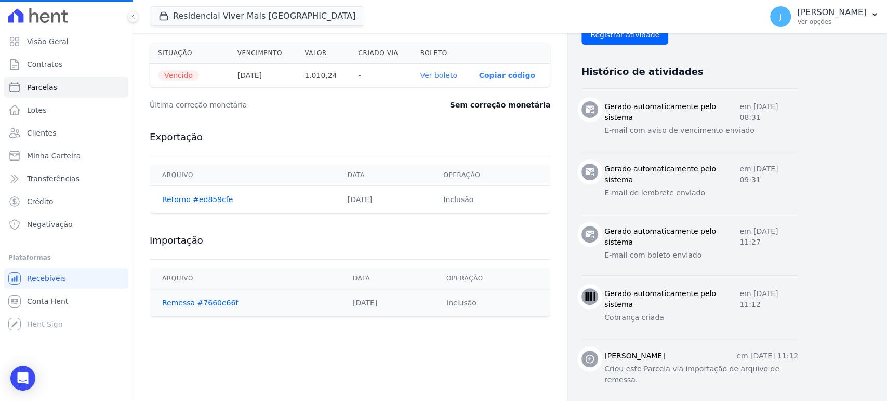
scroll to position [370, 0]
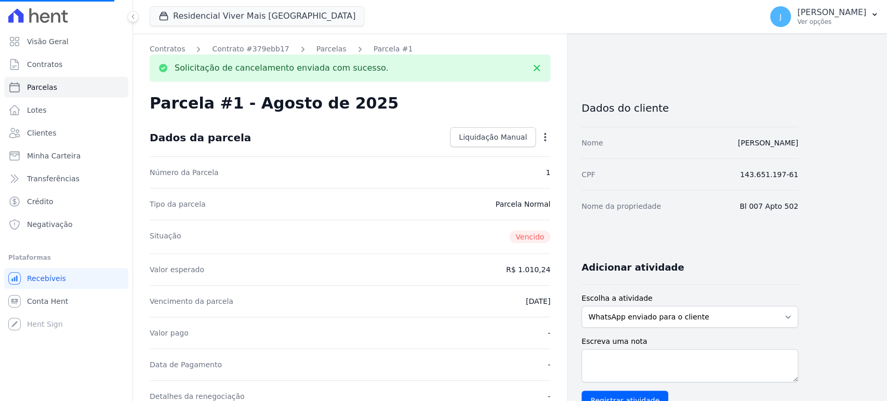
select select
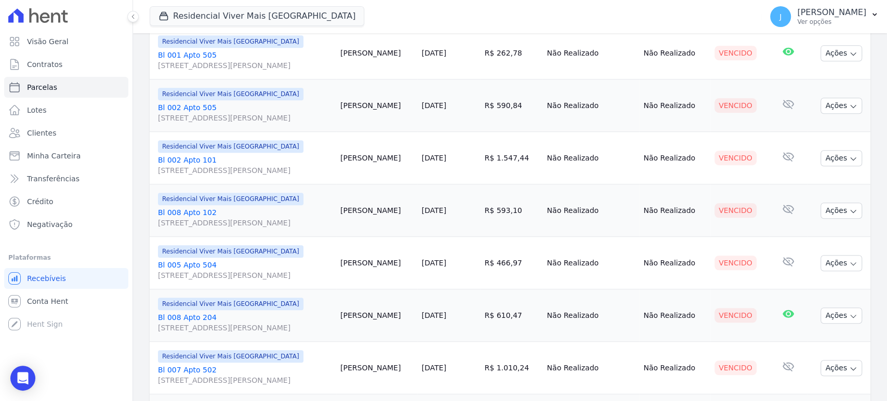
scroll to position [462, 0]
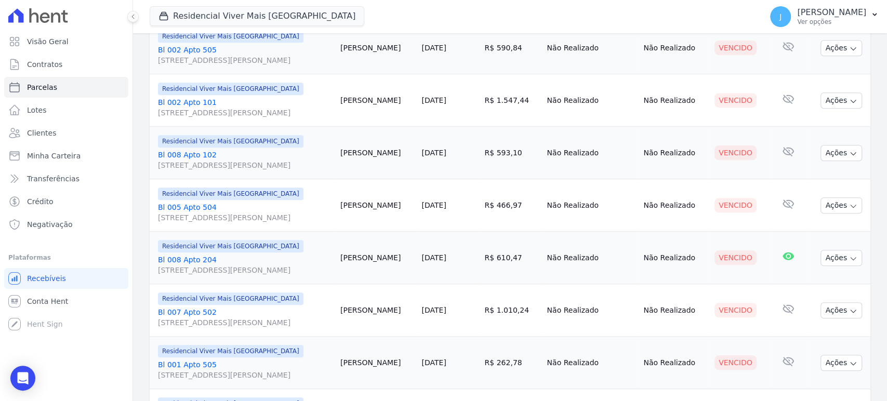
click at [261, 265] on span "[STREET_ADDRESS][PERSON_NAME]" at bounding box center [245, 270] width 174 height 10
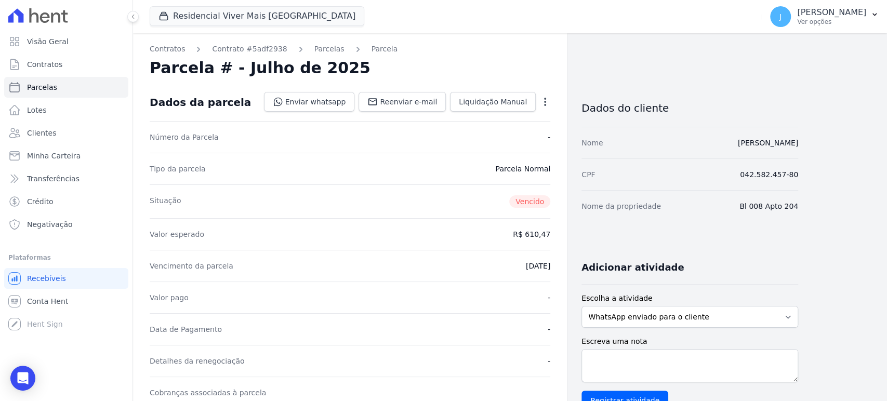
click at [546, 103] on icon "button" at bounding box center [545, 102] width 10 height 10
click at [495, 136] on link "Cancelar Cobrança" at bounding box center [500, 134] width 91 height 19
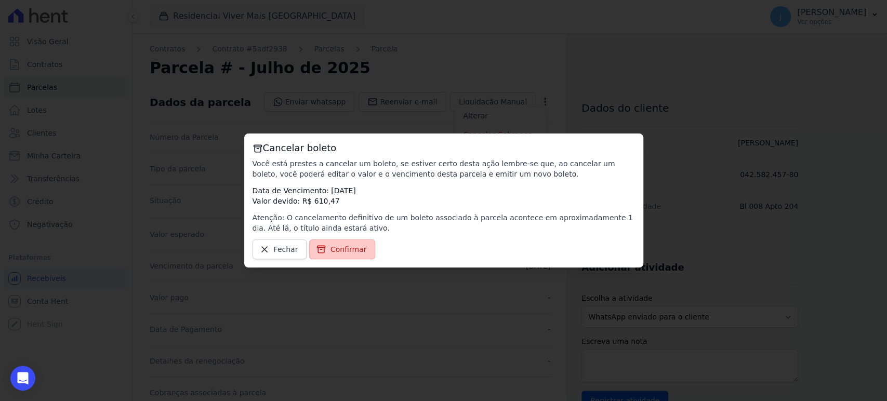
click at [353, 251] on span "Confirmar" at bounding box center [349, 249] width 36 height 10
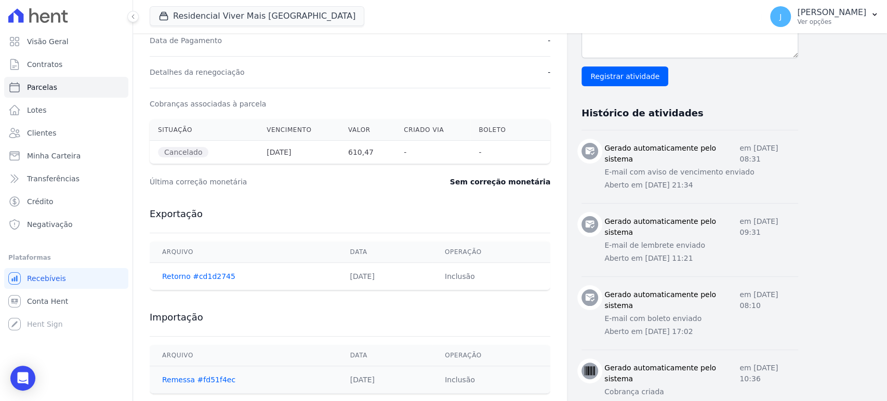
scroll to position [173, 0]
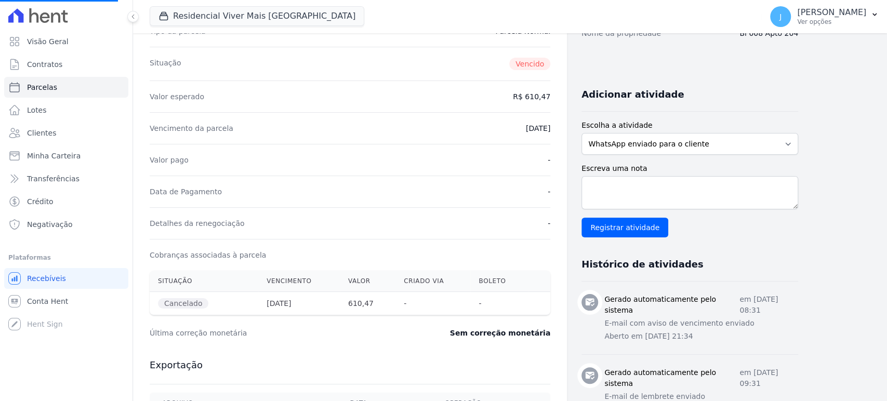
select select
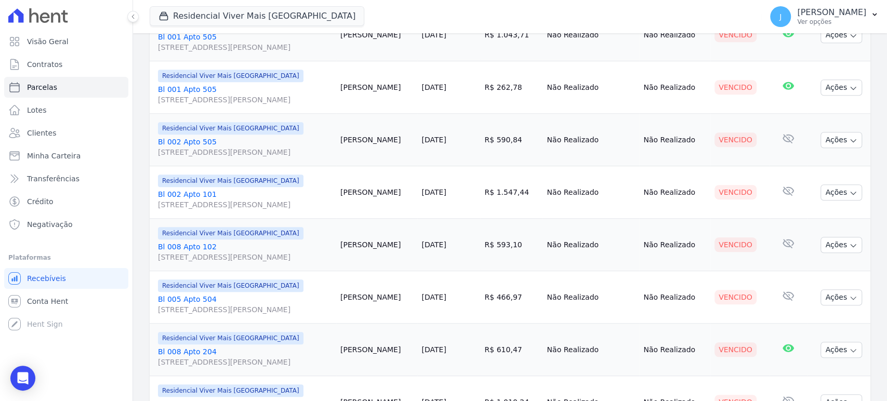
scroll to position [404, 0]
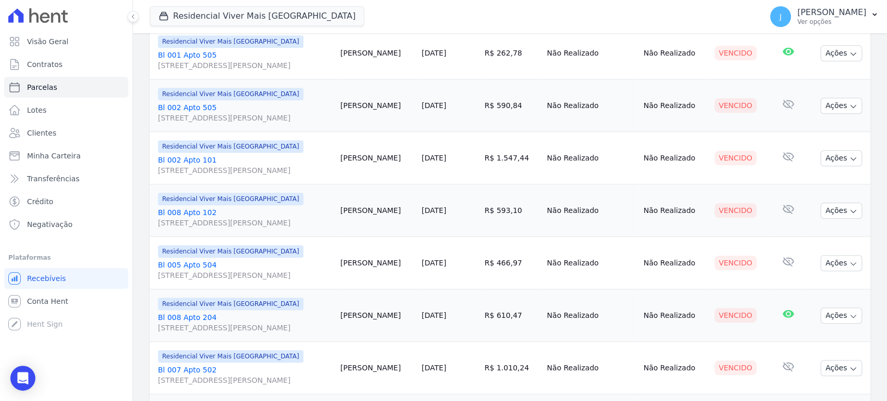
click at [240, 326] on span "[STREET_ADDRESS][PERSON_NAME]" at bounding box center [245, 328] width 174 height 10
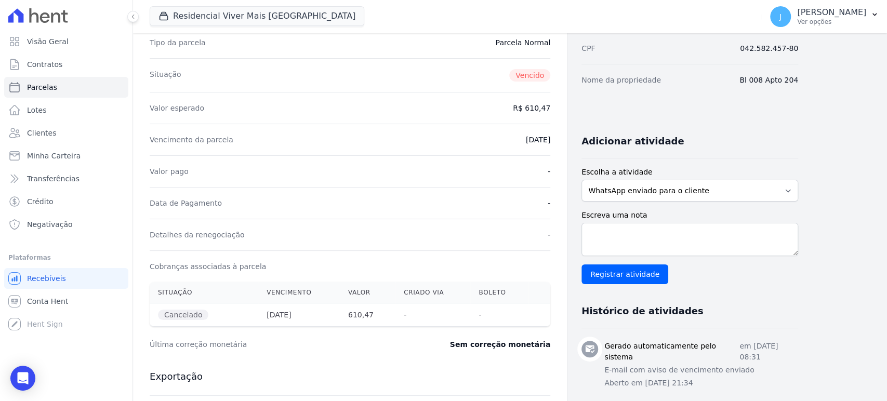
scroll to position [58, 0]
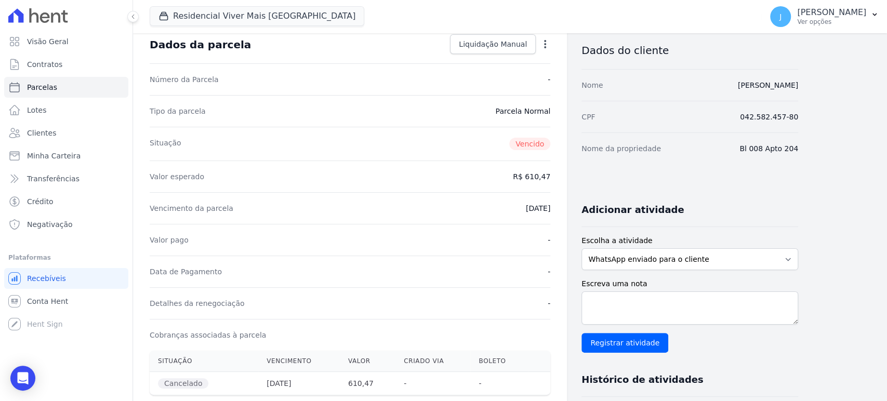
select select
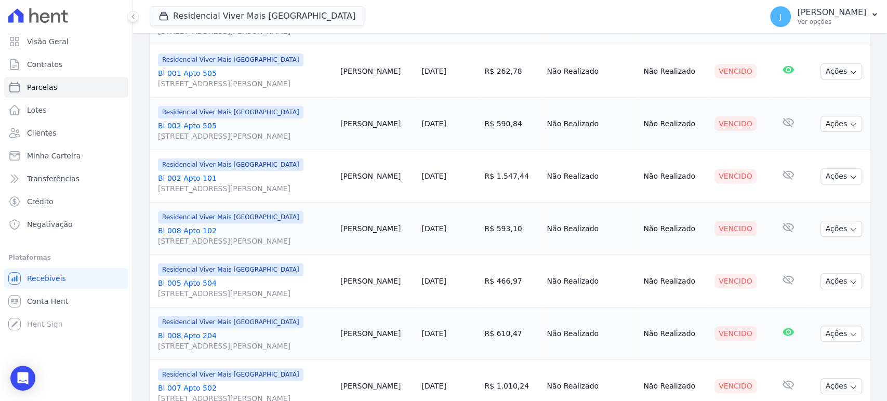
scroll to position [404, 0]
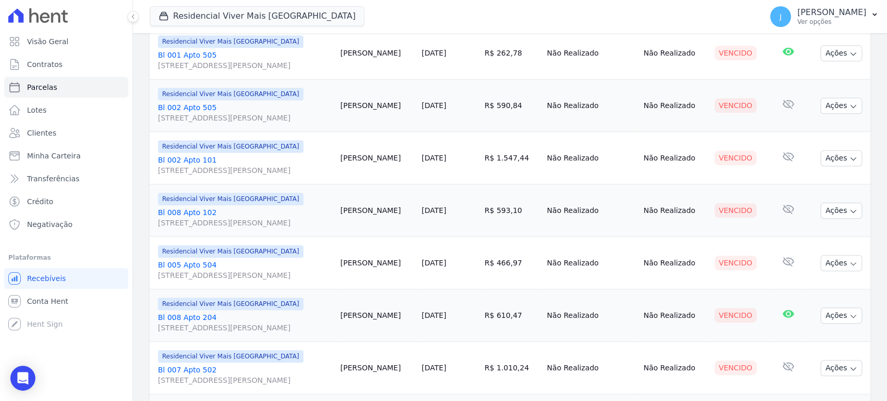
click at [232, 276] on span "[STREET_ADDRESS][PERSON_NAME]" at bounding box center [245, 275] width 174 height 10
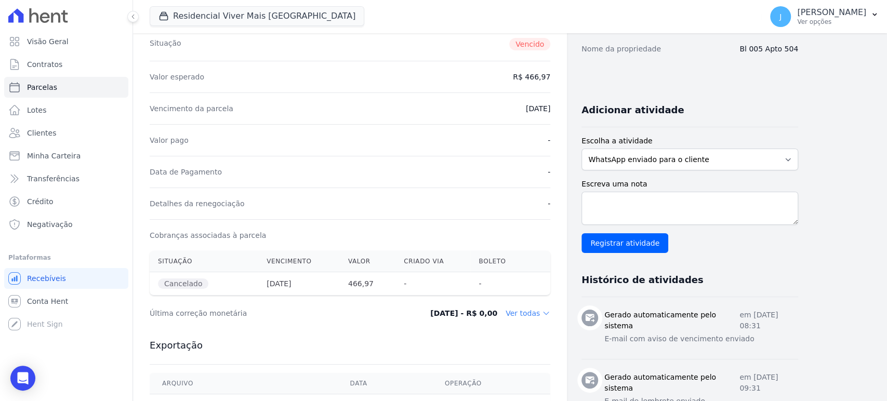
scroll to position [143, 0]
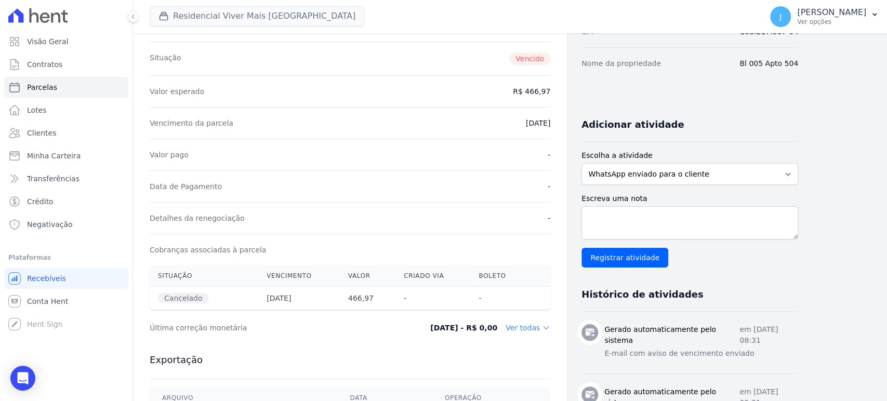
select select
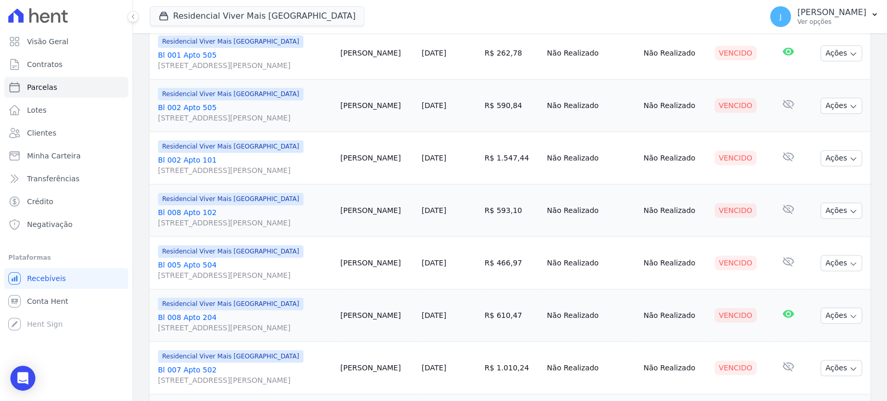
scroll to position [462, 0]
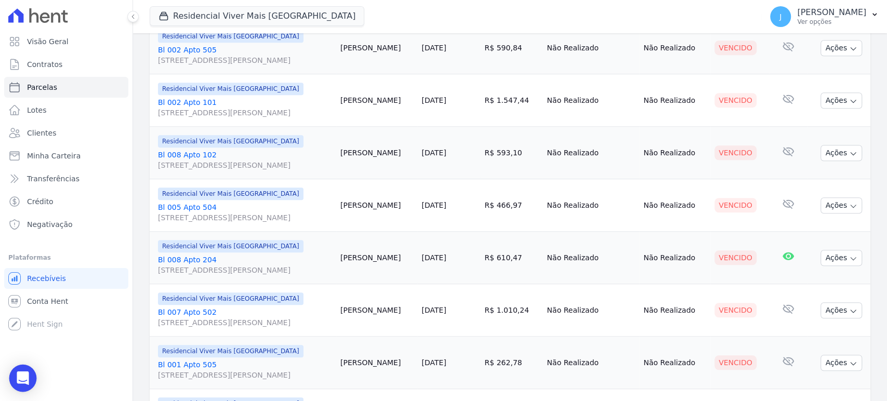
click at [19, 378] on icon "Open Intercom Messenger" at bounding box center [23, 379] width 12 height 14
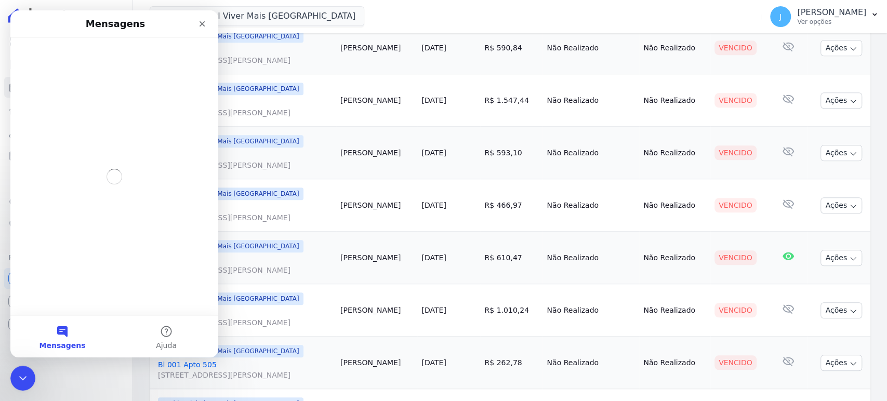
scroll to position [0, 0]
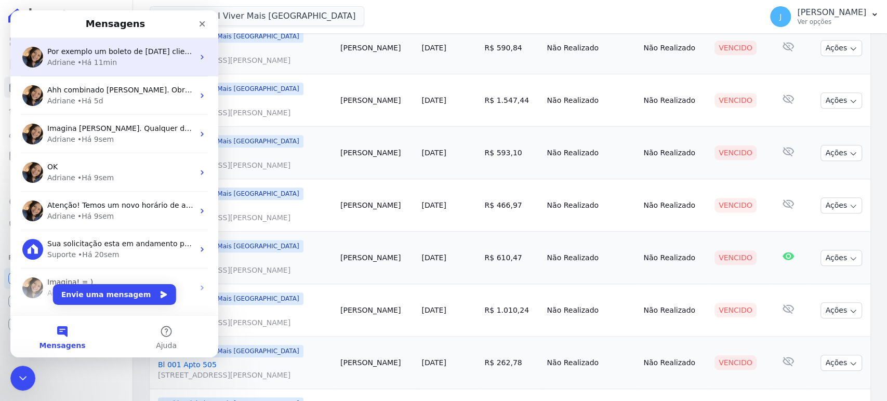
click at [82, 62] on div "• Há 11min" at bounding box center [97, 62] width 40 height 11
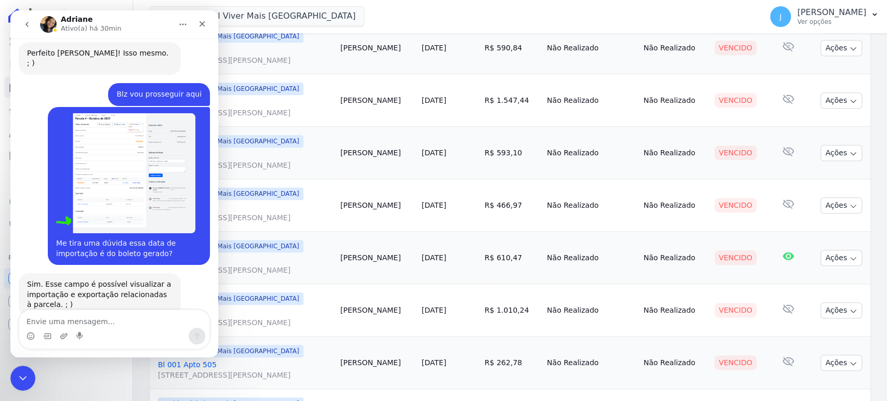
scroll to position [2185, 0]
